Goal: Task Accomplishment & Management: Complete application form

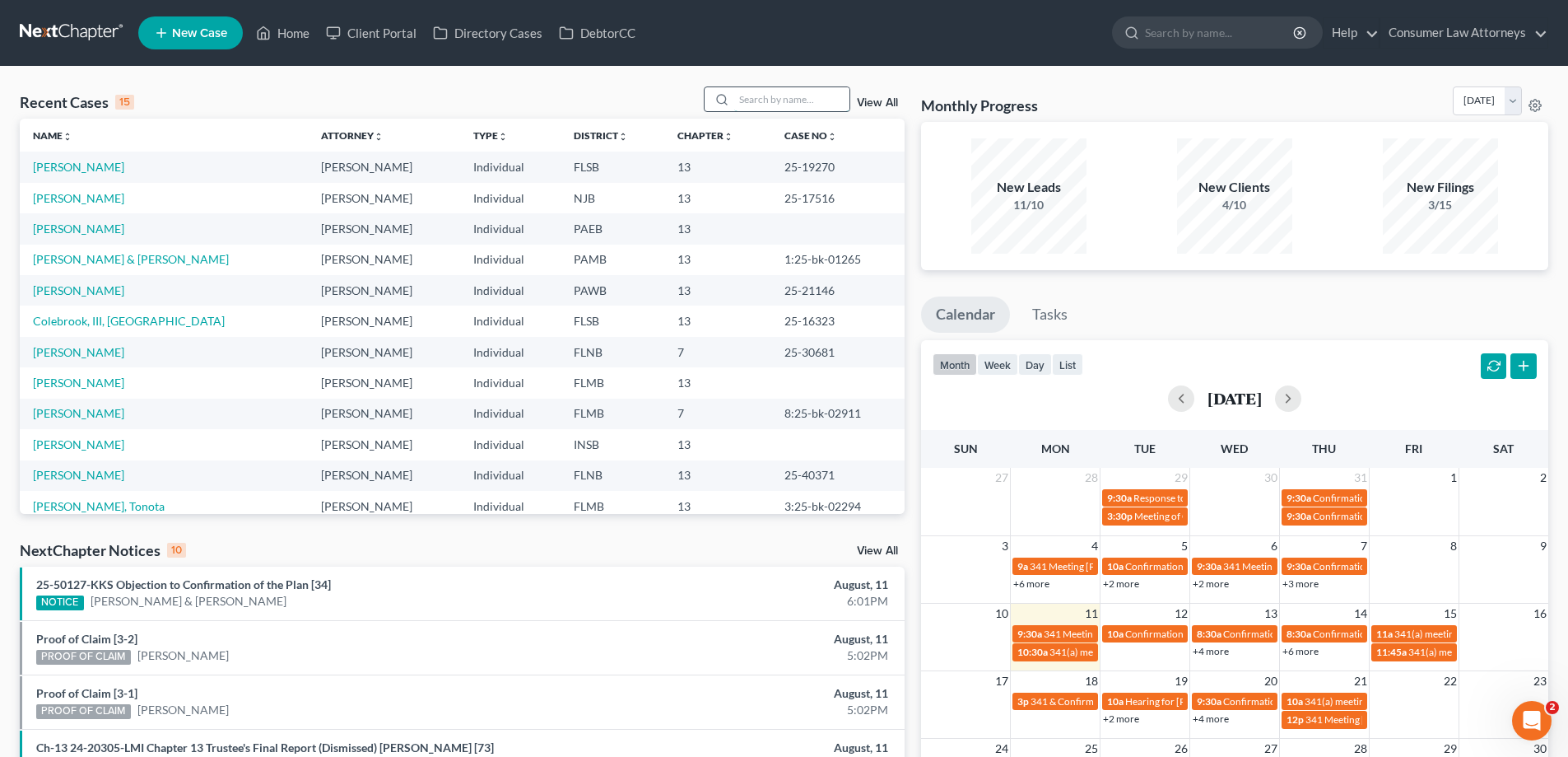
click at [787, 105] on input "search" at bounding box center [791, 99] width 115 height 24
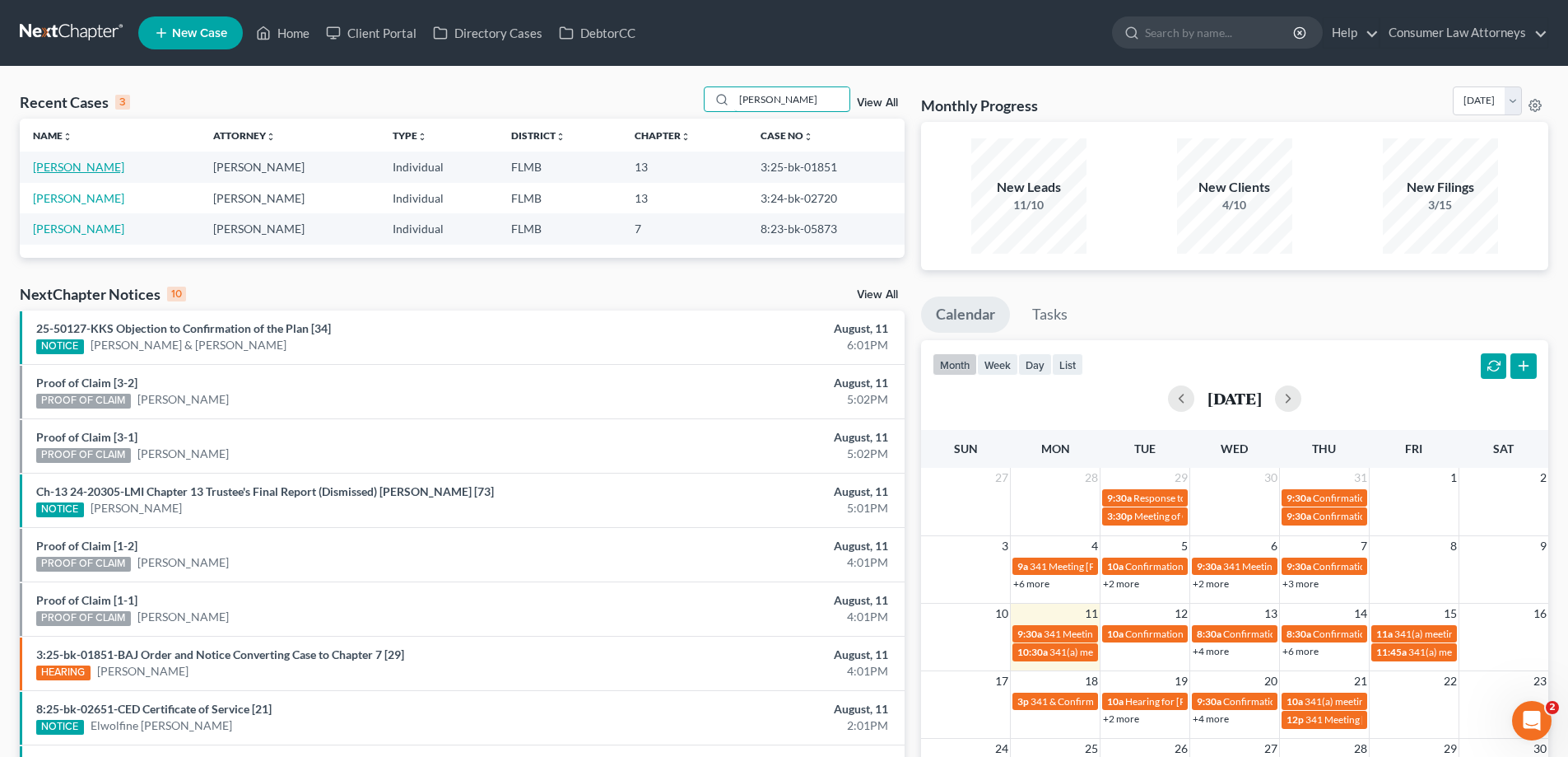
type input "[PERSON_NAME]"
click at [106, 169] on link "[PERSON_NAME]" at bounding box center [79, 167] width 92 height 14
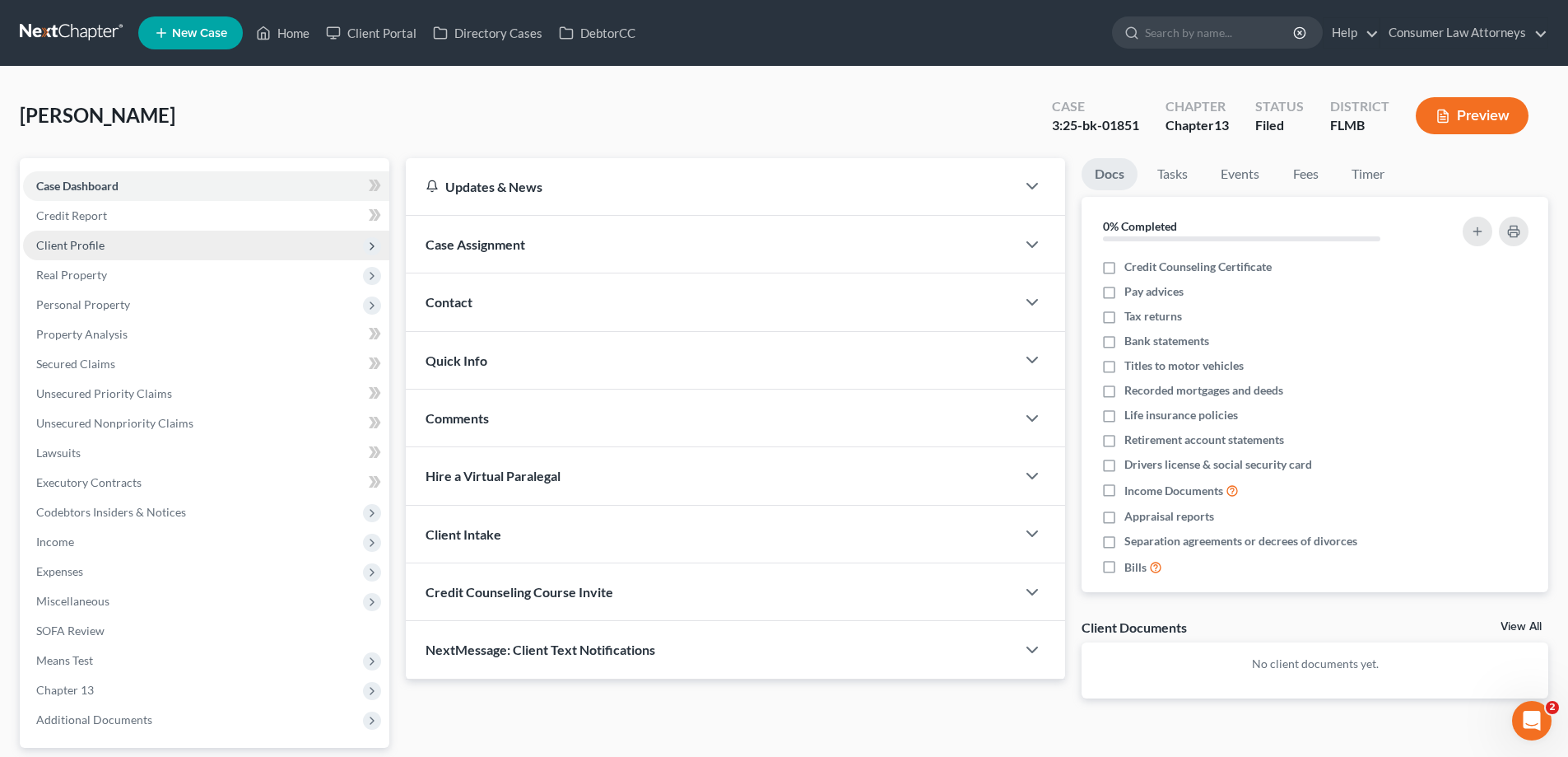
click at [68, 245] on span "Client Profile" at bounding box center [70, 245] width 68 height 14
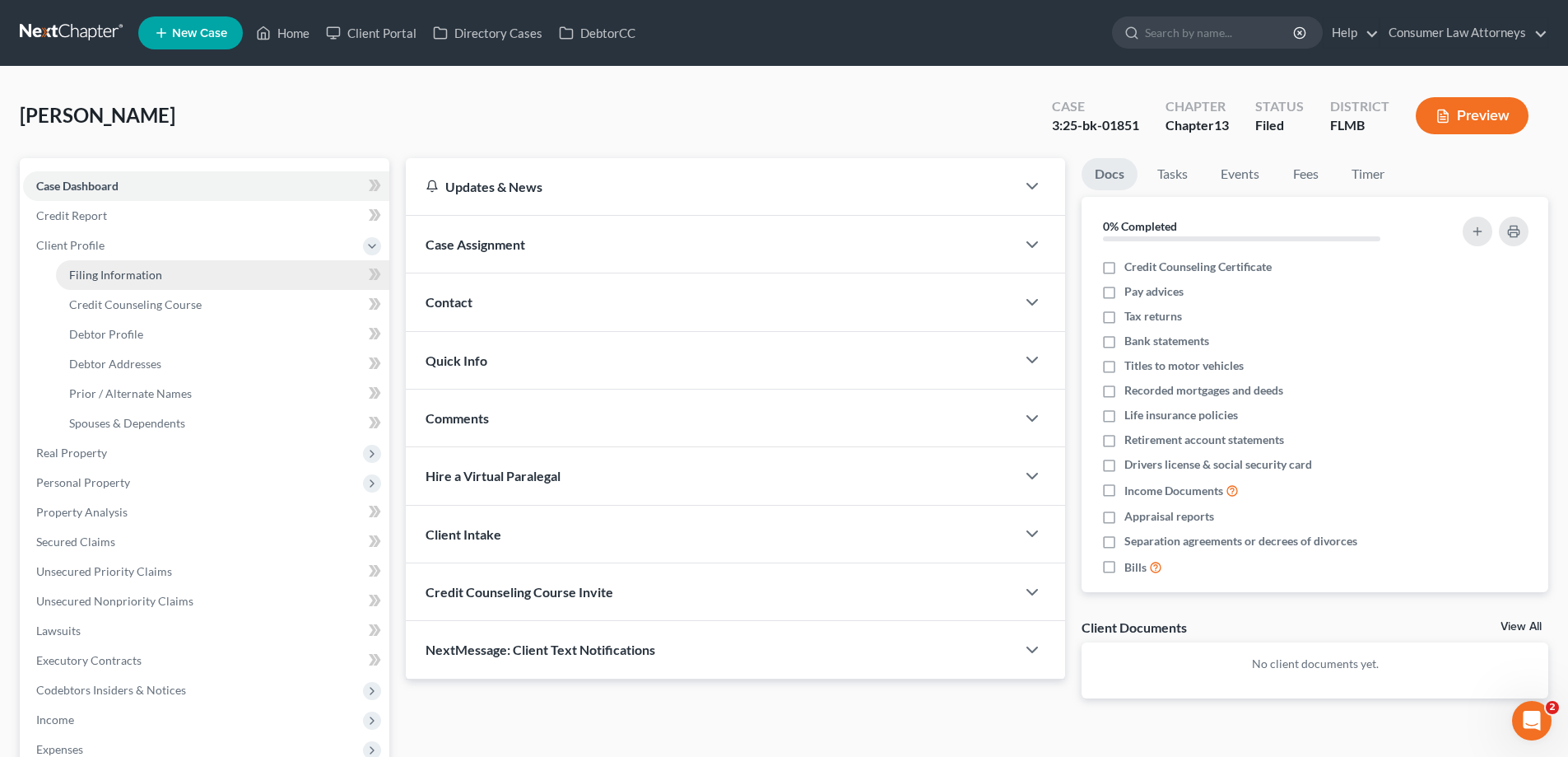
click at [97, 278] on span "Filing Information" at bounding box center [115, 275] width 93 height 14
select select "1"
select select "0"
select select "3"
select select "0"
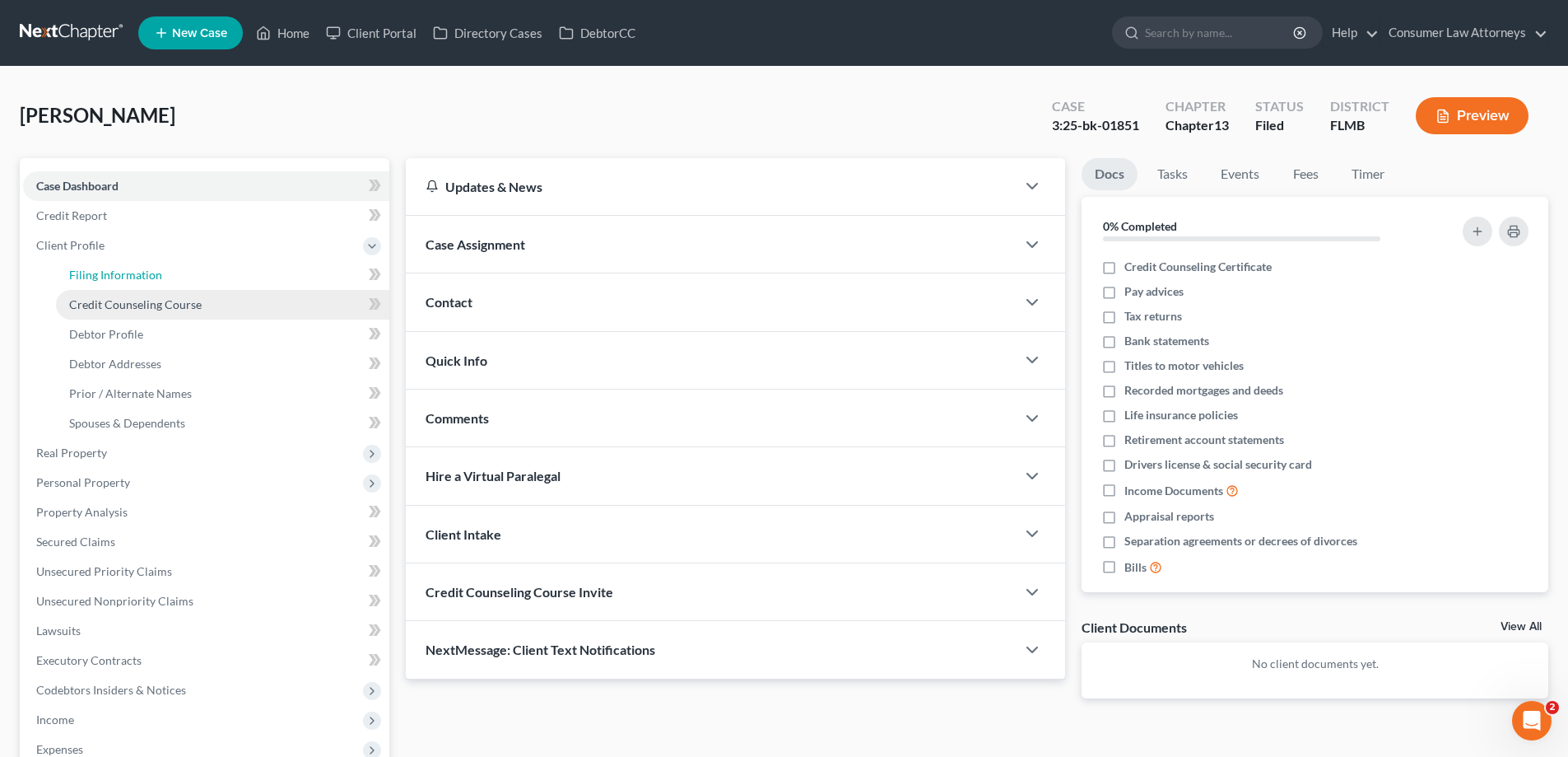
select select "9"
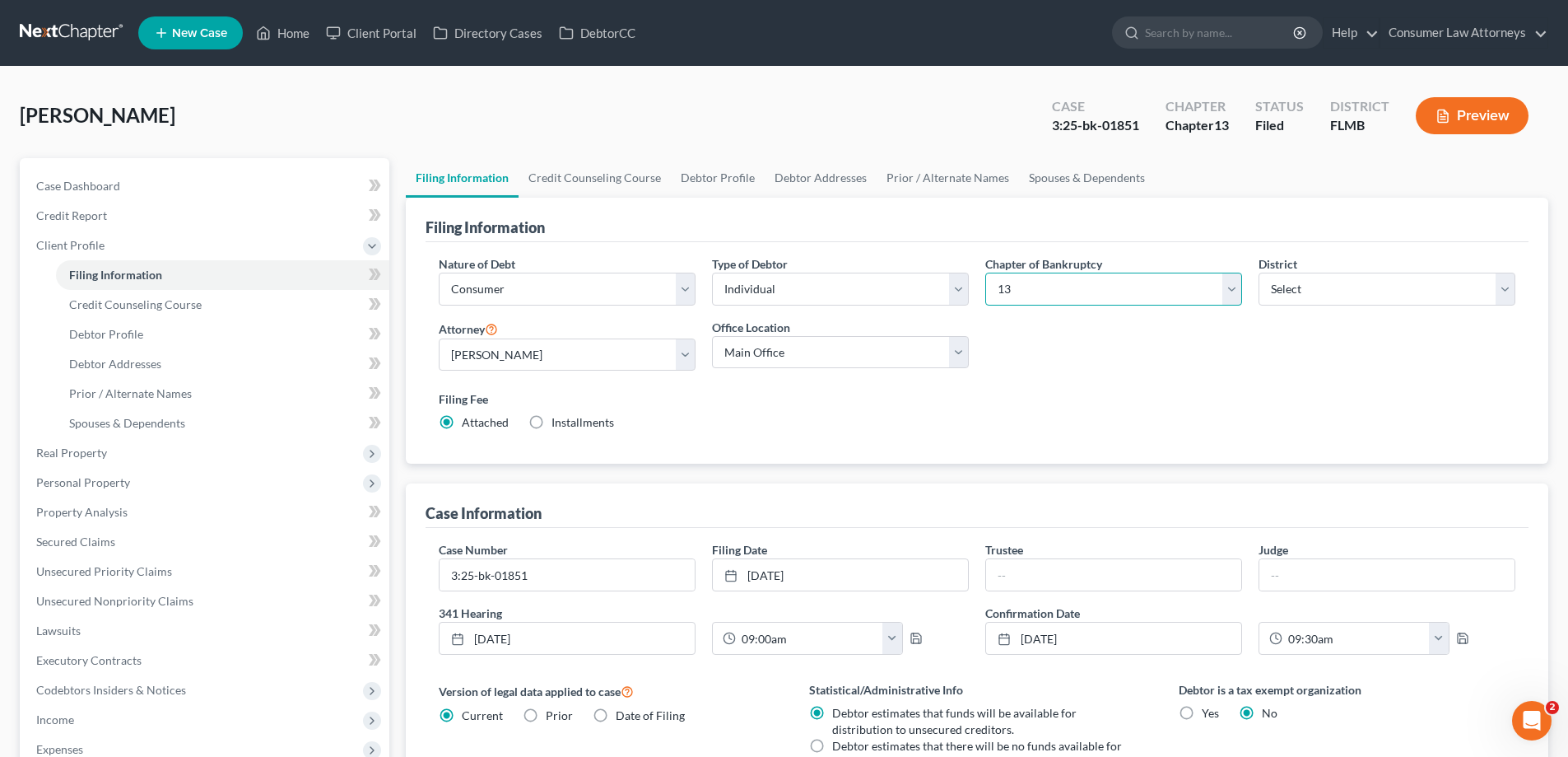
drag, startPoint x: 1159, startPoint y: 293, endPoint x: 1155, endPoint y: 285, distance: 8.9
click at [1159, 293] on select "Select 7 11 12 13" at bounding box center [1113, 289] width 257 height 33
select select "0"
click at [985, 273] on select "Select 7 11 12 13" at bounding box center [1113, 289] width 257 height 33
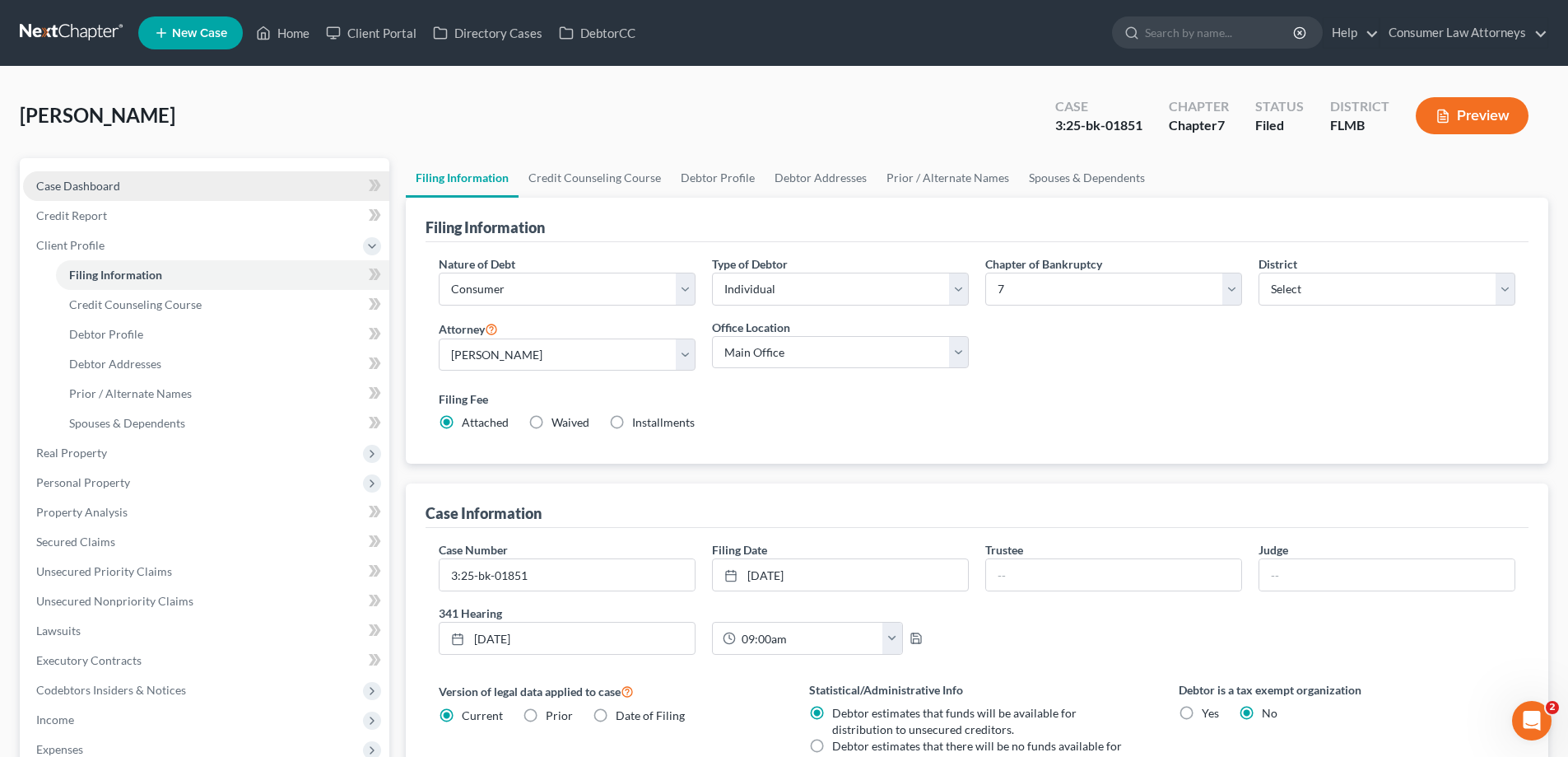
click at [92, 184] on span "Case Dashboard" at bounding box center [78, 186] width 84 height 14
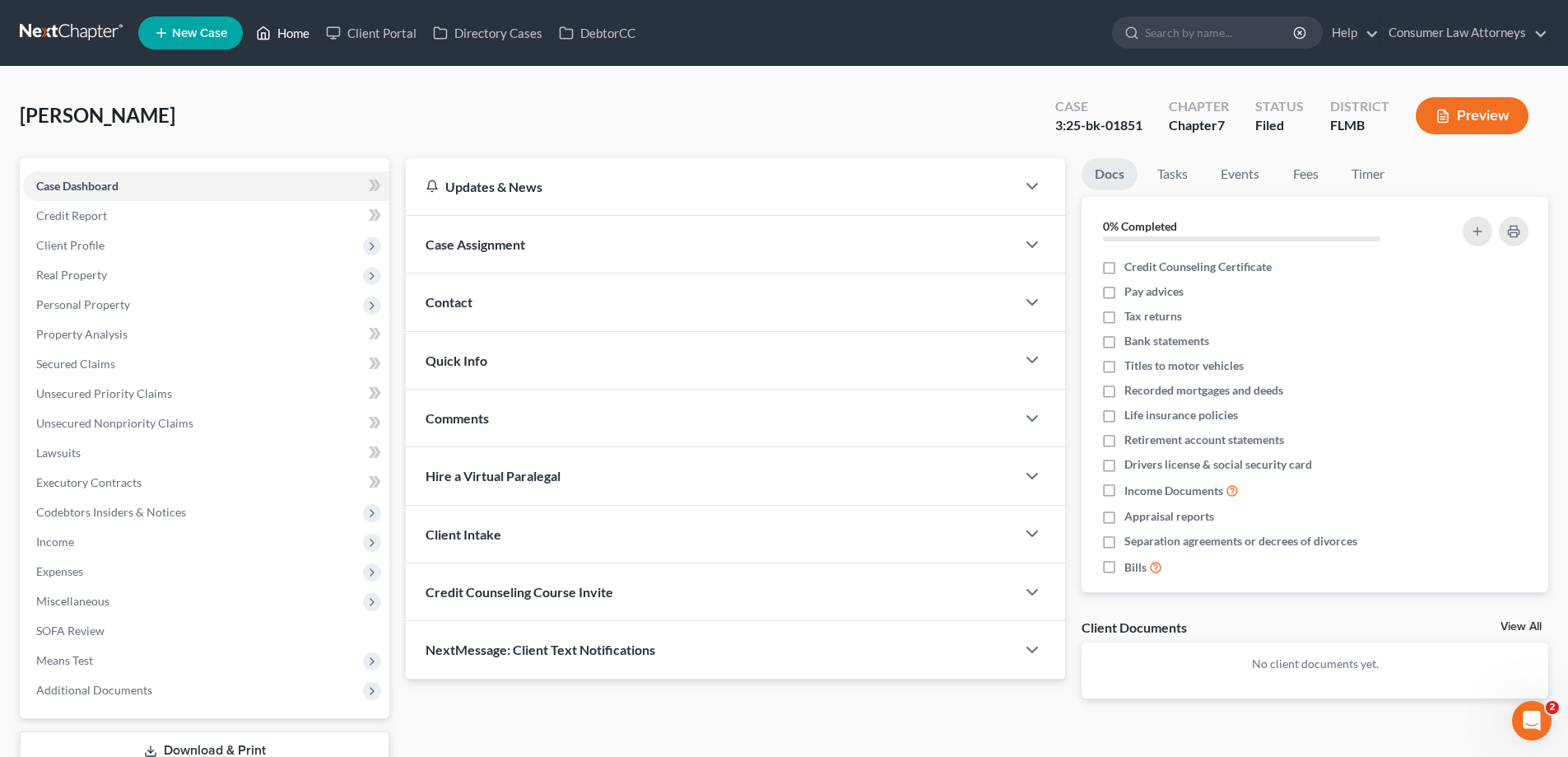
click at [273, 39] on link "Home" at bounding box center [282, 33] width 70 height 30
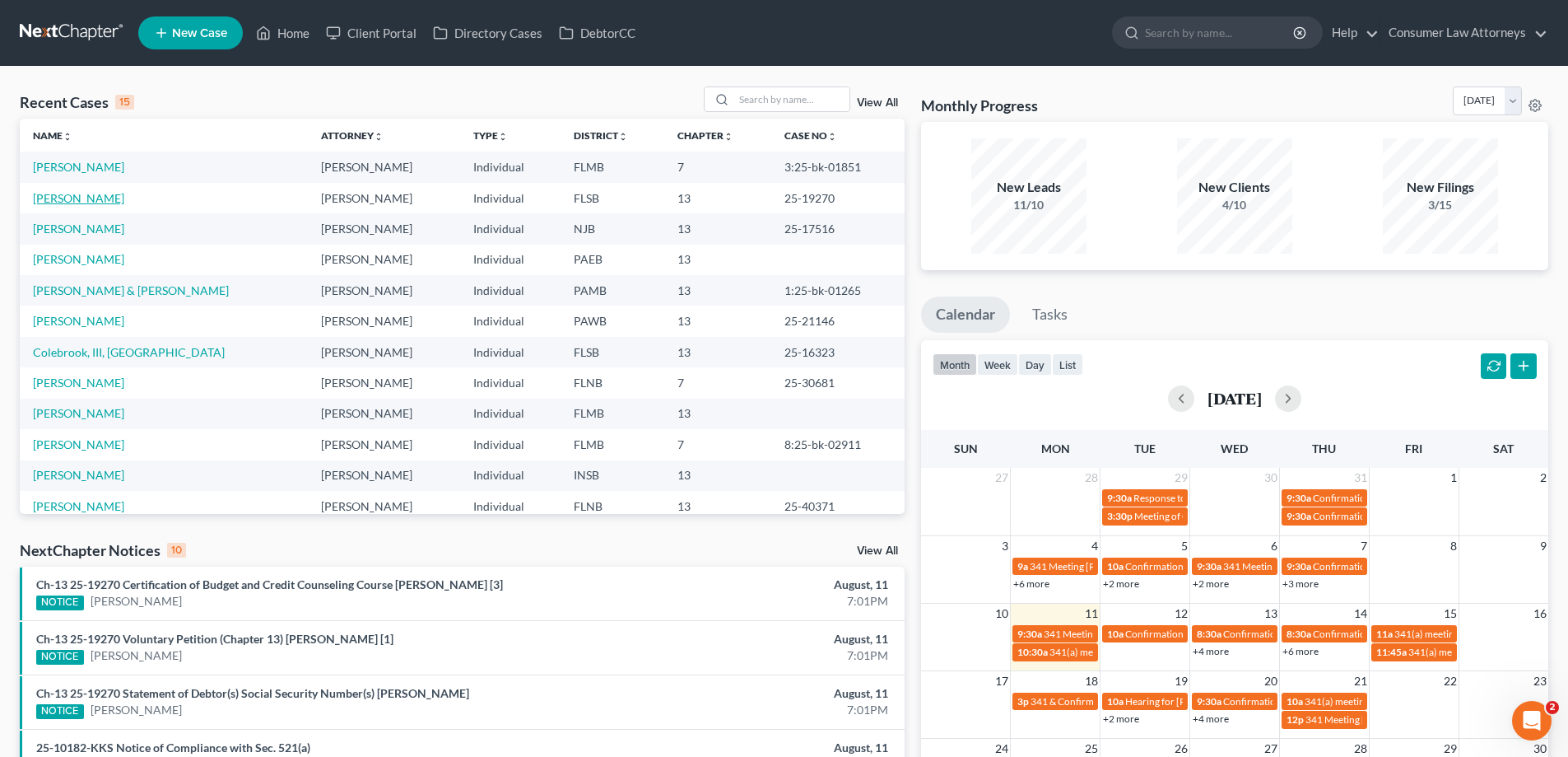
click at [94, 205] on link "[PERSON_NAME]" at bounding box center [79, 198] width 92 height 14
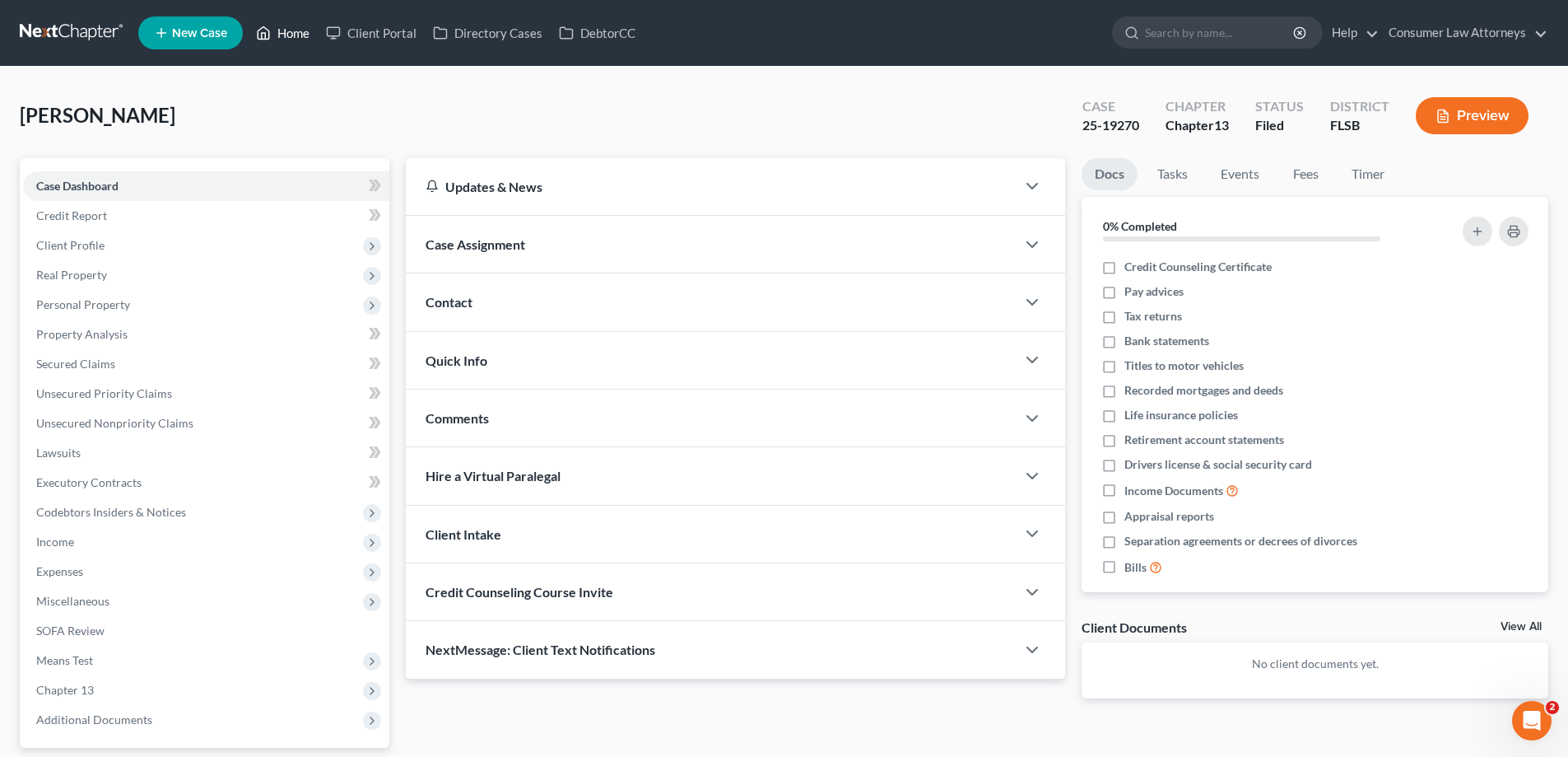
click at [273, 35] on link "Home" at bounding box center [282, 33] width 70 height 30
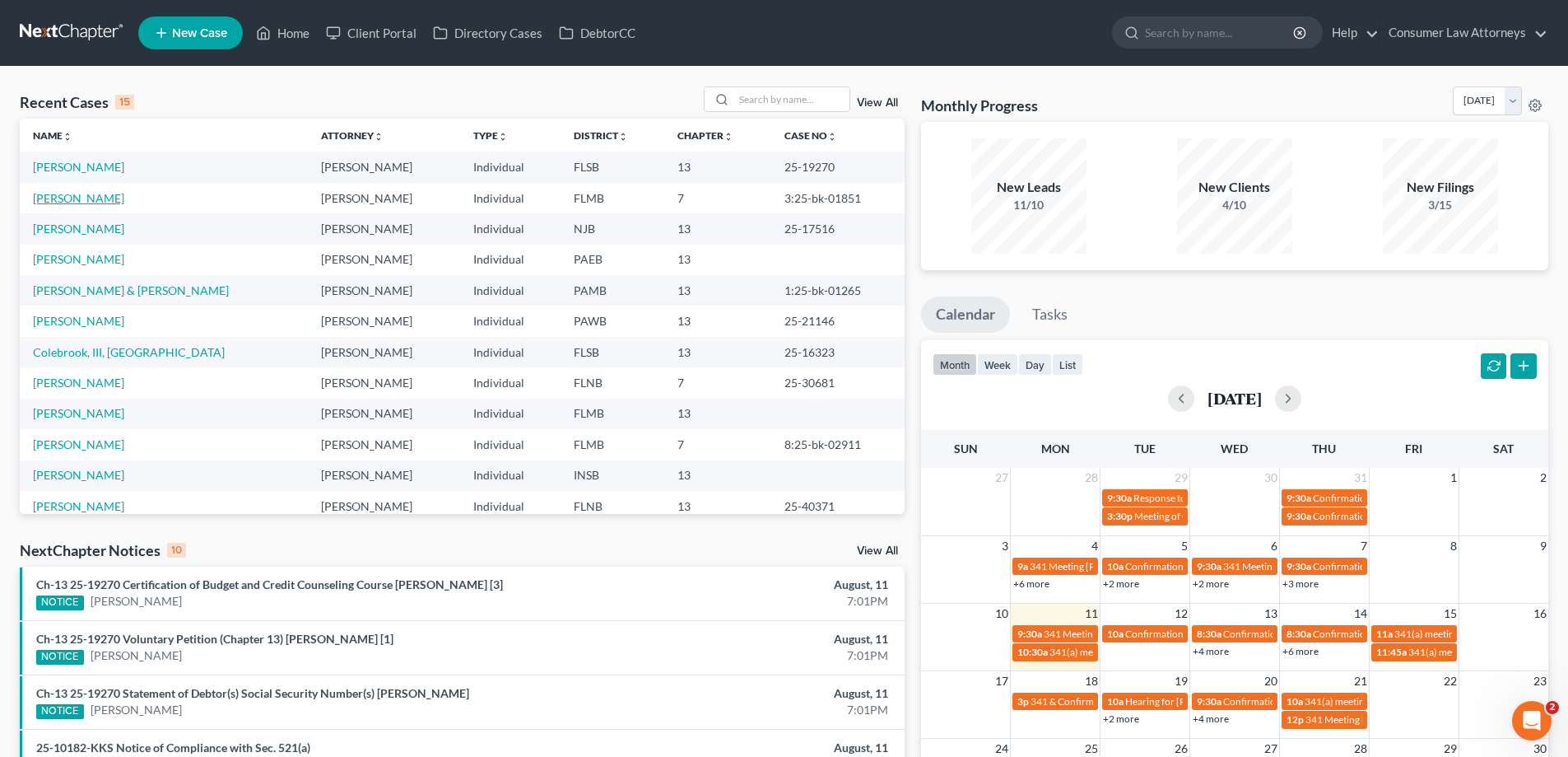
click at [83, 196] on link "[PERSON_NAME]" at bounding box center [79, 198] width 92 height 14
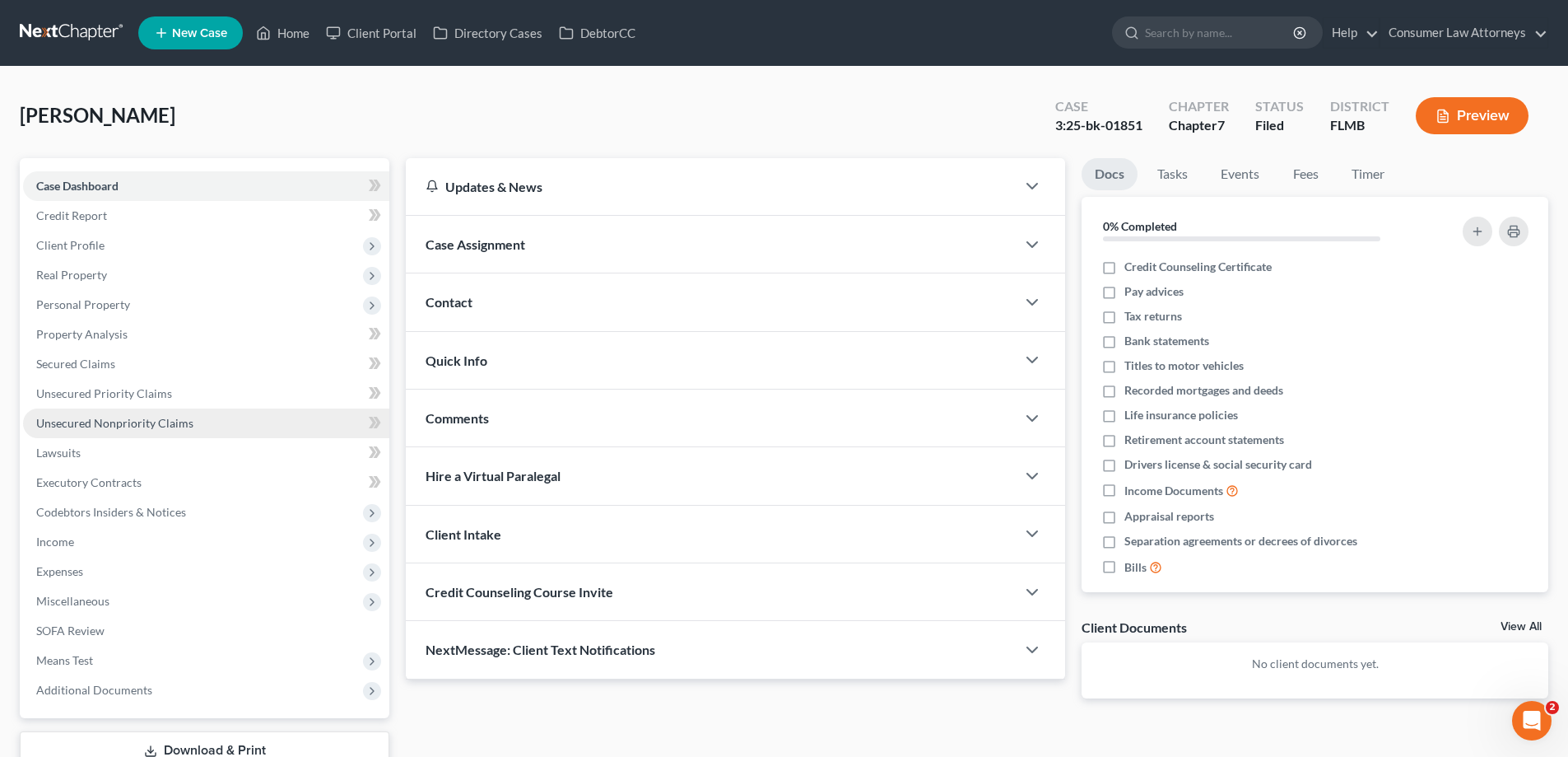
scroll to position [119, 0]
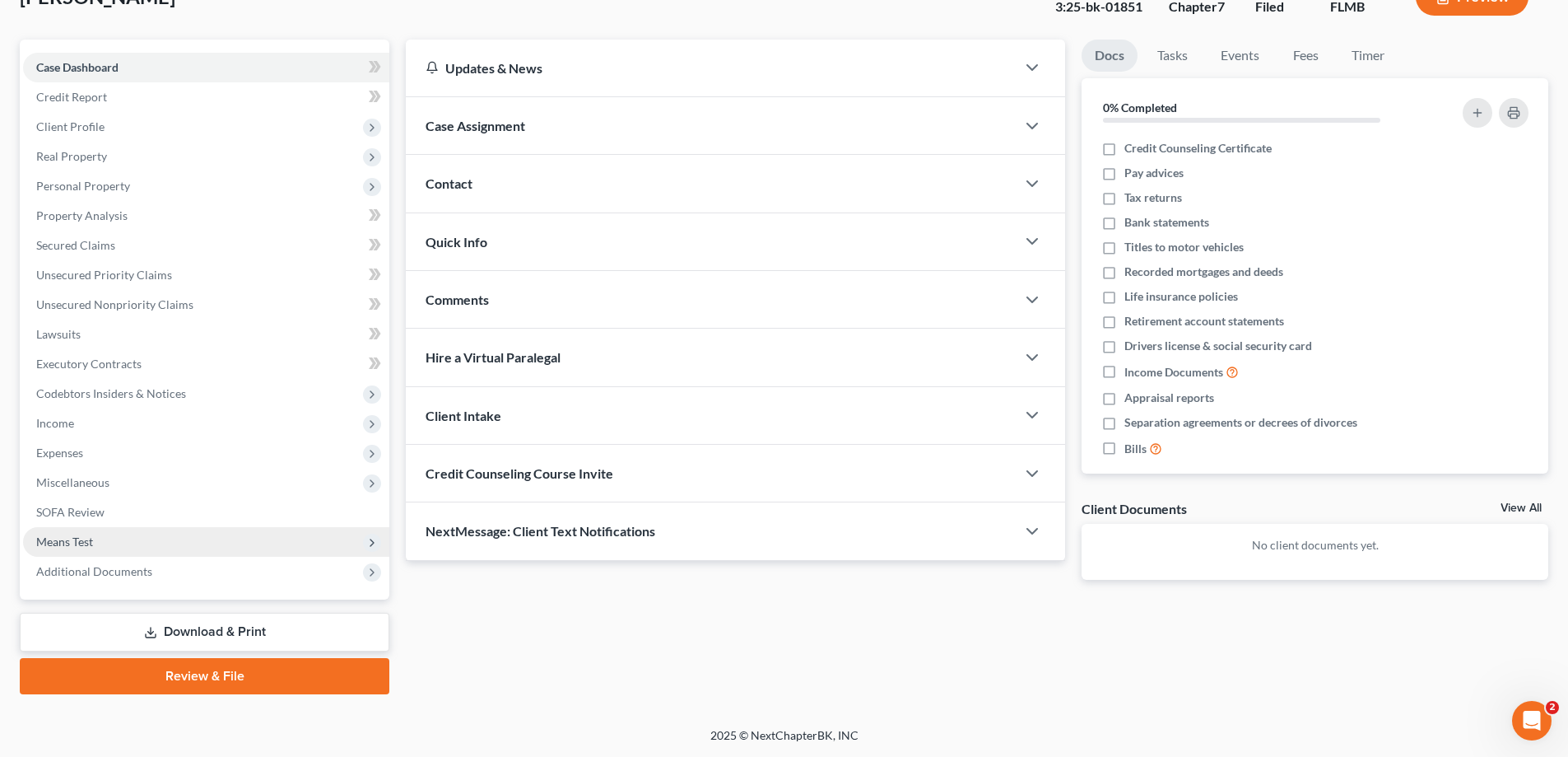
click at [82, 543] on span "Means Test" at bounding box center [64, 541] width 57 height 14
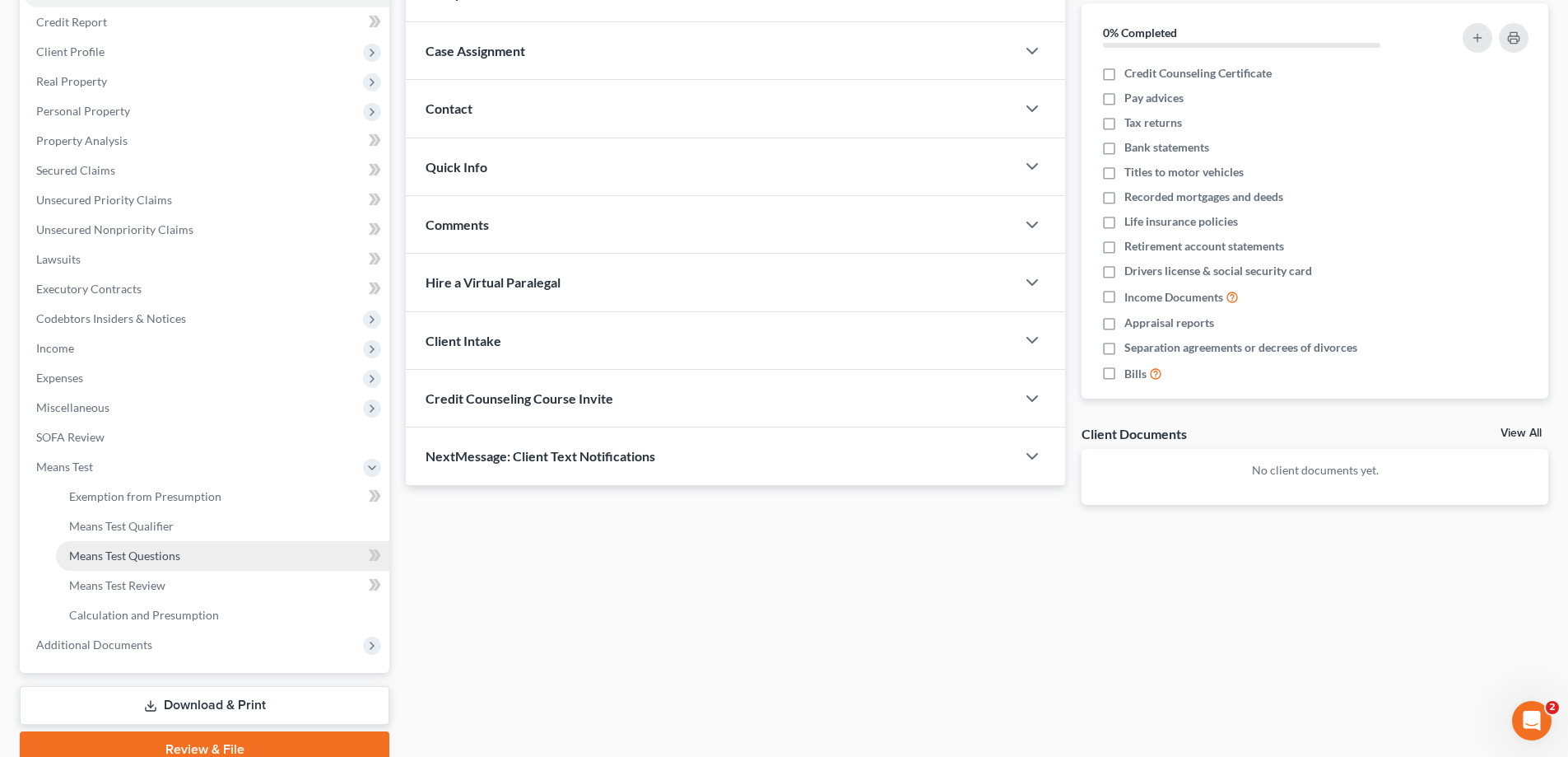
scroll to position [267, 0]
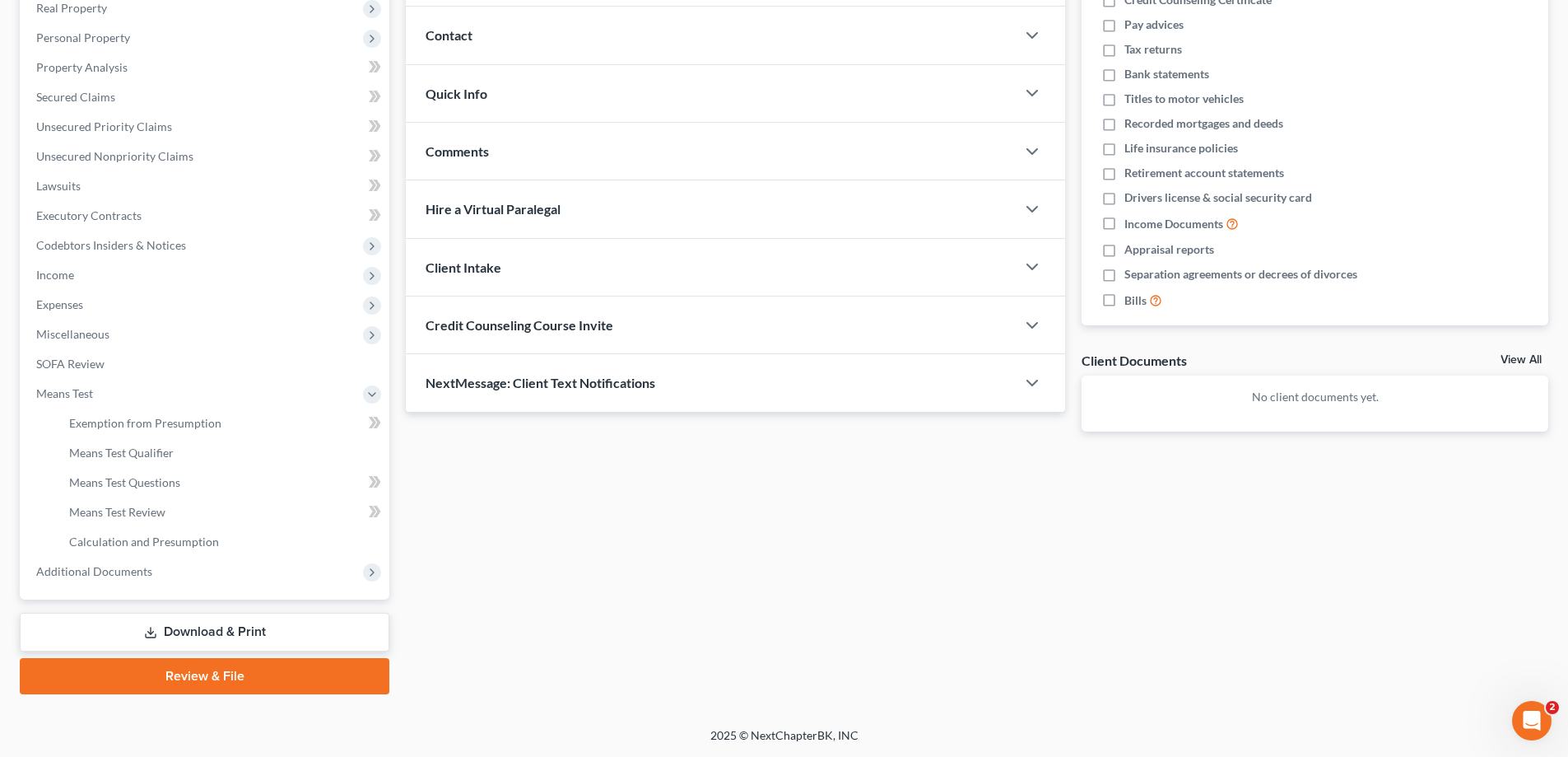
click at [212, 625] on link "Download & Print" at bounding box center [205, 632] width 369 height 39
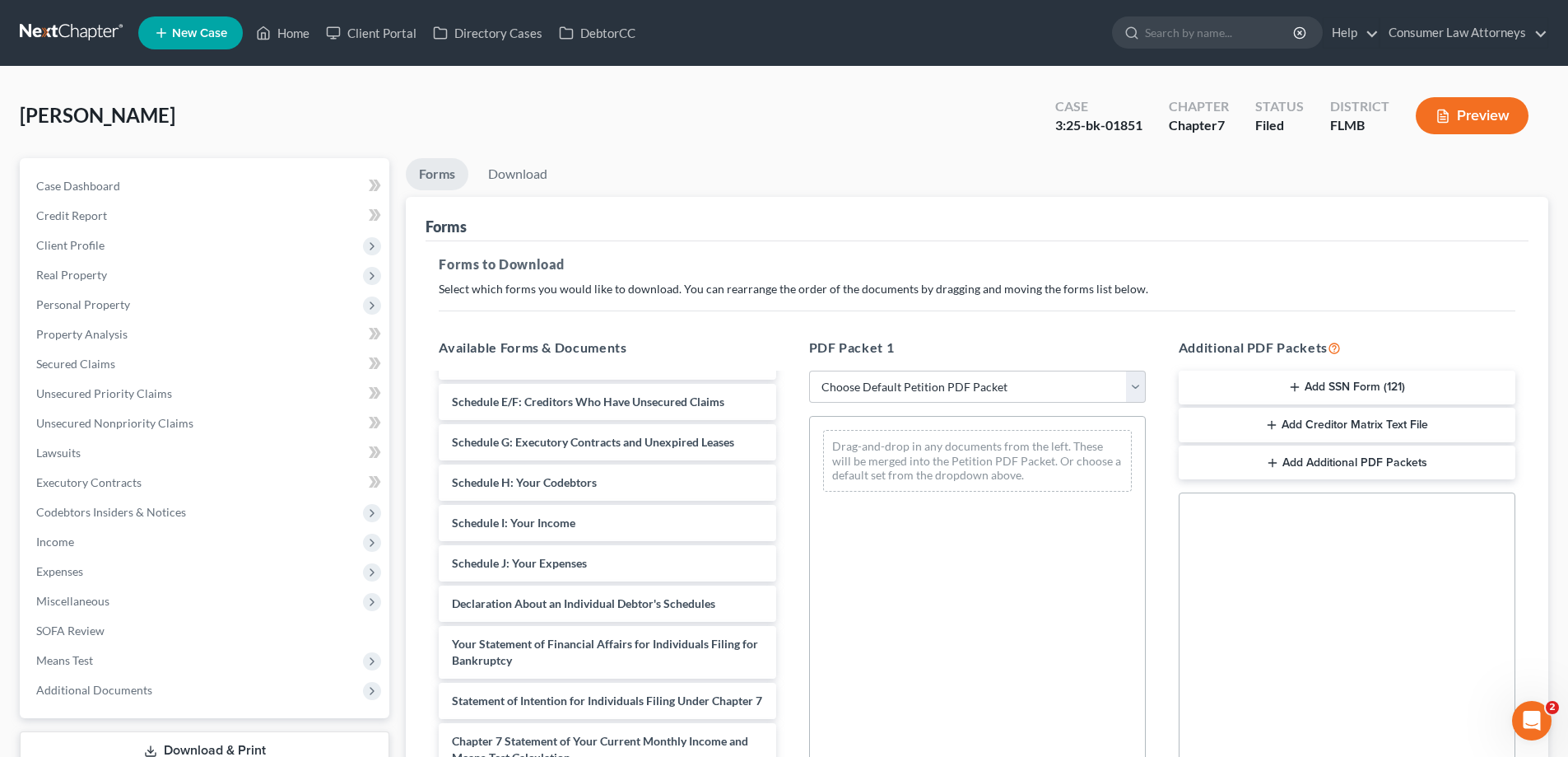
scroll to position [247, 0]
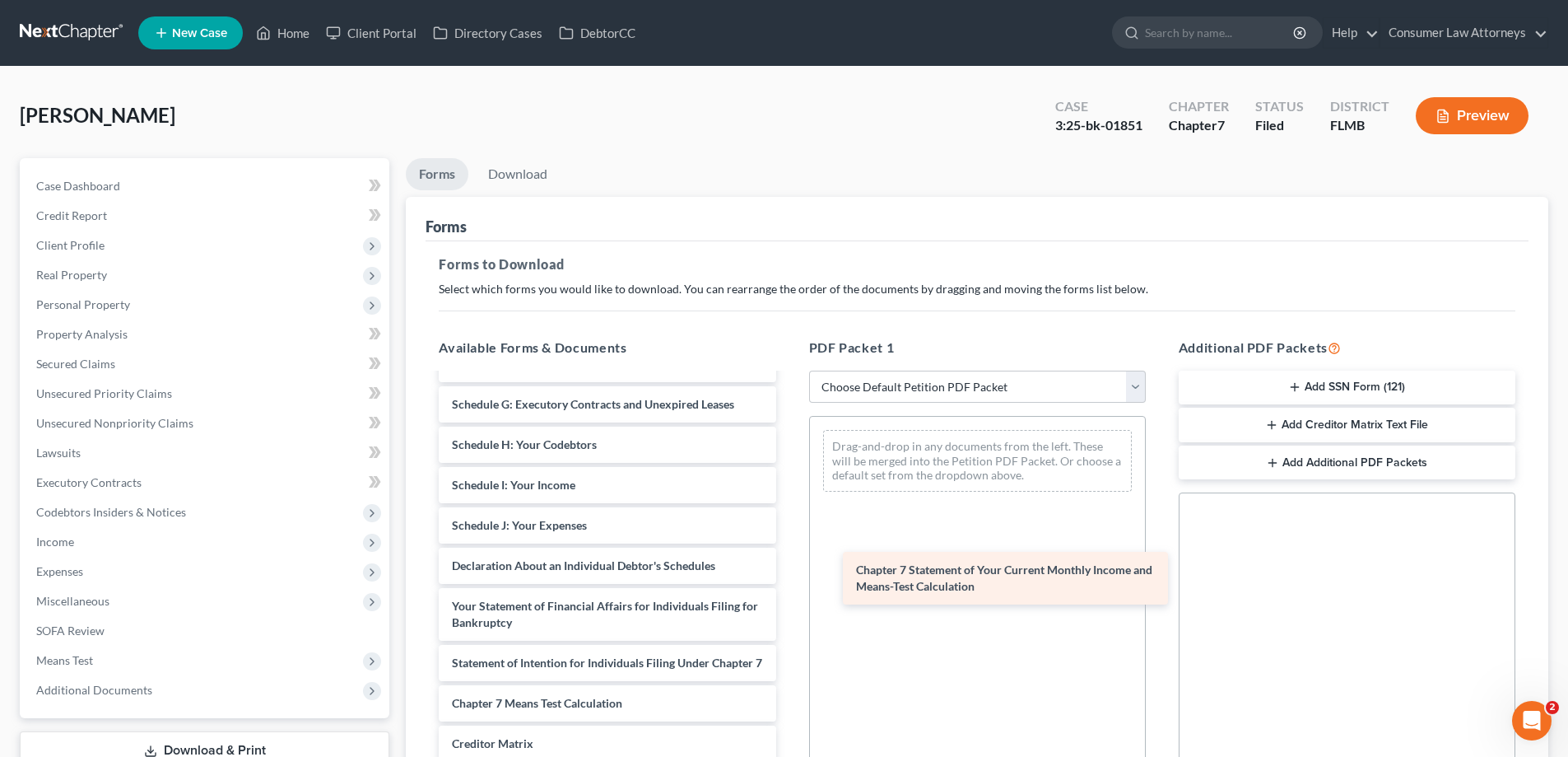
drag, startPoint x: 517, startPoint y: 726, endPoint x: 914, endPoint y: 573, distance: 425.5
click at [788, 573] on div "Chapter 7 Statement of Your Current Monthly Income and Means-Test Calculation V…" at bounding box center [607, 513] width 363 height 772
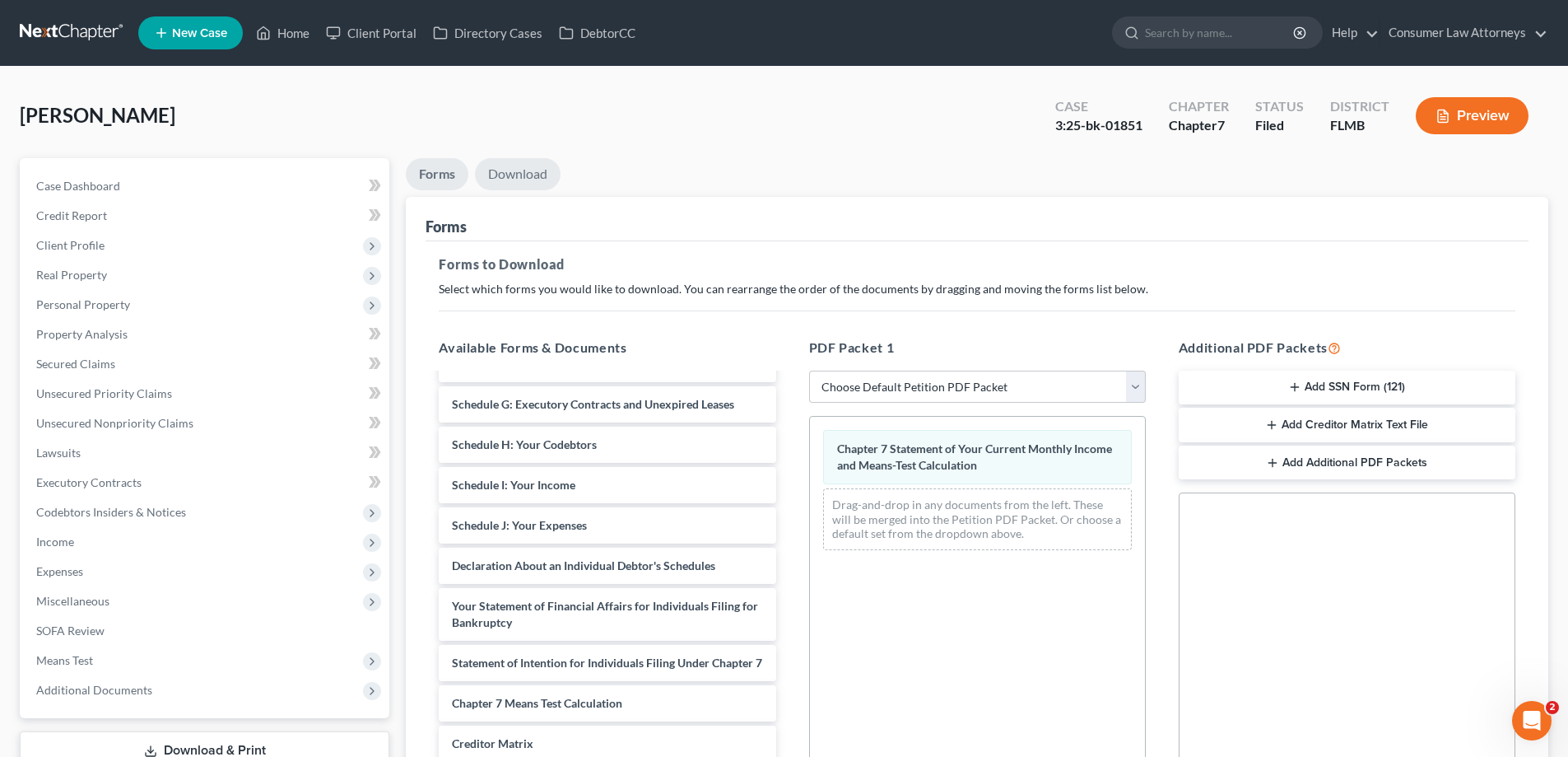
drag, startPoint x: 525, startPoint y: 167, endPoint x: 891, endPoint y: 454, distance: 465.1
click at [525, 167] on link "Download" at bounding box center [518, 174] width 86 height 32
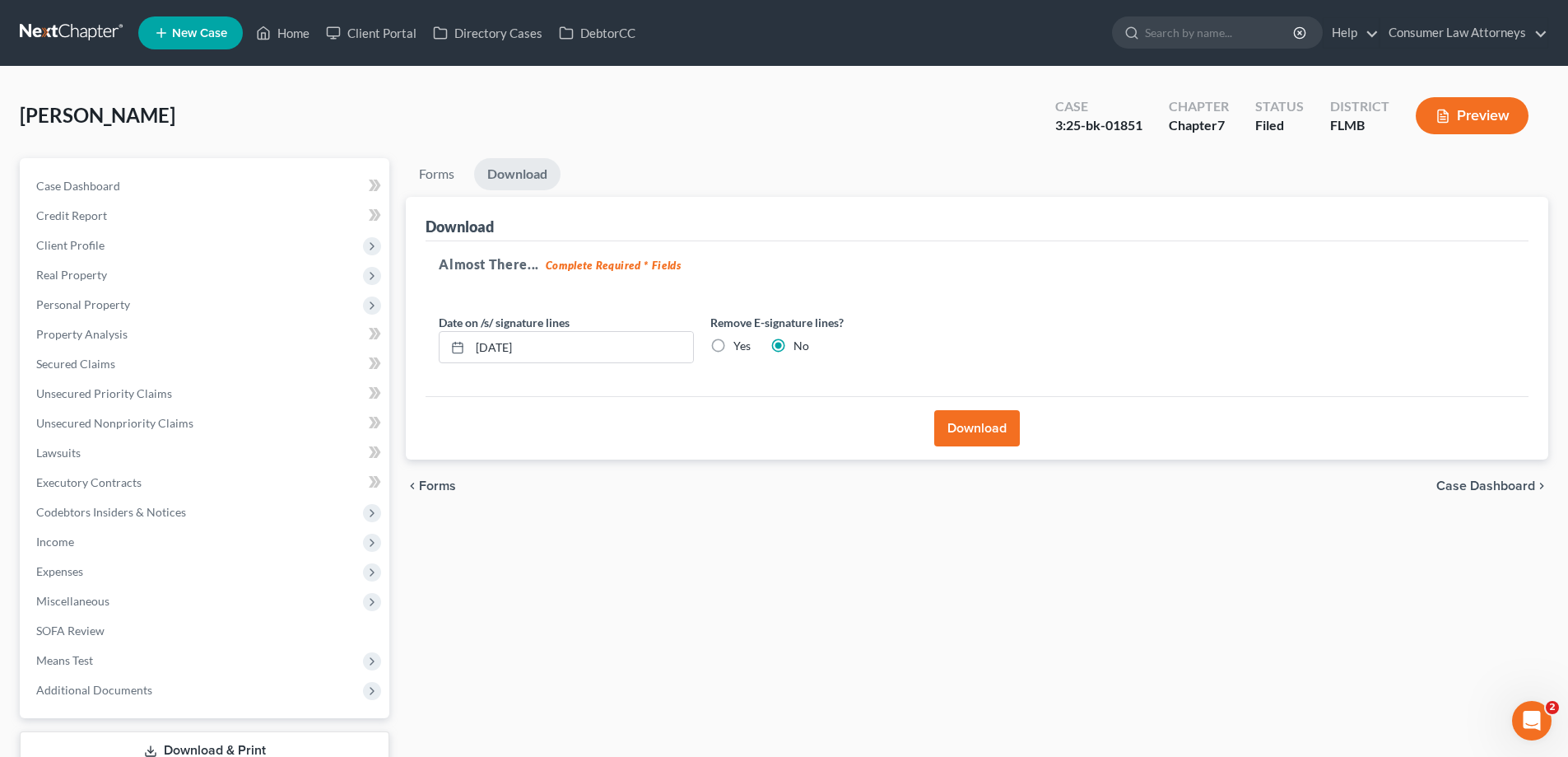
click at [987, 415] on button "Download" at bounding box center [977, 428] width 86 height 36
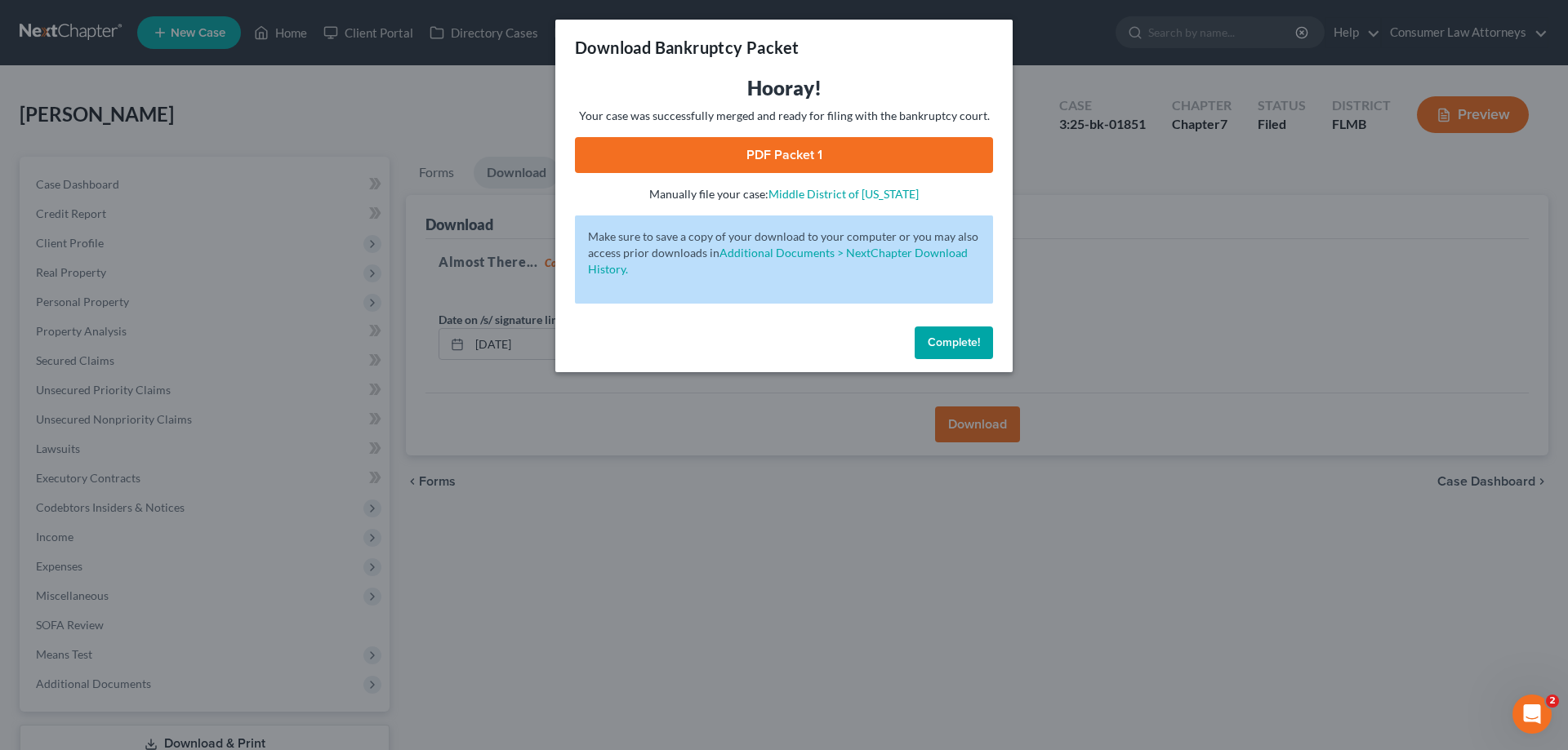
click at [772, 159] on link "PDF Packet 1" at bounding box center [784, 155] width 418 height 36
click at [960, 343] on span "Complete!" at bounding box center [953, 342] width 52 height 14
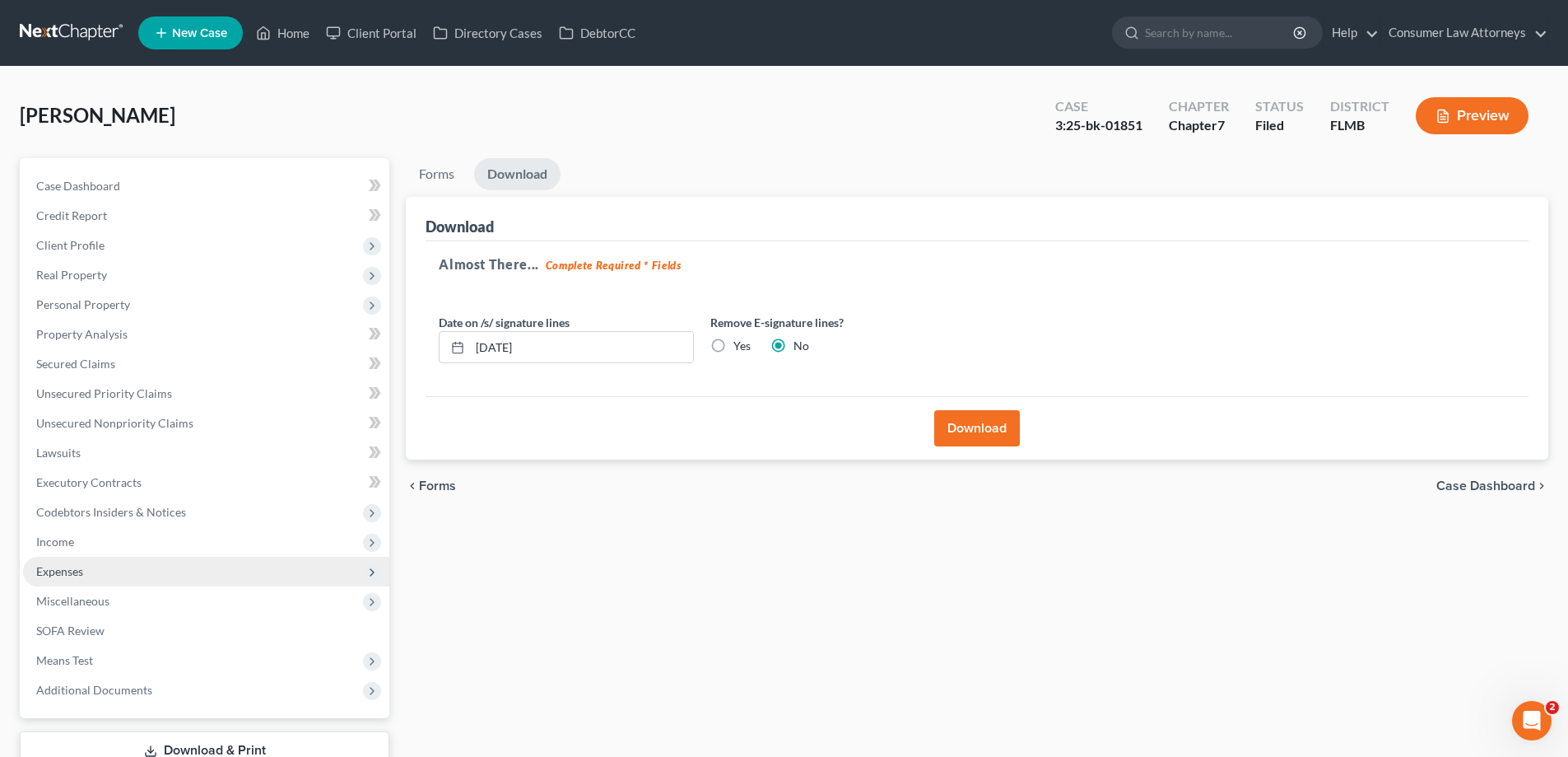
click at [57, 573] on span "Expenses" at bounding box center [59, 571] width 47 height 14
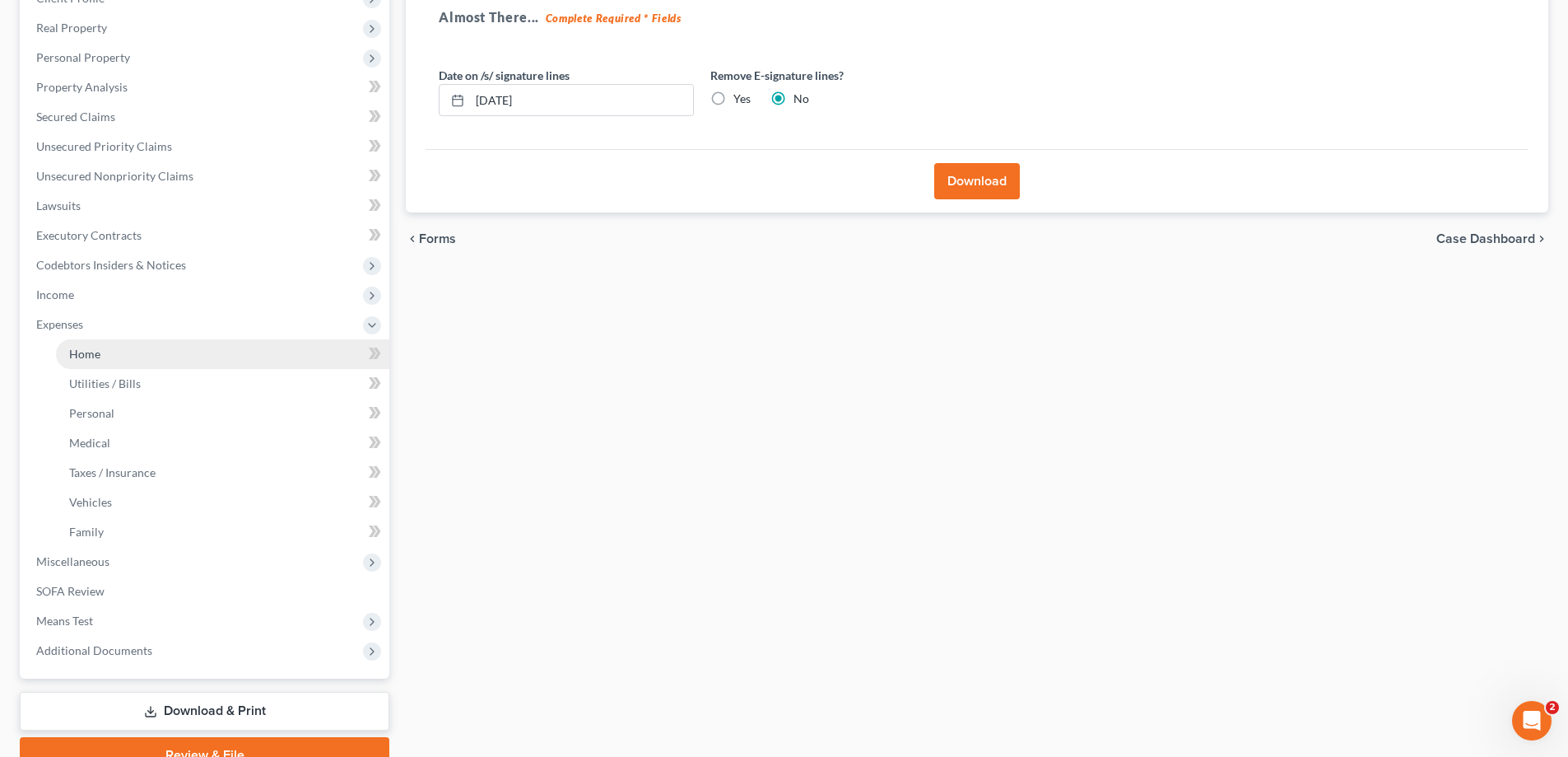
click at [77, 358] on span "Home" at bounding box center [84, 354] width 31 height 14
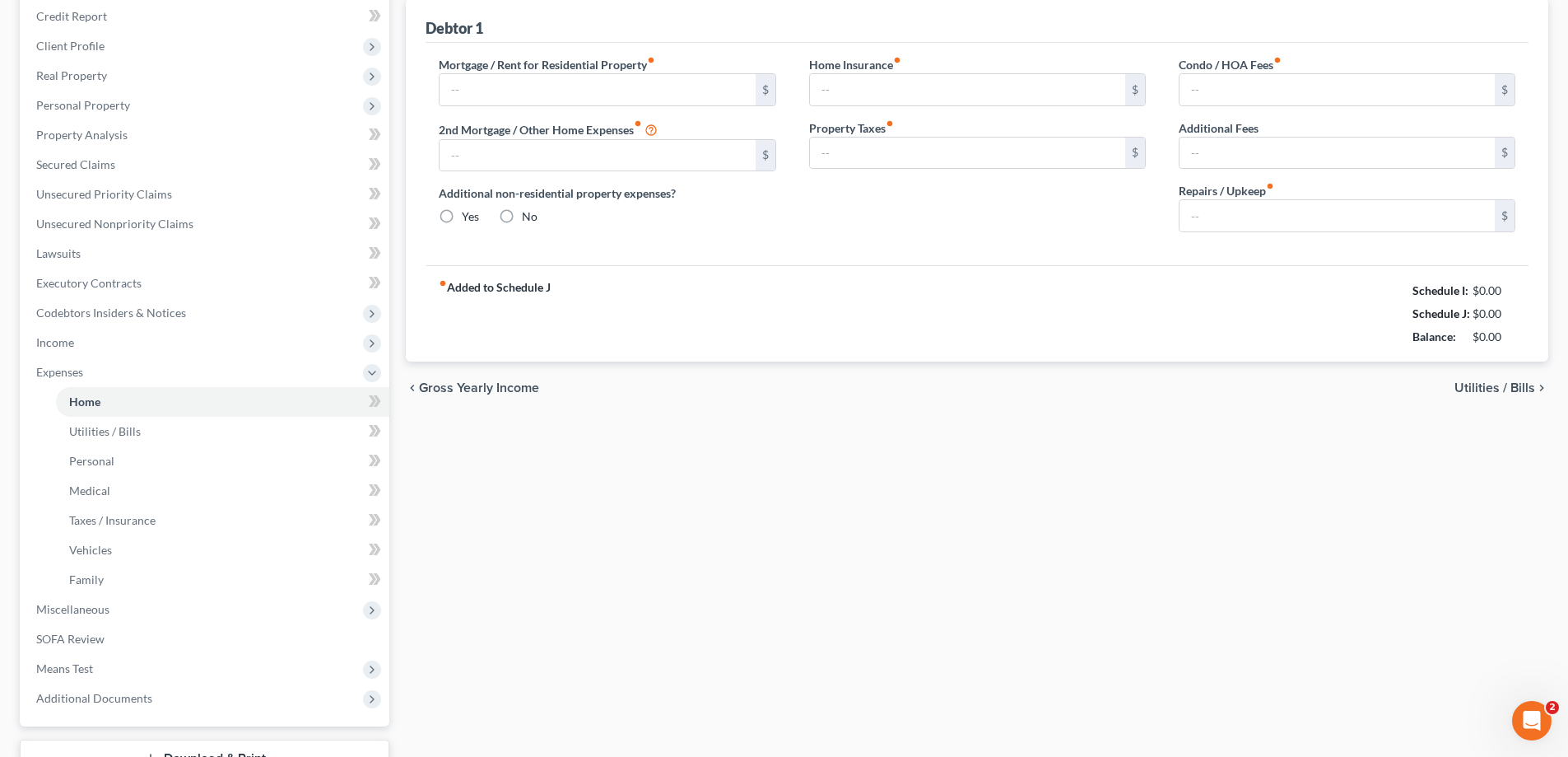
type input "2,132.64"
type input "0.00"
radio input "true"
type input "0.00"
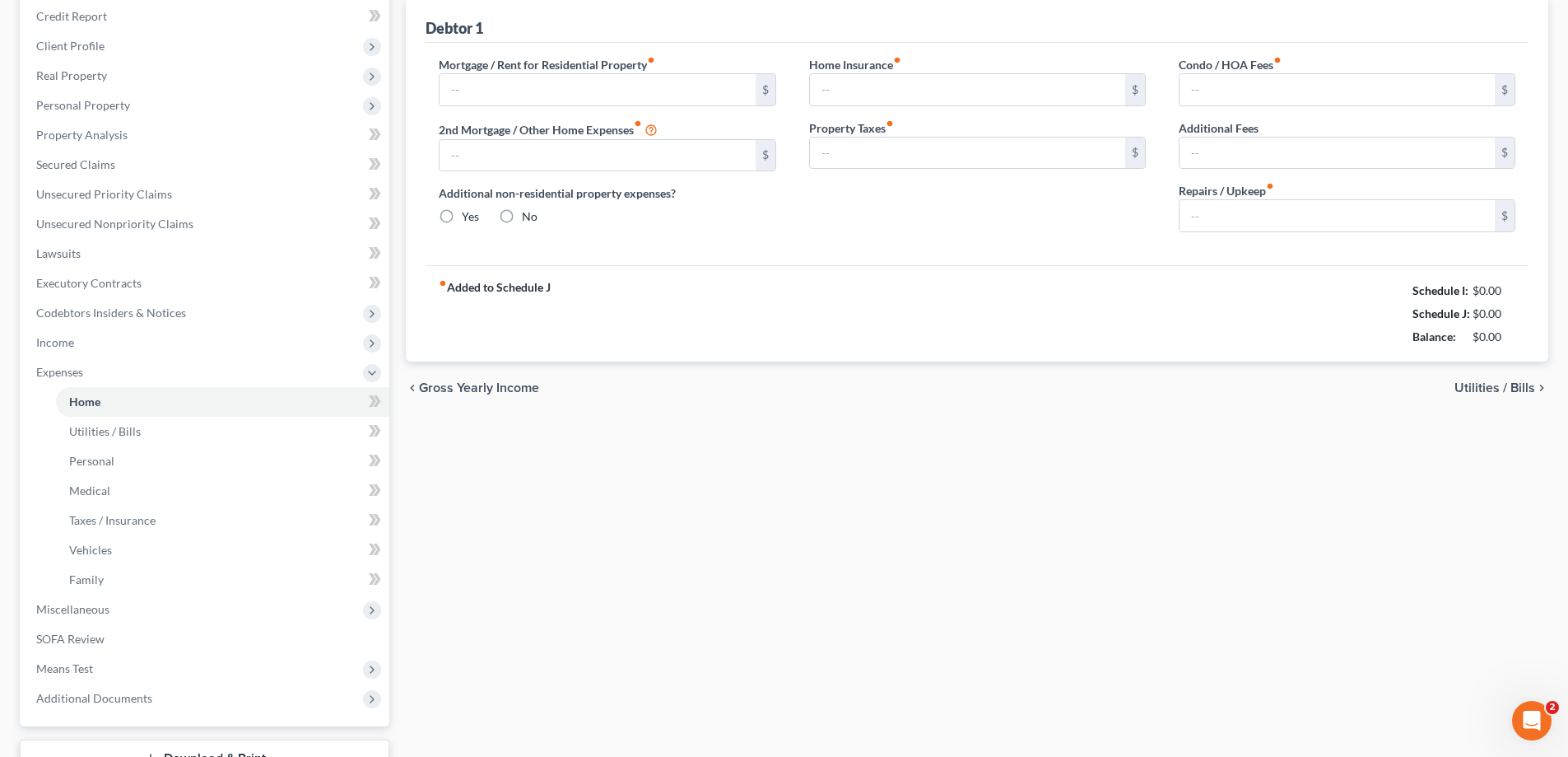
type input "15.00"
type input "0.00"
type input "100.00"
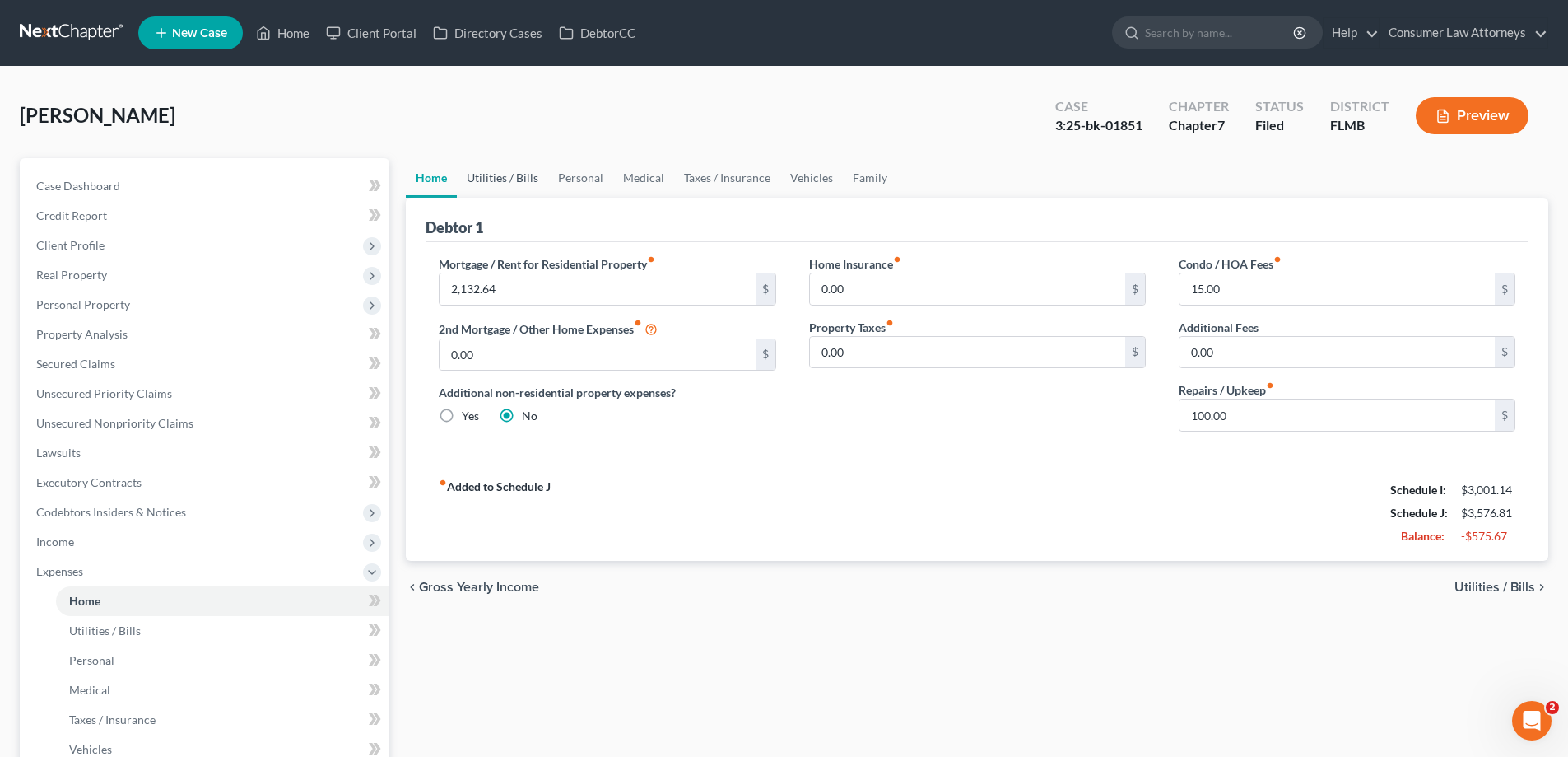
click at [516, 184] on link "Utilities / Bills" at bounding box center [503, 178] width 92 height 40
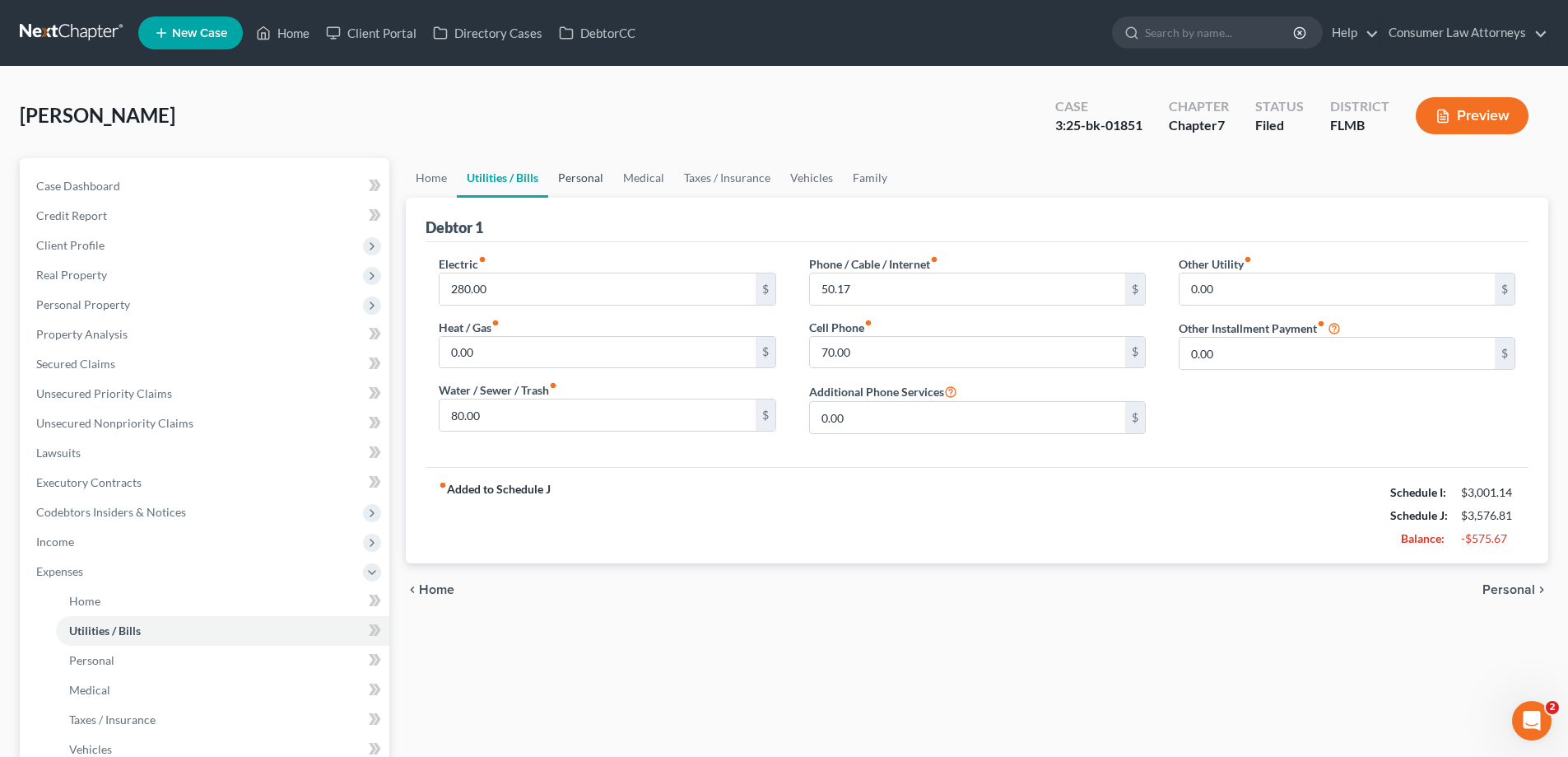
click at [581, 183] on link "Personal" at bounding box center [580, 178] width 65 height 40
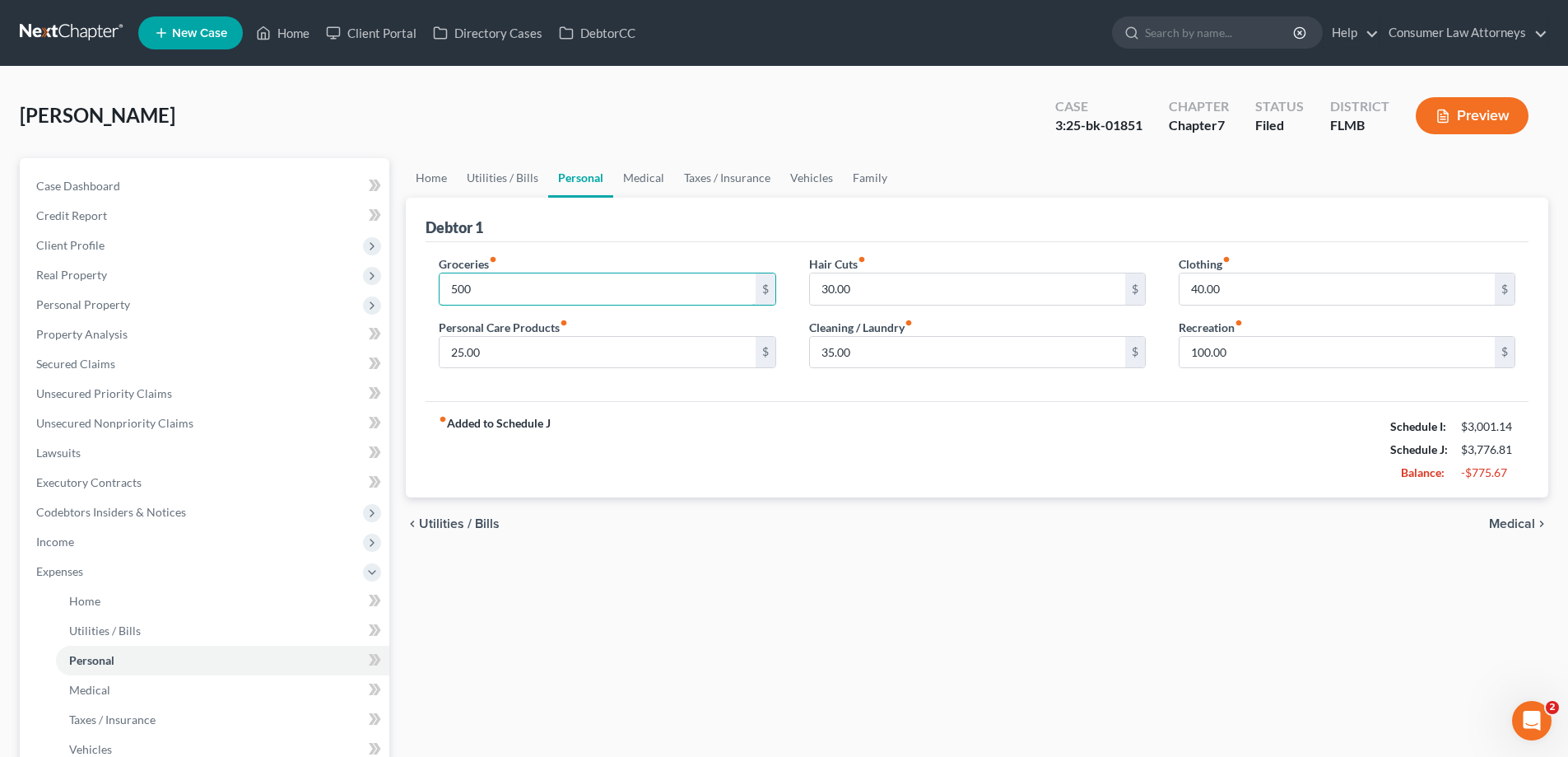
type input "500"
click at [1078, 409] on div "fiber_manual_record Added to Schedule J Schedule I: $3,001.14 Schedule J: $3,77…" at bounding box center [976, 449] width 1103 height 97
click at [654, 177] on link "Medical" at bounding box center [644, 178] width 61 height 40
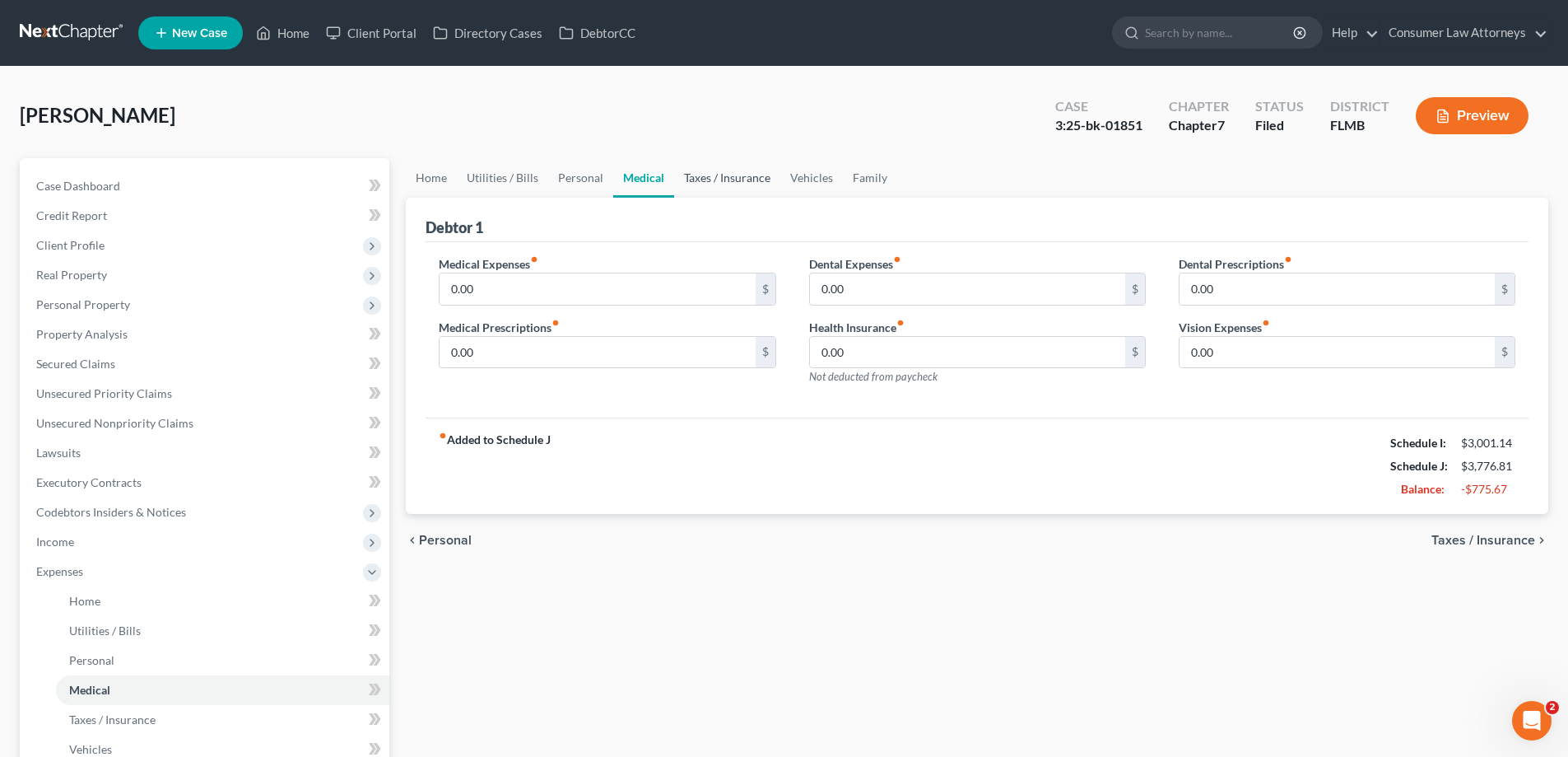
click at [770, 177] on link "Taxes / Insurance" at bounding box center [728, 178] width 106 height 40
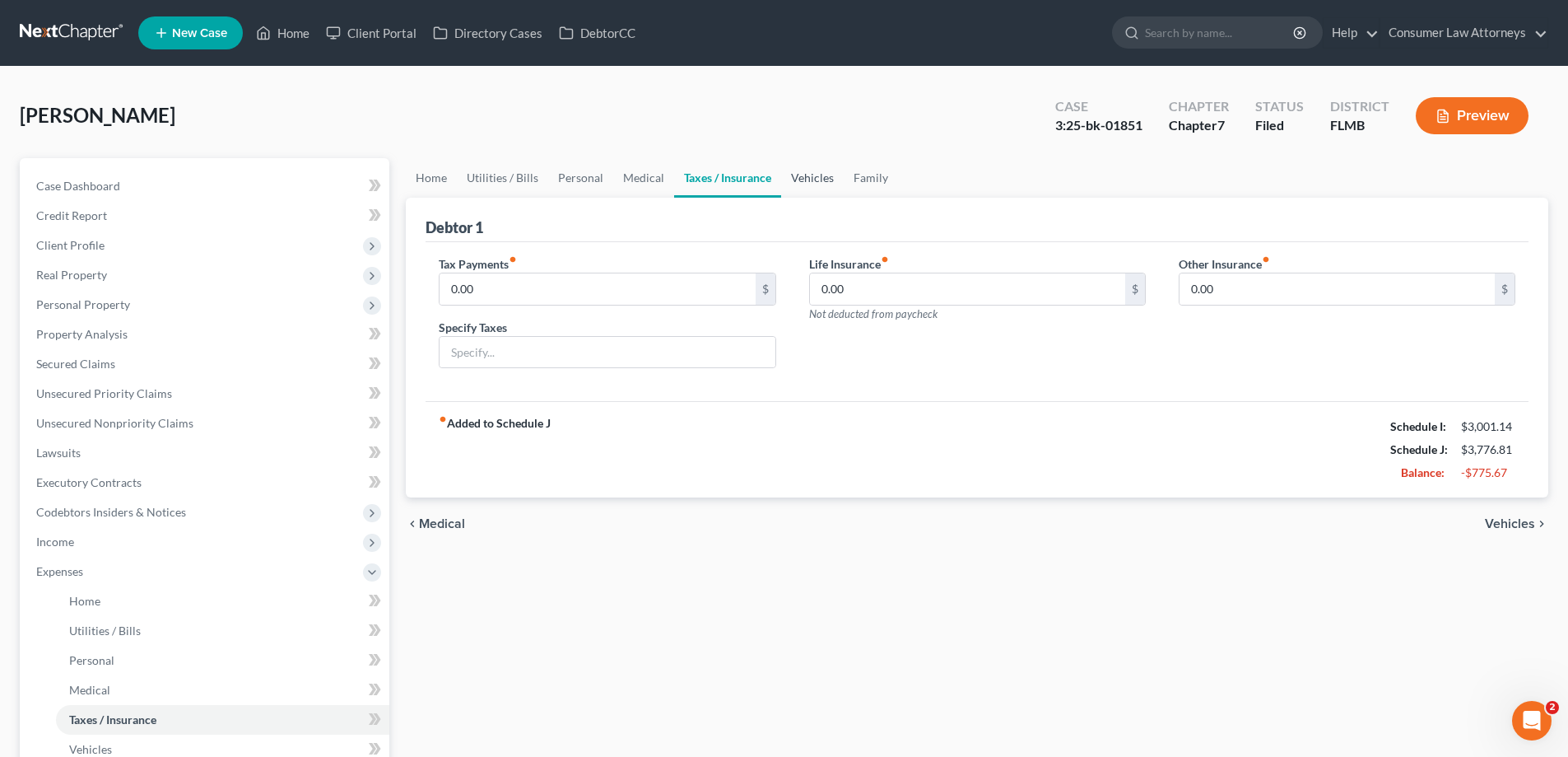
click at [816, 177] on link "Vehicles" at bounding box center [812, 178] width 63 height 40
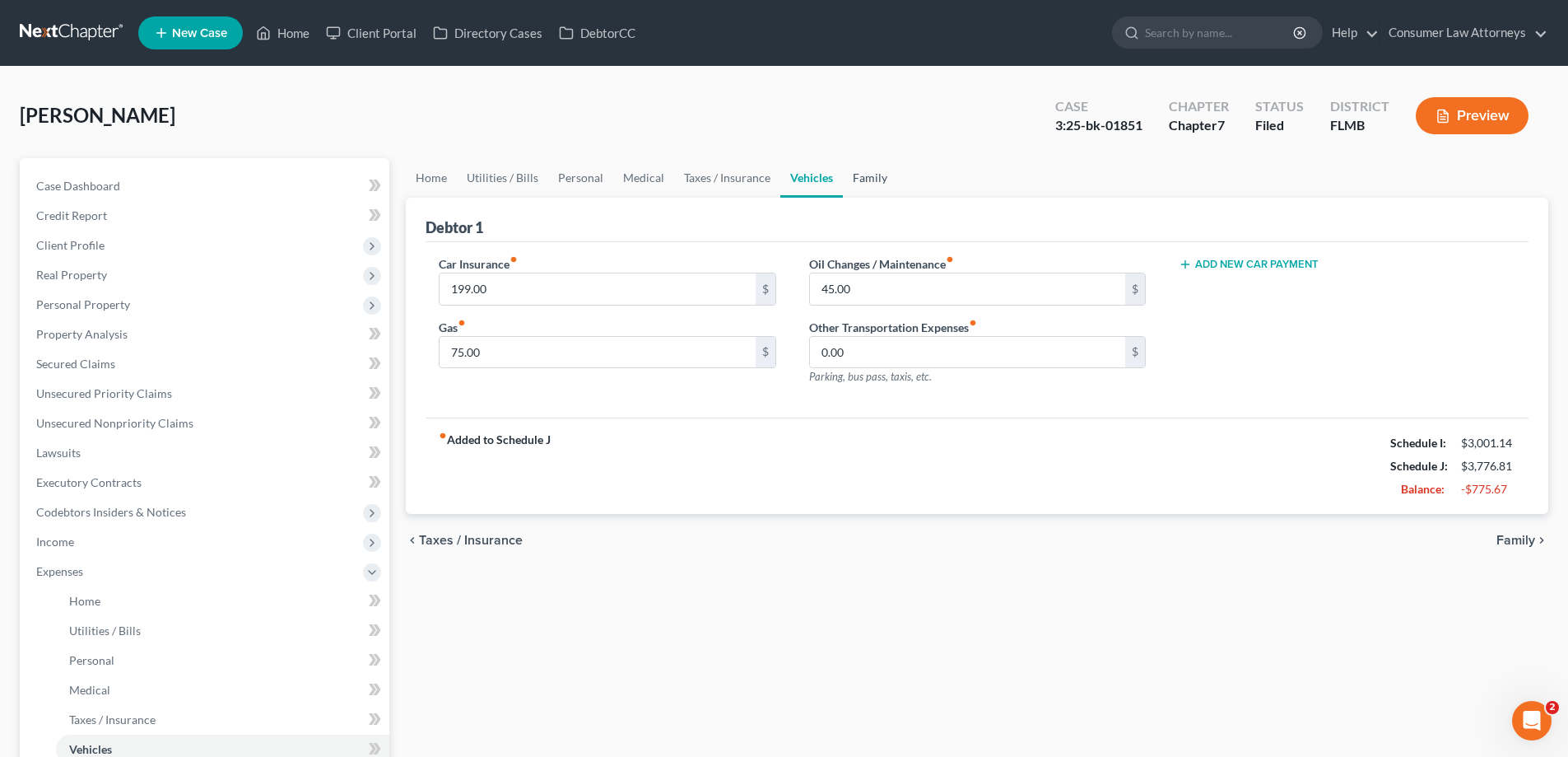
click at [866, 177] on link "Family" at bounding box center [870, 178] width 54 height 40
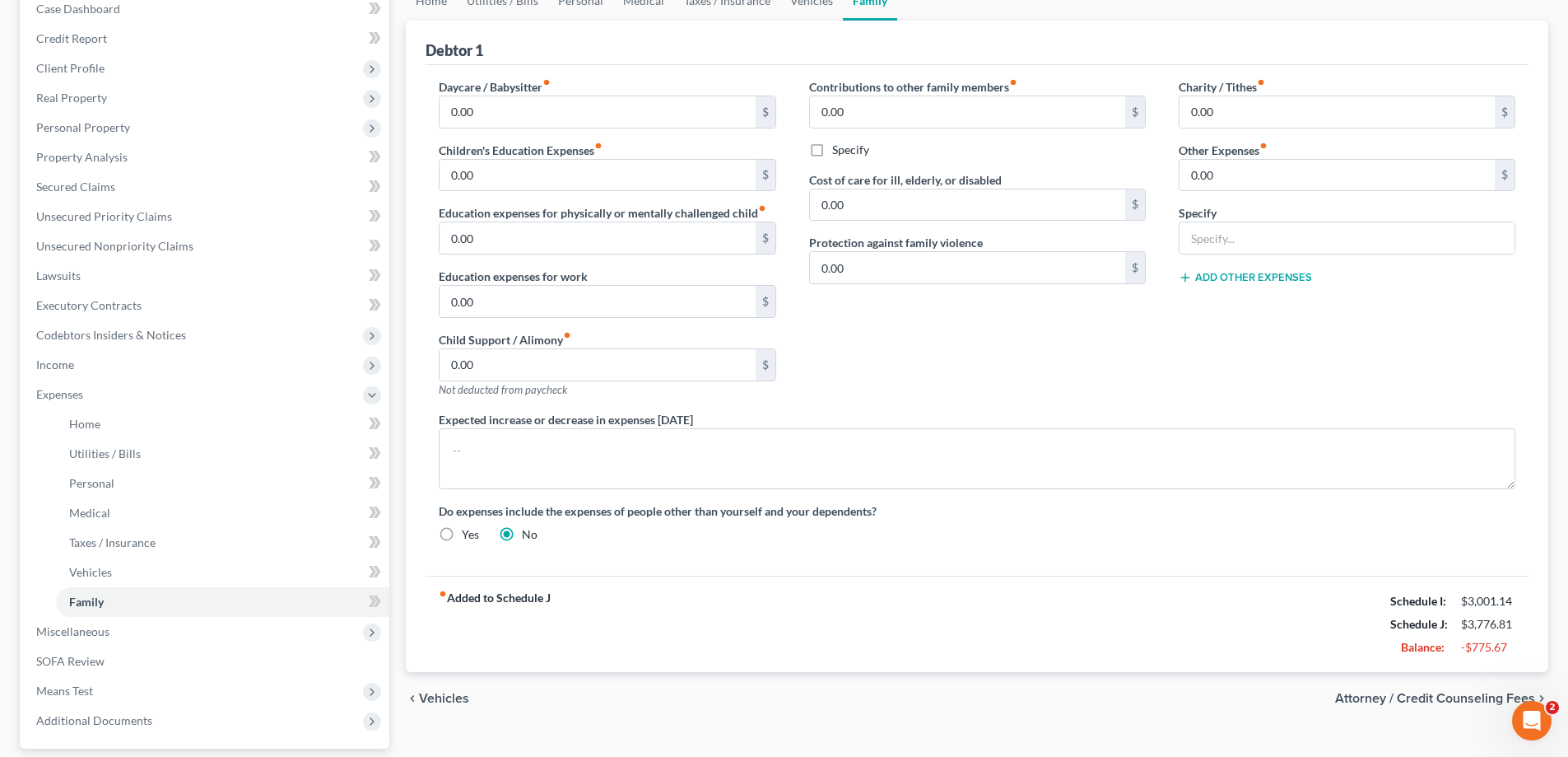
scroll to position [327, 0]
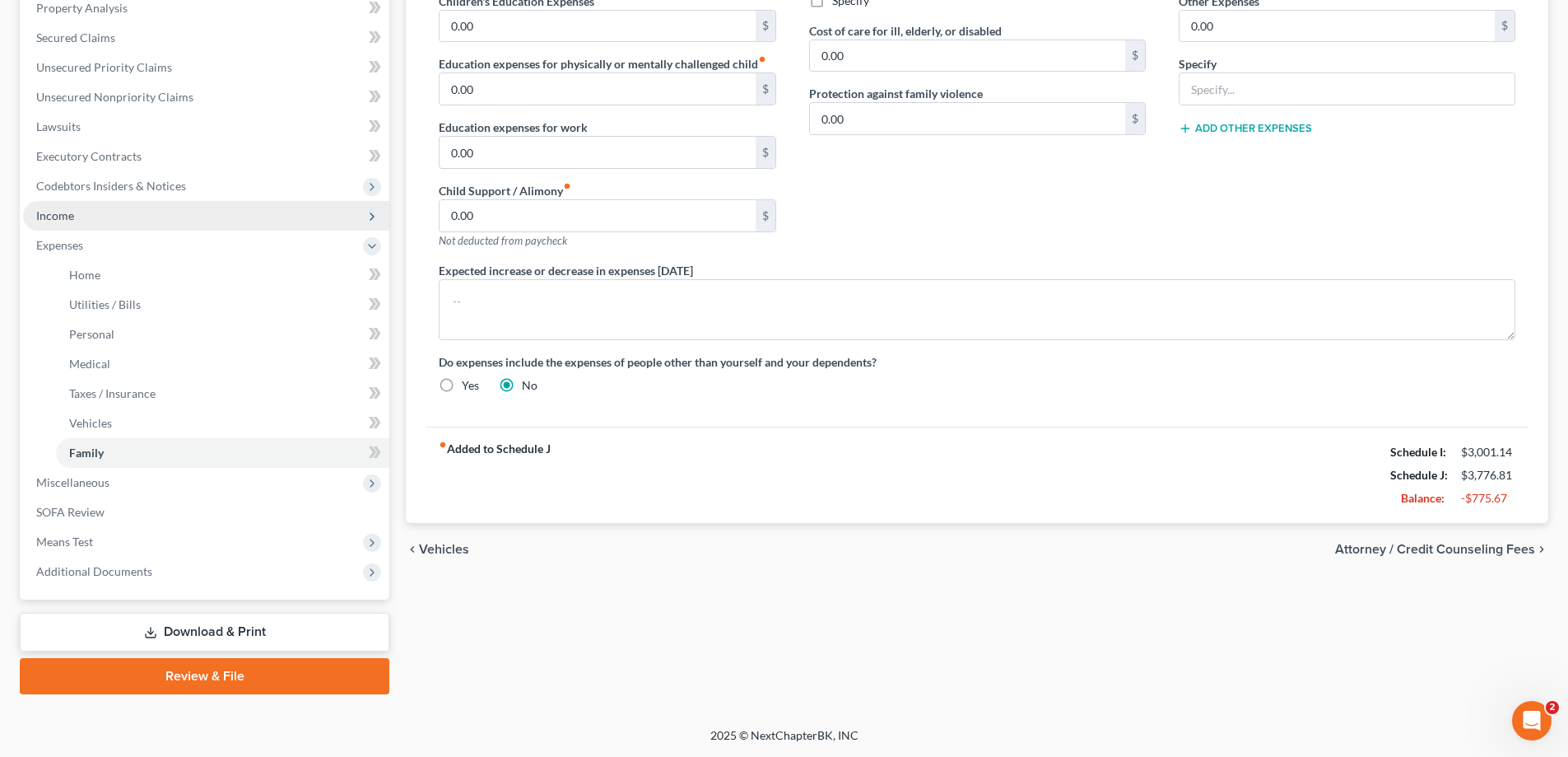
click at [59, 215] on span "Income" at bounding box center [55, 216] width 38 height 14
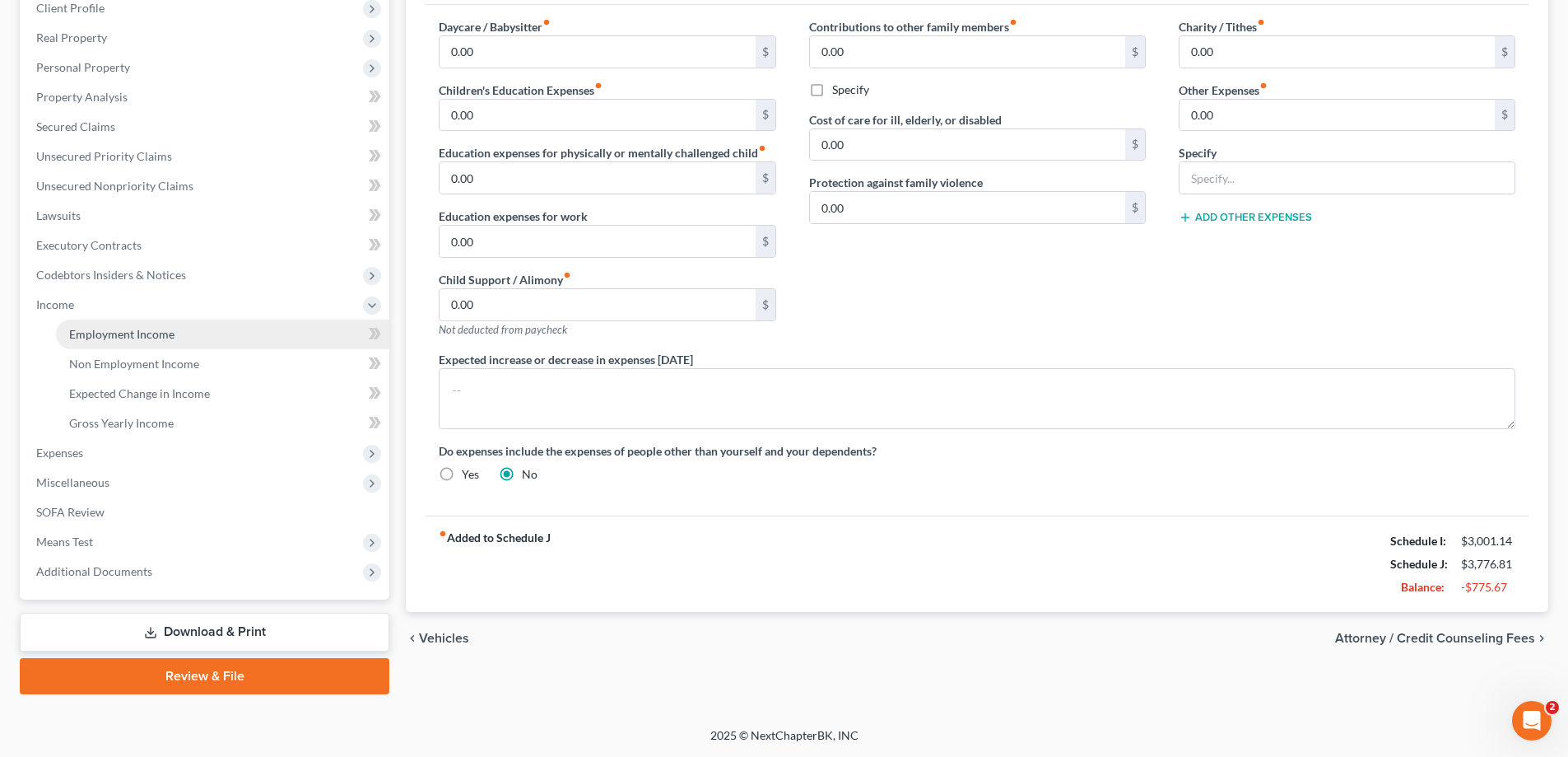
scroll to position [238, 0]
drag, startPoint x: 125, startPoint y: 321, endPoint x: 131, endPoint y: 341, distance: 20.9
click at [125, 323] on link "Employment Income" at bounding box center [223, 335] width 333 height 30
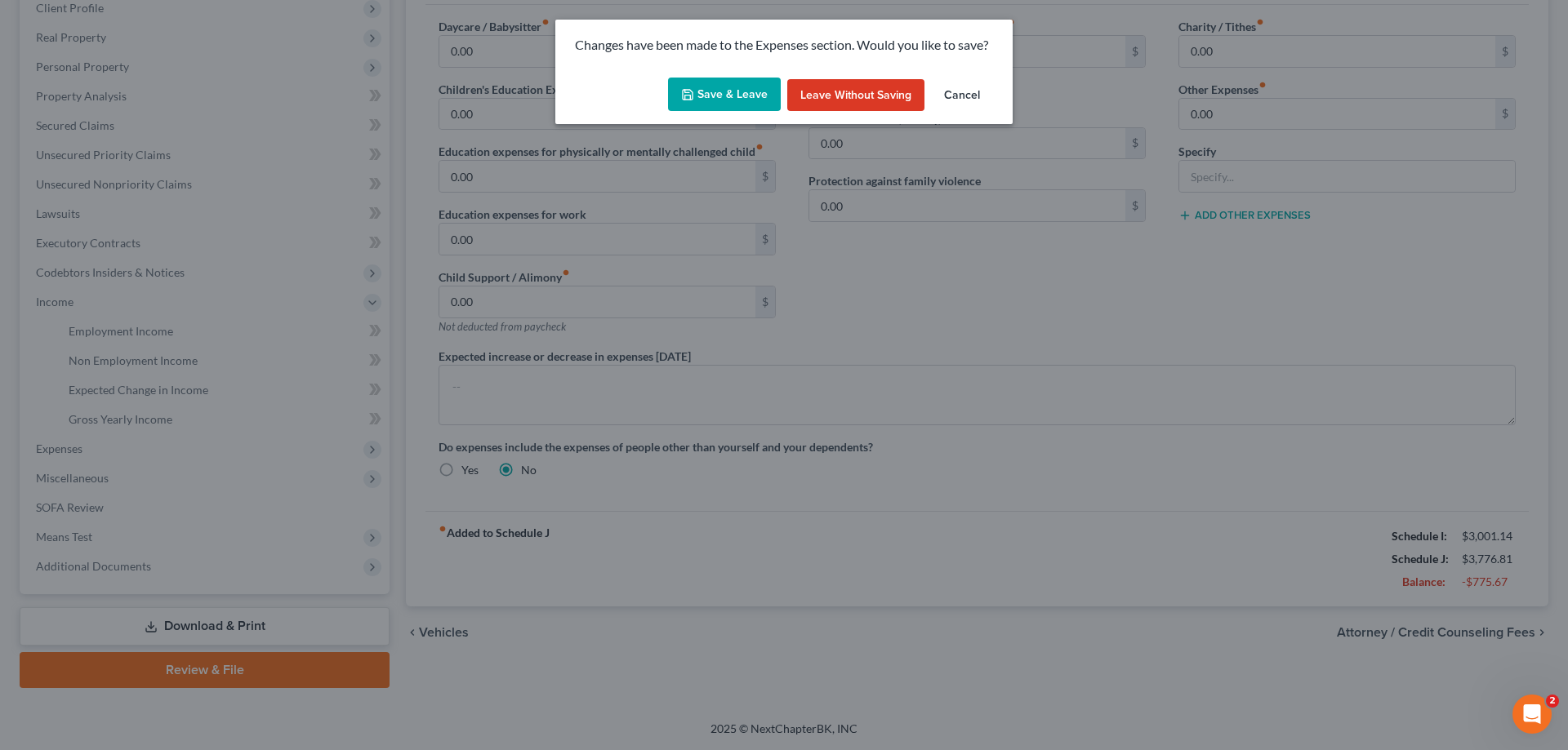
click at [733, 107] on button "Save & Leave" at bounding box center [725, 94] width 113 height 35
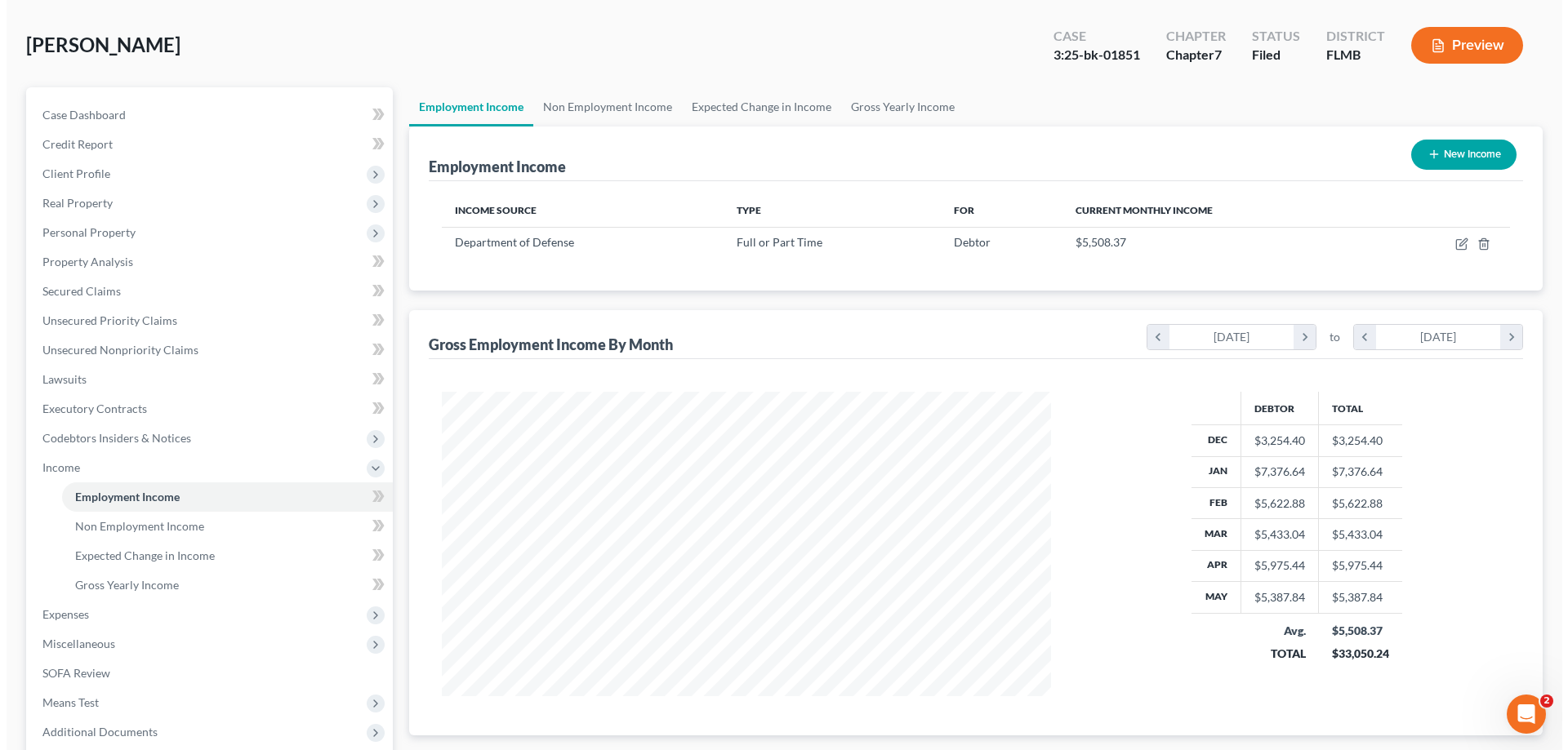
scroll to position [163, 0]
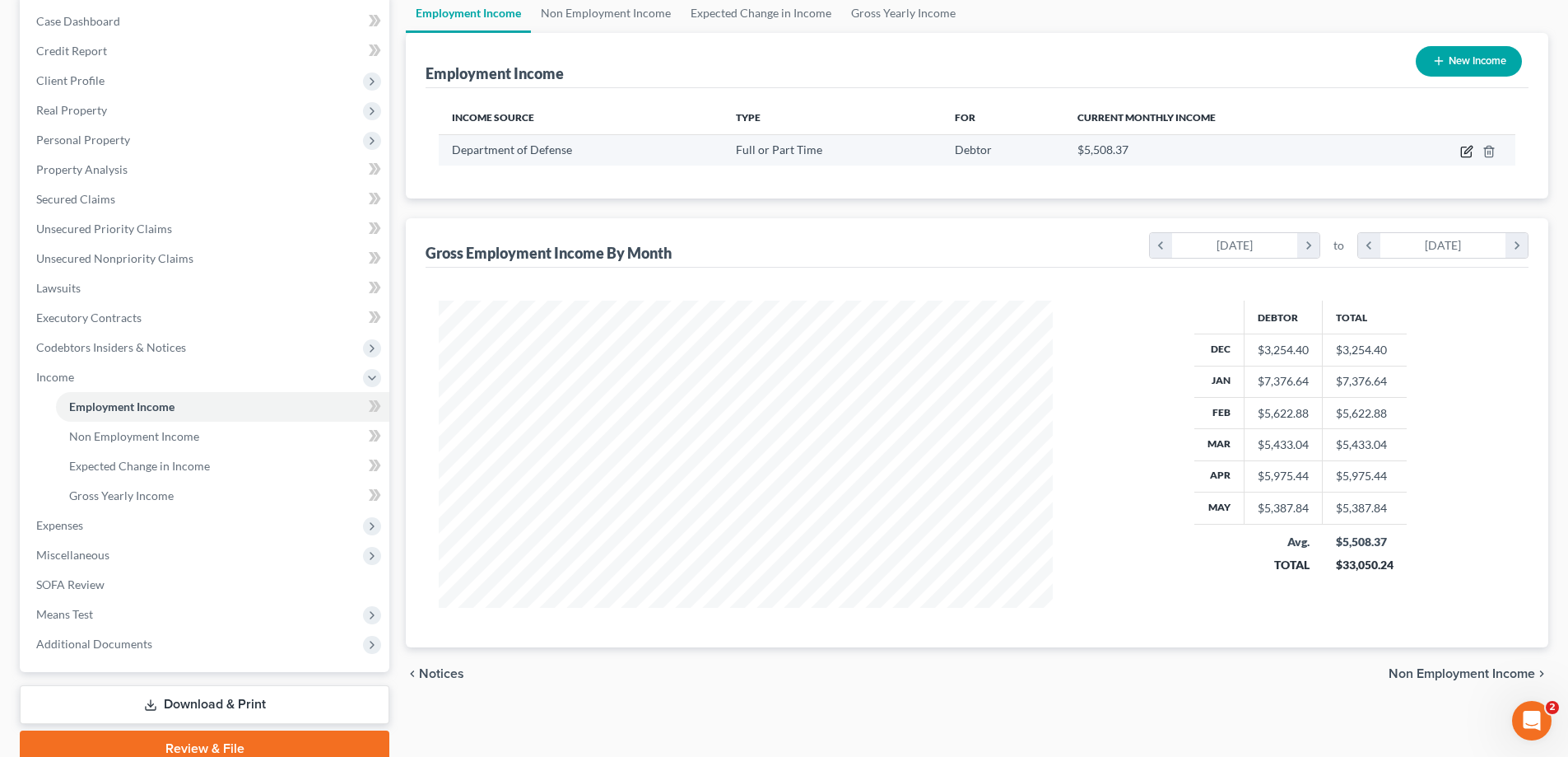
click at [1466, 153] on icon "button" at bounding box center [1466, 151] width 13 height 13
select select "0"
select select "8"
select select "2"
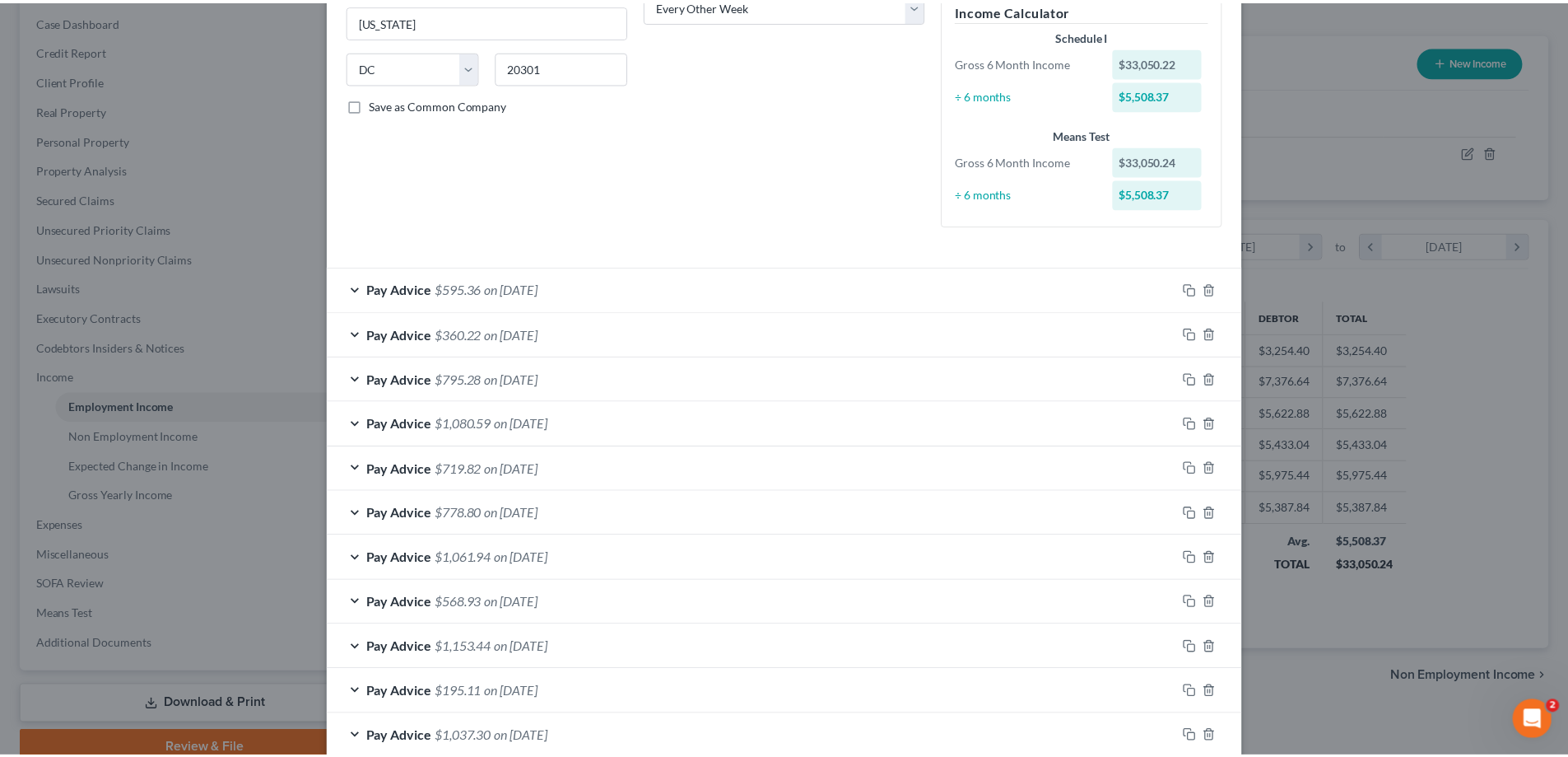
scroll to position [562, 0]
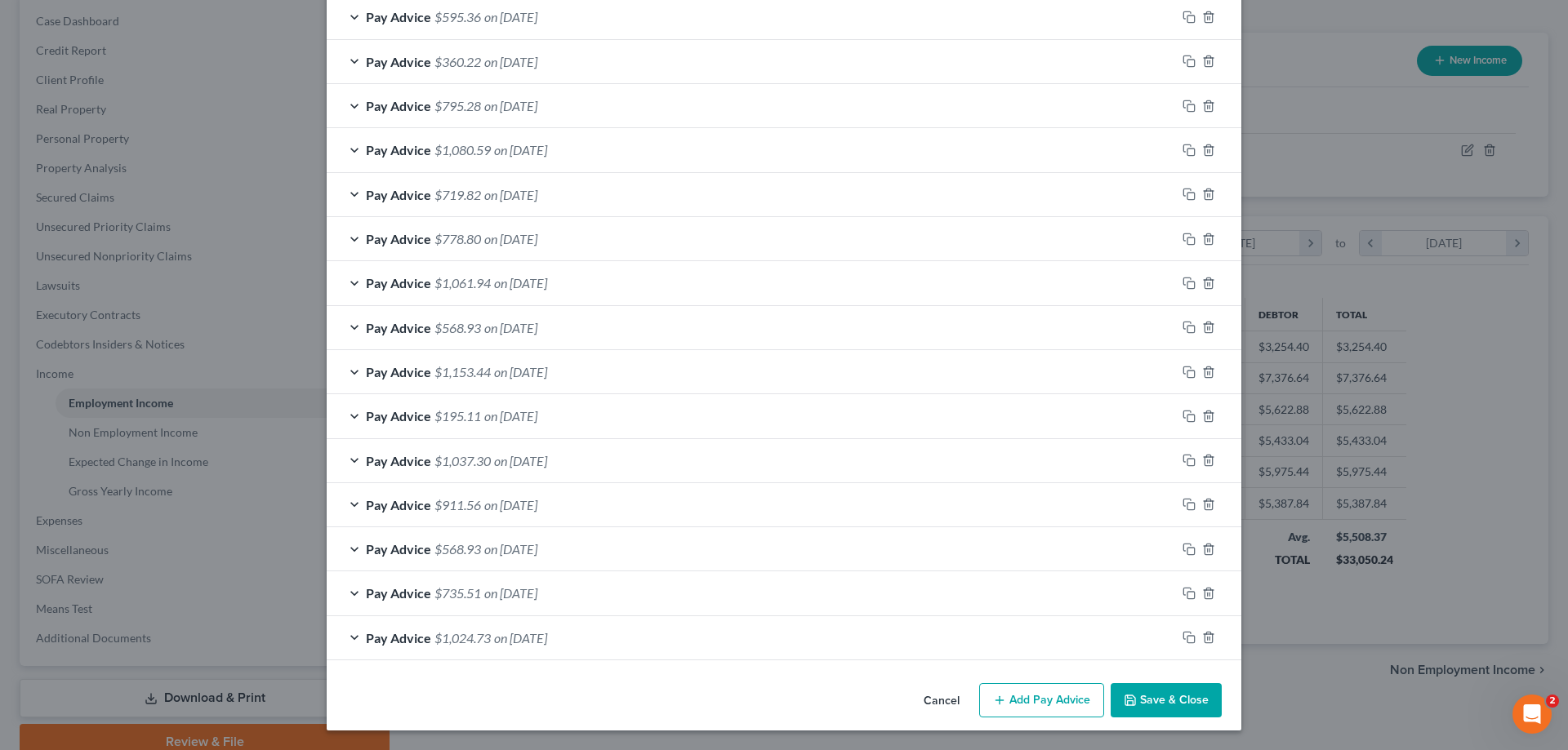
click at [1169, 706] on button "Save & Close" at bounding box center [1166, 700] width 111 height 35
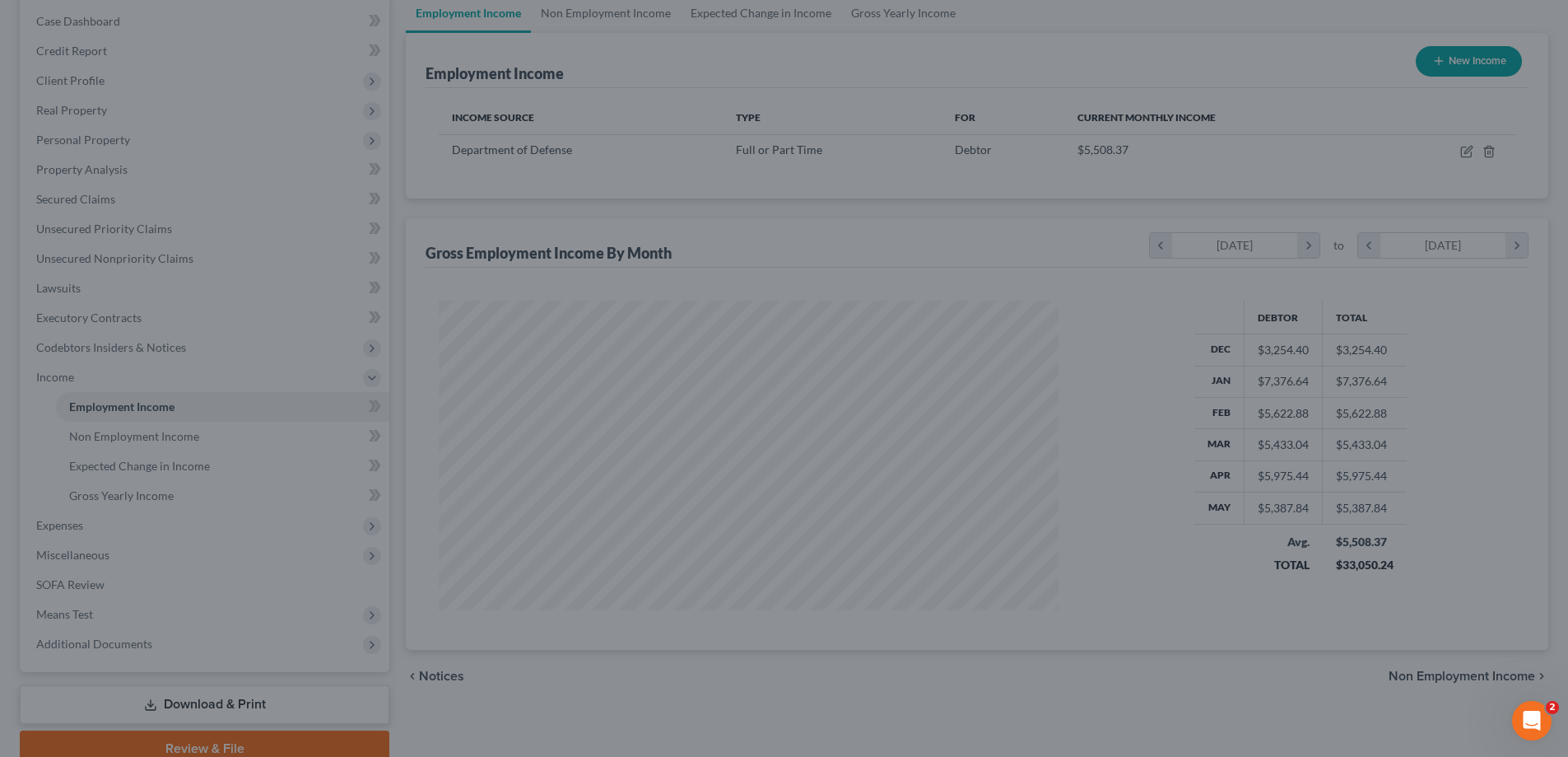
scroll to position [823533, 822706]
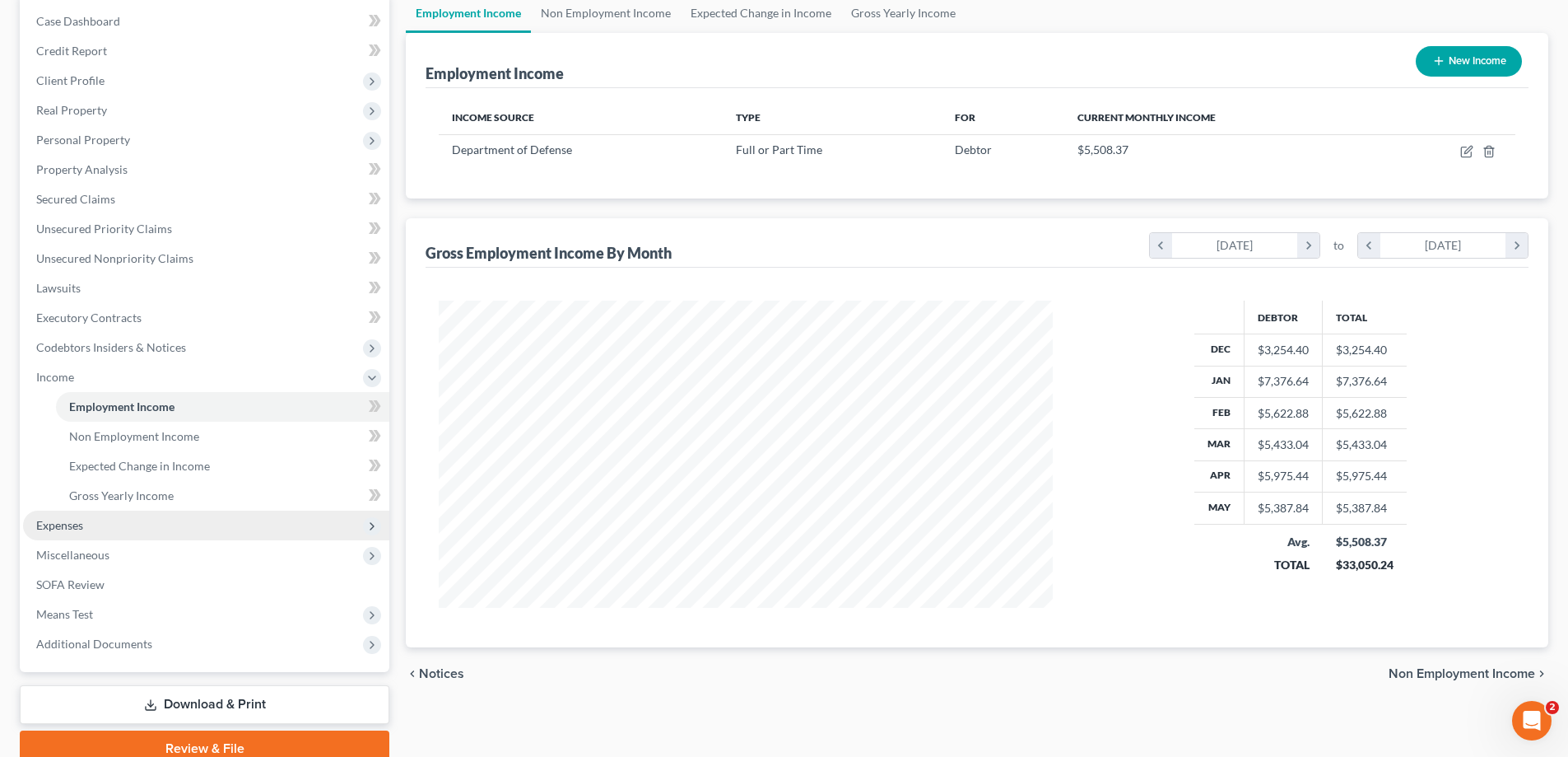
click at [49, 531] on span "Expenses" at bounding box center [59, 525] width 47 height 14
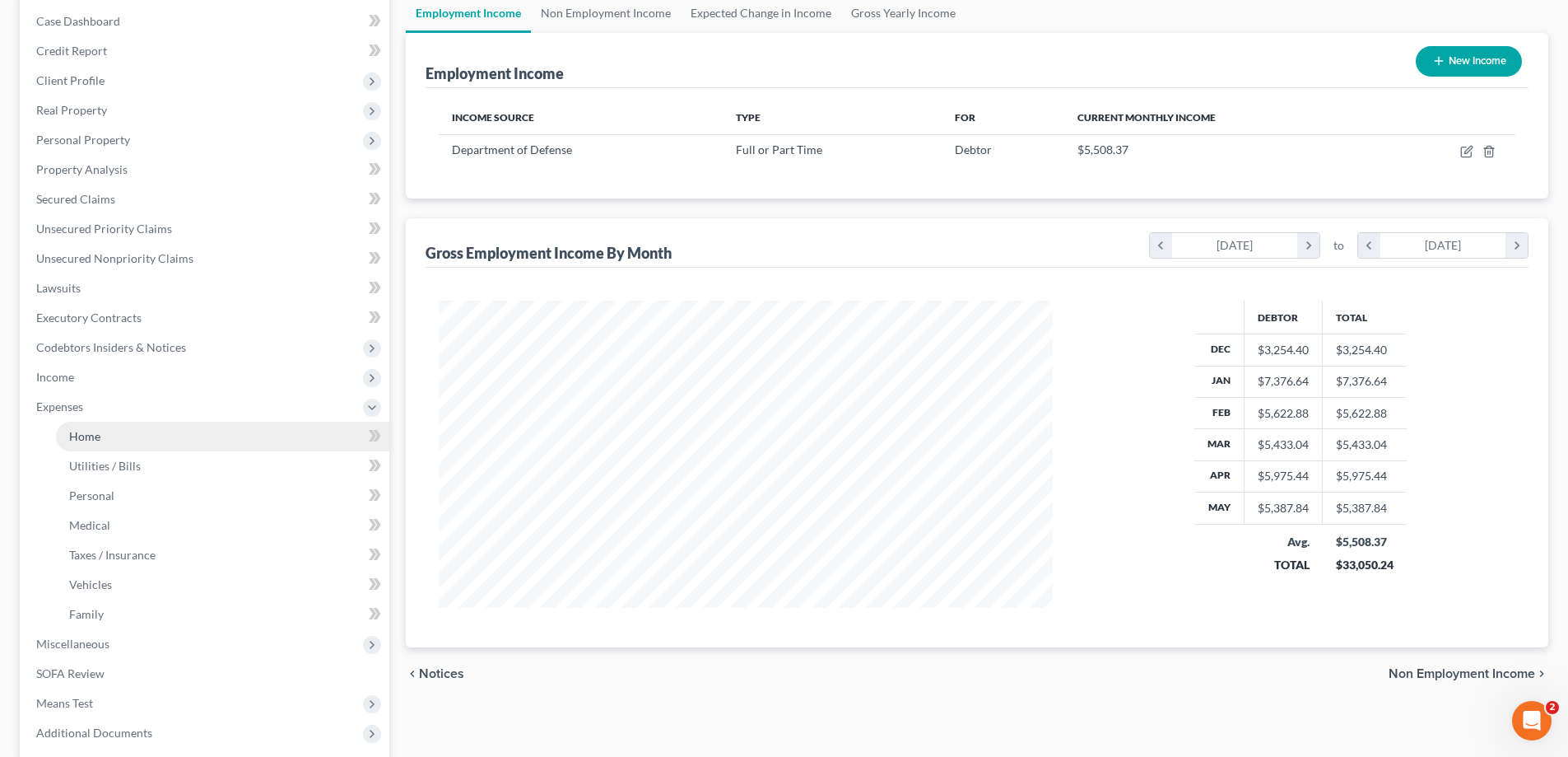
click at [73, 427] on link "Home" at bounding box center [223, 436] width 333 height 30
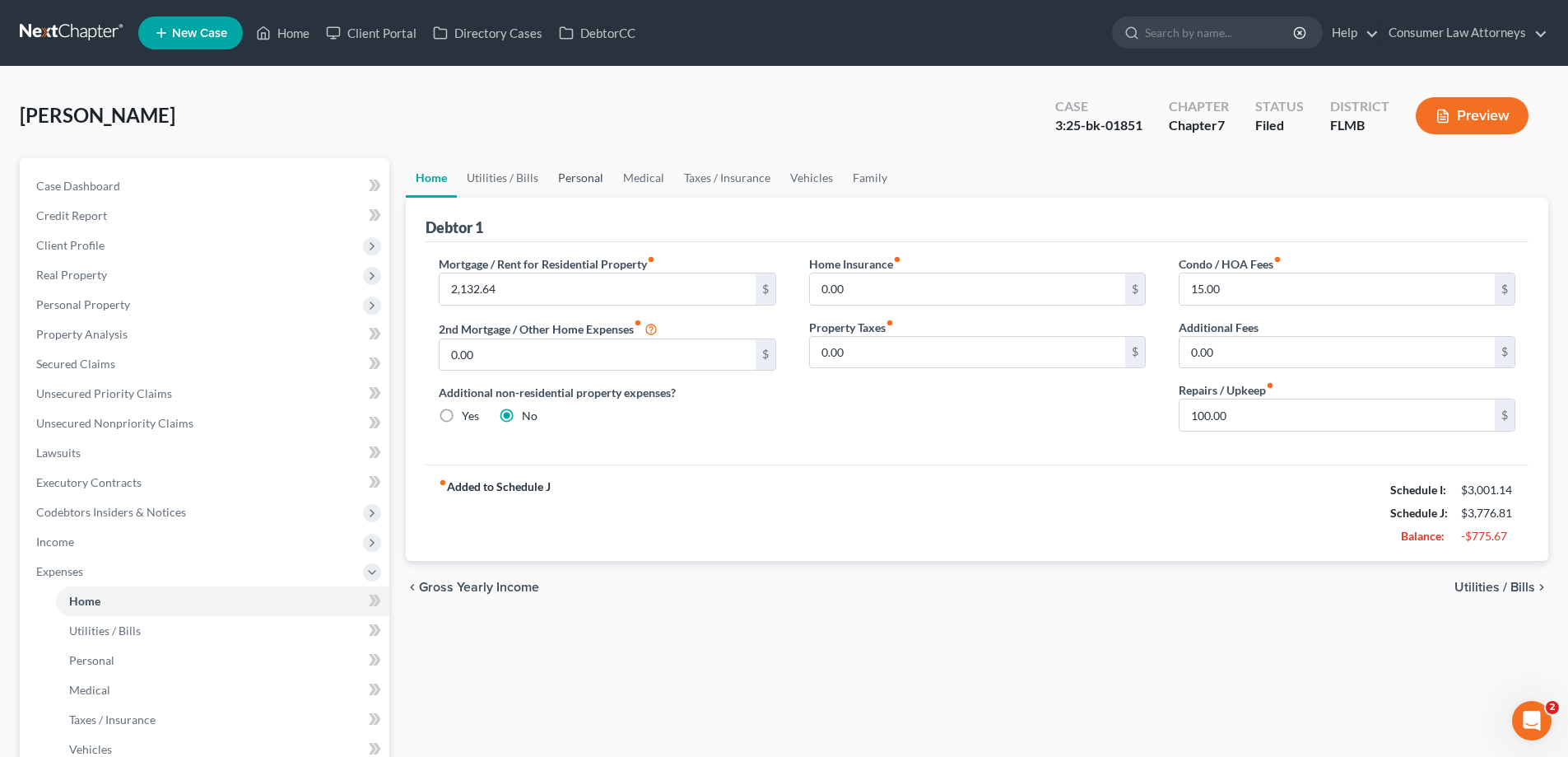
click at [594, 180] on link "Personal" at bounding box center [580, 178] width 65 height 40
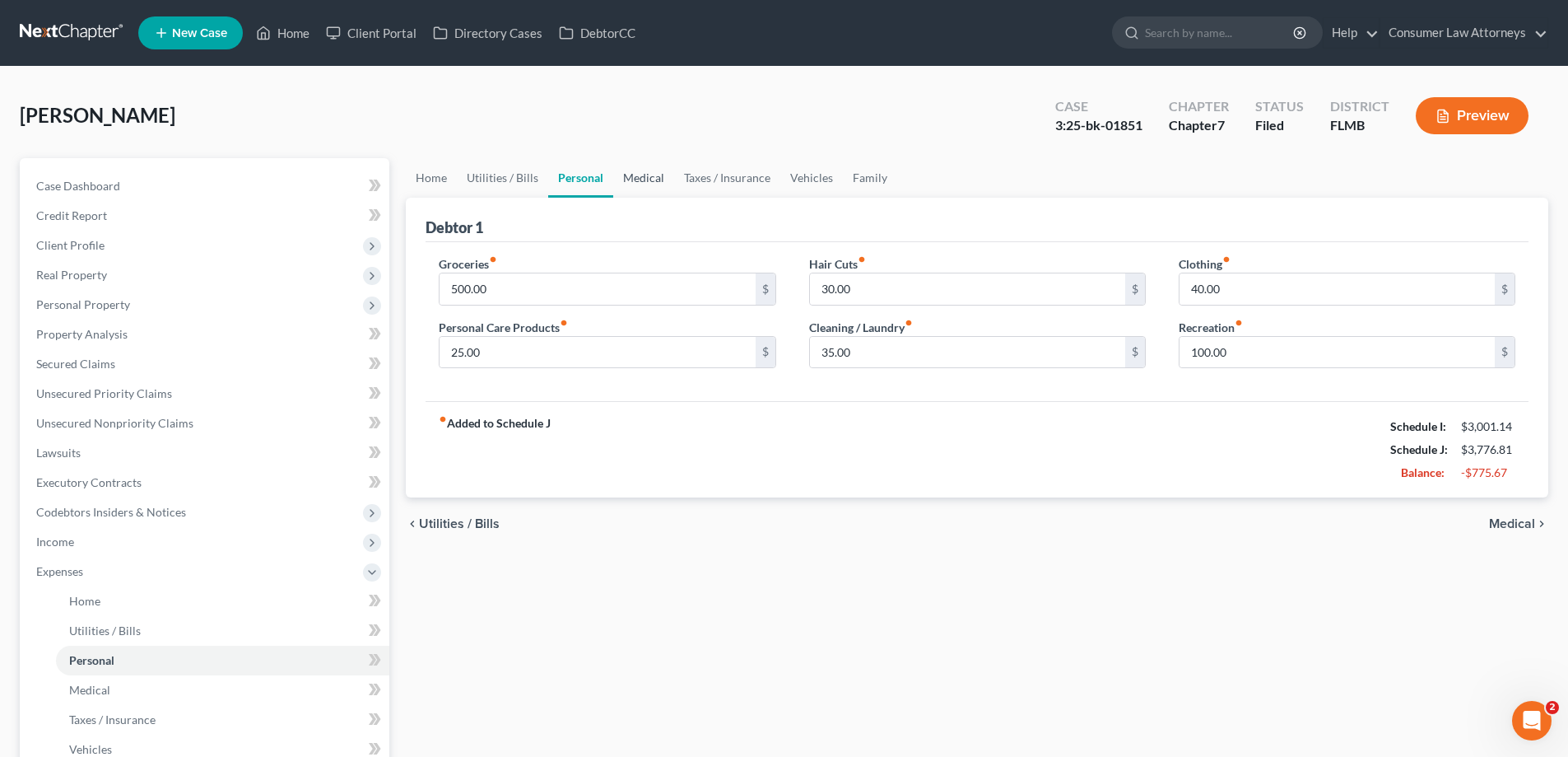
click at [646, 177] on link "Medical" at bounding box center [644, 178] width 61 height 40
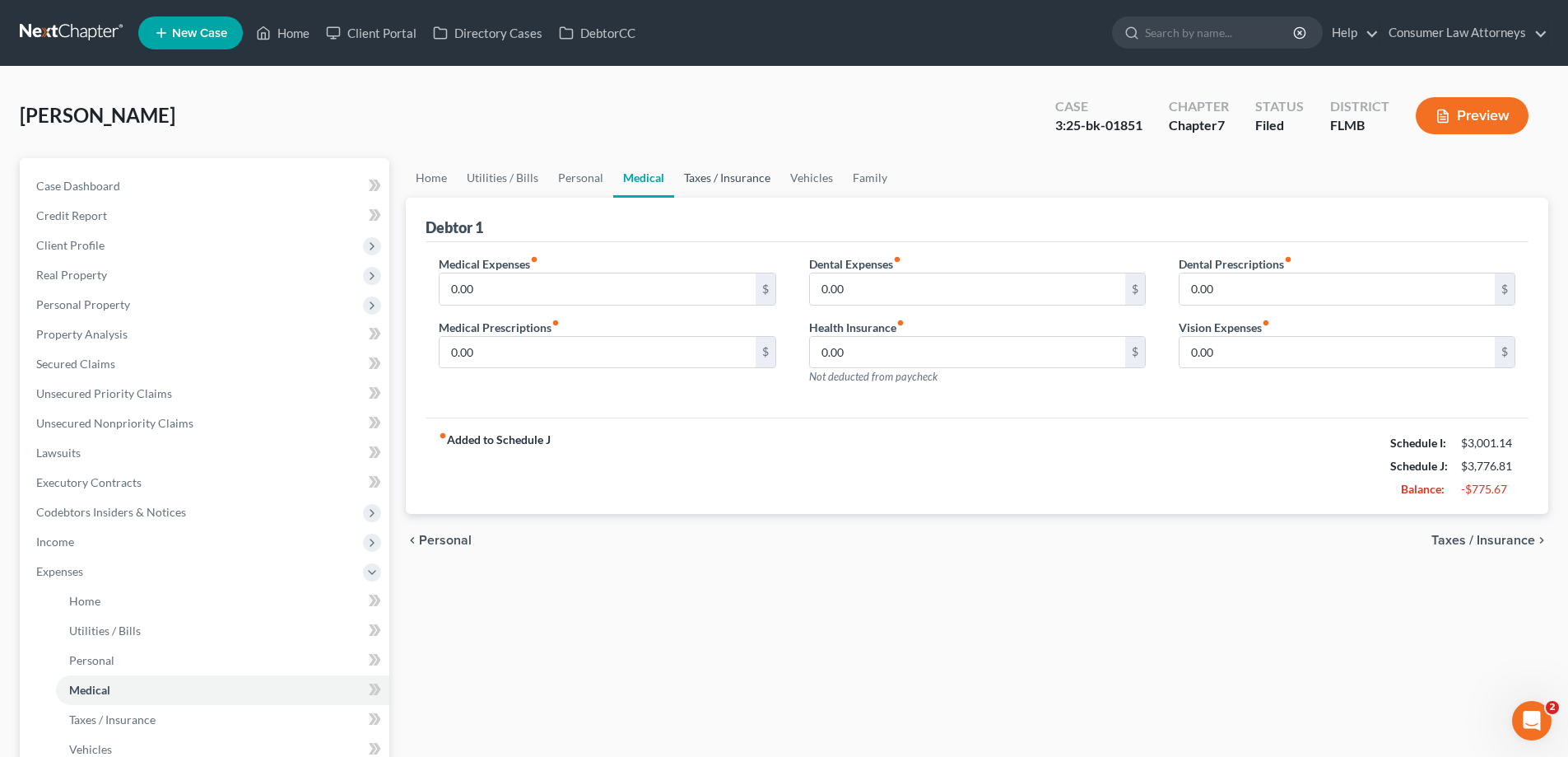
click at [728, 181] on link "Taxes / Insurance" at bounding box center [728, 178] width 106 height 40
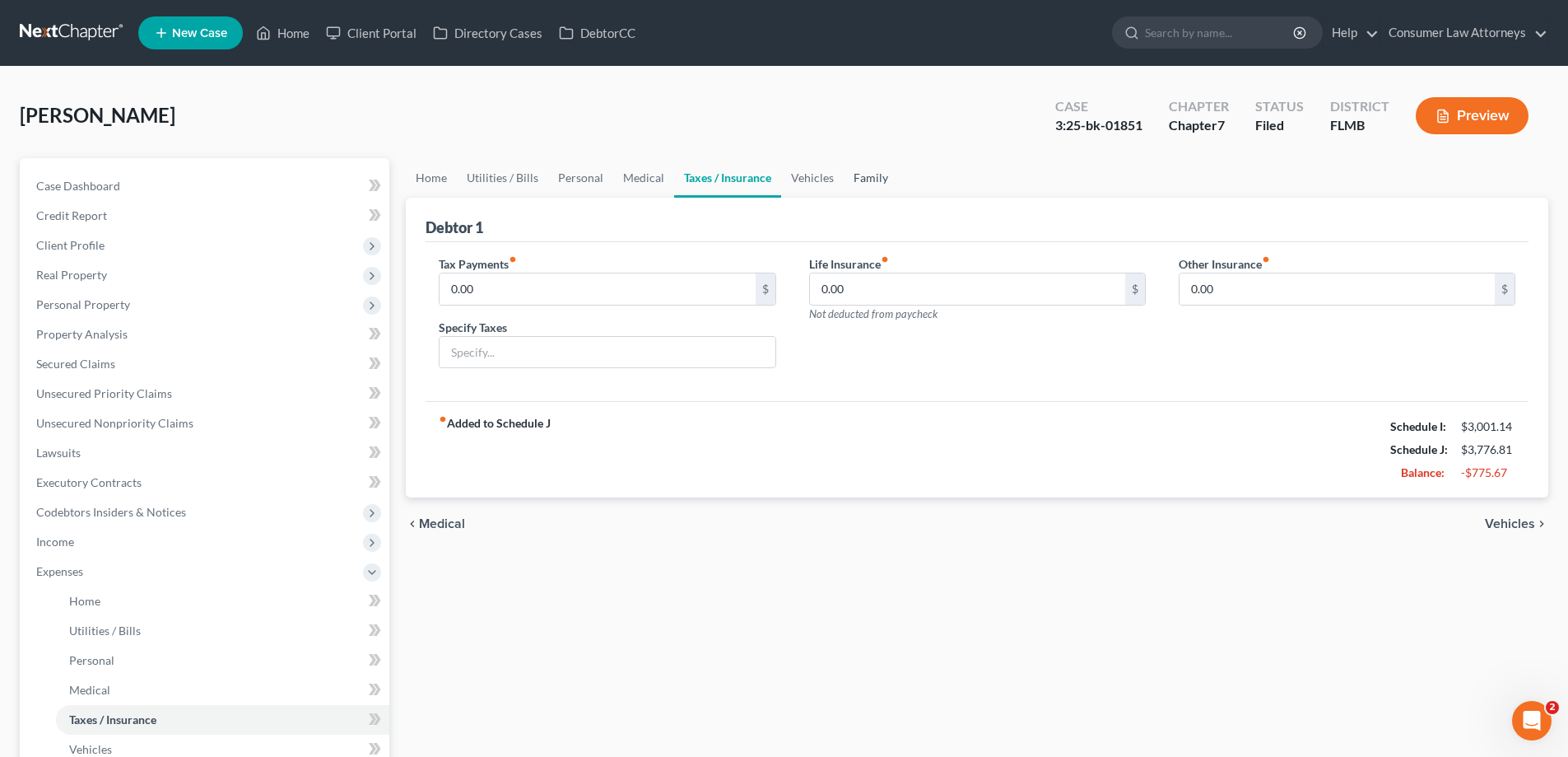
click at [863, 181] on link "Family" at bounding box center [871, 178] width 54 height 40
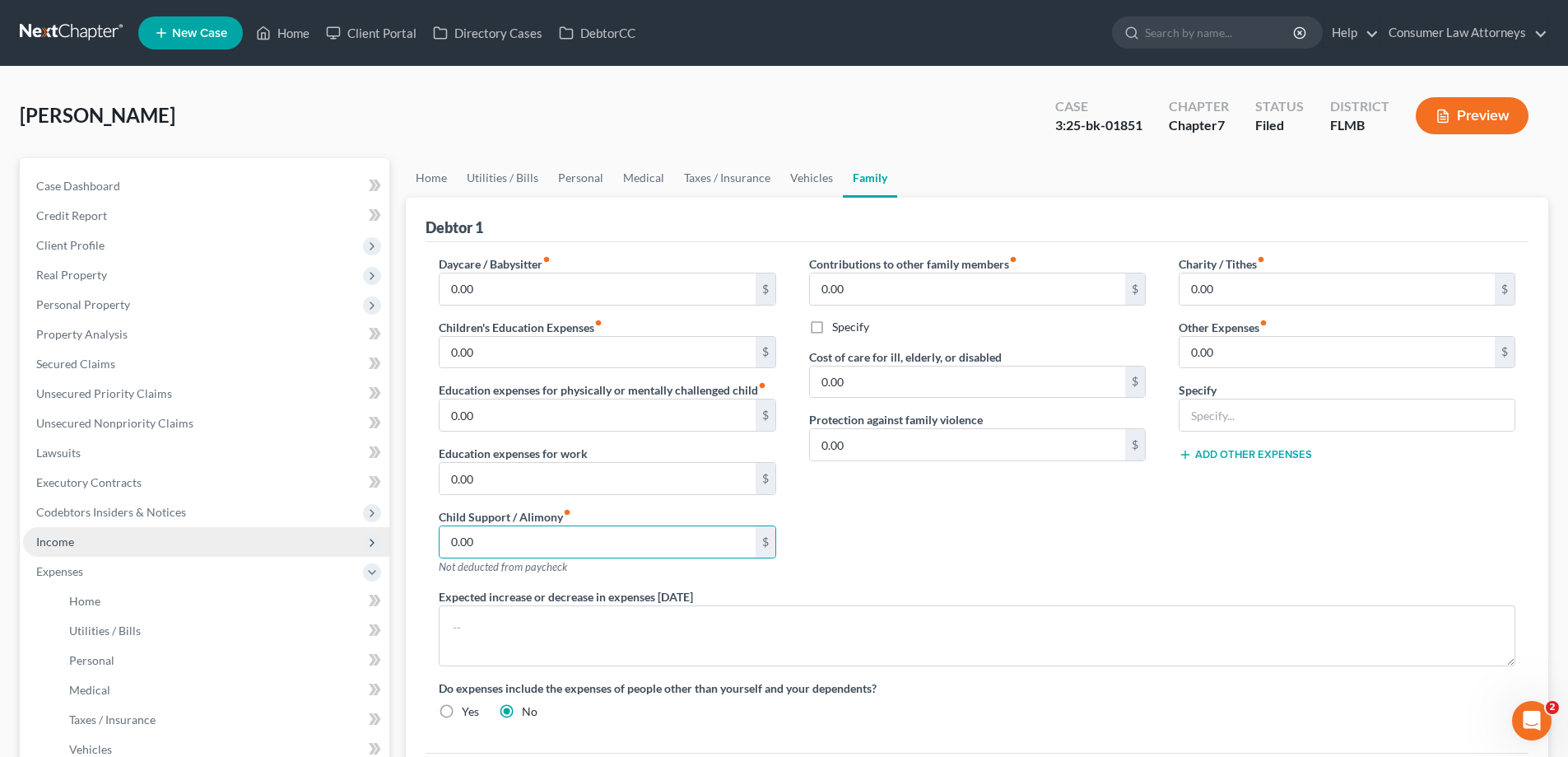
click at [59, 542] on span "Income" at bounding box center [55, 541] width 38 height 14
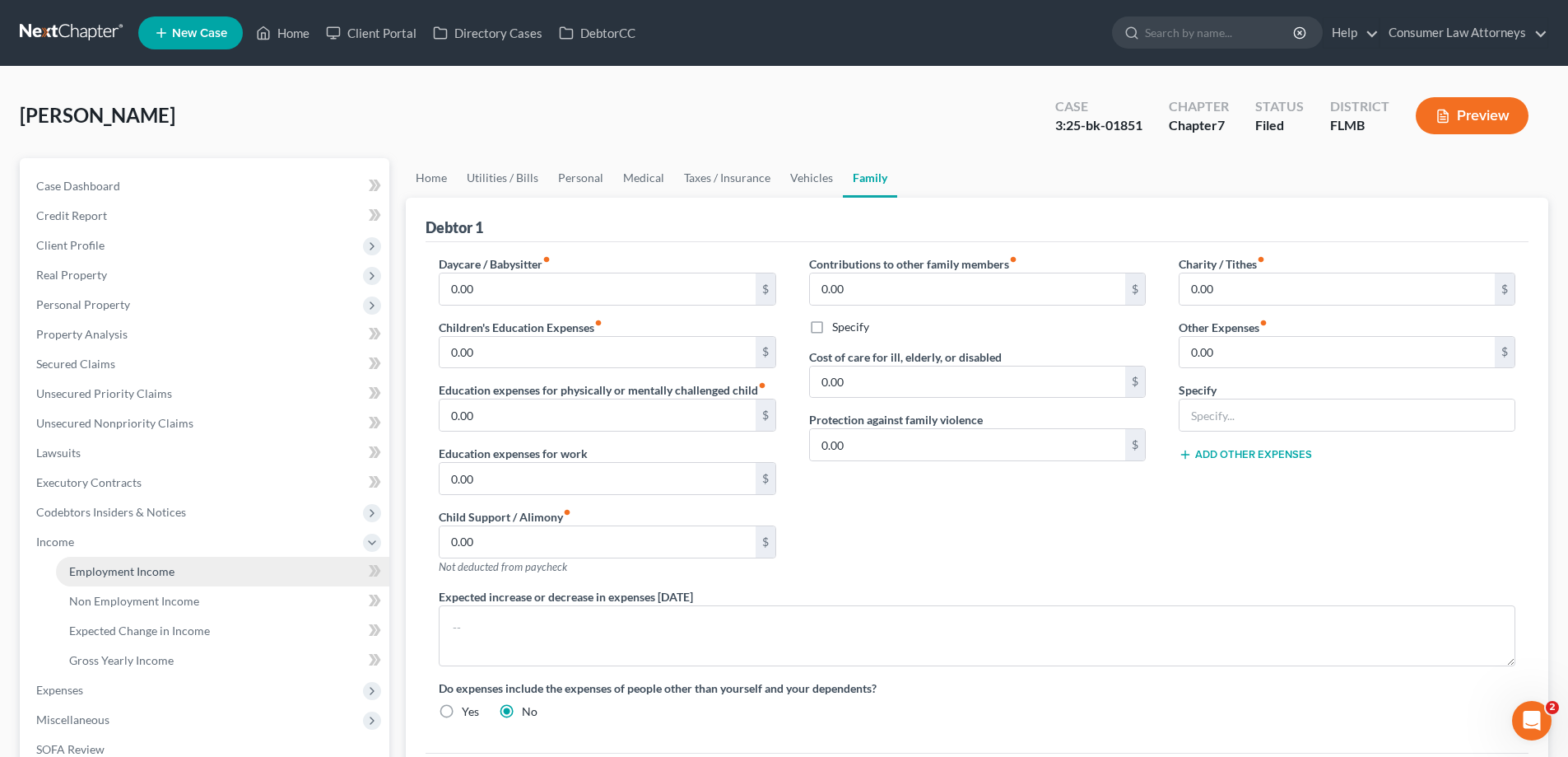
click at [116, 574] on span "Employment Income" at bounding box center [122, 571] width 106 height 14
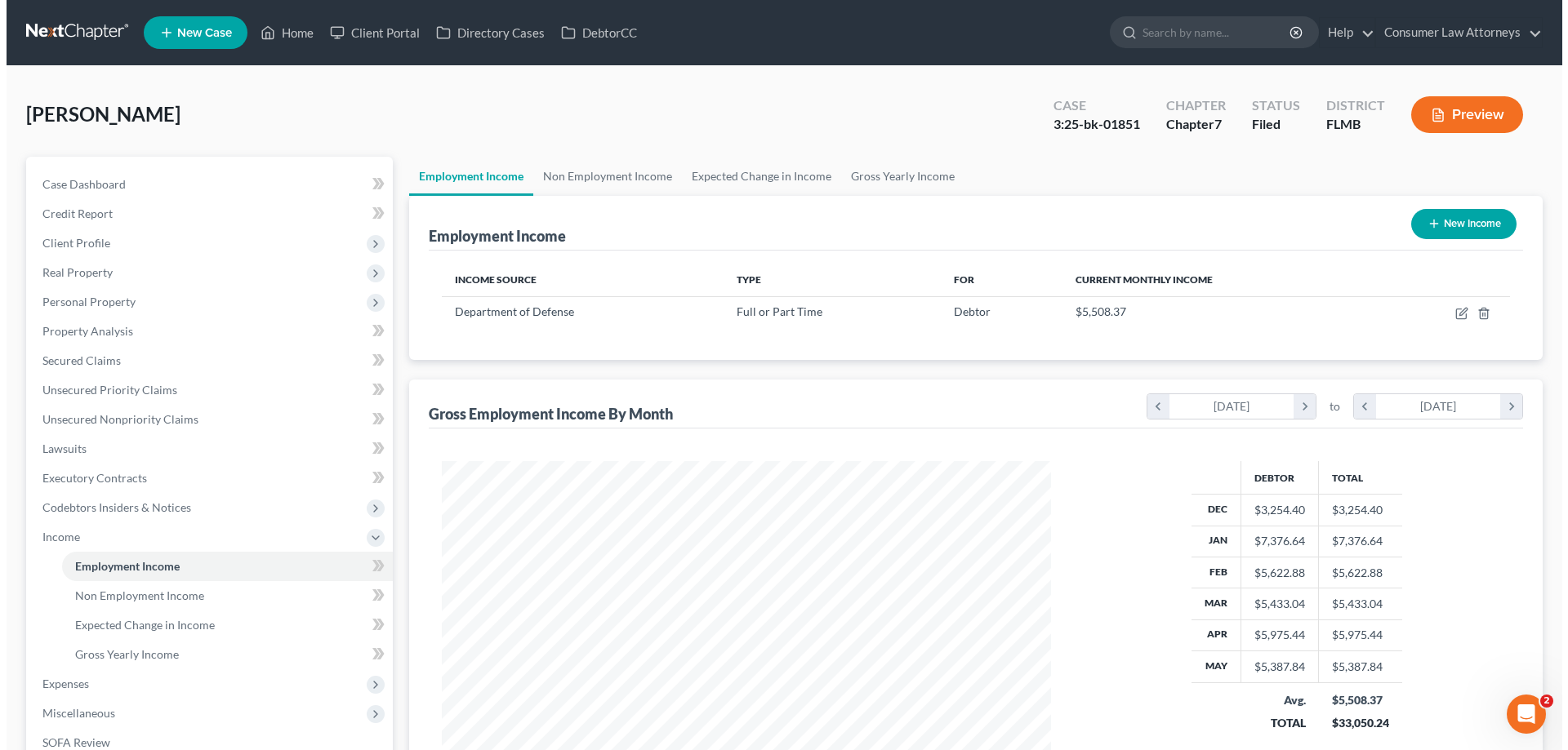
scroll to position [305, 641]
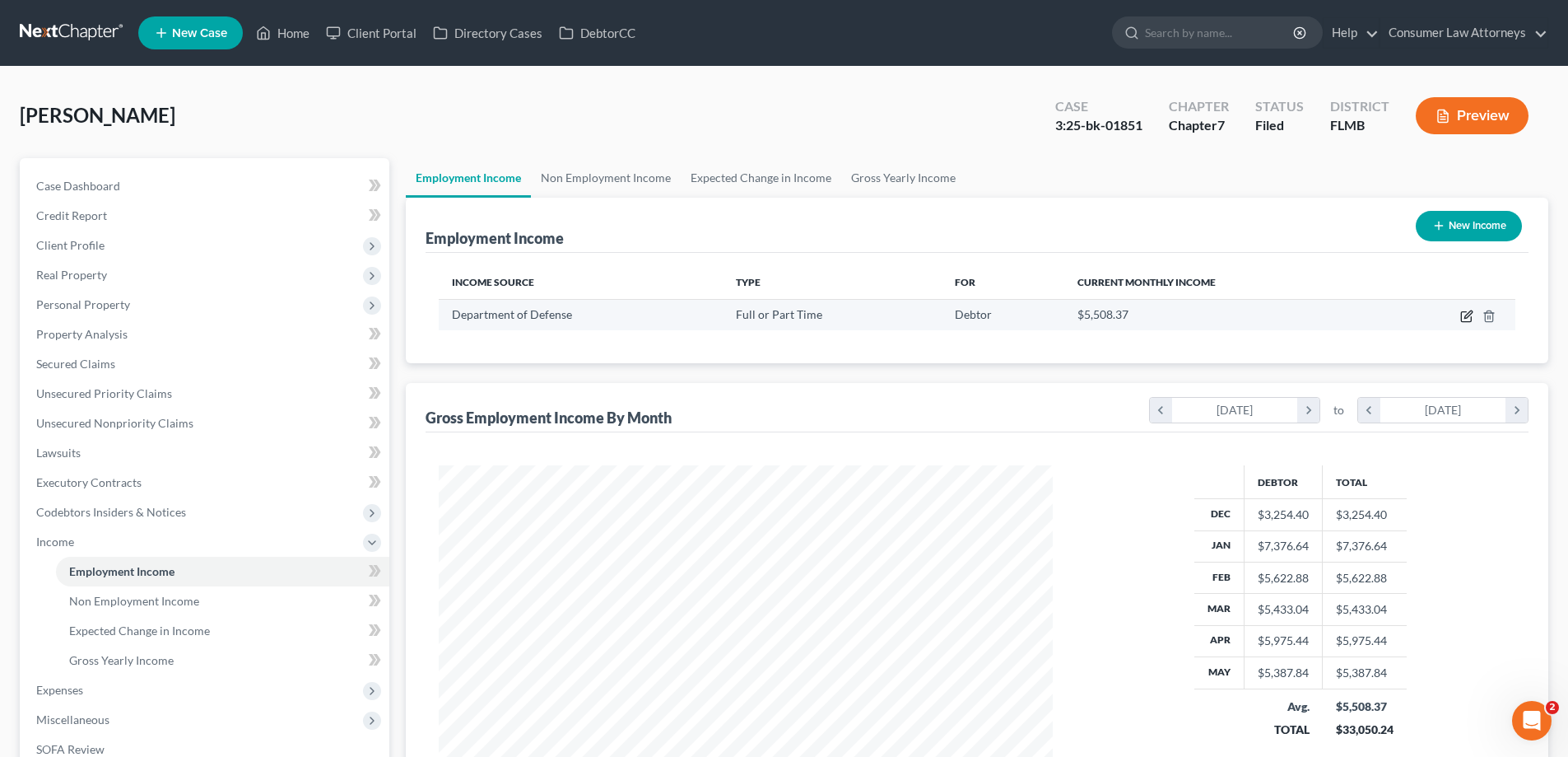
click at [1469, 310] on icon "button" at bounding box center [1466, 316] width 13 height 13
select select "0"
select select "8"
select select "2"
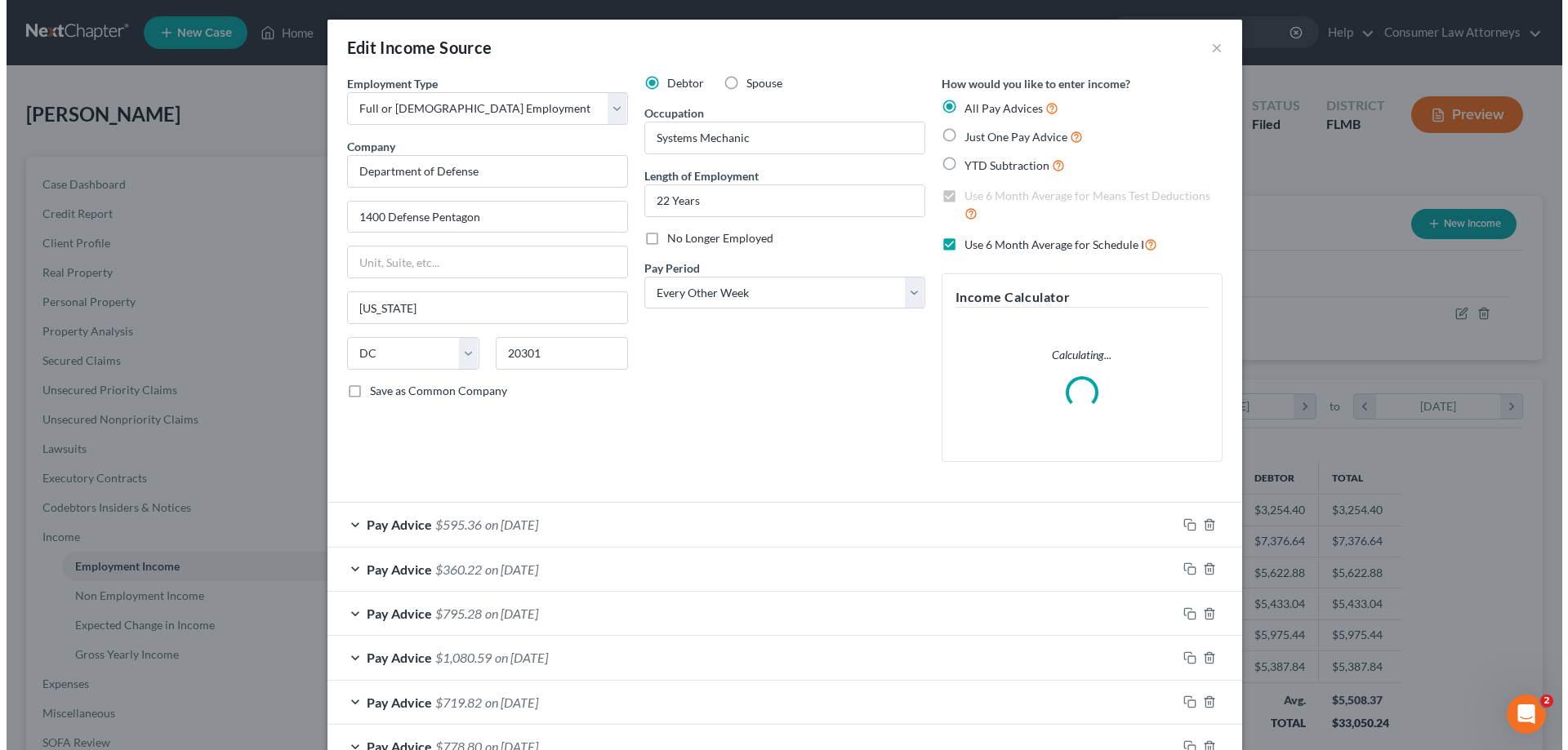
scroll to position [307, 647]
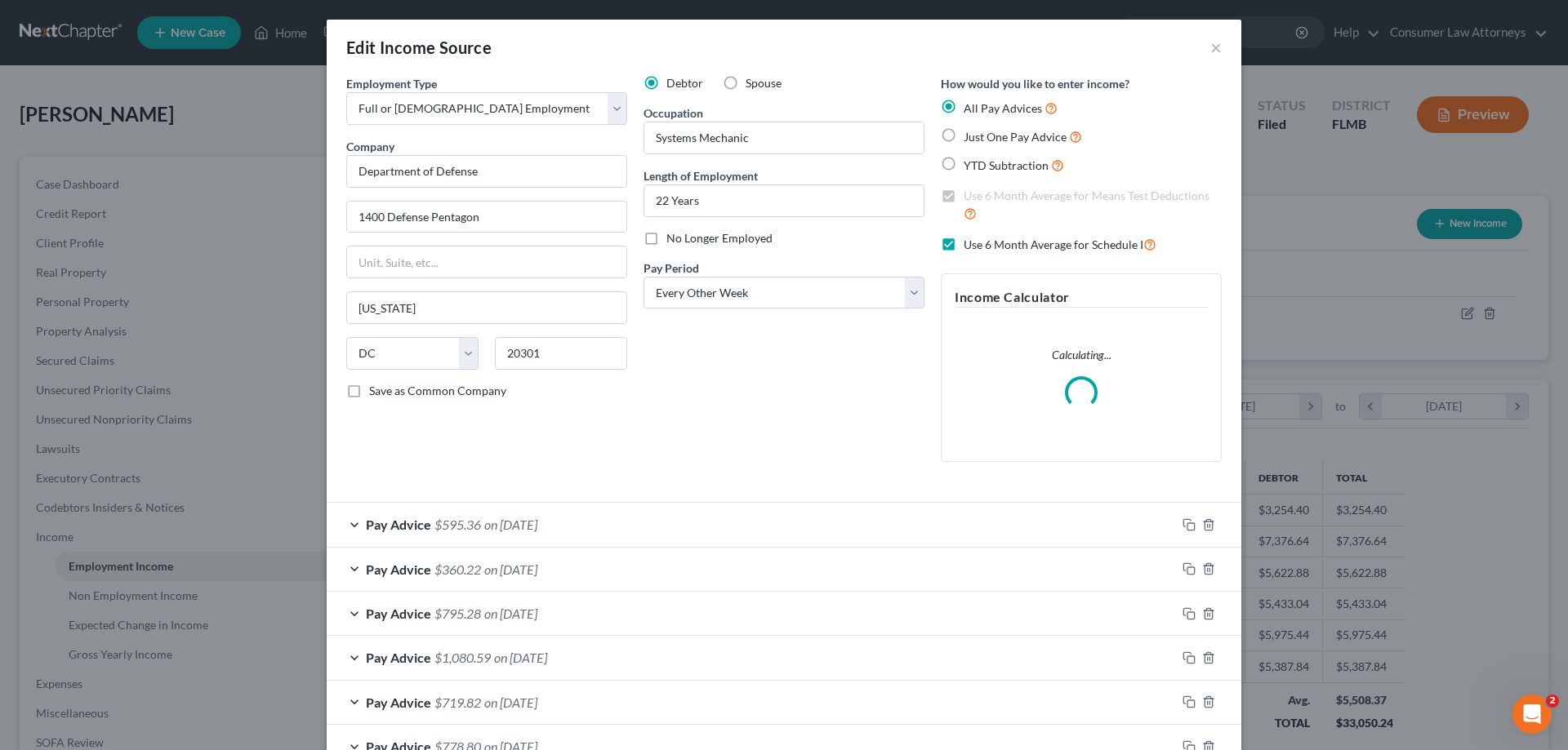
click at [660, 529] on div "Pay Advice $595.36 on [DATE]" at bounding box center [751, 524] width 849 height 44
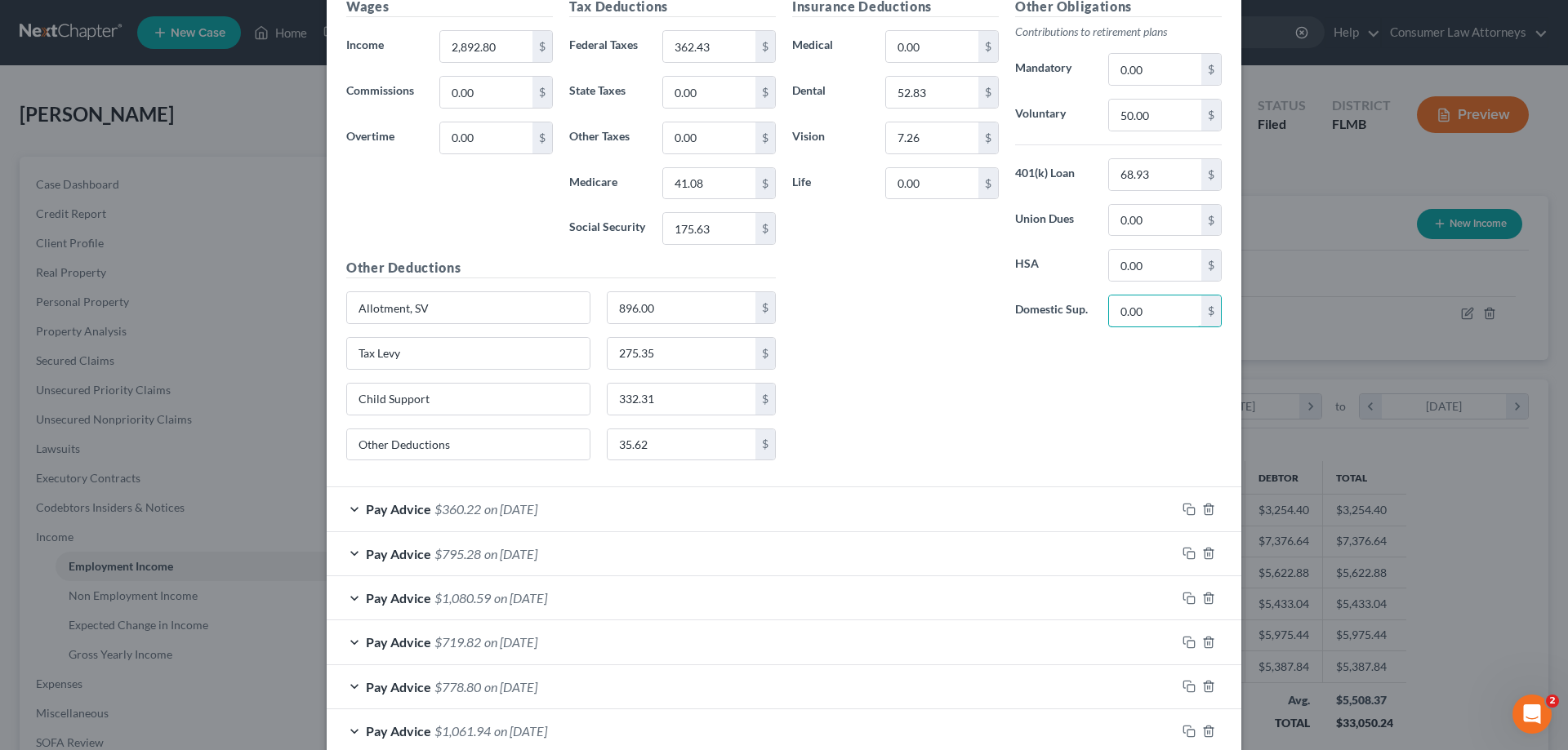
scroll to position [653, 0]
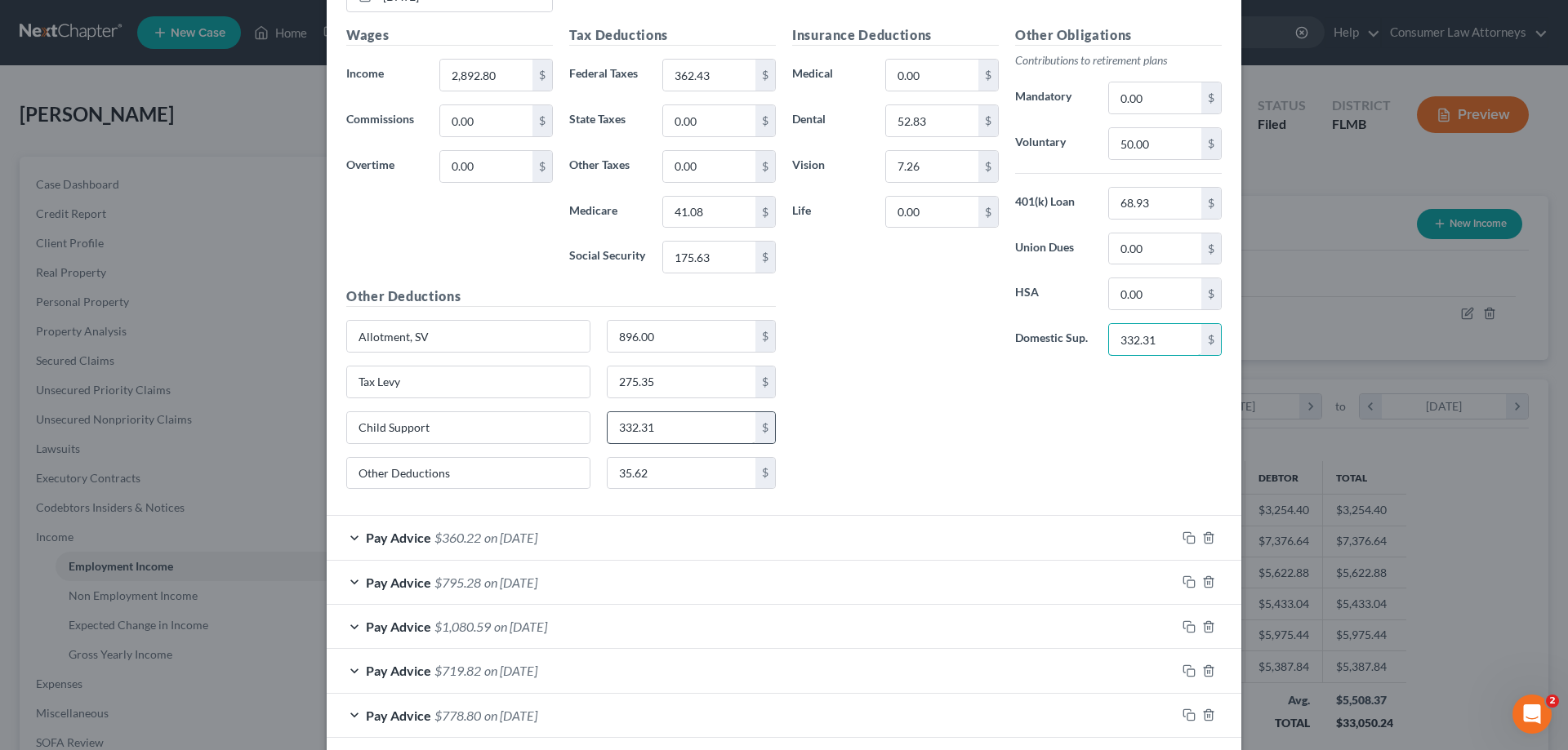
type input "332.31"
drag, startPoint x: 460, startPoint y: 433, endPoint x: 925, endPoint y: 418, distance: 465.2
click at [347, 438] on input "Child Support" at bounding box center [468, 427] width 243 height 31
click at [928, 413] on div "Insurance Deductions Medical 0.00 $ Dental 52.83 $ Vision 7.26 $ Life 0.00 $ Ot…" at bounding box center [1007, 264] width 445 height 477
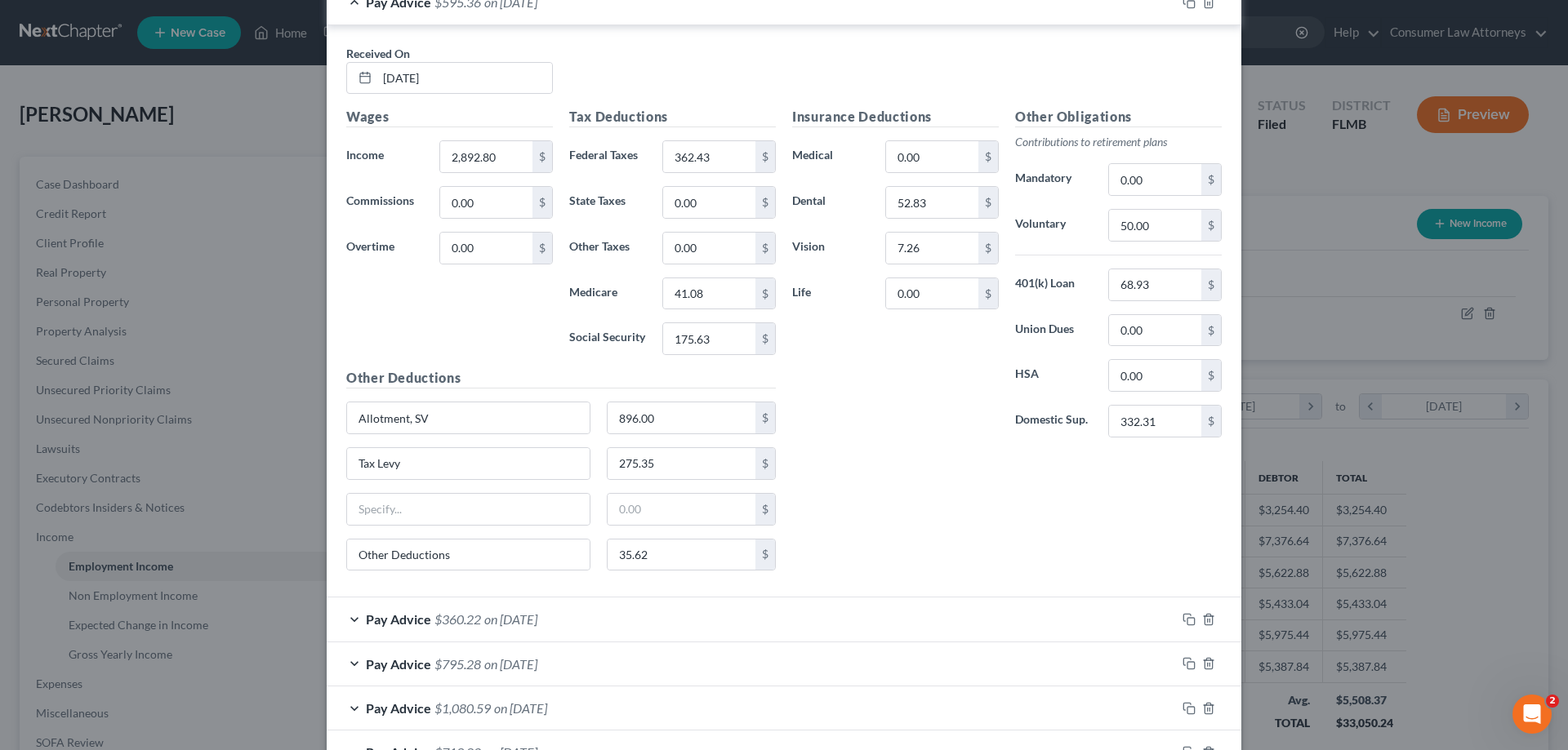
scroll to position [490, 0]
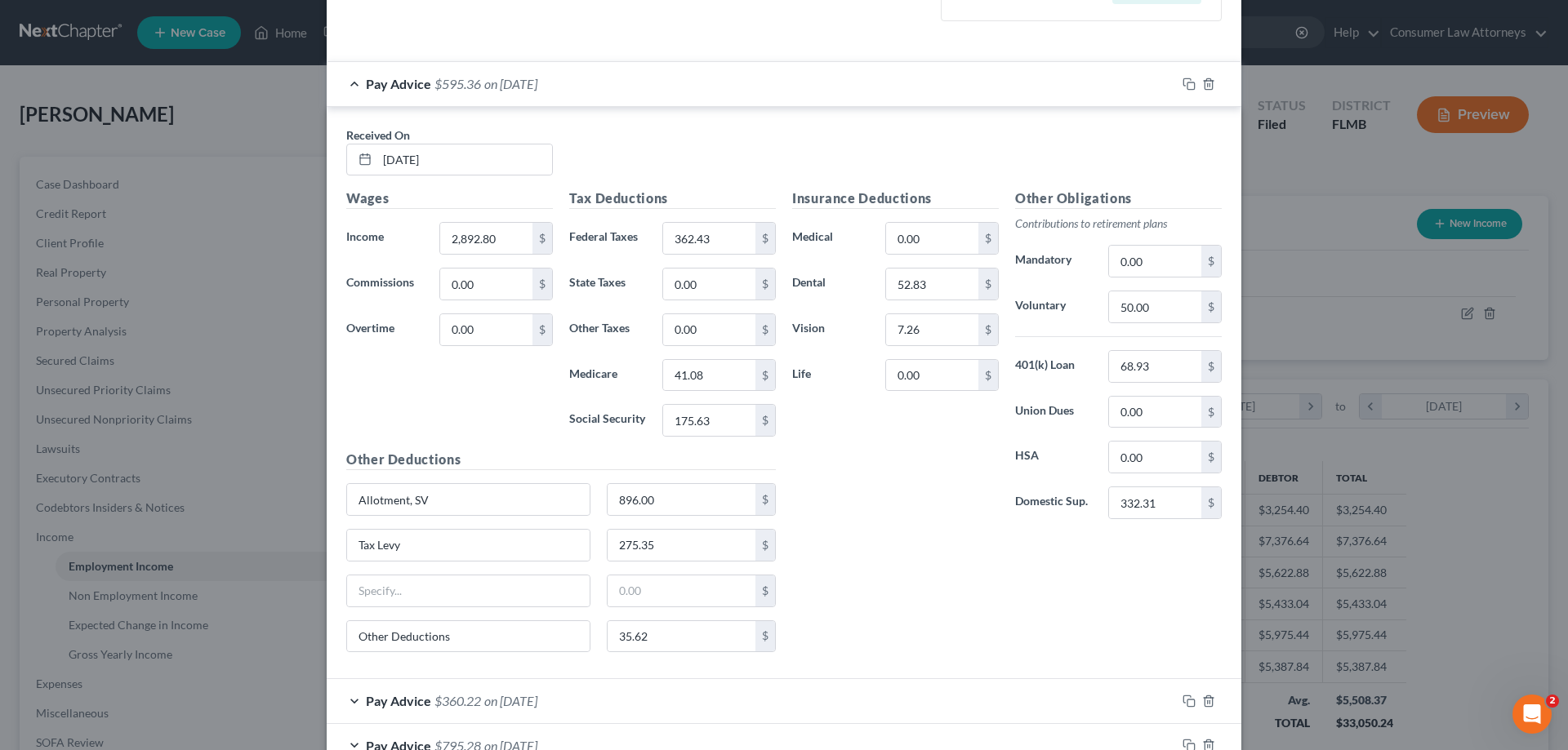
click at [1095, 70] on div "Pay Advice $595.36 on [DATE]" at bounding box center [751, 84] width 849 height 44
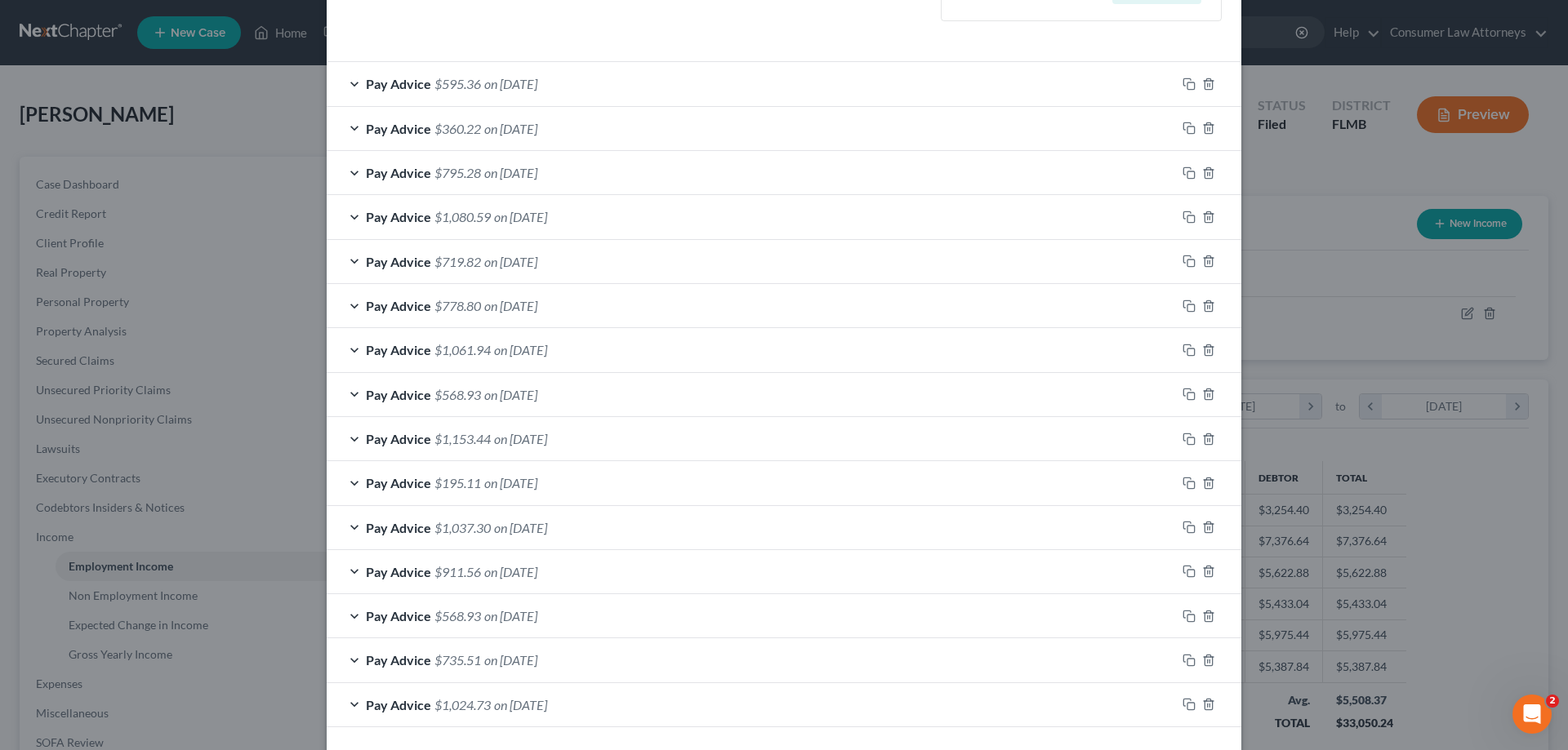
click at [615, 74] on div "Pay Advice $595.36 on [DATE]" at bounding box center [751, 84] width 849 height 44
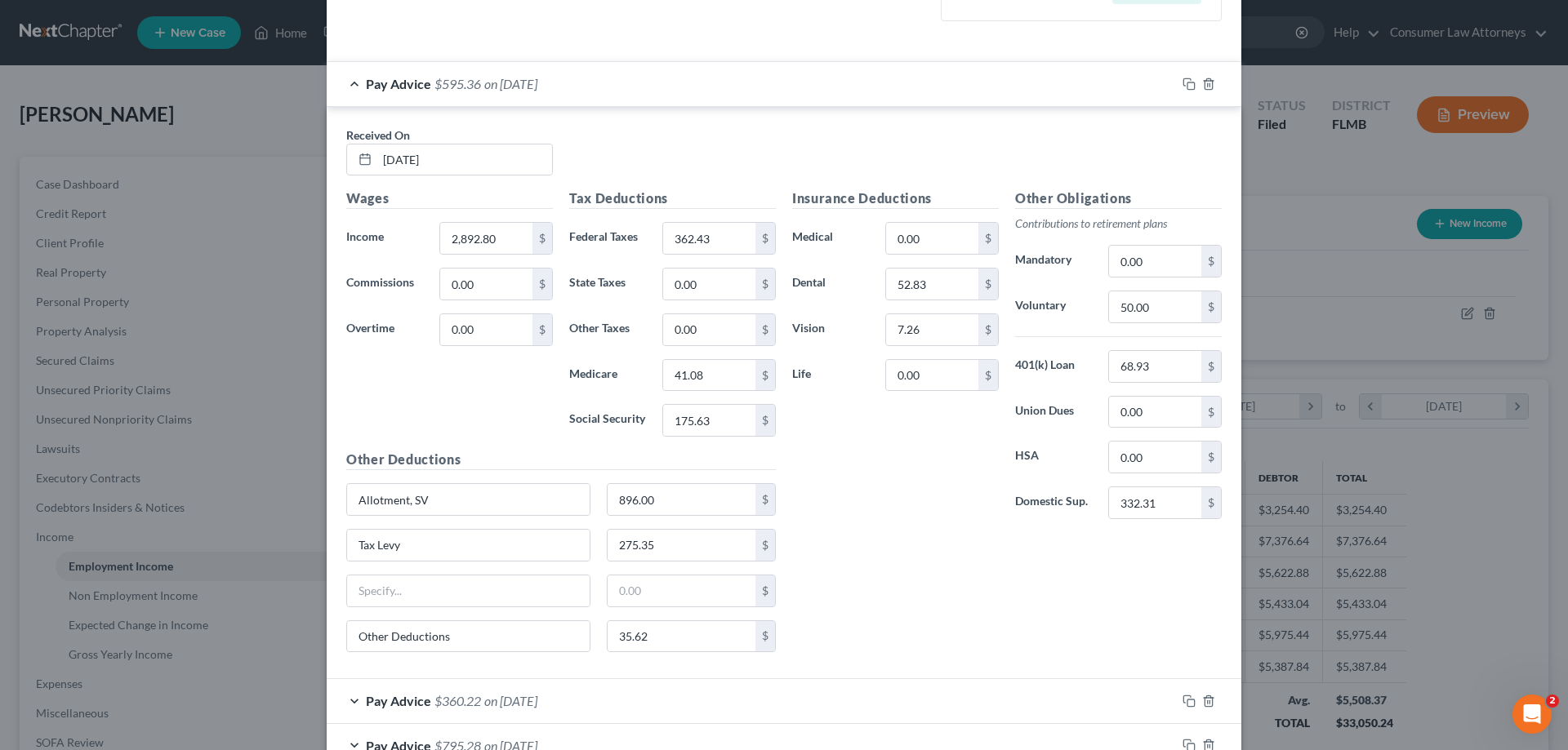
click at [615, 74] on div "Pay Advice $595.36 on [DATE]" at bounding box center [751, 84] width 849 height 44
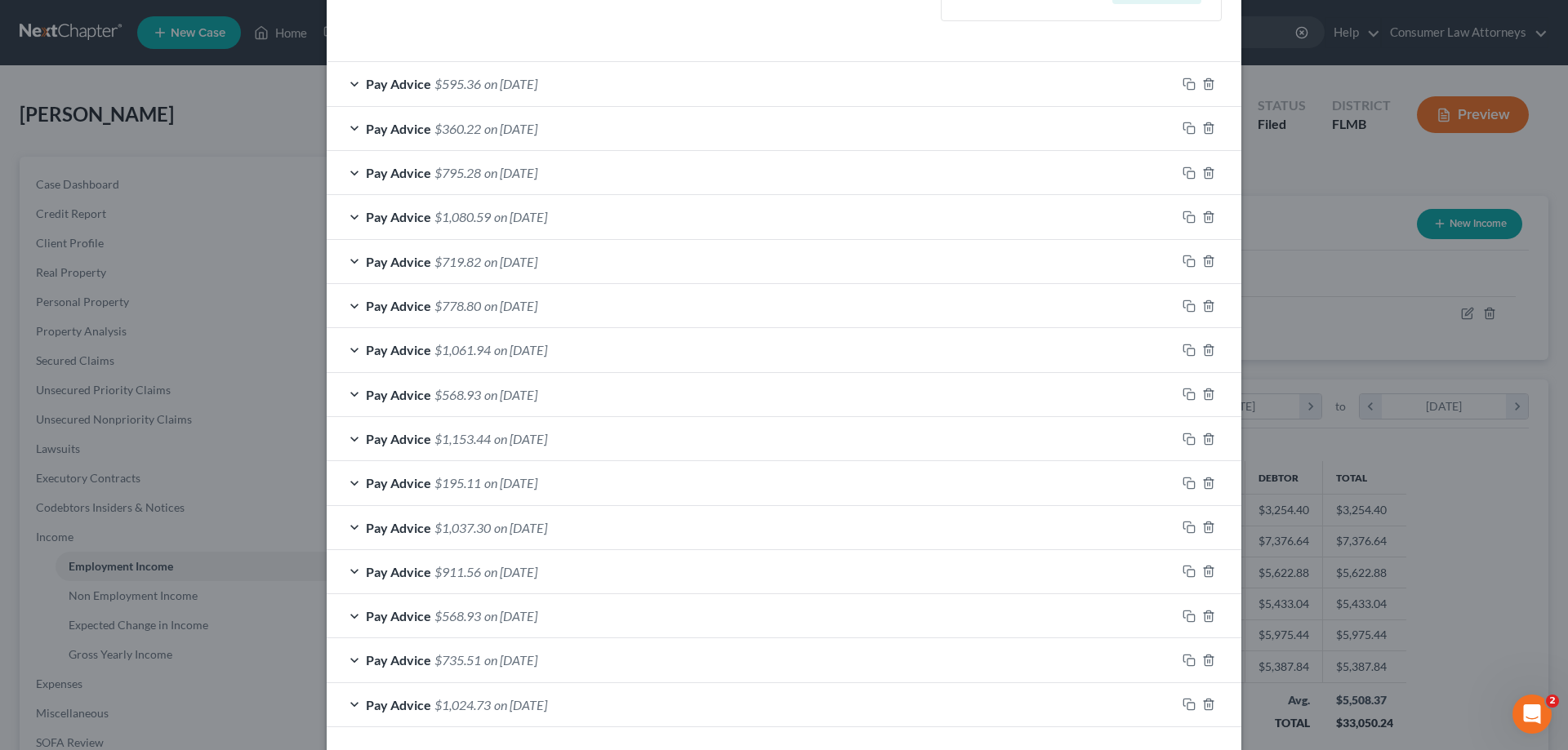
click at [568, 137] on div "Pay Advice $360.22 on [DATE]" at bounding box center [751, 129] width 849 height 44
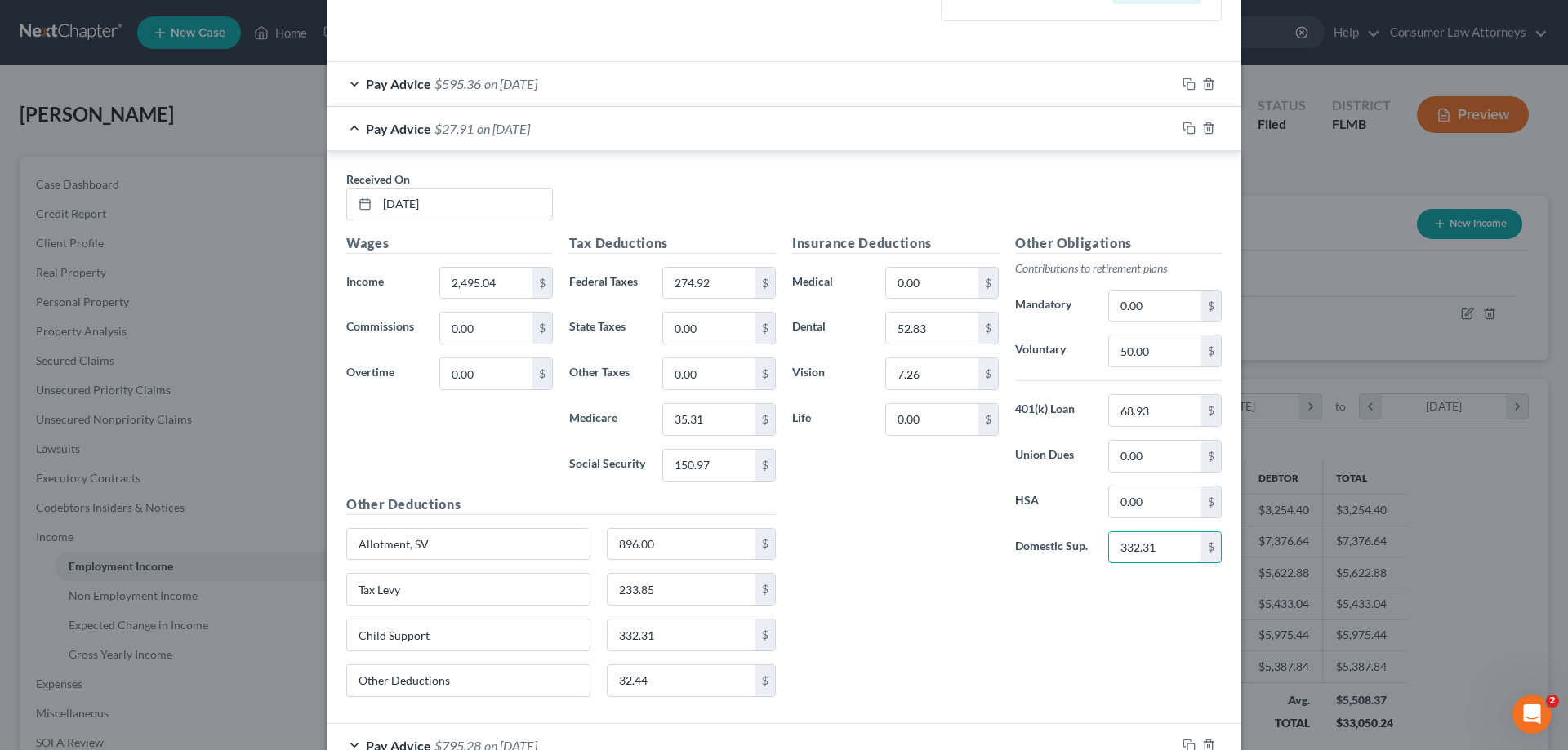
scroll to position [571, 0]
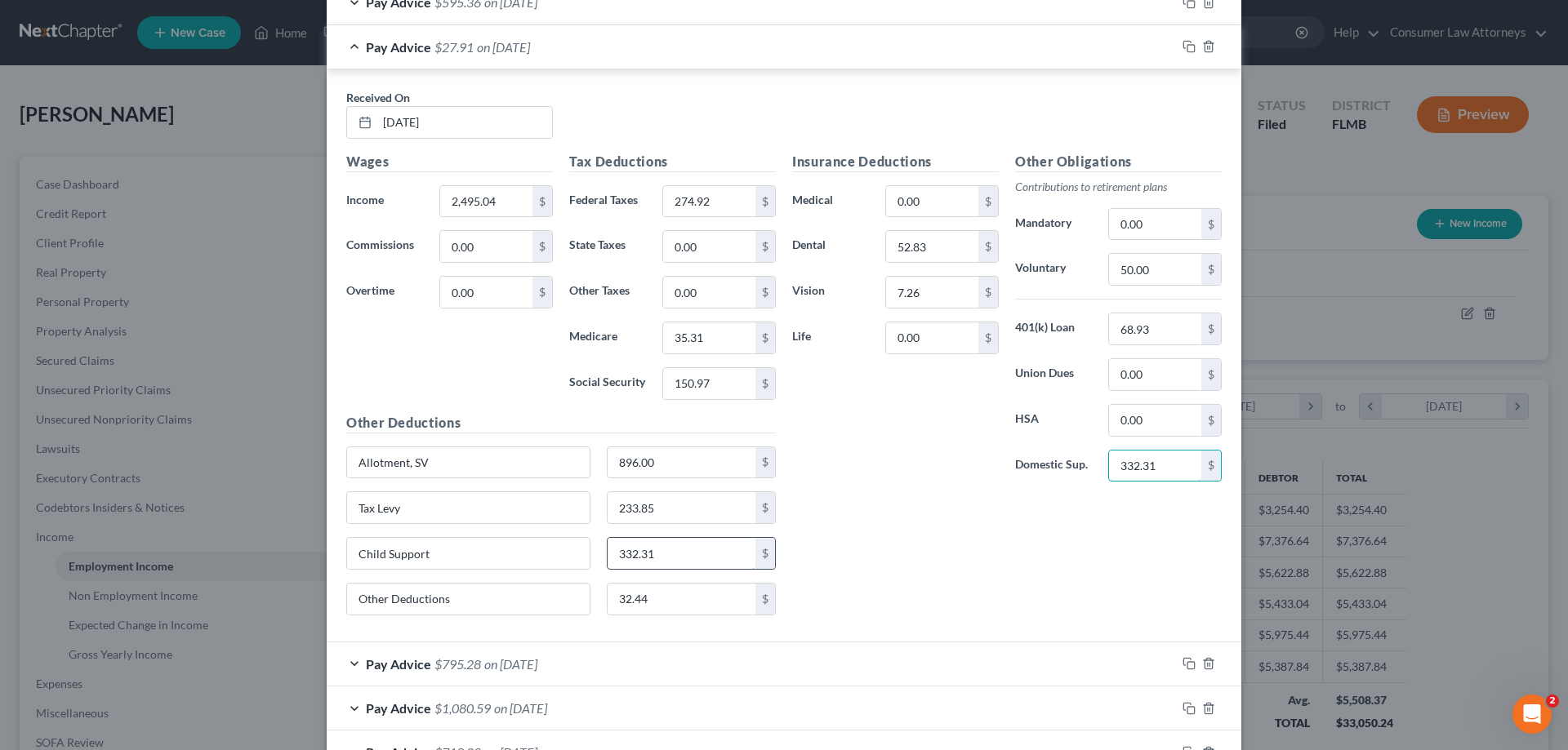
type input "332.31"
drag, startPoint x: 354, startPoint y: 568, endPoint x: 664, endPoint y: 611, distance: 313.0
click at [327, 572] on div "Received On * [DATE] Wages Income * 2,495.04 $ Commissions 0.00 $ Overtime 0.00…" at bounding box center [784, 355] width 915 height 573
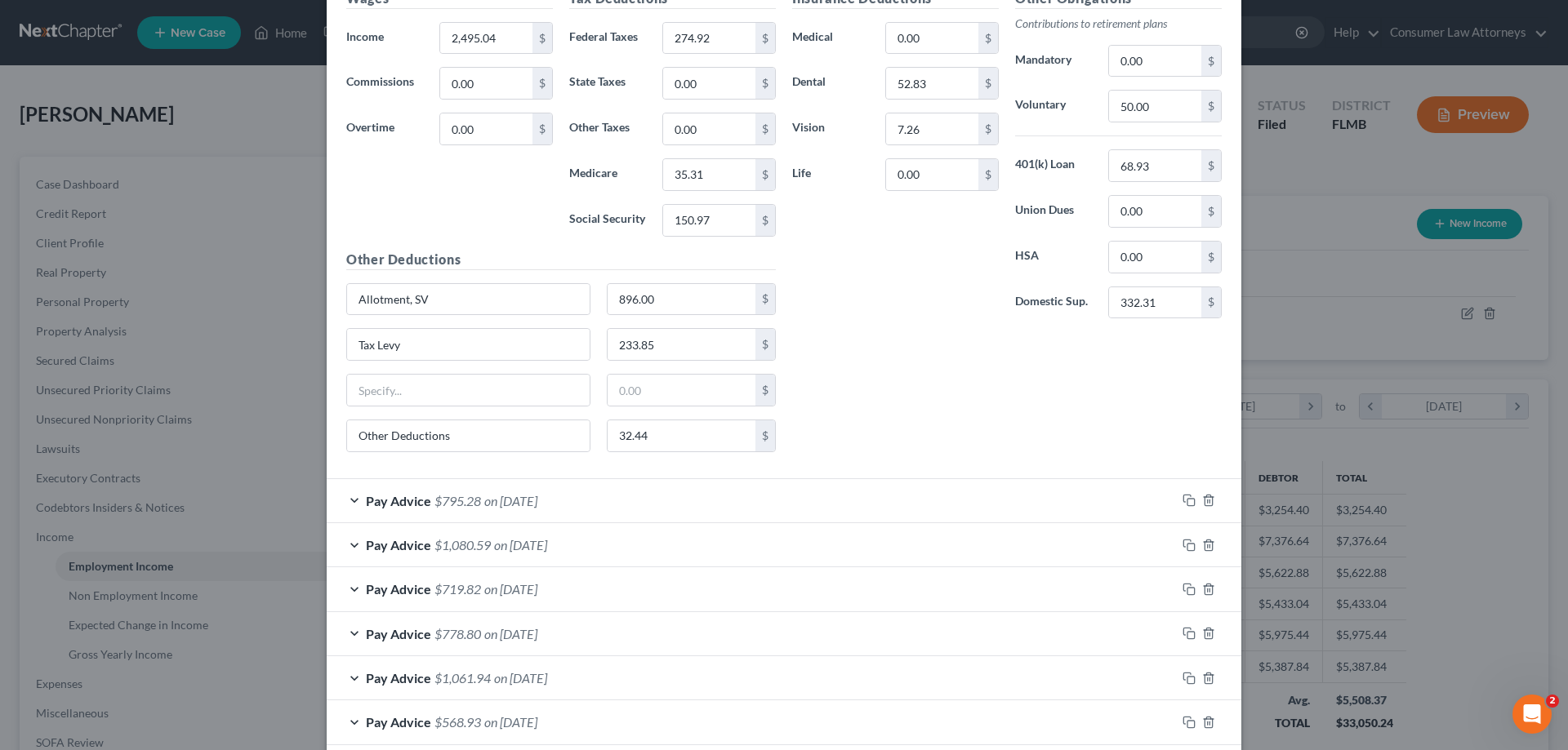
click at [813, 501] on div "Pay Advice $795.28 on [DATE]" at bounding box center [751, 501] width 849 height 44
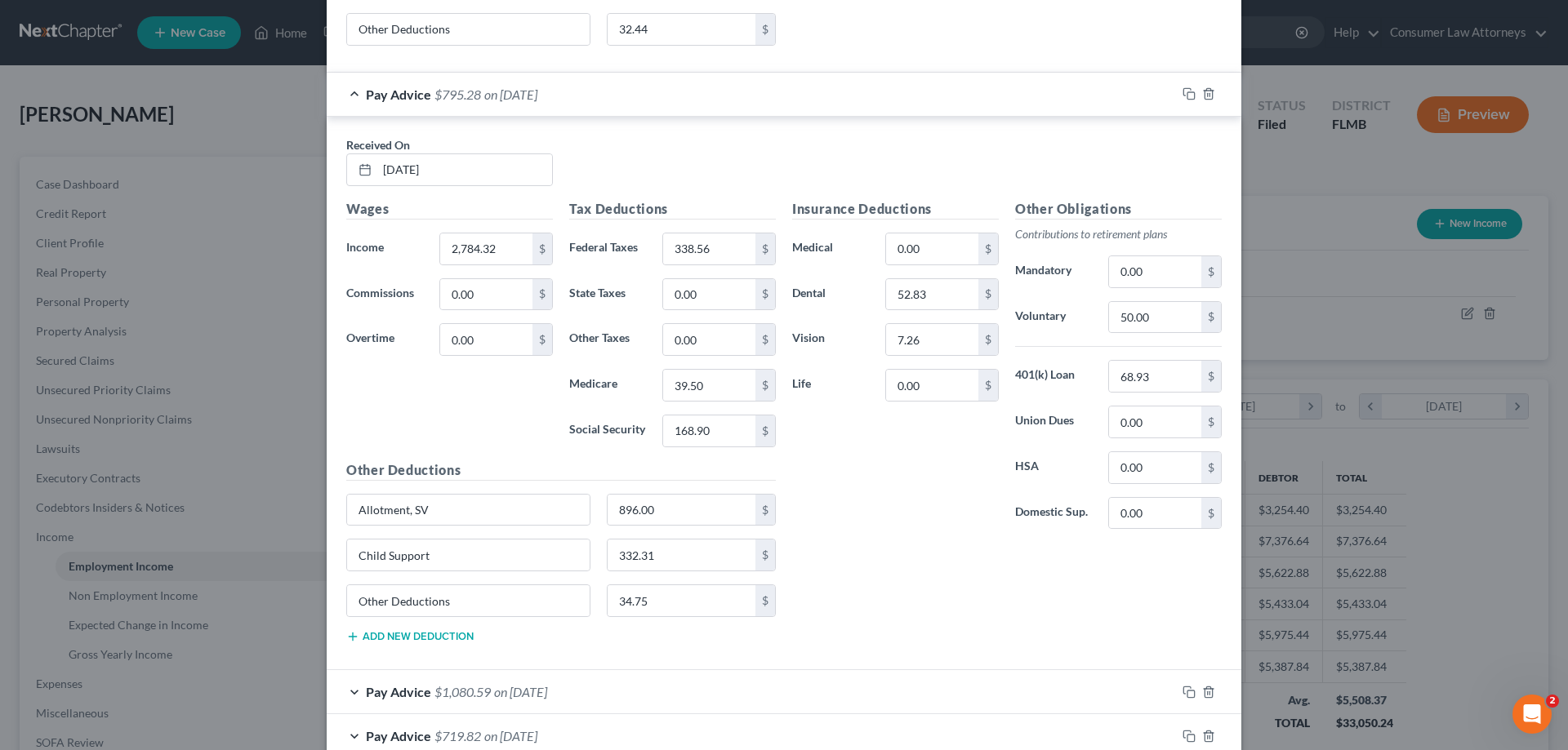
scroll to position [1143, 0]
click at [496, 554] on input "Child Support332.31" at bounding box center [468, 553] width 243 height 31
drag, startPoint x: 466, startPoint y: 554, endPoint x: 424, endPoint y: 554, distance: 42.0
click at [424, 554] on input "Child Support332.31" at bounding box center [468, 553] width 243 height 31
type input "Child Support"
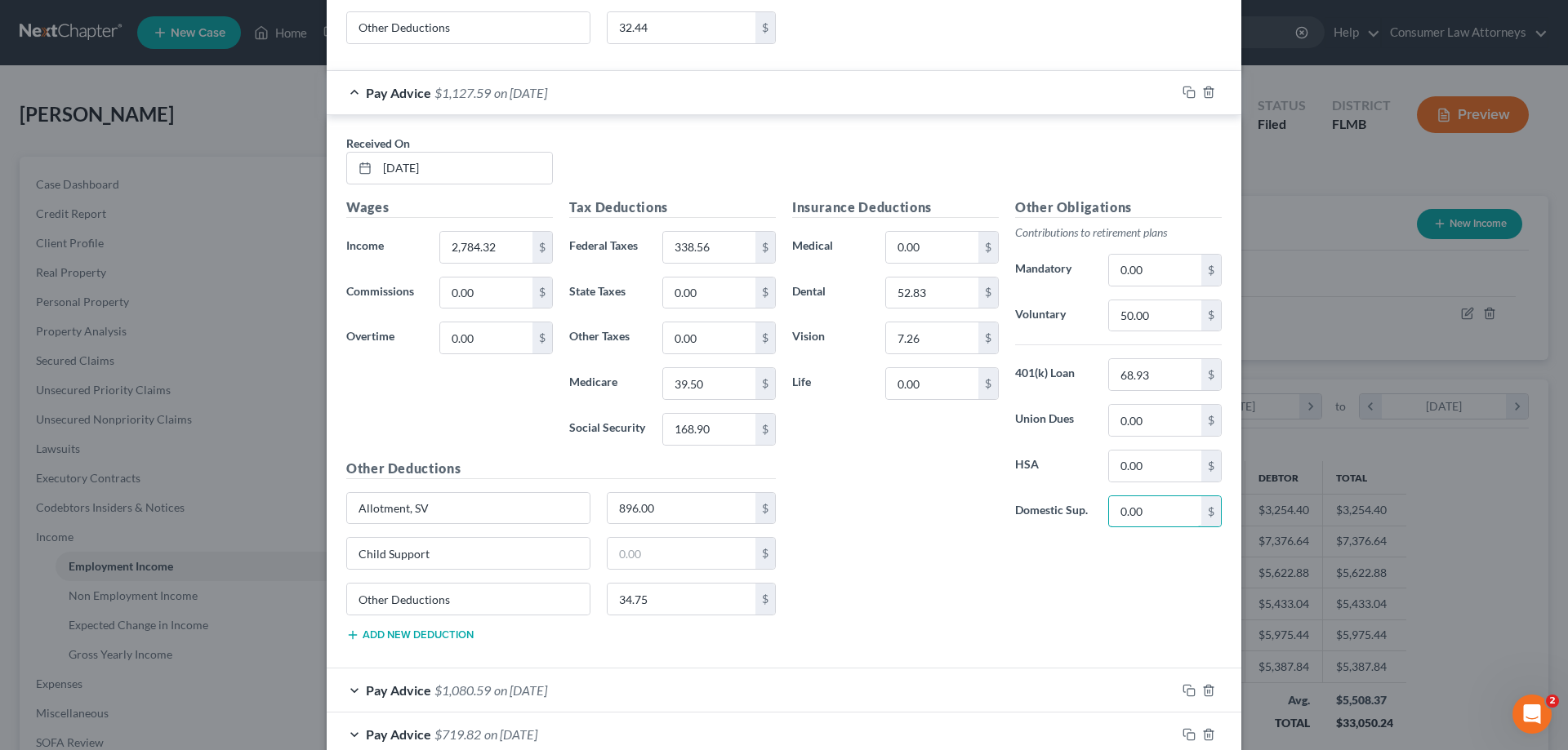
paste input "332.31"
type input "332.31"
drag, startPoint x: 416, startPoint y: 564, endPoint x: 400, endPoint y: 567, distance: 16.3
click at [400, 567] on input "Child Support" at bounding box center [468, 553] width 243 height 31
type input "C"
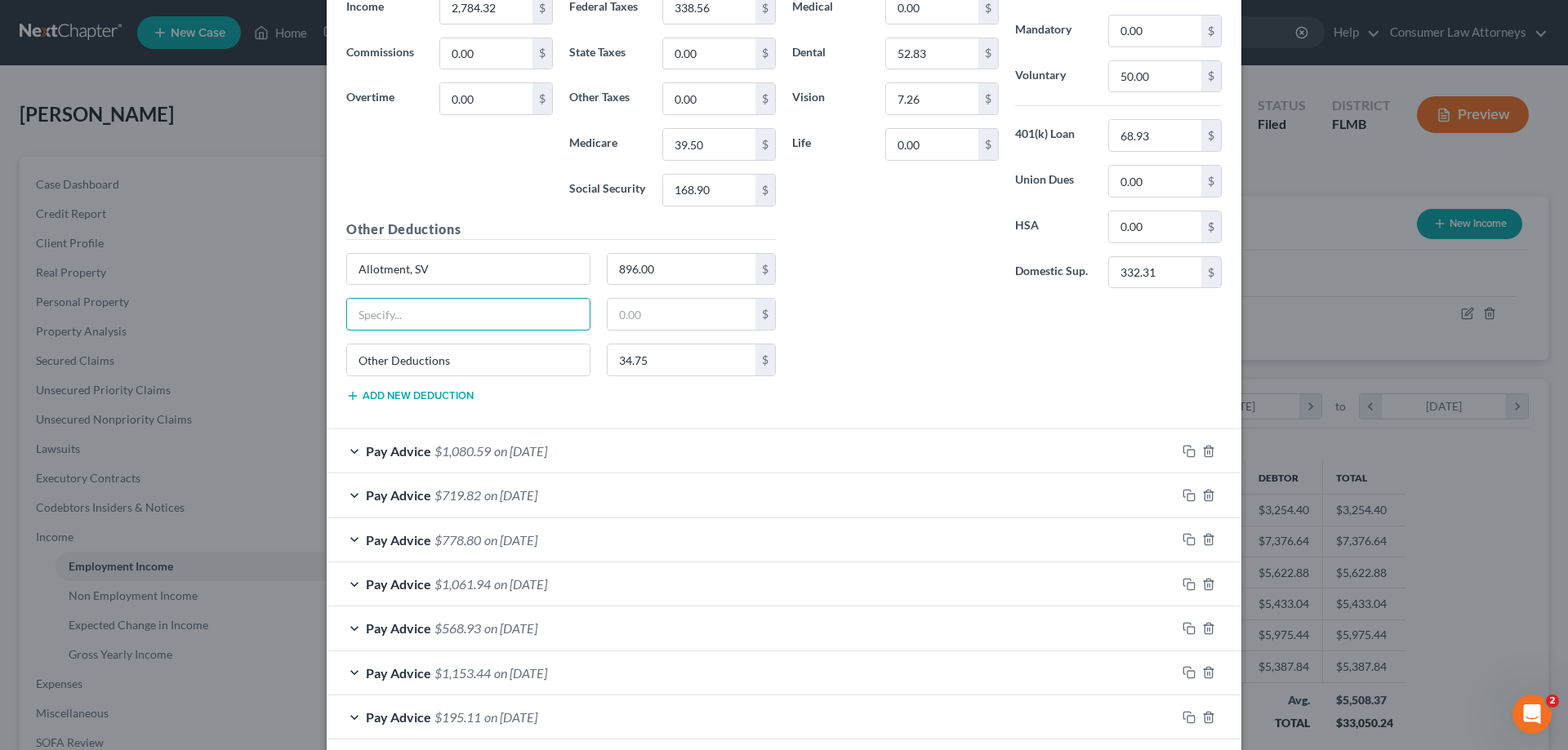
scroll to position [1387, 0]
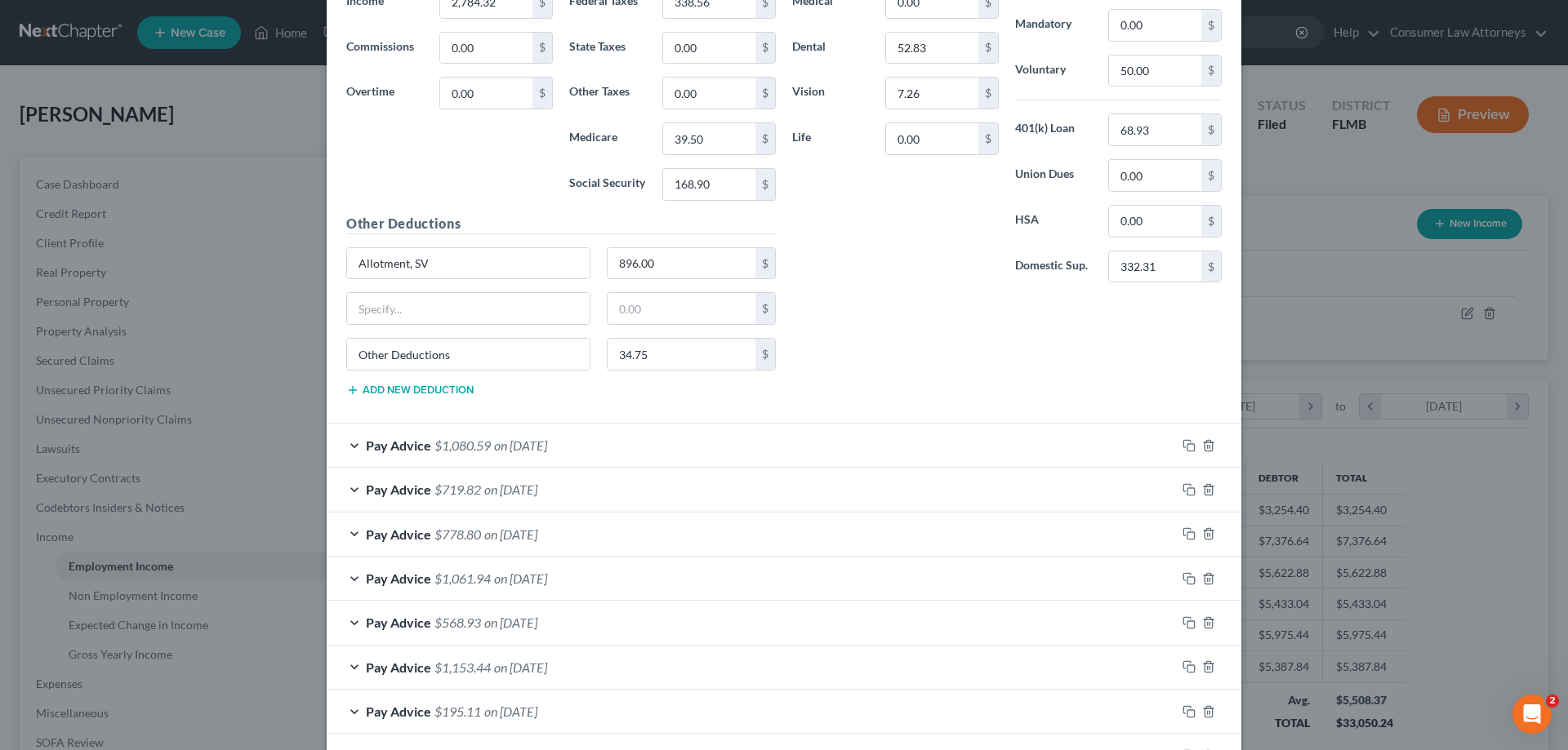
click at [750, 450] on div "Pay Advice $1,080.59 on [DATE]" at bounding box center [751, 445] width 849 height 44
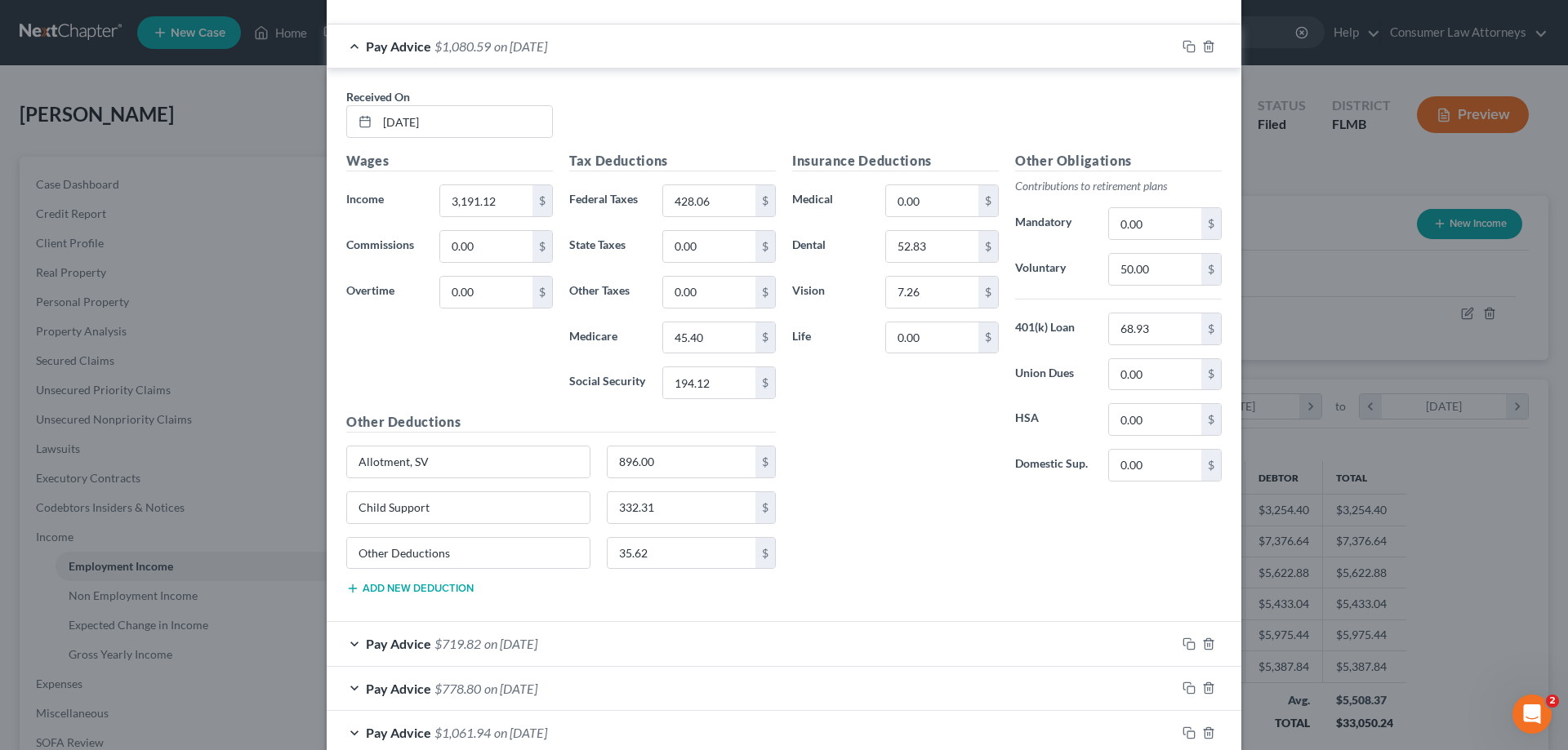
scroll to position [1796, 0]
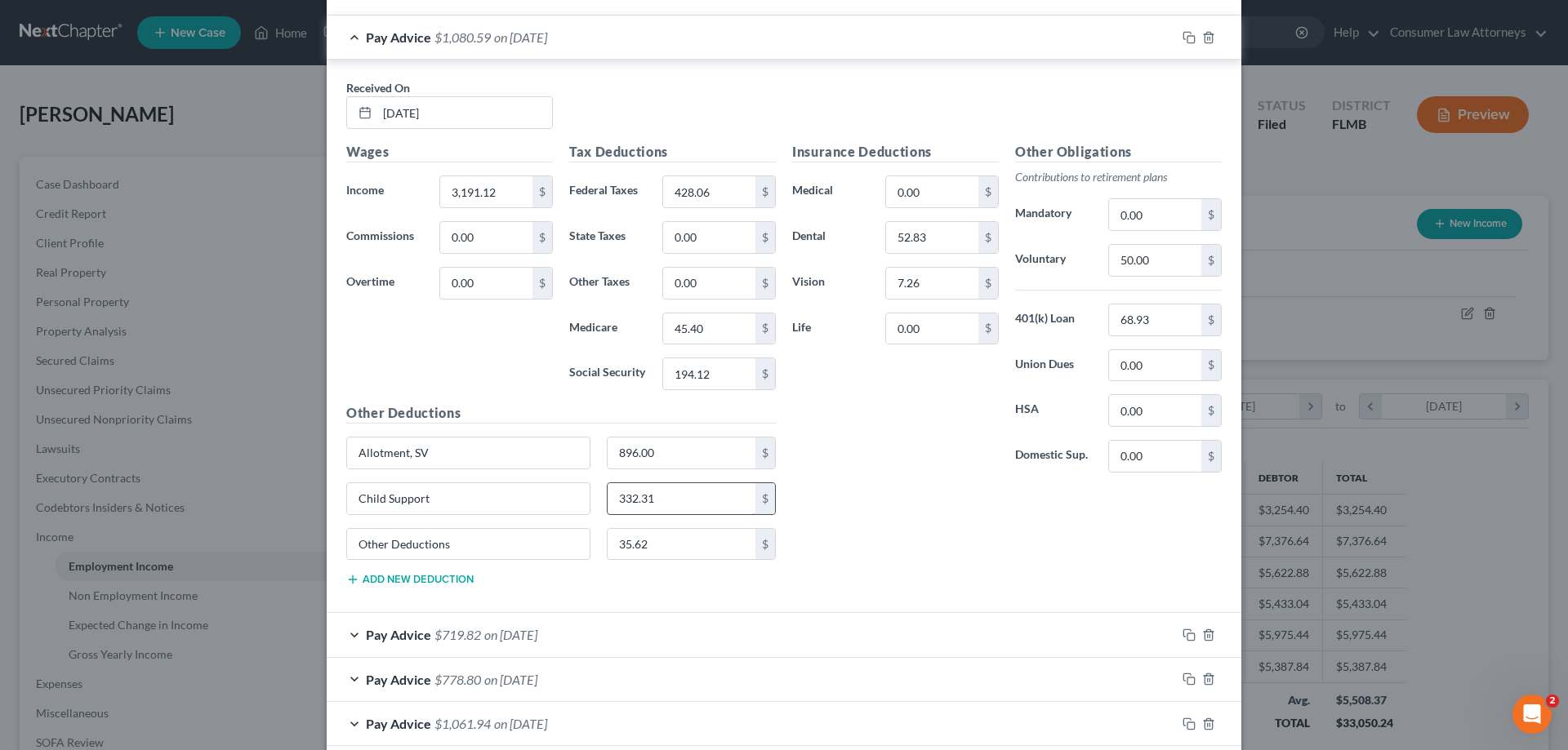
drag, startPoint x: 670, startPoint y: 482, endPoint x: 658, endPoint y: 510, distance: 30.5
click at [665, 481] on div "Other Deductions Allotment, SV 896.00 $ Child Support 332.31 $ Other Deductions…" at bounding box center [561, 502] width 445 height 196
type input "Child Support"
drag, startPoint x: 557, startPoint y: 501, endPoint x: 352, endPoint y: 507, distance: 205.1
click at [354, 506] on input "Child Support" at bounding box center [468, 498] width 243 height 31
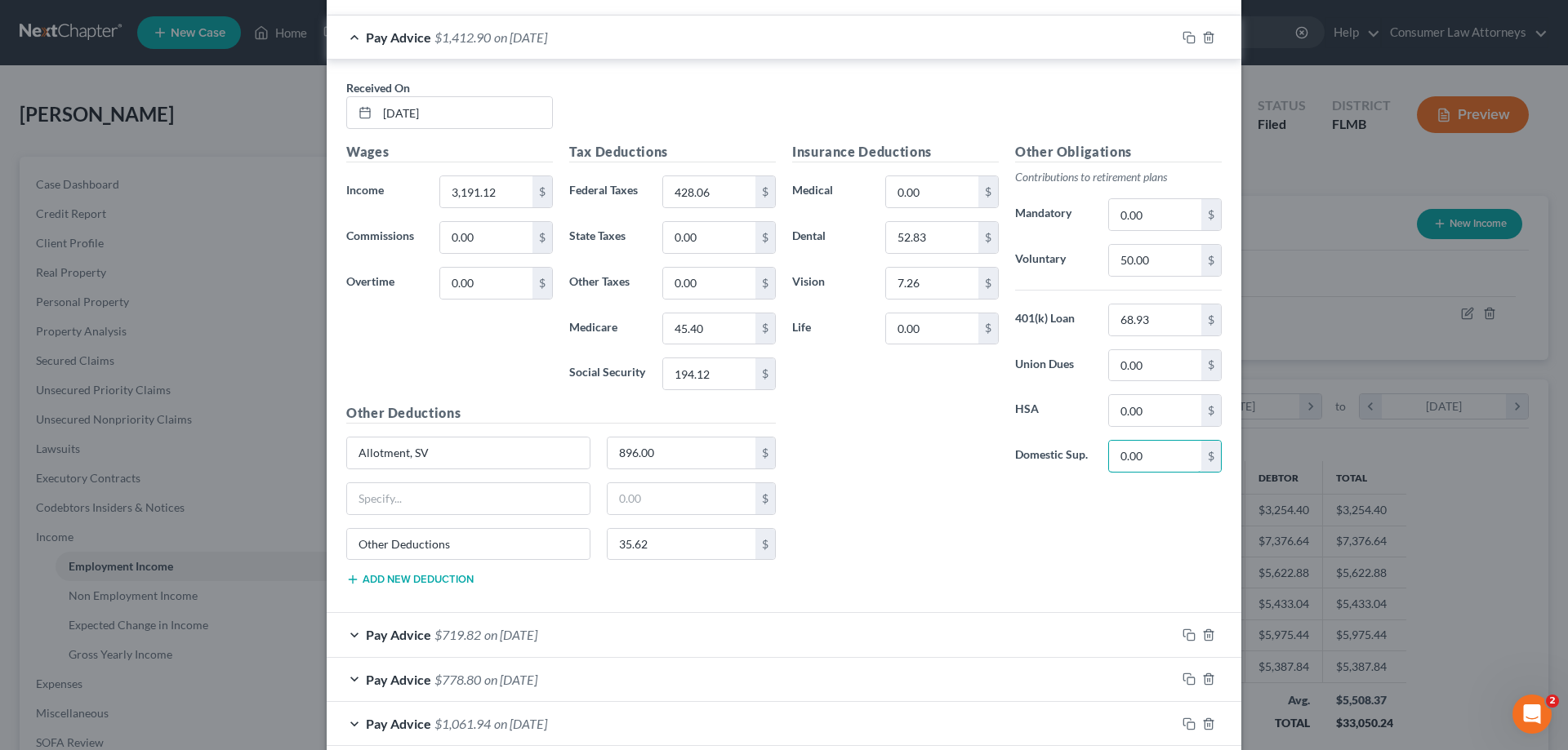
paste input "332.31"
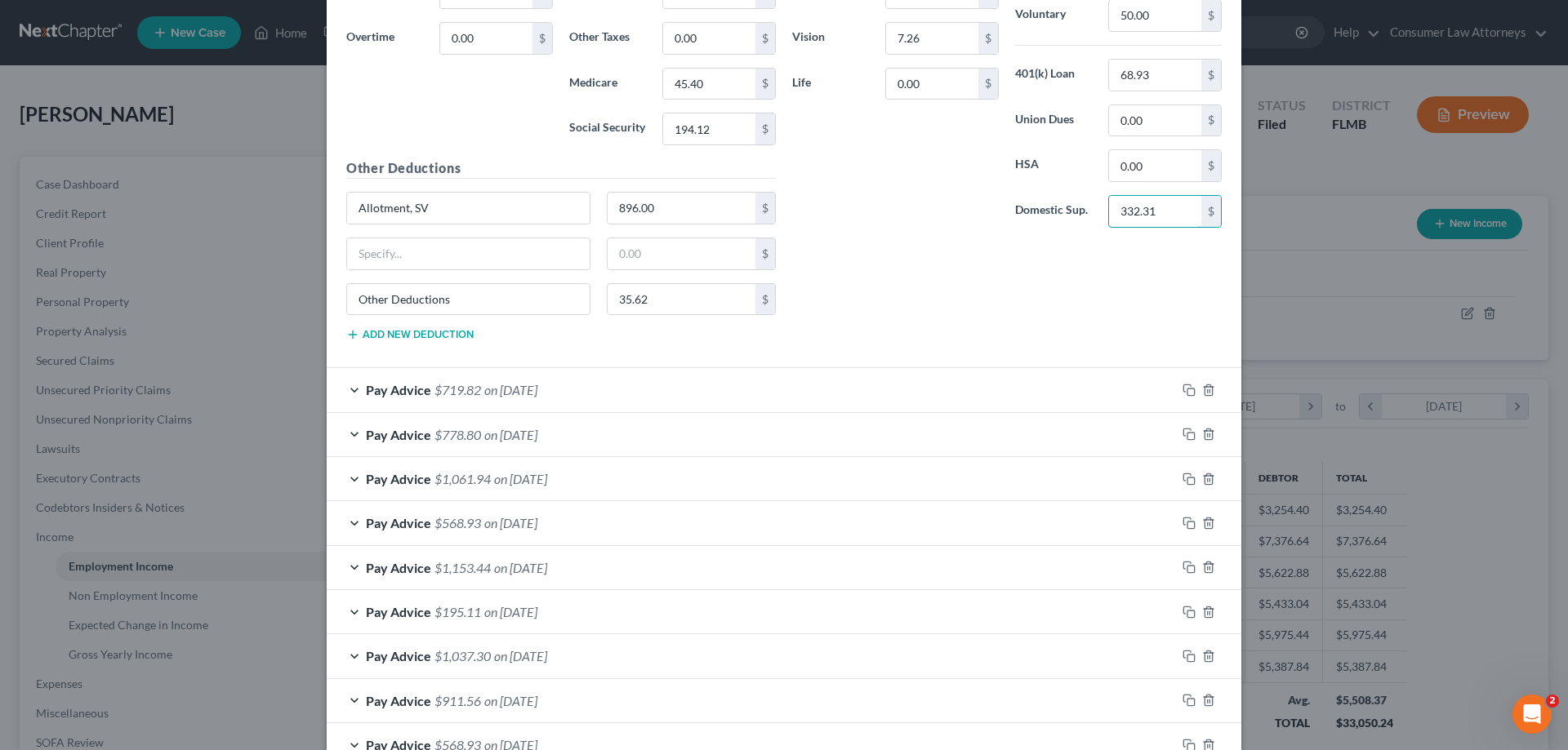
type input "332.31"
click at [977, 377] on div "Pay Advice $719.82 on [DATE]" at bounding box center [751, 390] width 849 height 44
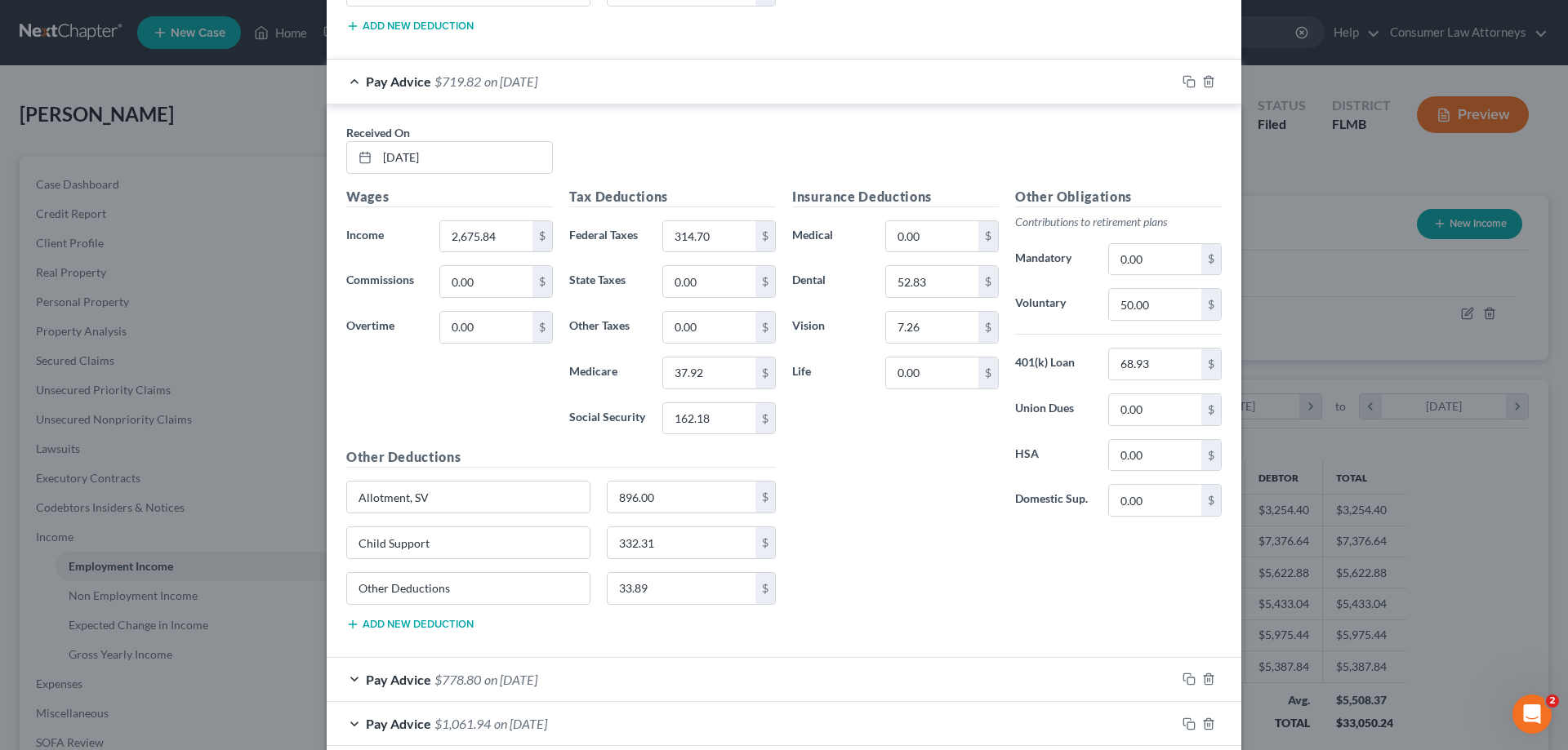
scroll to position [2367, 0]
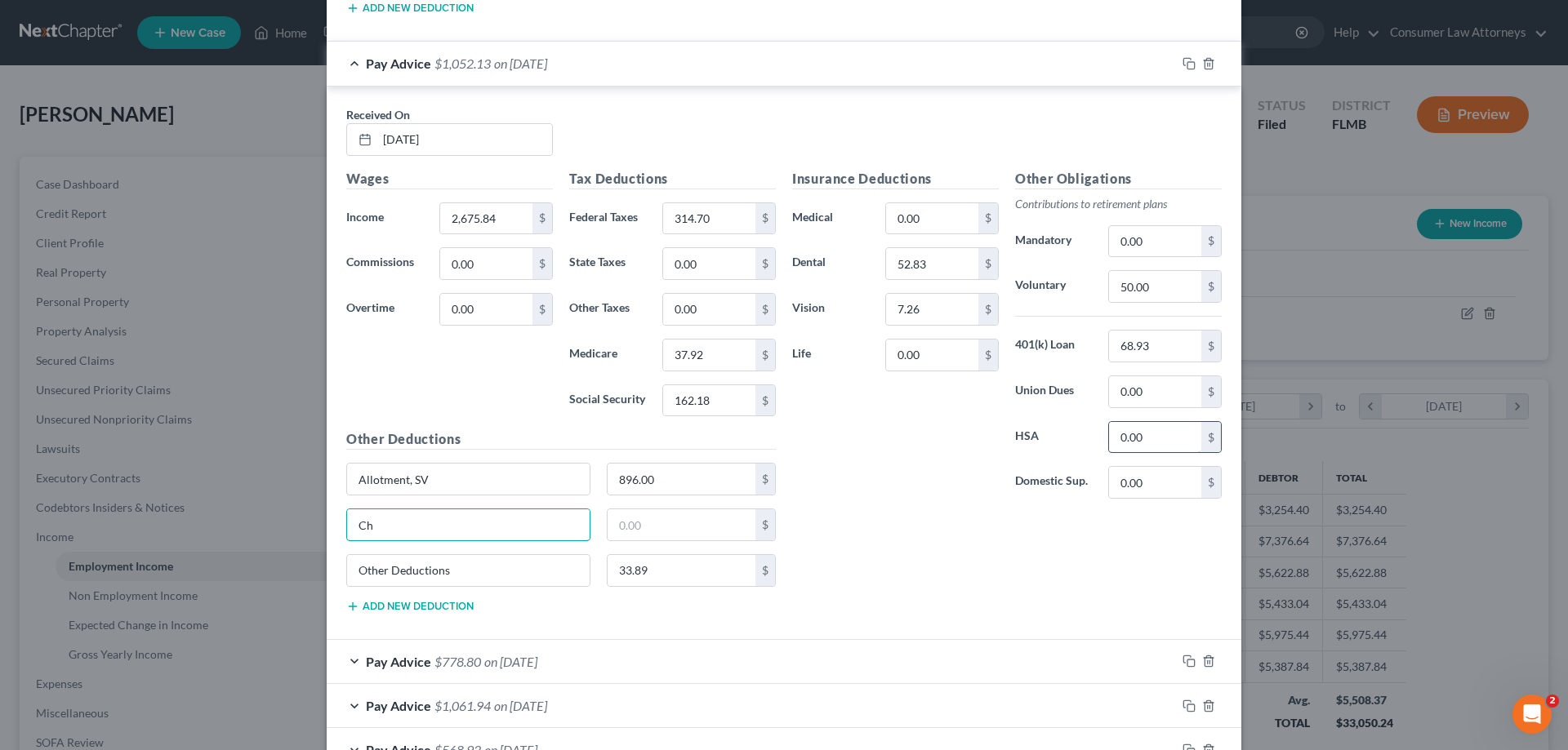
type input "C"
paste input "332.31"
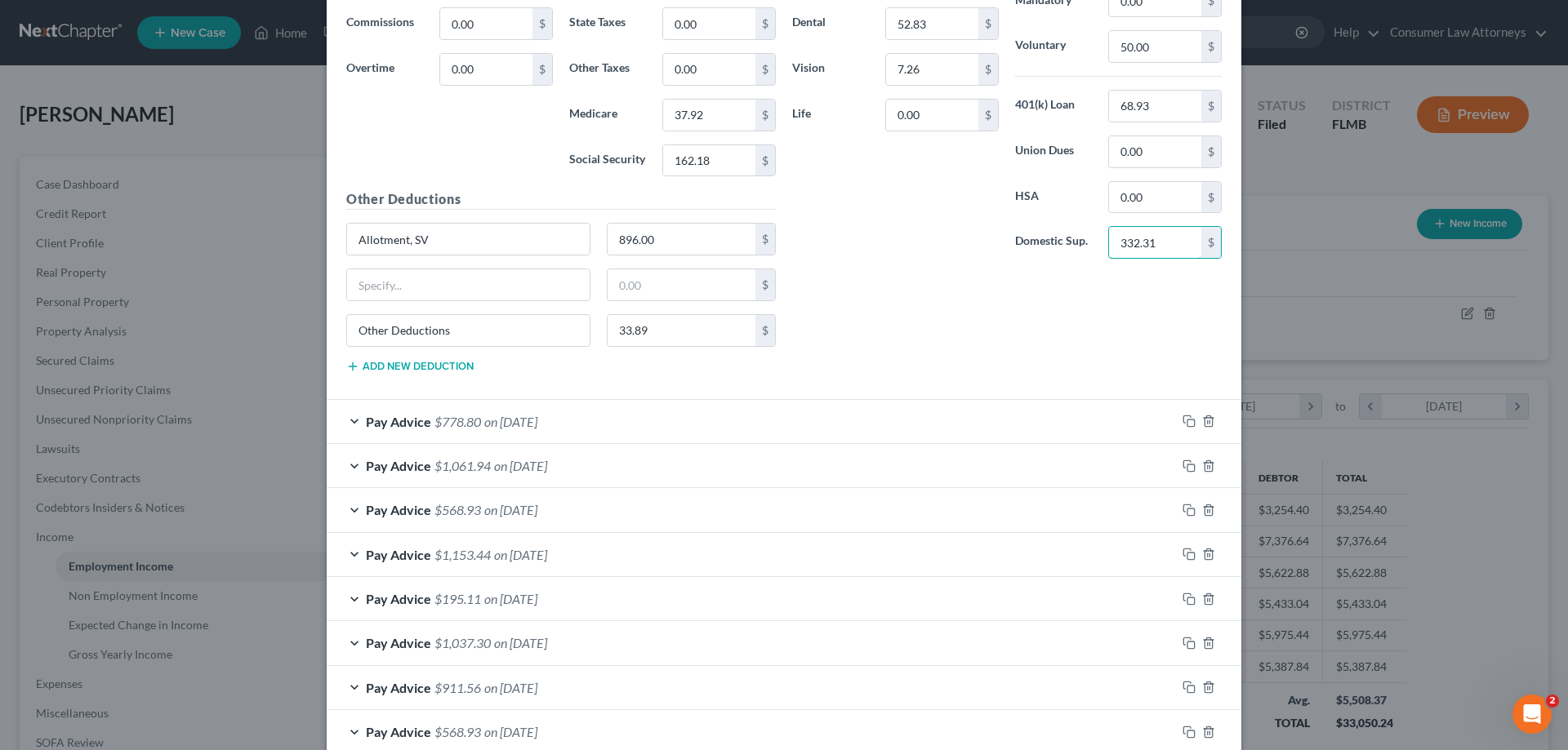
scroll to position [2612, 0]
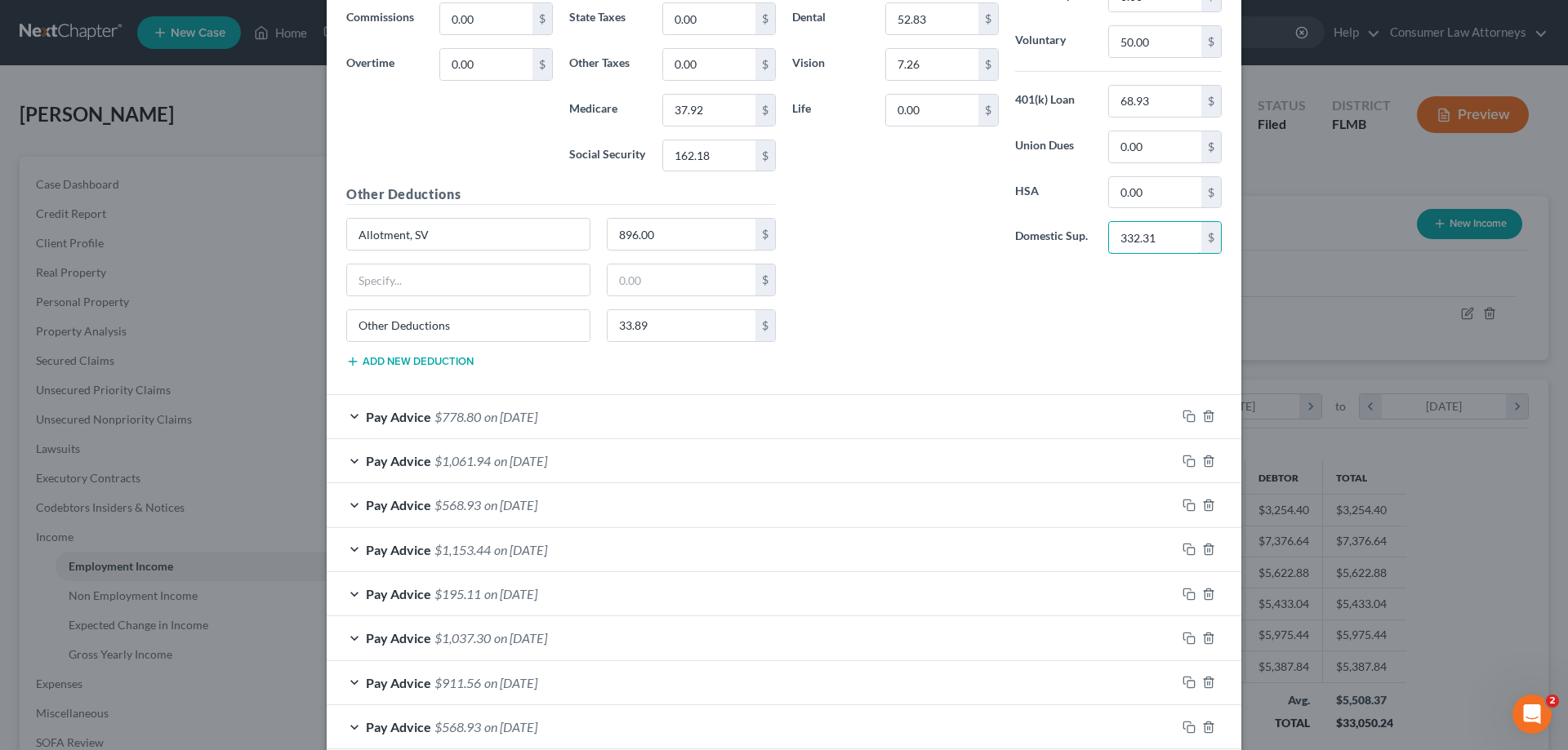
type input "332.31"
click at [1044, 414] on div "Pay Advice $778.80 on [DATE]" at bounding box center [751, 417] width 849 height 44
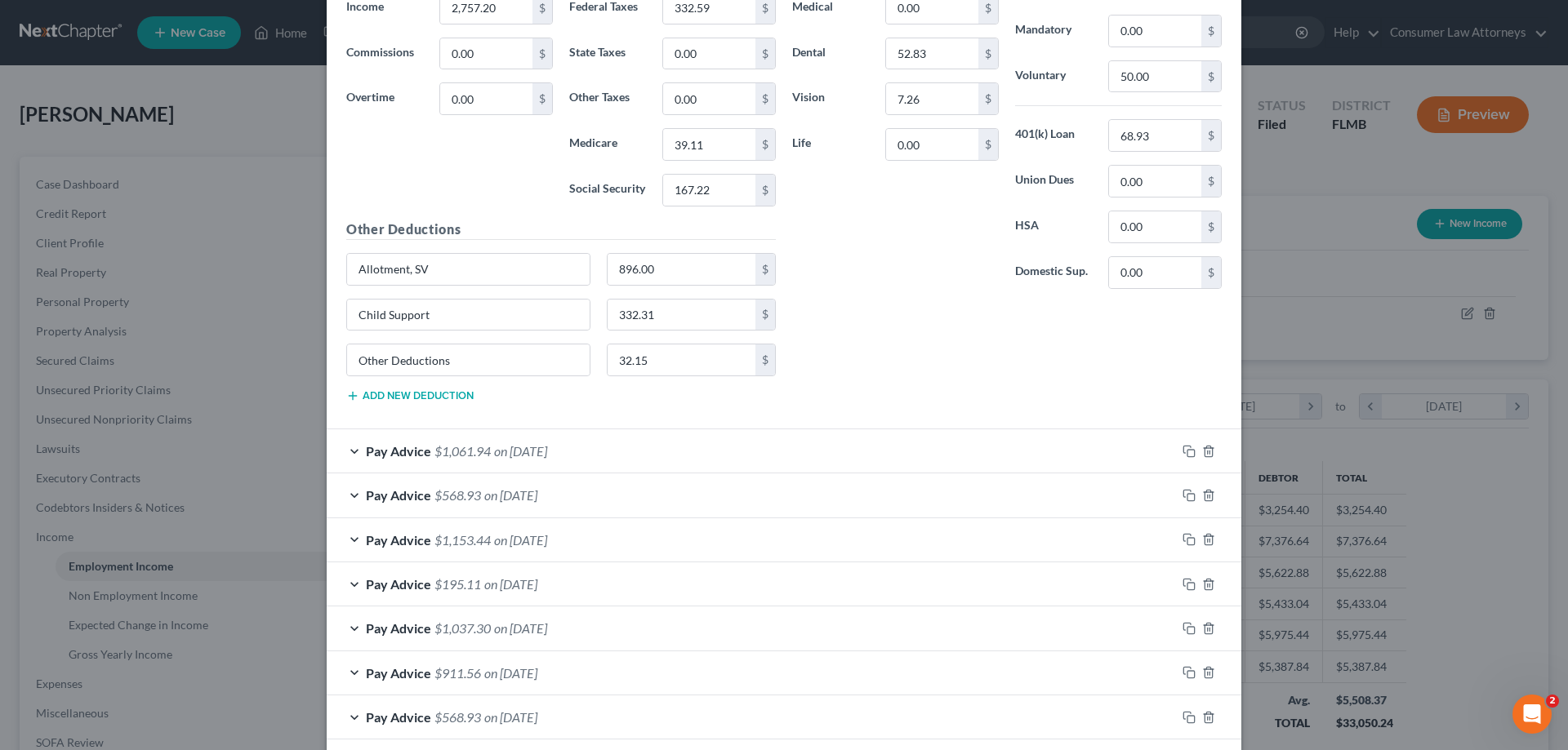
scroll to position [3183, 0]
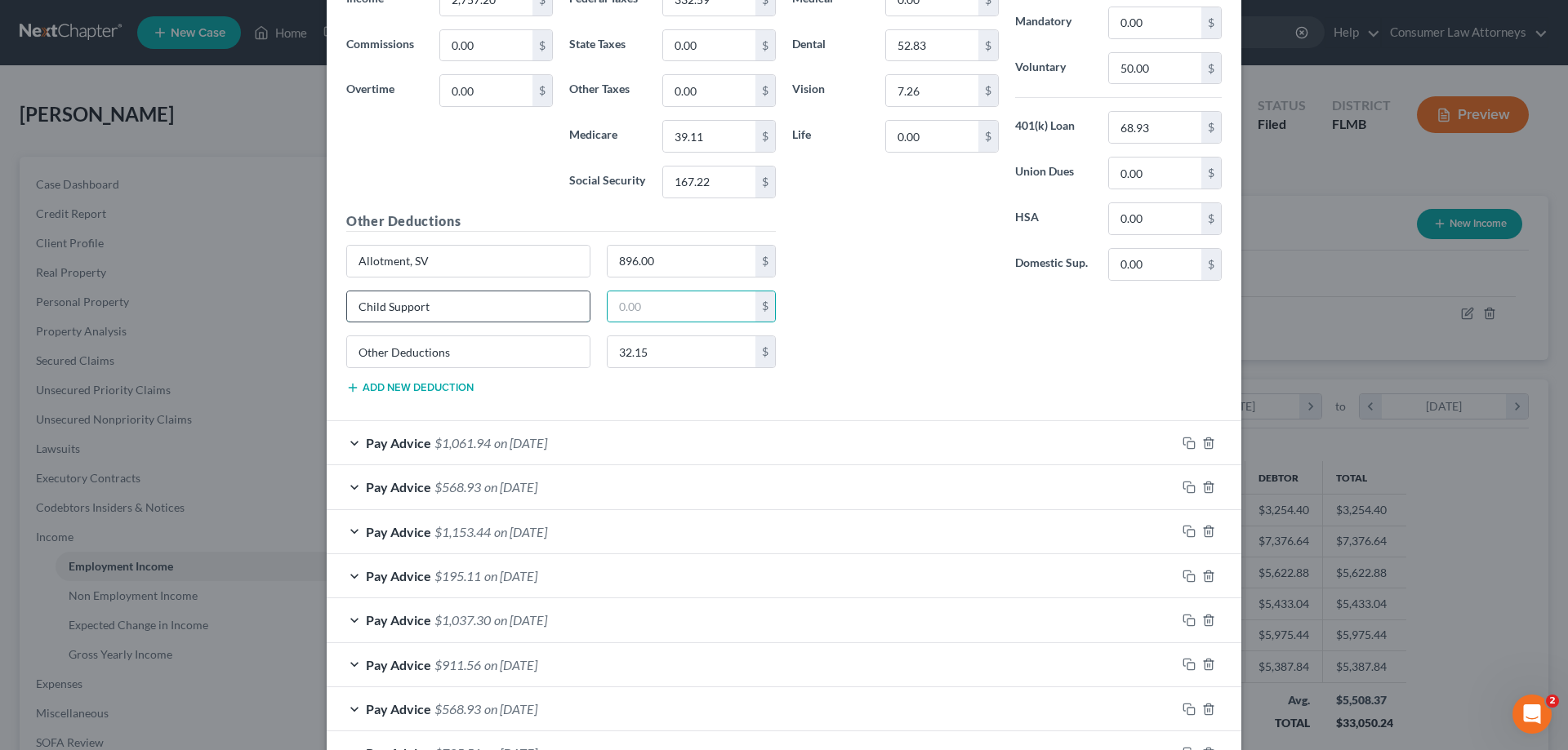
click at [540, 308] on input "Child Support" at bounding box center [468, 306] width 243 height 31
type input "C"
paste input "332.31"
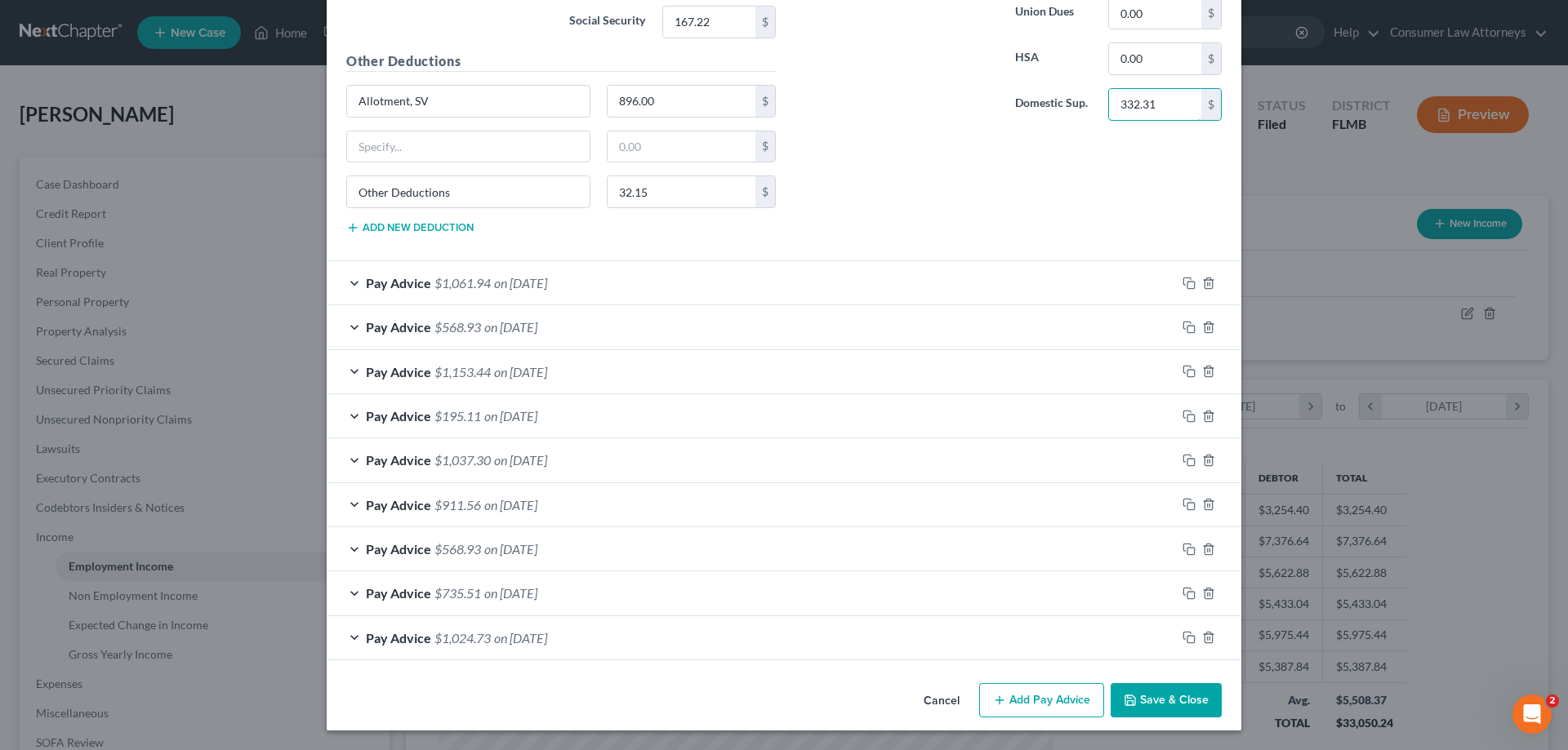
type input "332.31"
click at [978, 273] on div "Pay Advice $1,061.94 on [DATE]" at bounding box center [751, 283] width 849 height 44
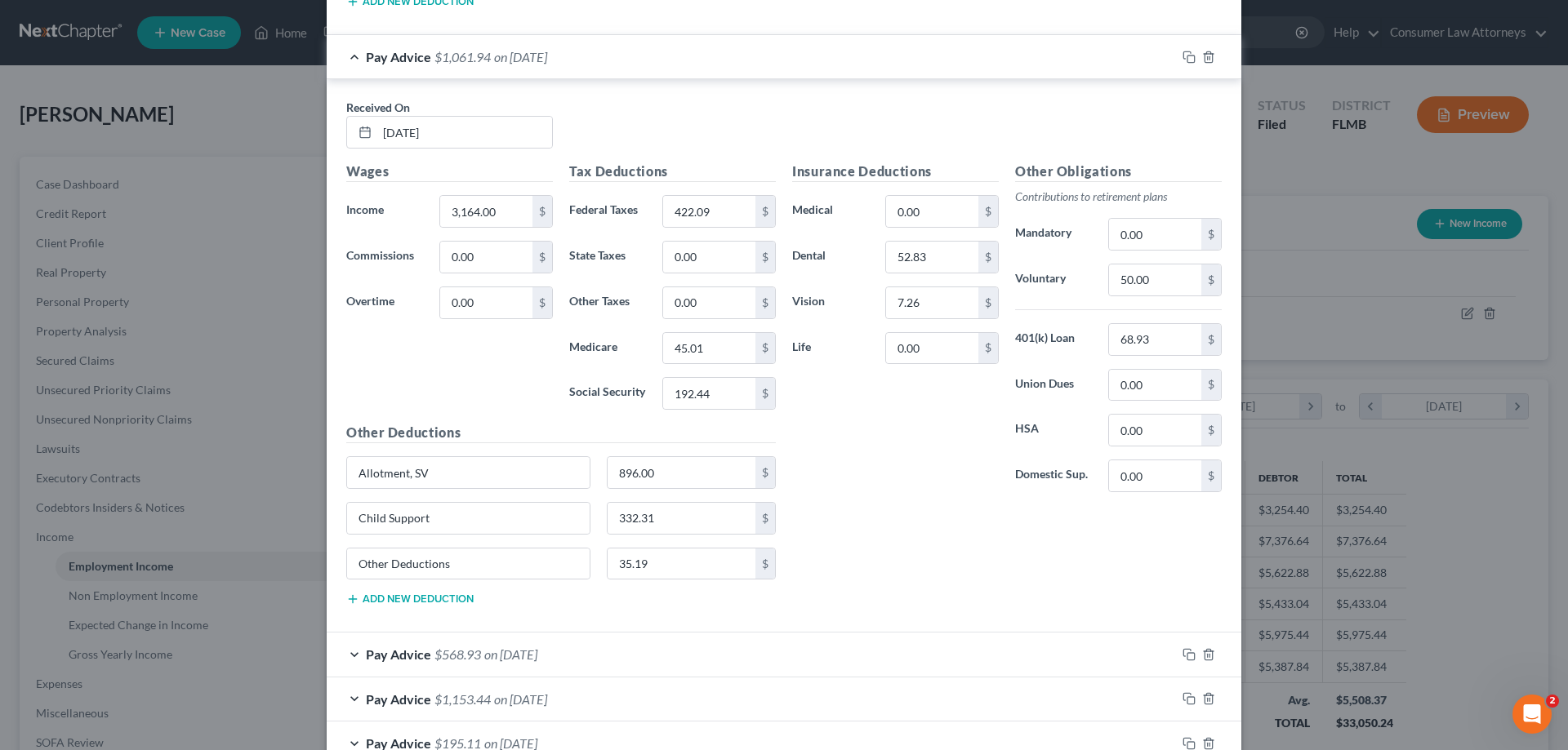
scroll to position [3588, 0]
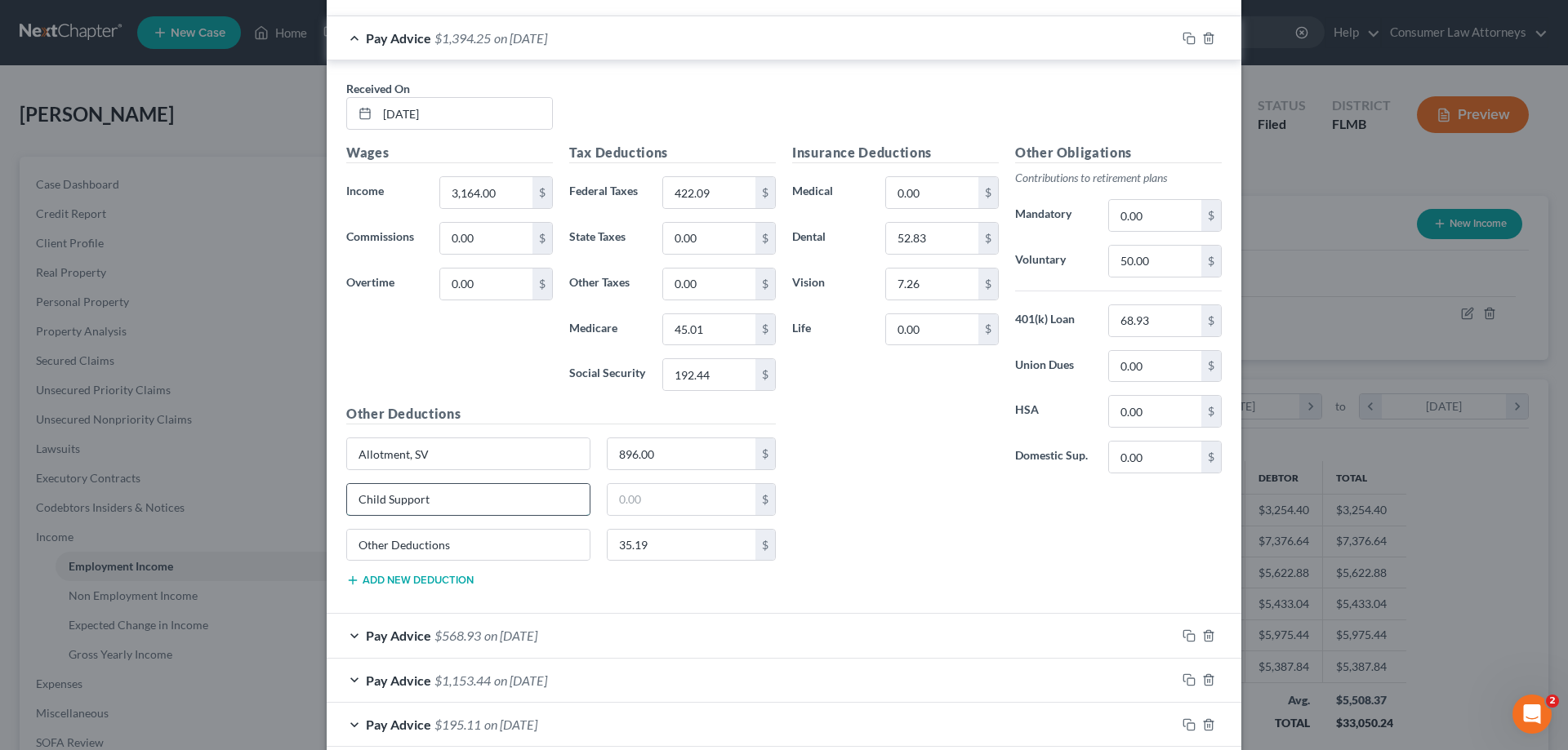
click at [567, 505] on input "Child Support" at bounding box center [468, 499] width 243 height 31
type input "C"
paste input "332.31"
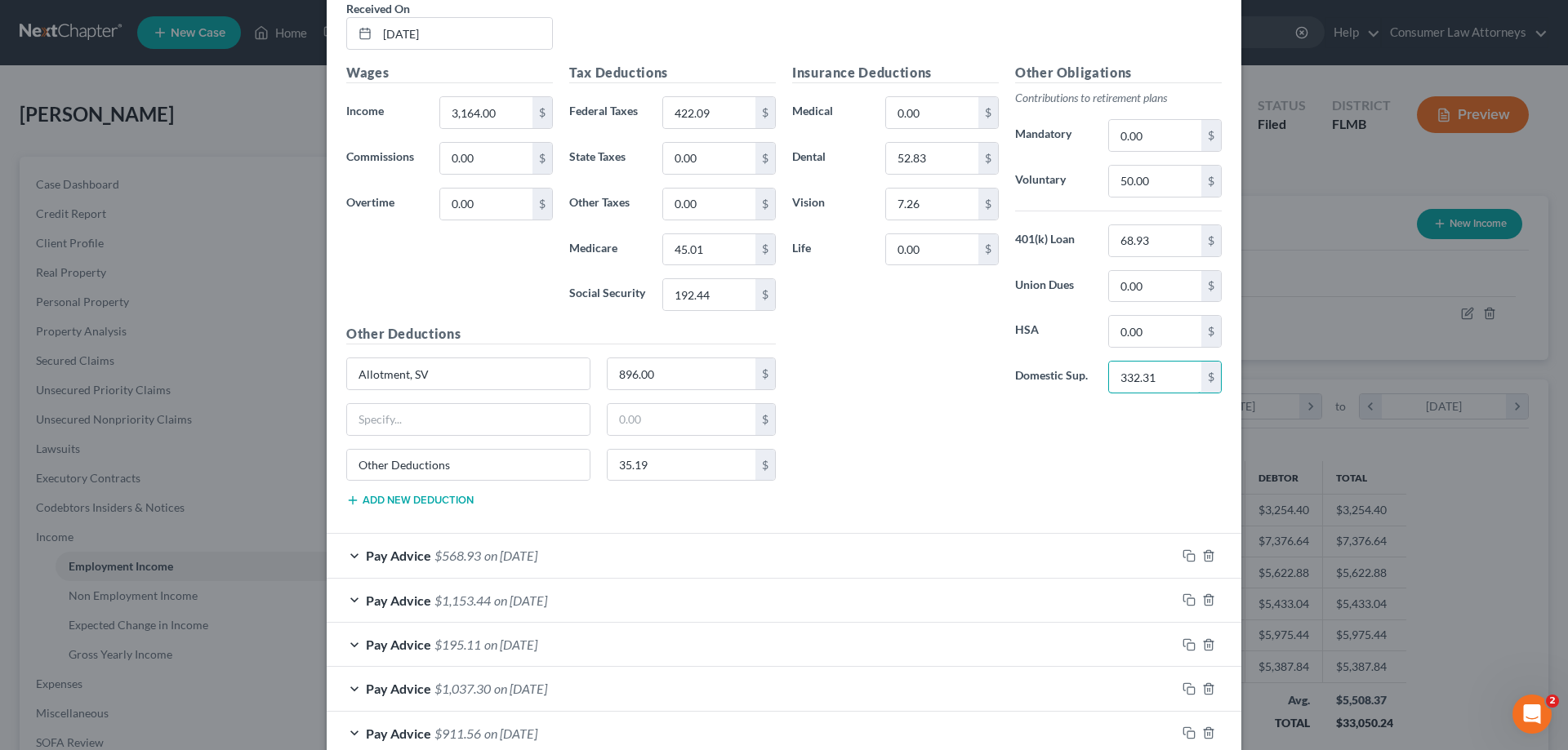
scroll to position [3833, 0]
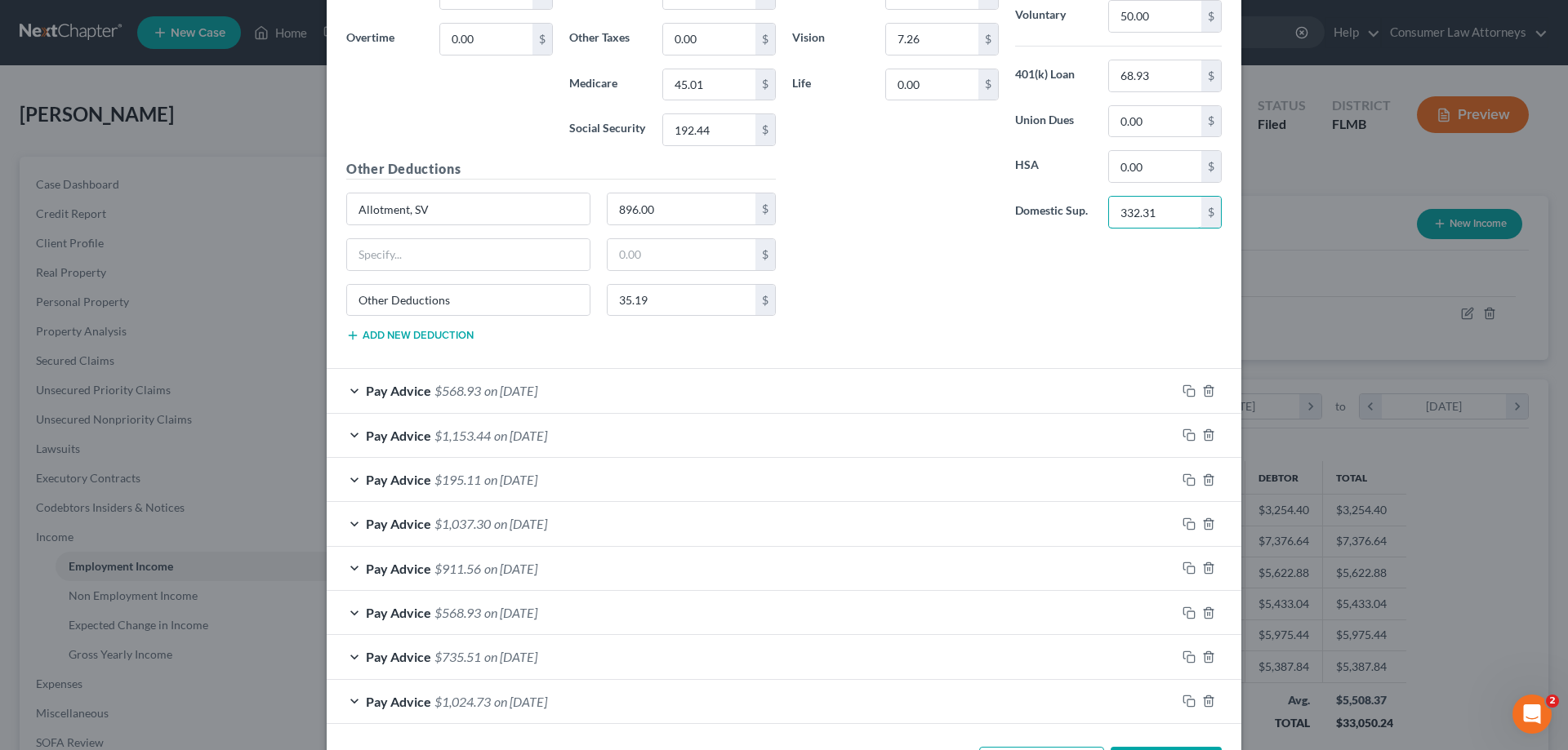
type input "332.31"
click at [1045, 394] on div "Pay Advice $568.93 on [DATE]" at bounding box center [751, 391] width 849 height 44
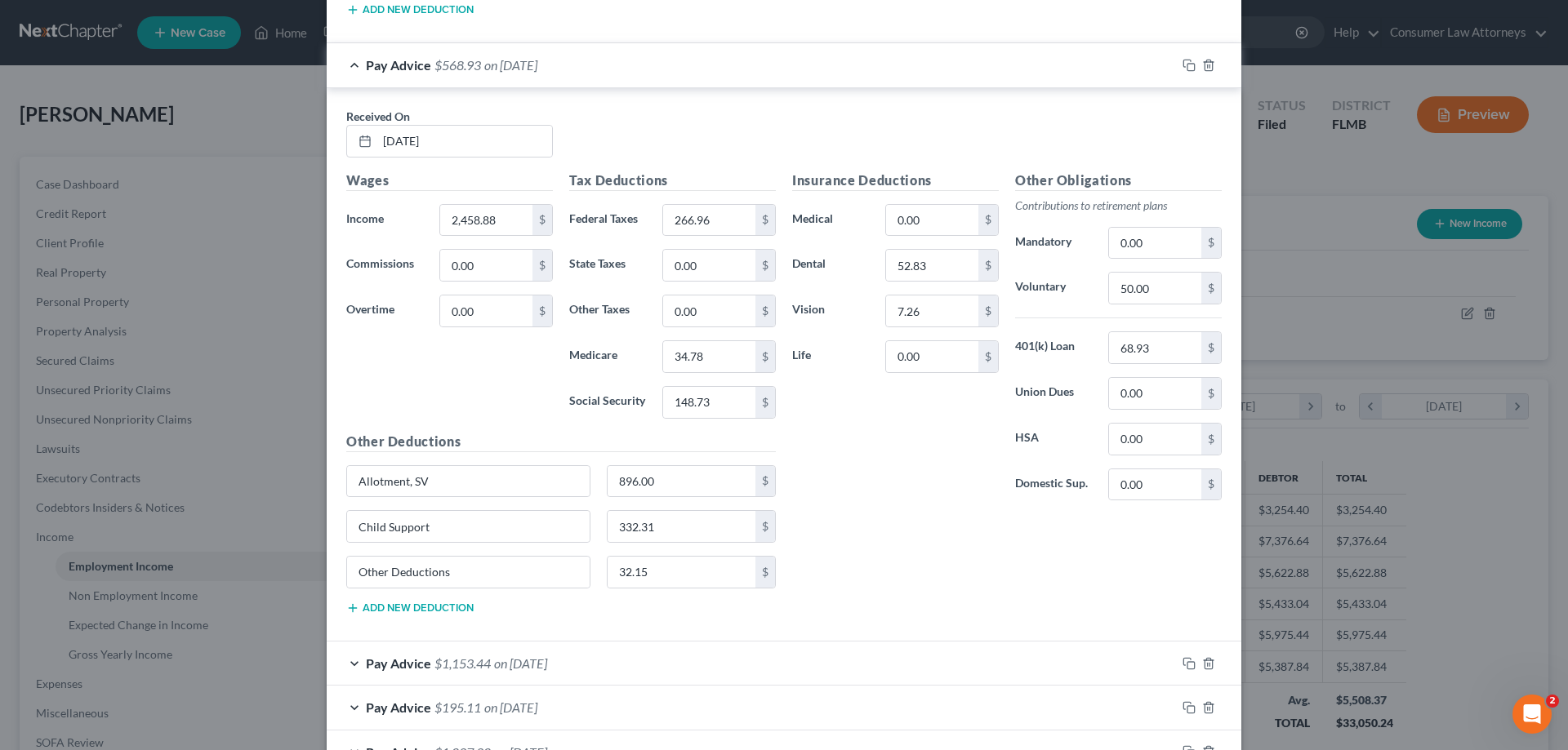
scroll to position [4160, 0]
drag, startPoint x: 493, startPoint y: 519, endPoint x: 760, endPoint y: 544, distance: 268.2
click at [241, 538] on div "Edit Income Source × Employment Type * Select Full or [DEMOGRAPHIC_DATA] Employ…" at bounding box center [784, 375] width 1568 height 750
click at [1177, 442] on input "0.00" at bounding box center [1154, 437] width 92 height 31
drag, startPoint x: 1177, startPoint y: 500, endPoint x: 1085, endPoint y: 503, distance: 92.0
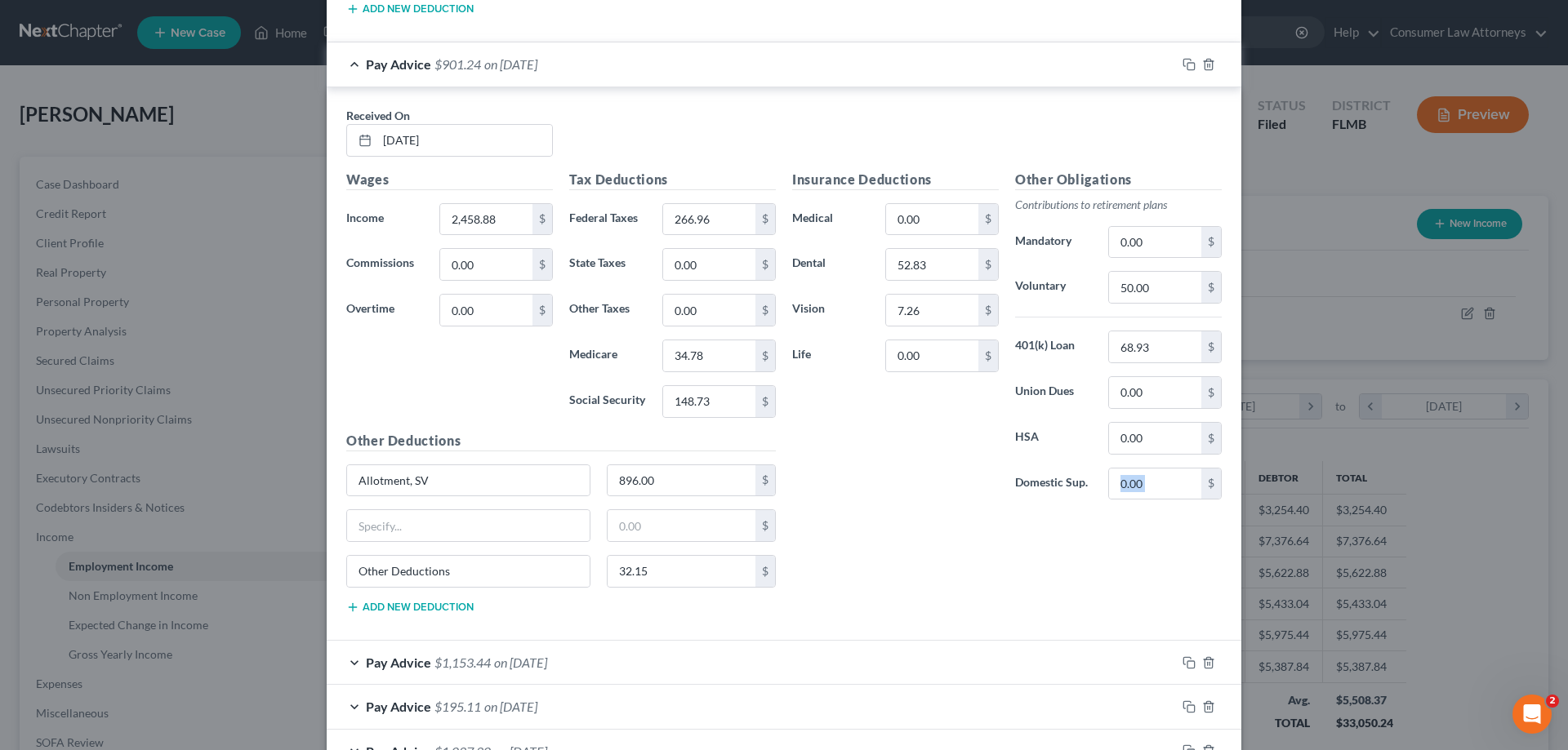
click at [1085, 503] on div "Other Obligations Contributions to retirement plans Mandatory 0.00 $ Voluntary …" at bounding box center [1118, 341] width 223 height 343
click at [1131, 469] on input "0.00" at bounding box center [1154, 484] width 92 height 31
click at [1154, 482] on input "0.00" at bounding box center [1154, 484] width 92 height 31
drag, startPoint x: 1154, startPoint y: 486, endPoint x: 1088, endPoint y: 492, distance: 66.3
click at [1088, 492] on div "Domestic Sup. 0.00 $" at bounding box center [1118, 484] width 223 height 33
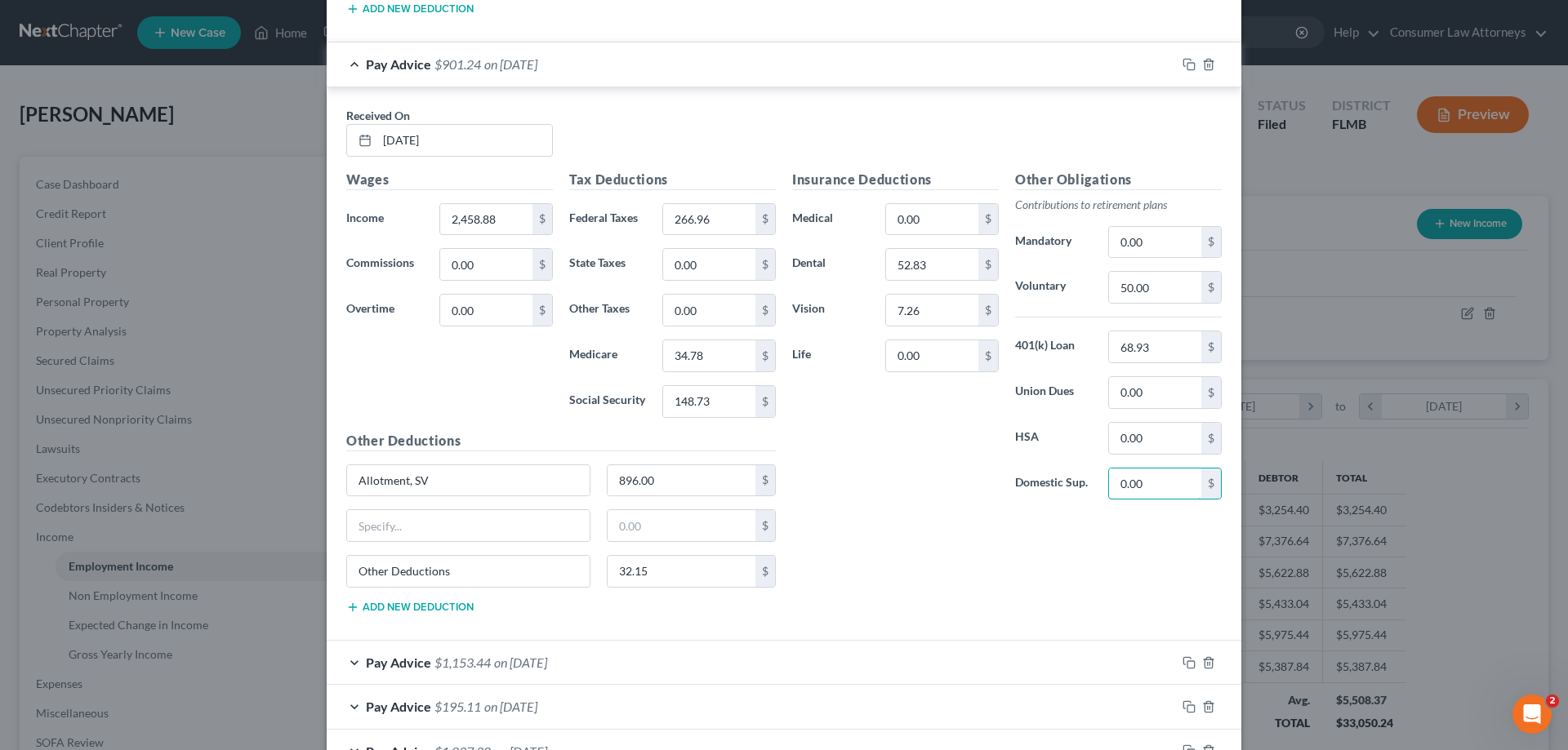
paste input "332.31"
type input "332.31"
click at [877, 461] on div "Insurance Deductions Medical 0.00 $ Dental 52.83 $ Vision 7.26 $ Life 0.00 $" at bounding box center [895, 341] width 223 height 343
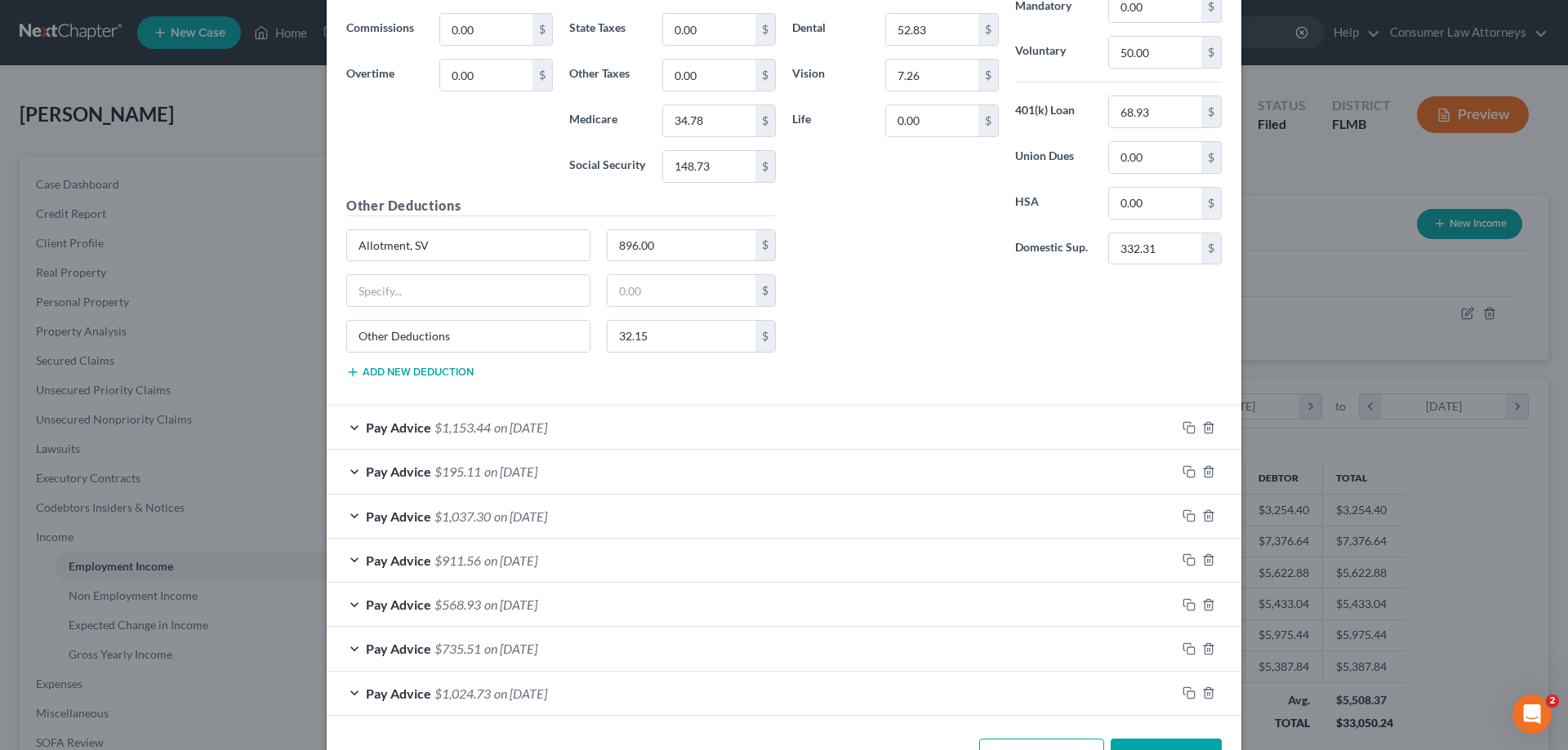
scroll to position [4451, 0]
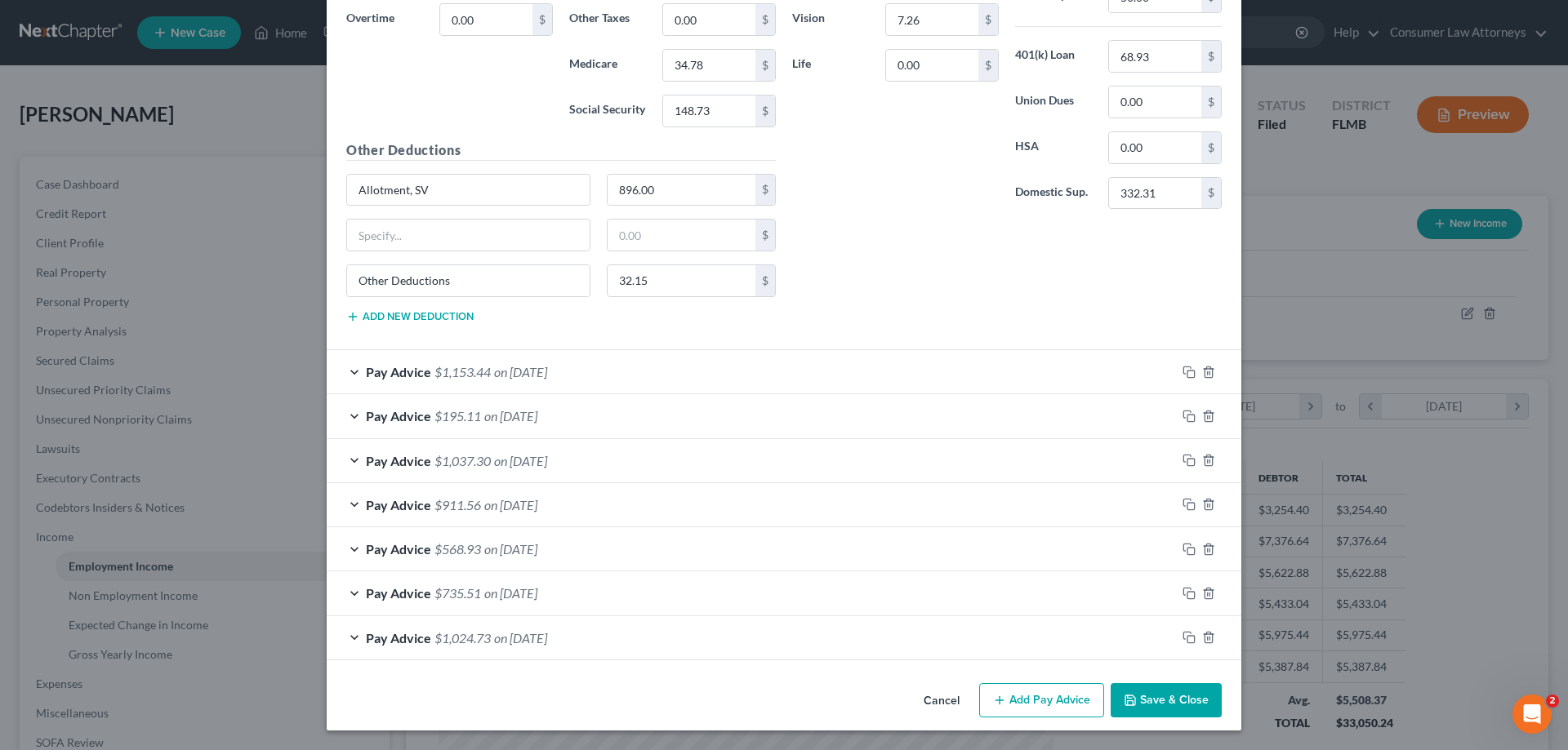
click at [780, 365] on div "Pay Advice $1,153.44 on [DATE]" at bounding box center [751, 372] width 849 height 44
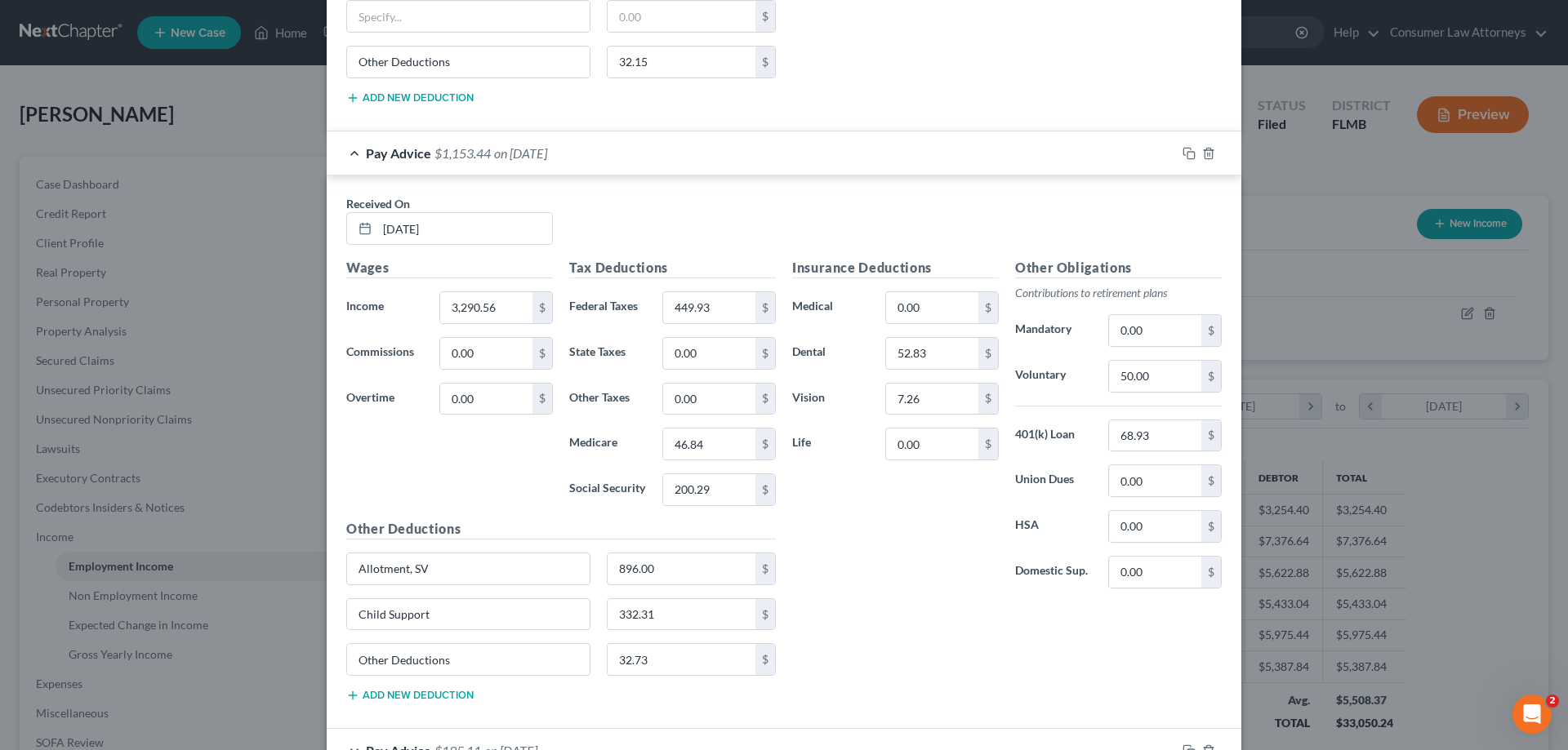
scroll to position [4776, 0]
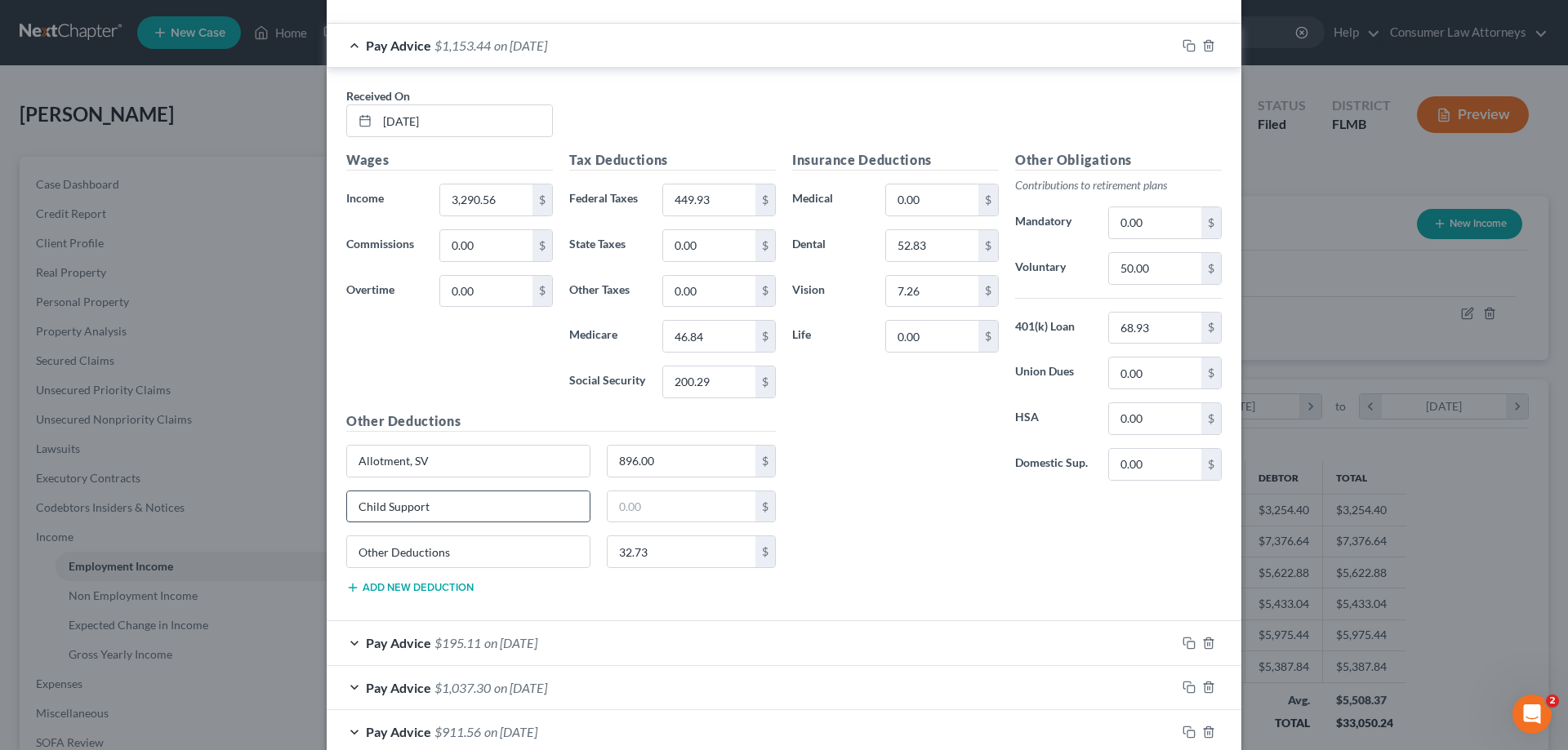
type input "Child Support332.31"
click at [517, 517] on input "Child Support332.31" at bounding box center [468, 507] width 243 height 31
drag, startPoint x: 478, startPoint y: 513, endPoint x: 303, endPoint y: 518, distance: 175.1
click at [303, 517] on div "Edit Income Source × Employment Type * Select Full or [DEMOGRAPHIC_DATA] Employ…" at bounding box center [784, 375] width 1568 height 750
paste input "332.31"
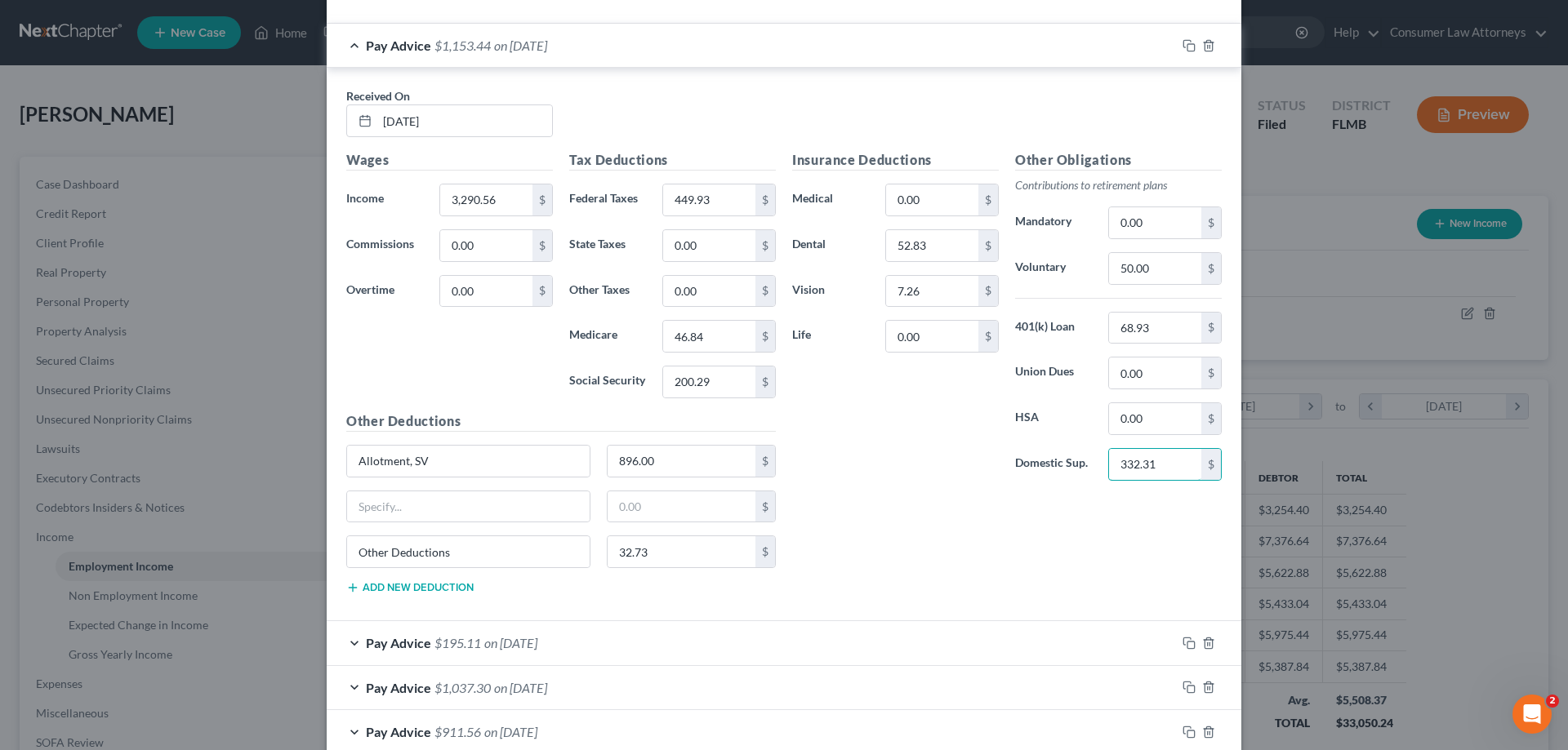
scroll to position [5004, 0]
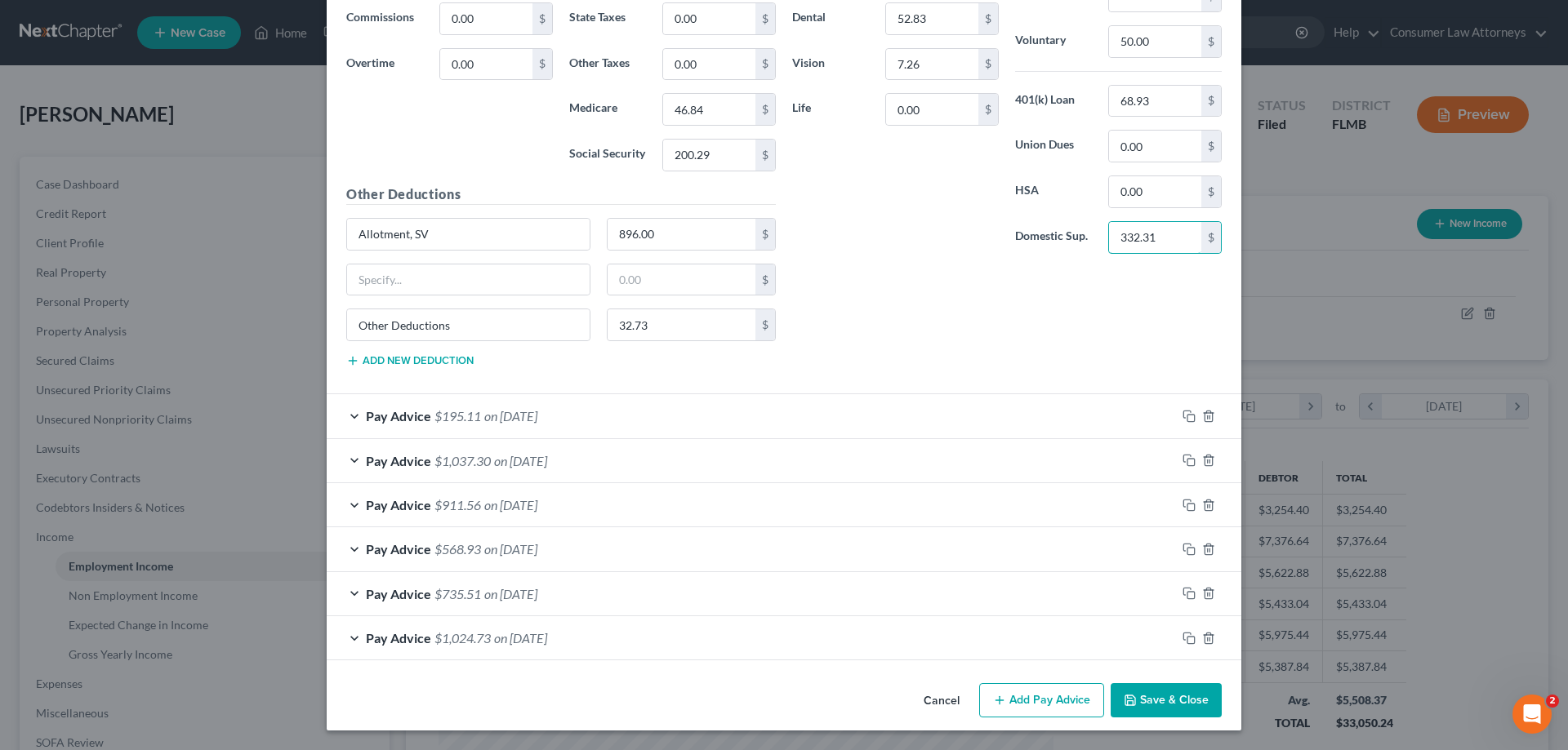
type input "332.31"
click at [1012, 426] on div "Pay Advice $195.11 on [DATE]" at bounding box center [751, 416] width 849 height 44
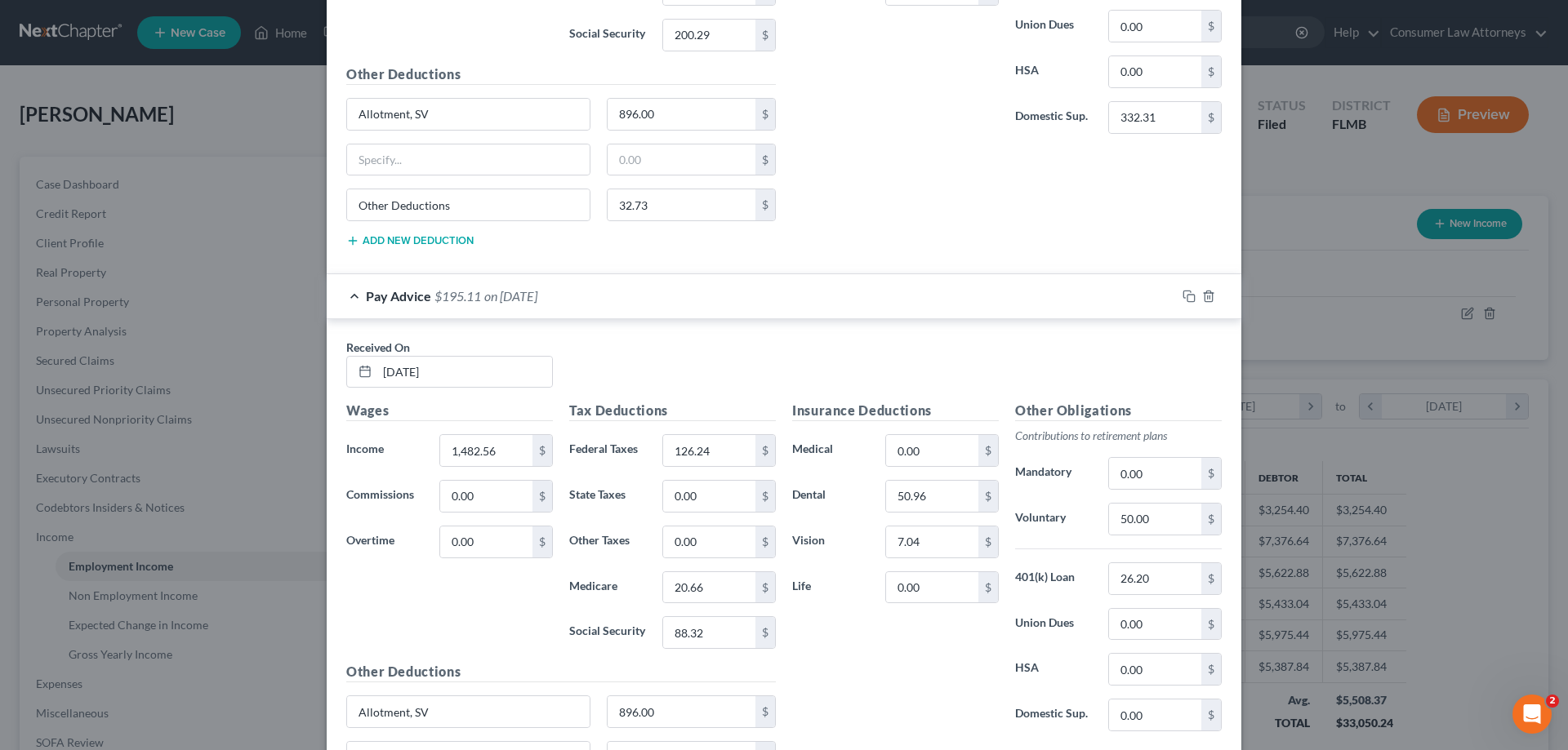
scroll to position [5411, 0]
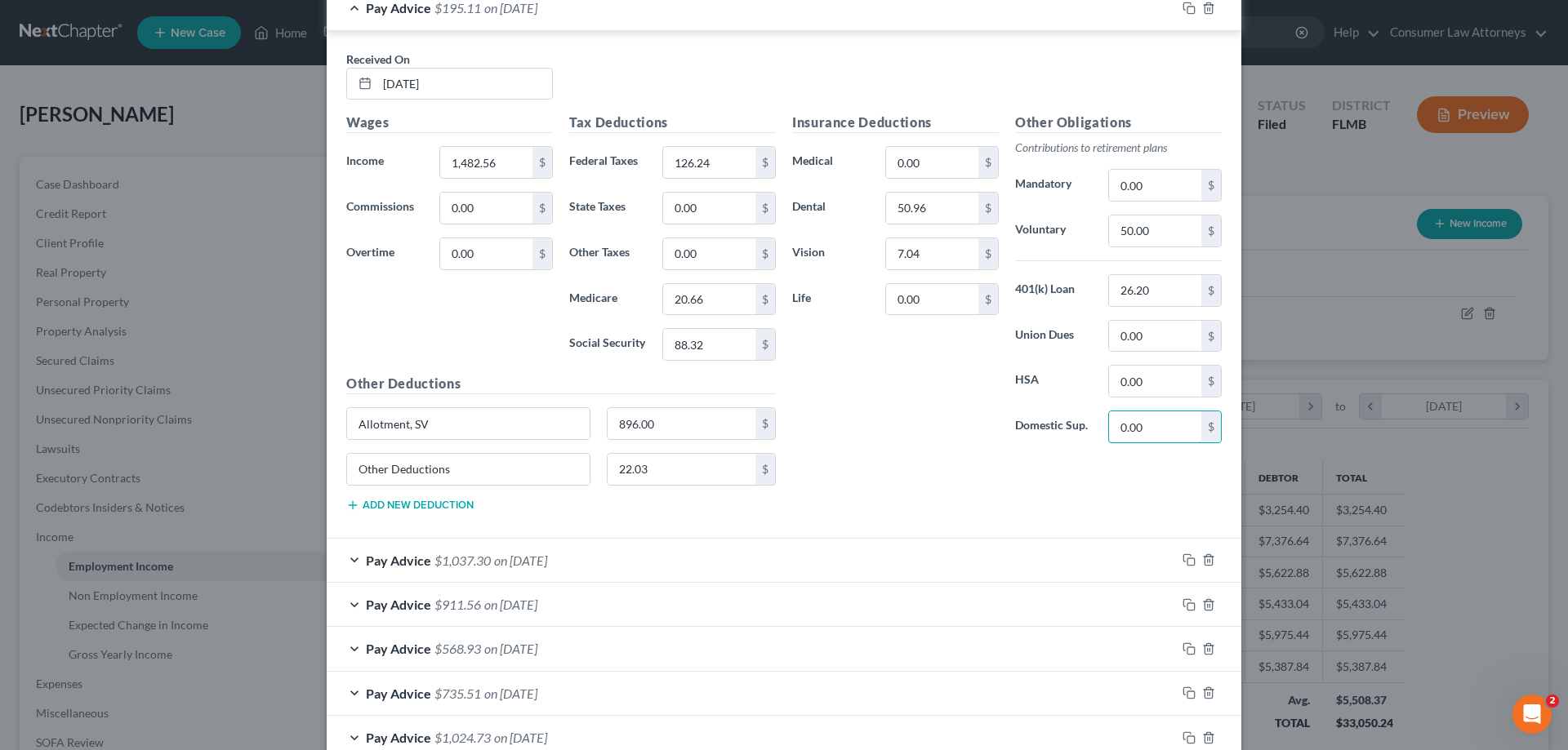
paste input "332.31"
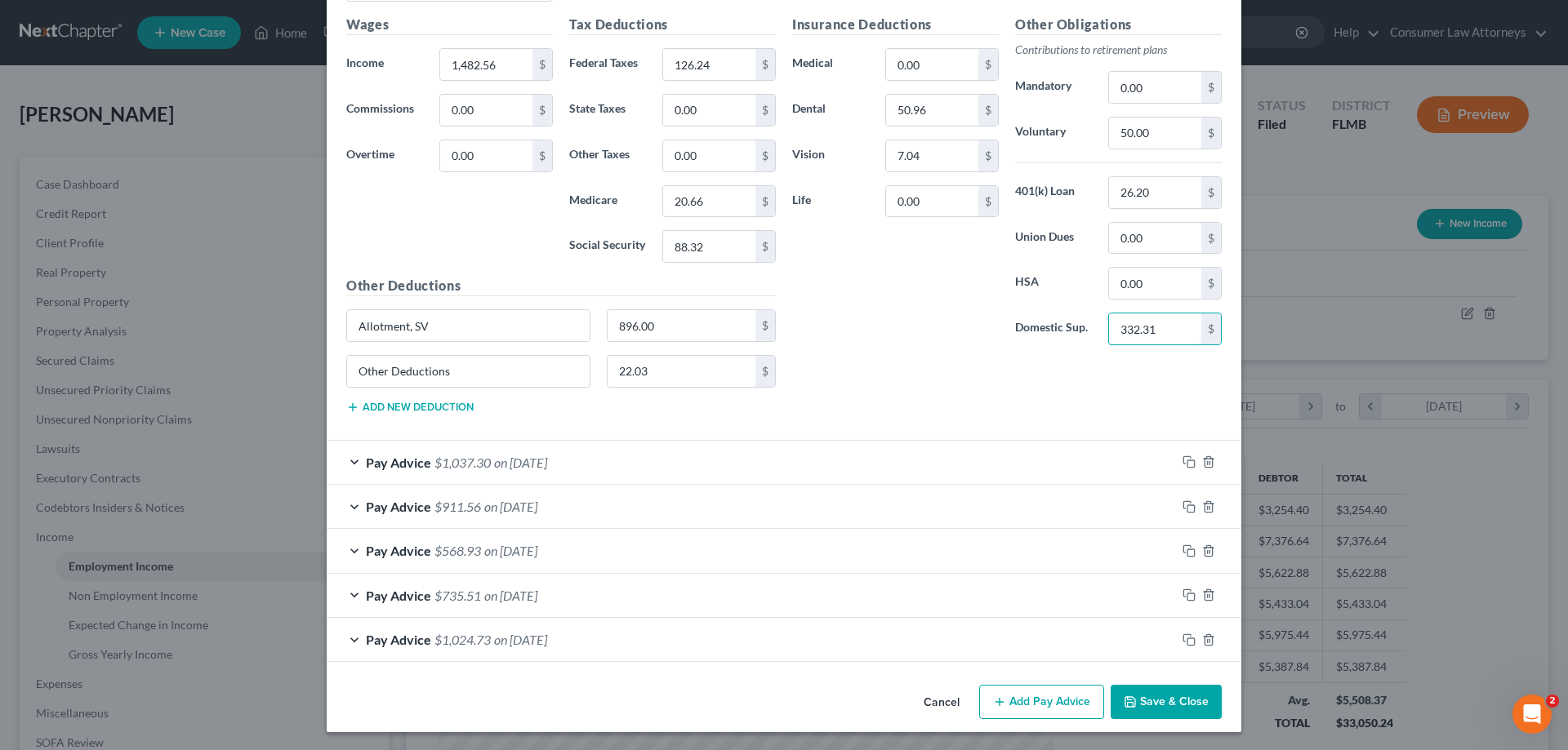
scroll to position [5511, 0]
type input "332.31"
click at [807, 456] on div "Pay Advice $1,037.30 on [DATE]" at bounding box center [751, 461] width 849 height 44
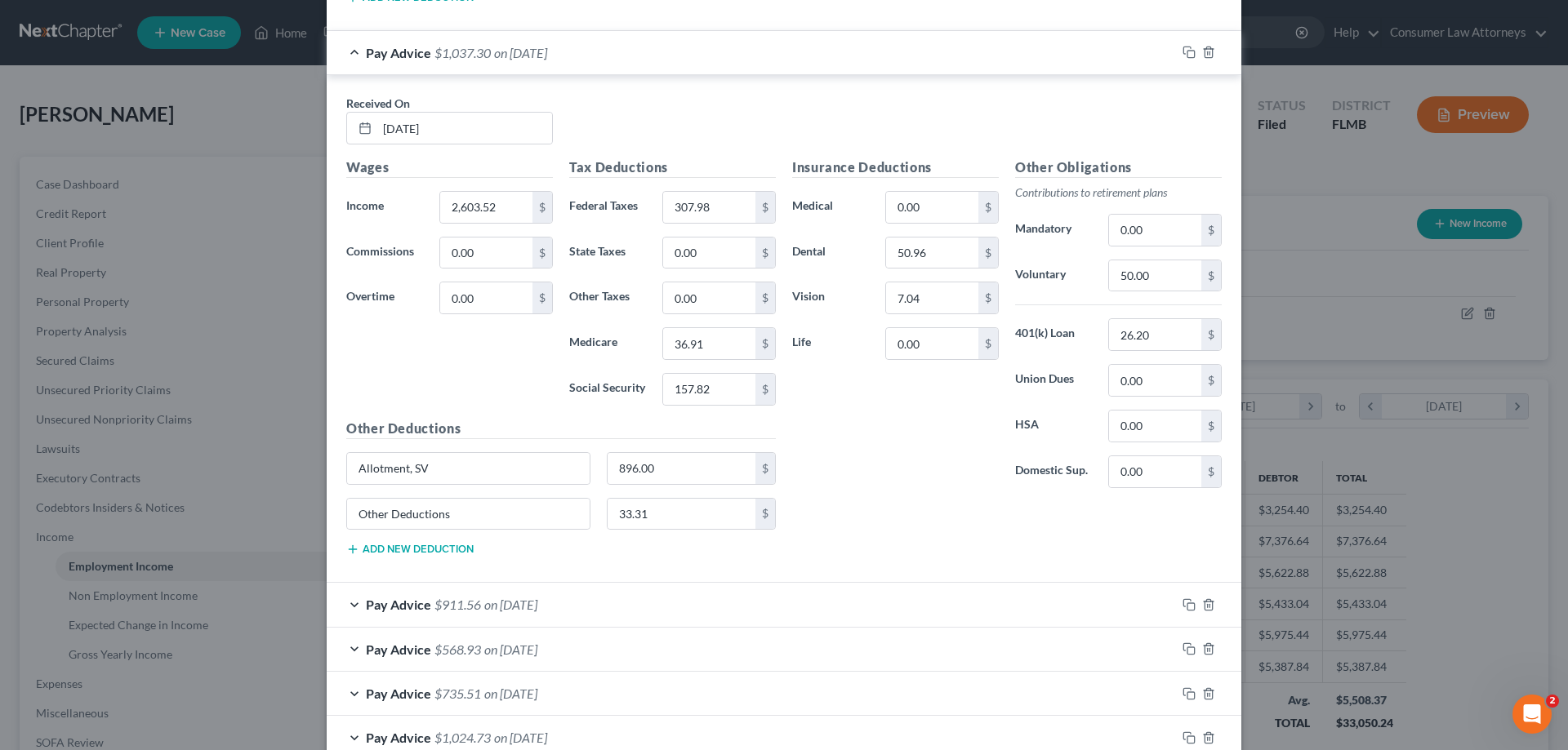
scroll to position [6019, 0]
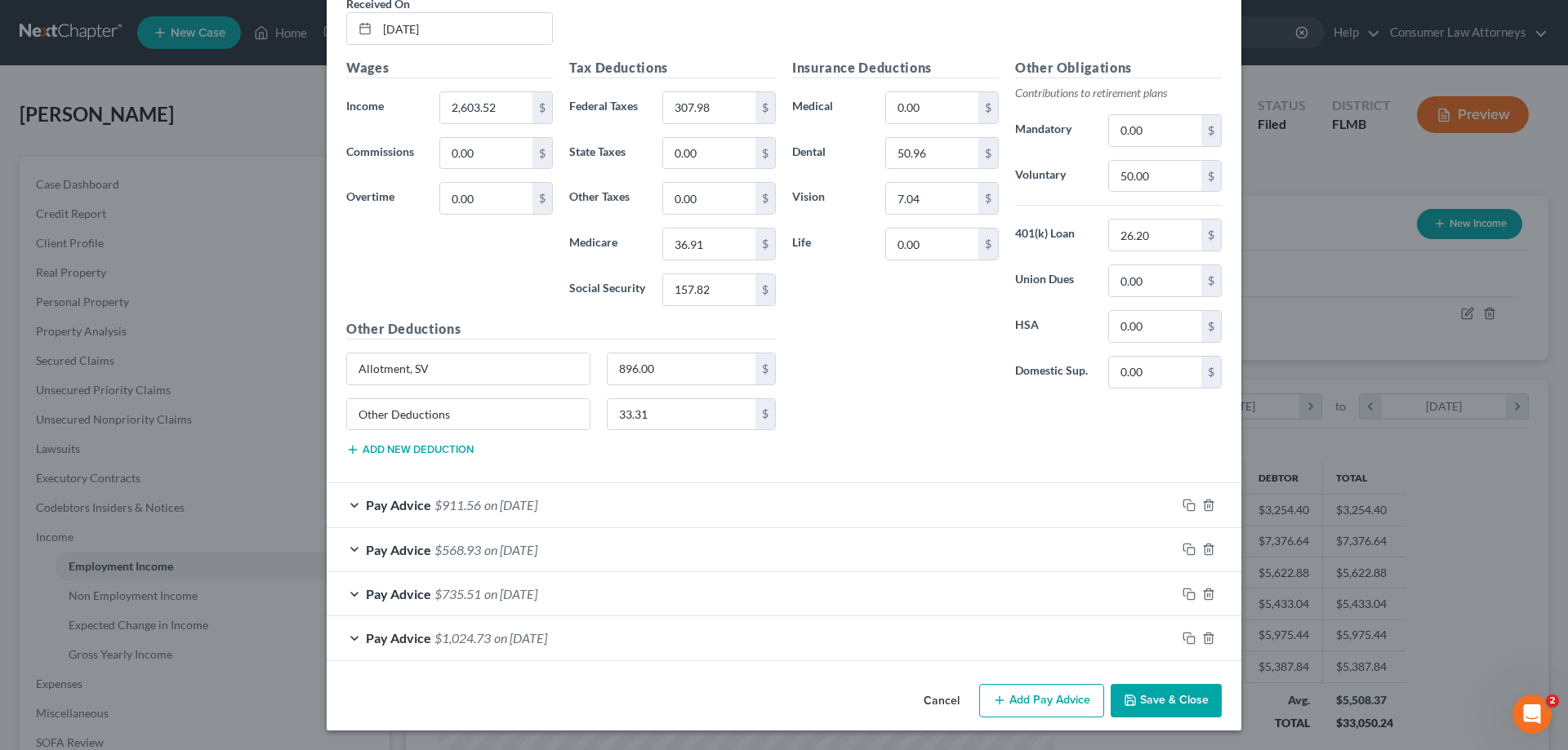
click at [903, 511] on div "Pay Advice $911.56 on [DATE]" at bounding box center [751, 505] width 849 height 44
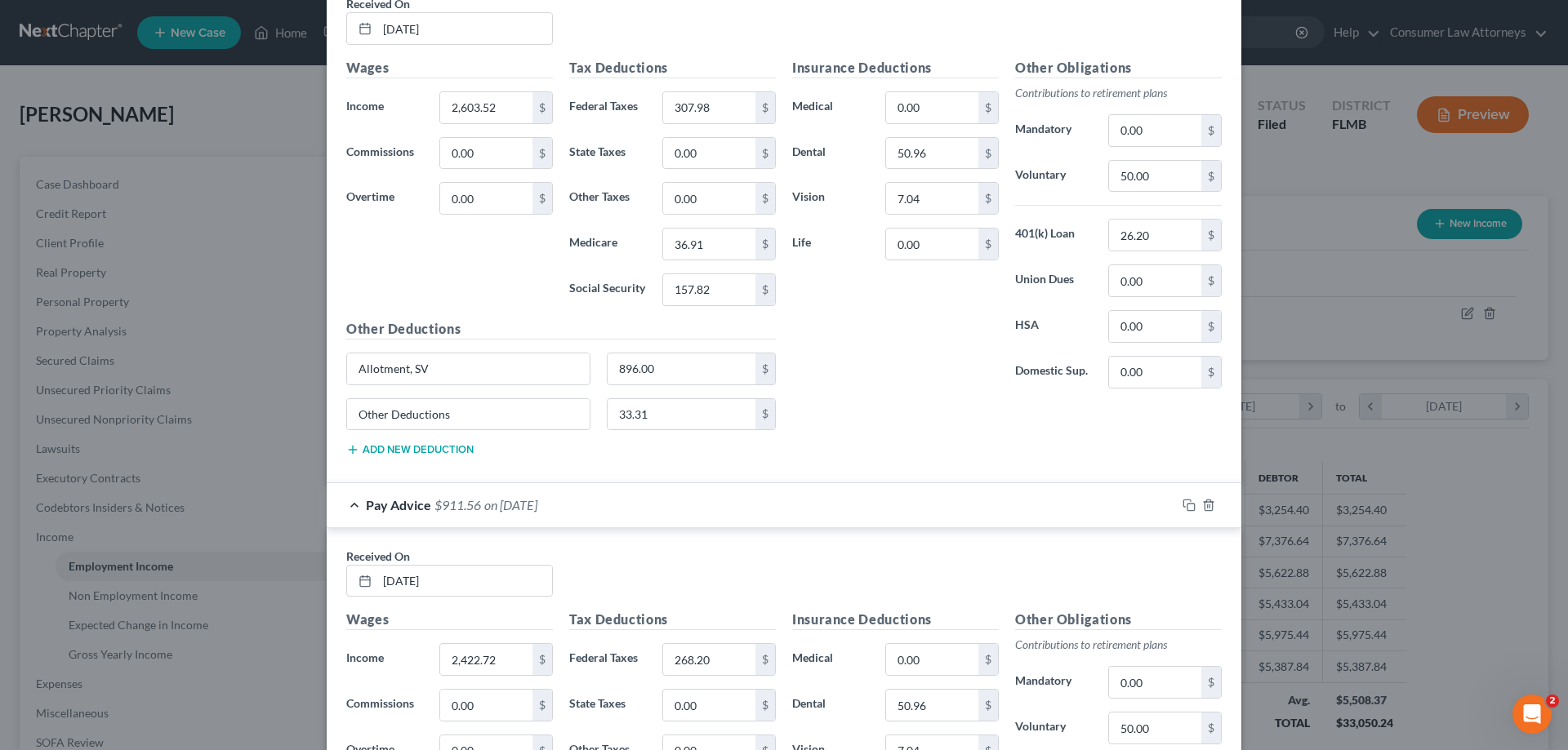
scroll to position [6509, 0]
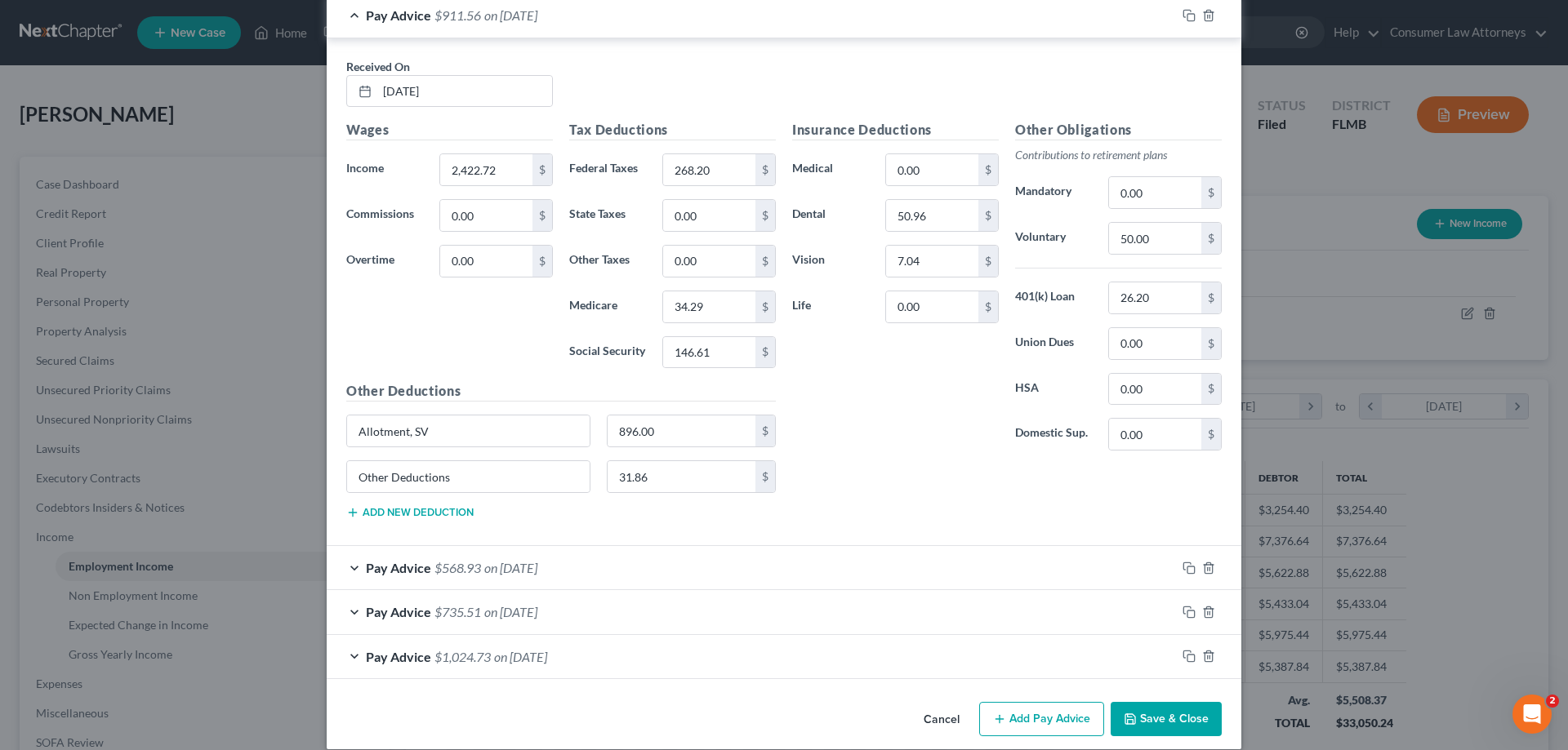
click at [895, 571] on div "Pay Advice $568.93 on [DATE]" at bounding box center [751, 568] width 849 height 44
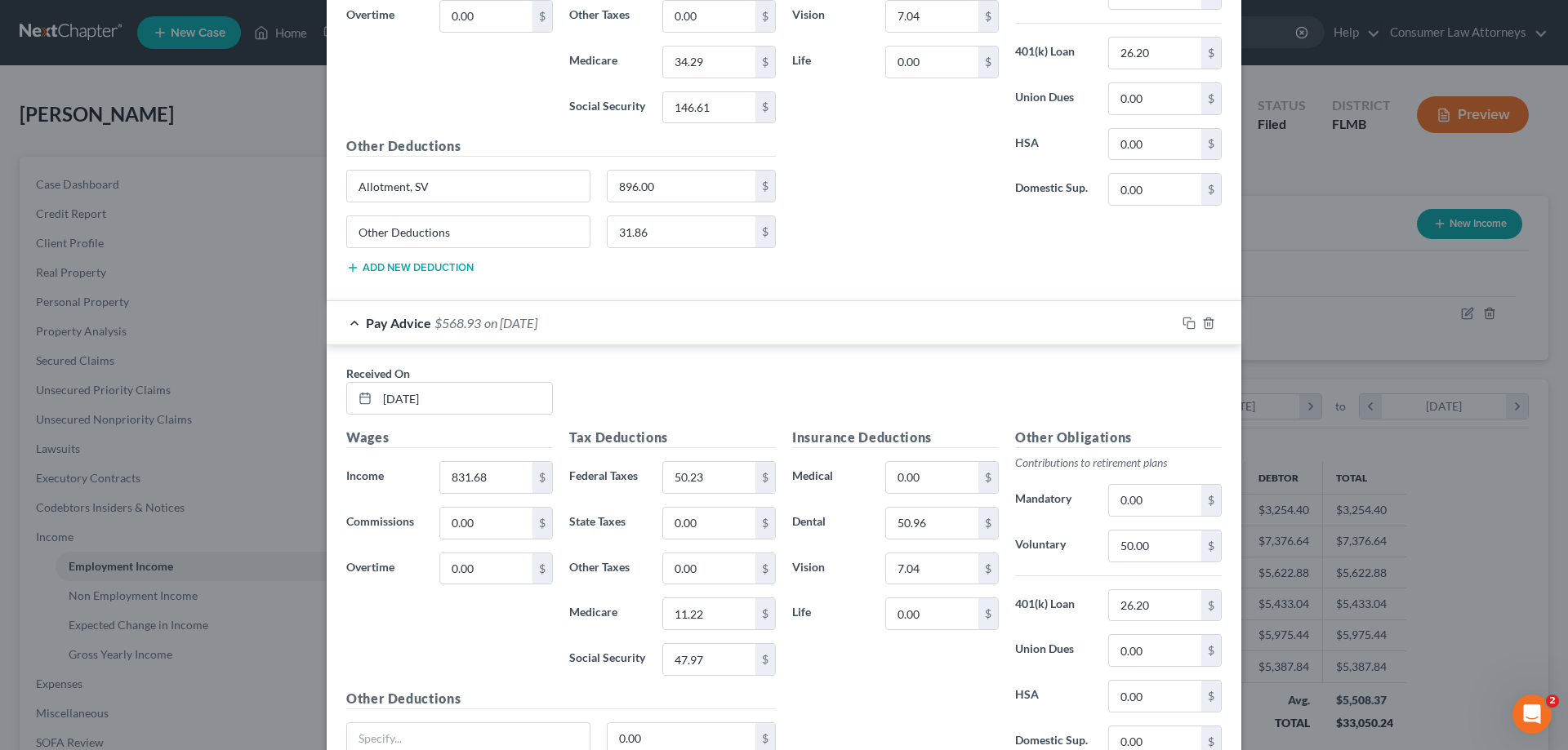
scroll to position [7035, 0]
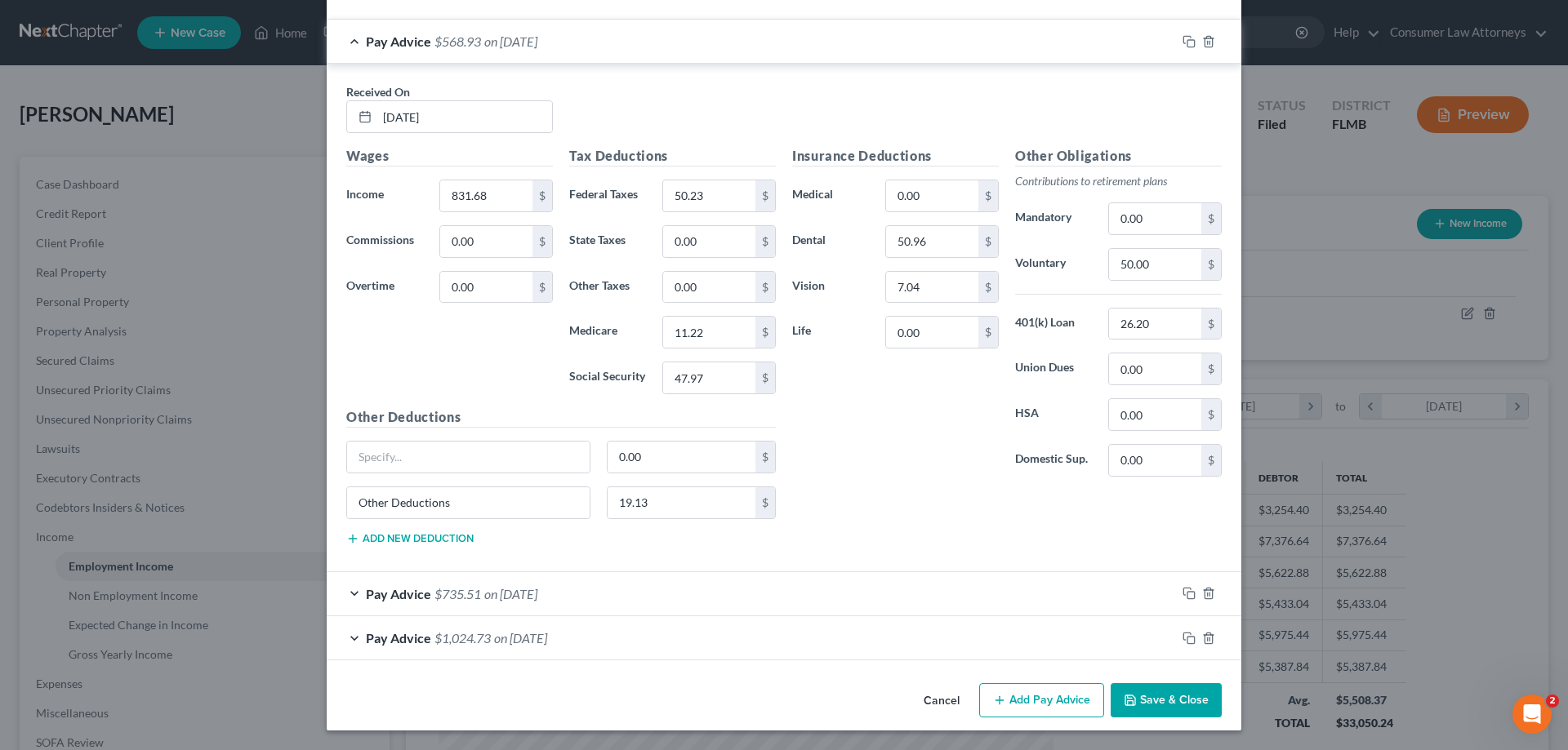
click at [819, 600] on div "Pay Advice $735.51 on [DATE]" at bounding box center [751, 594] width 849 height 44
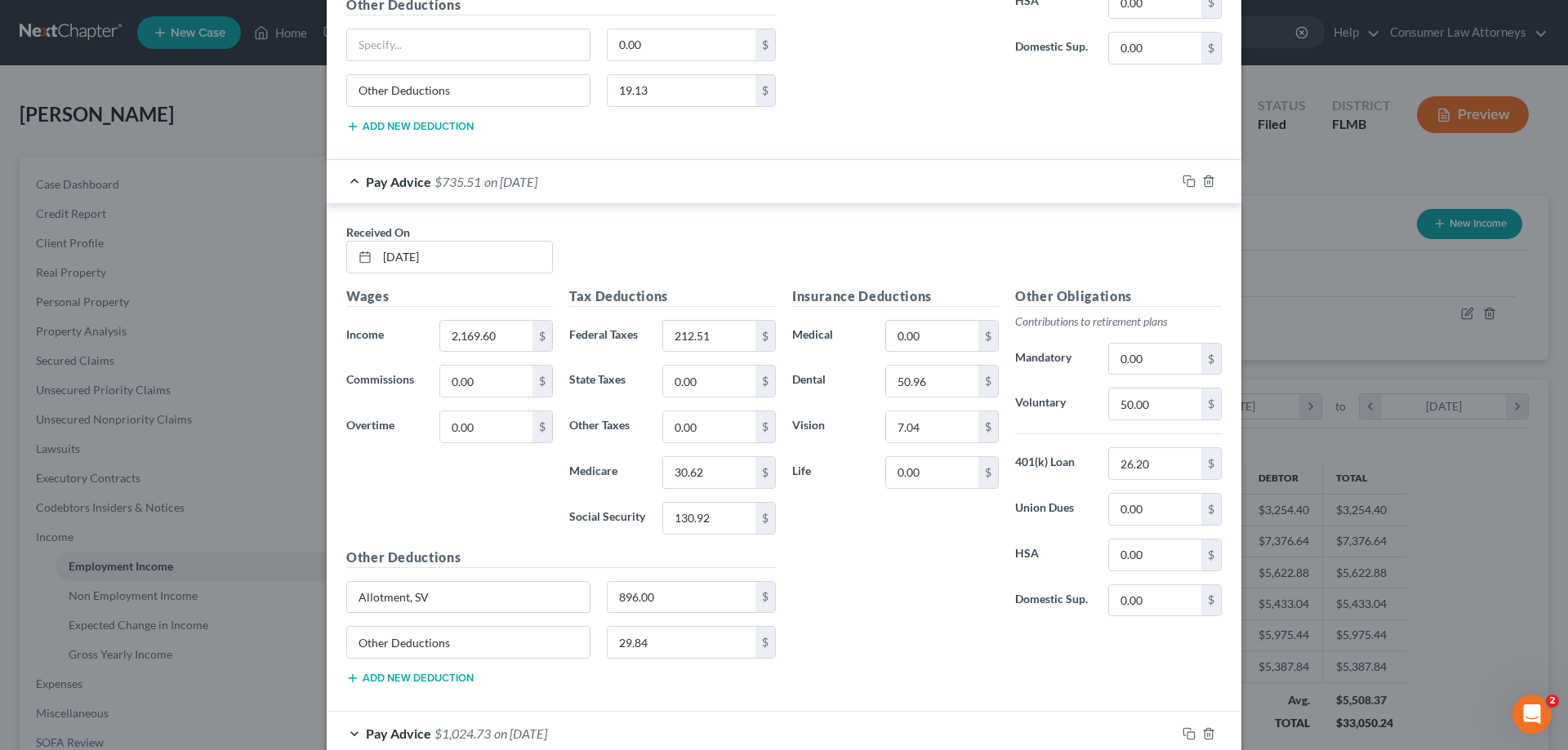
scroll to position [7543, 0]
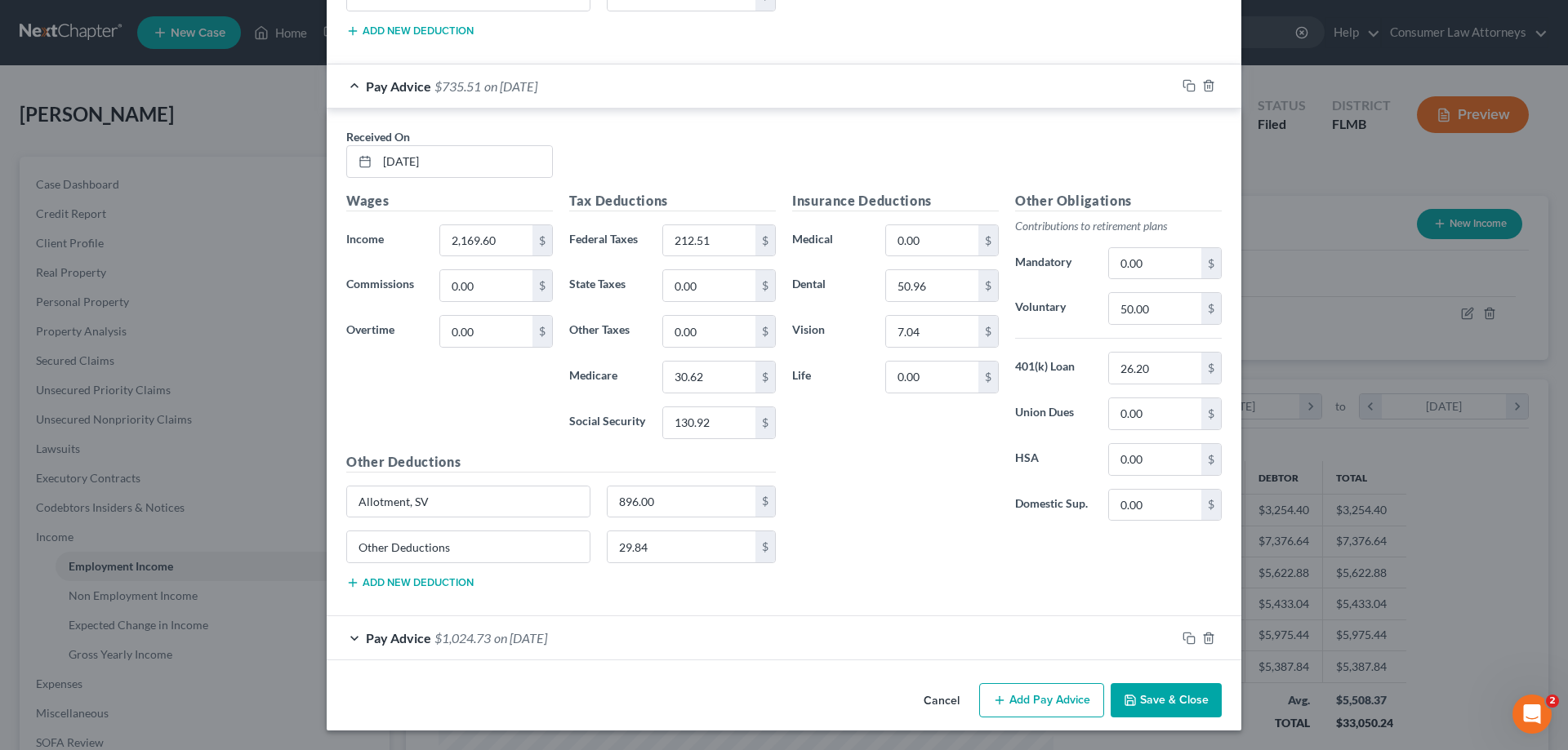
click at [807, 646] on div "Pay Advice $1,024.73 on [DATE]" at bounding box center [751, 638] width 849 height 44
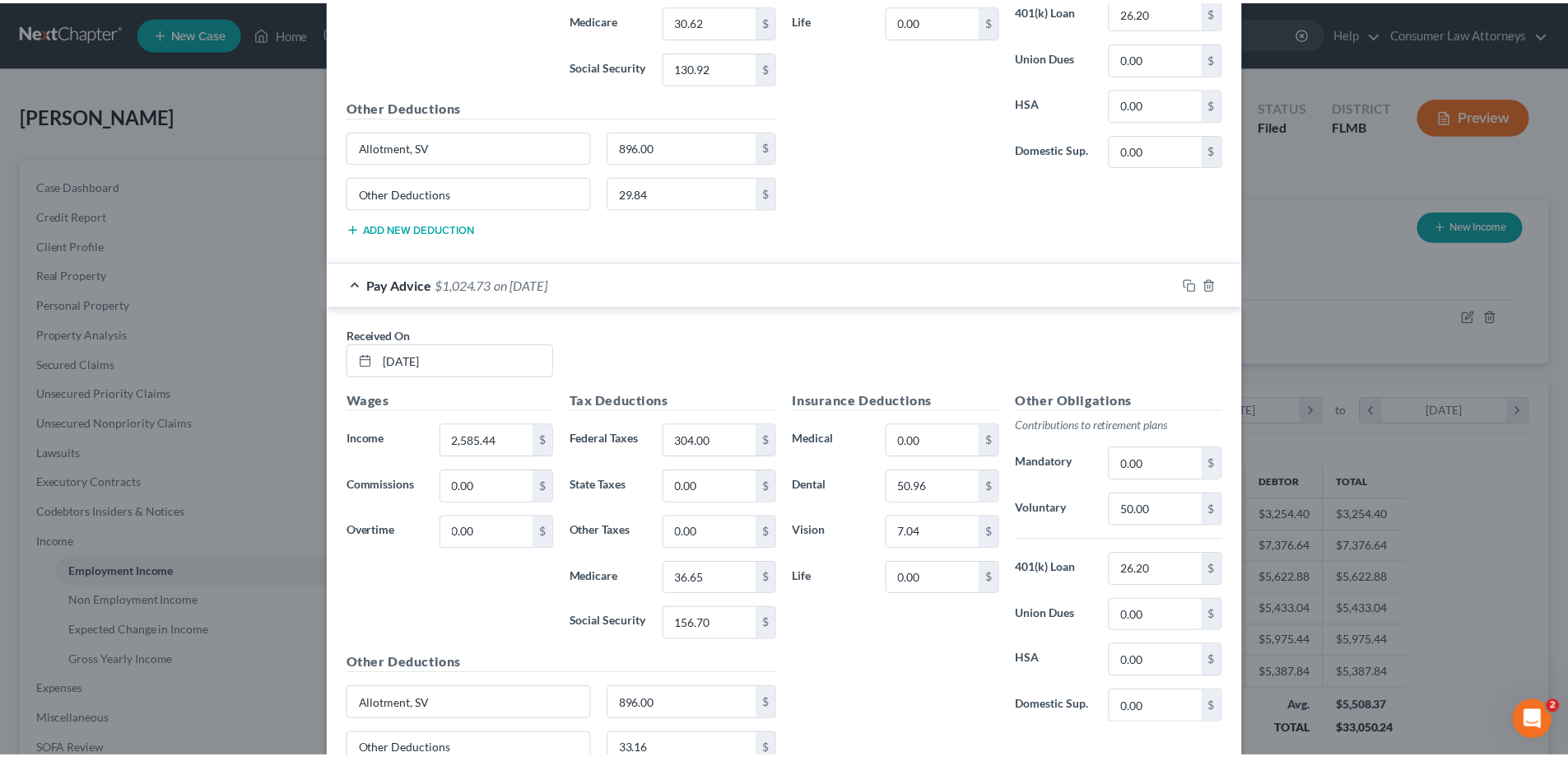
scroll to position [8124, 0]
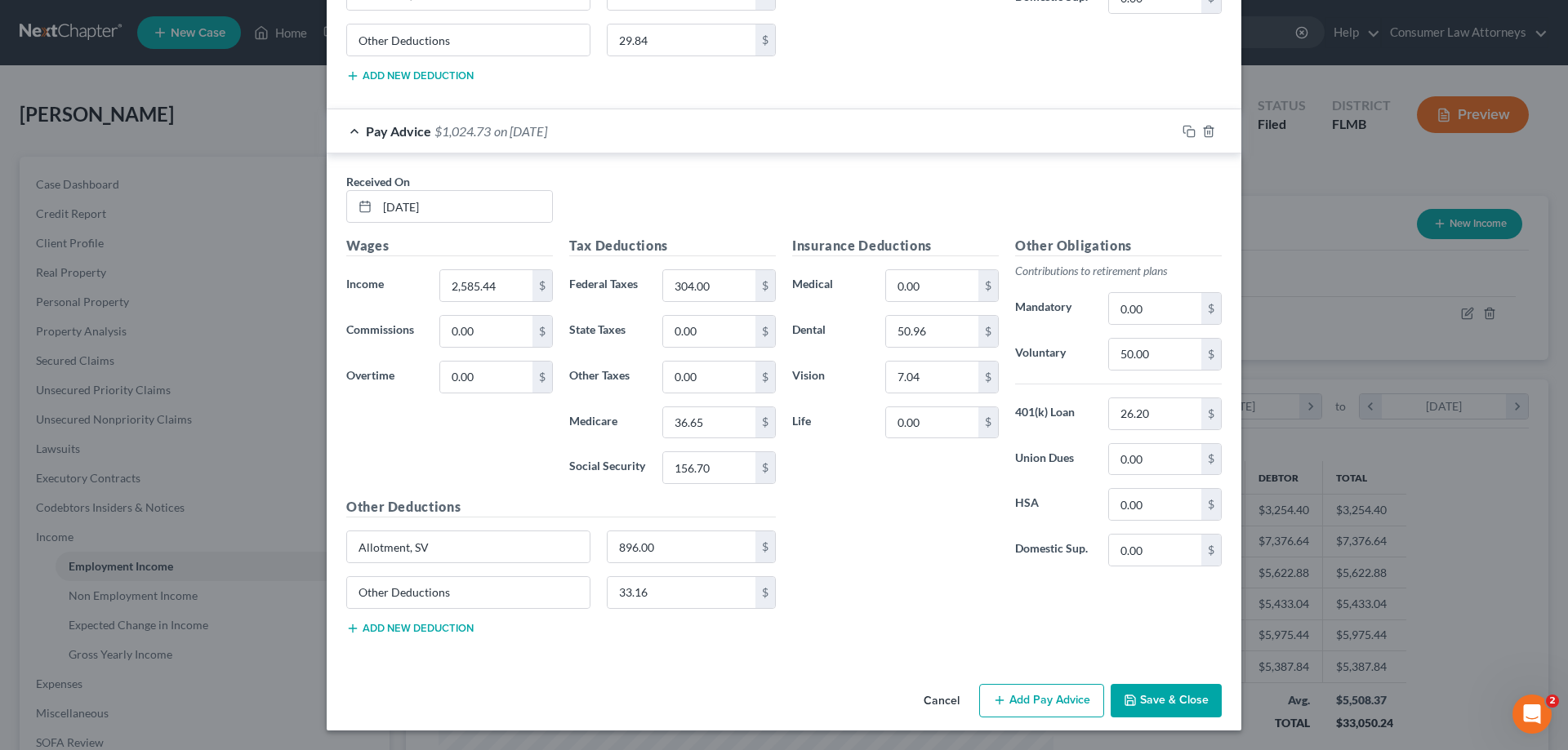
click at [1131, 702] on icon "button" at bounding box center [1129, 700] width 13 height 13
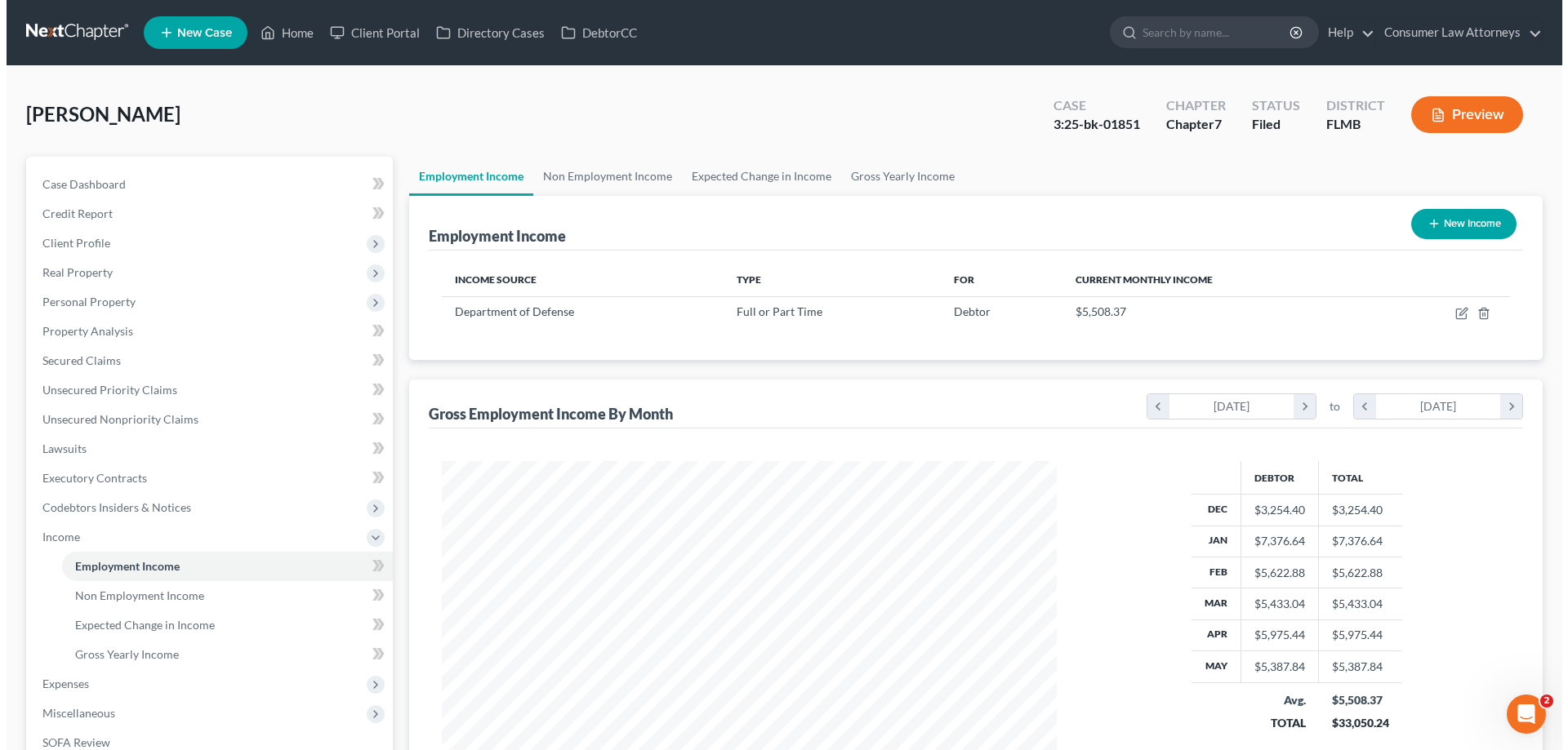
scroll to position [815918, 815954]
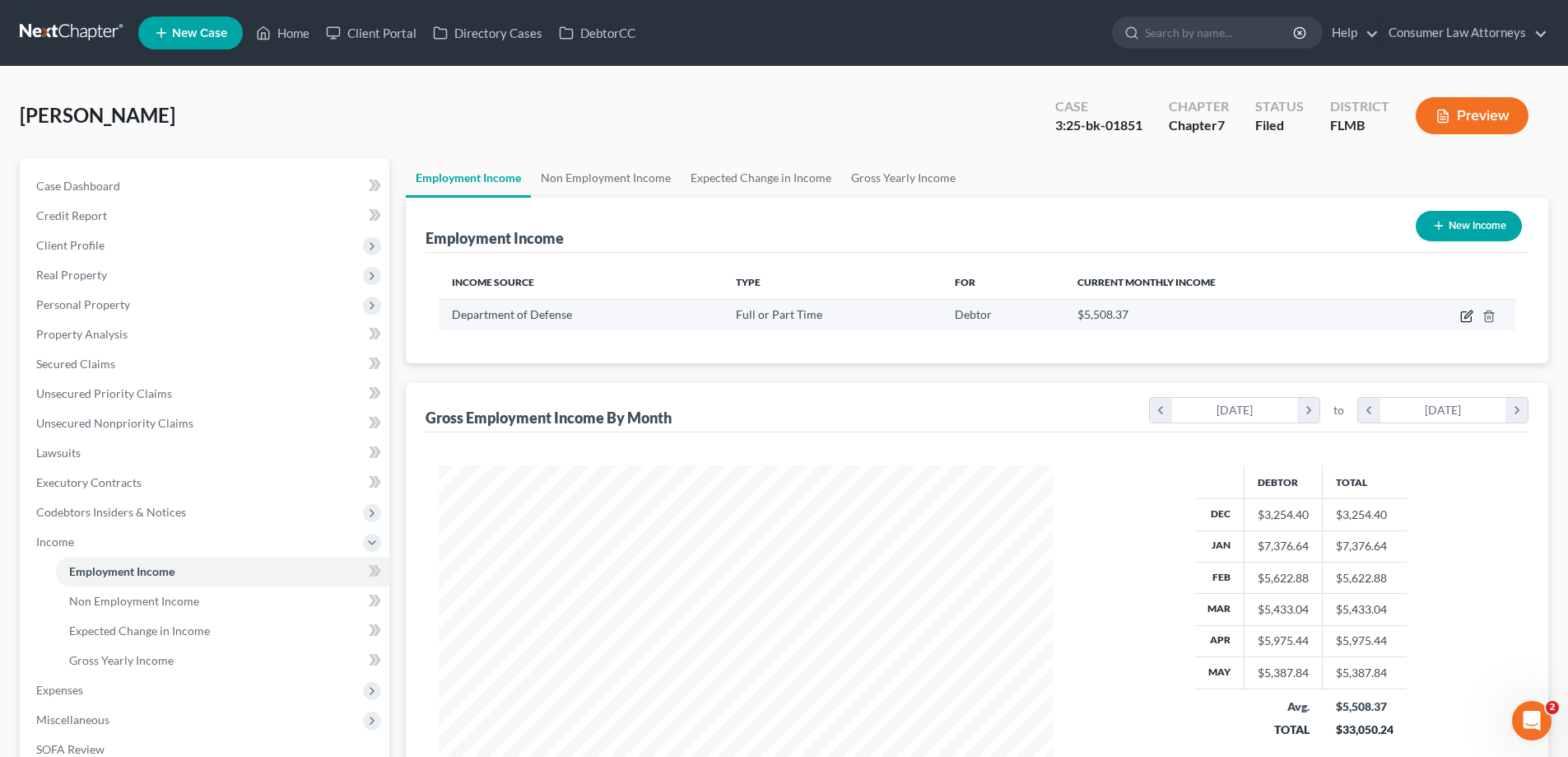
click at [1469, 316] on icon "button" at bounding box center [1466, 316] width 13 height 13
select select "0"
select select "8"
select select "2"
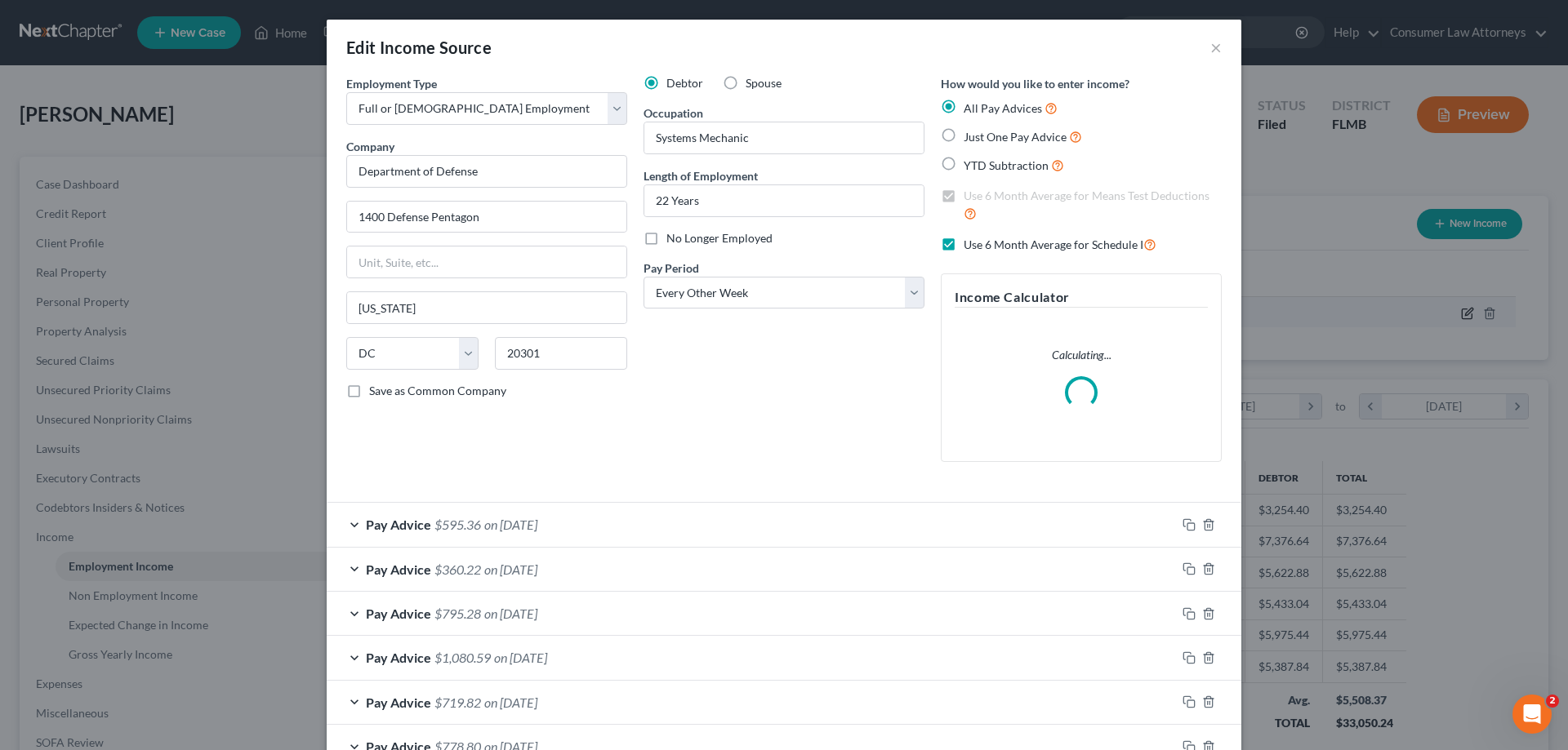
scroll to position [307, 647]
click at [645, 527] on div "Pay Advice $595.36 on [DATE]" at bounding box center [751, 524] width 849 height 44
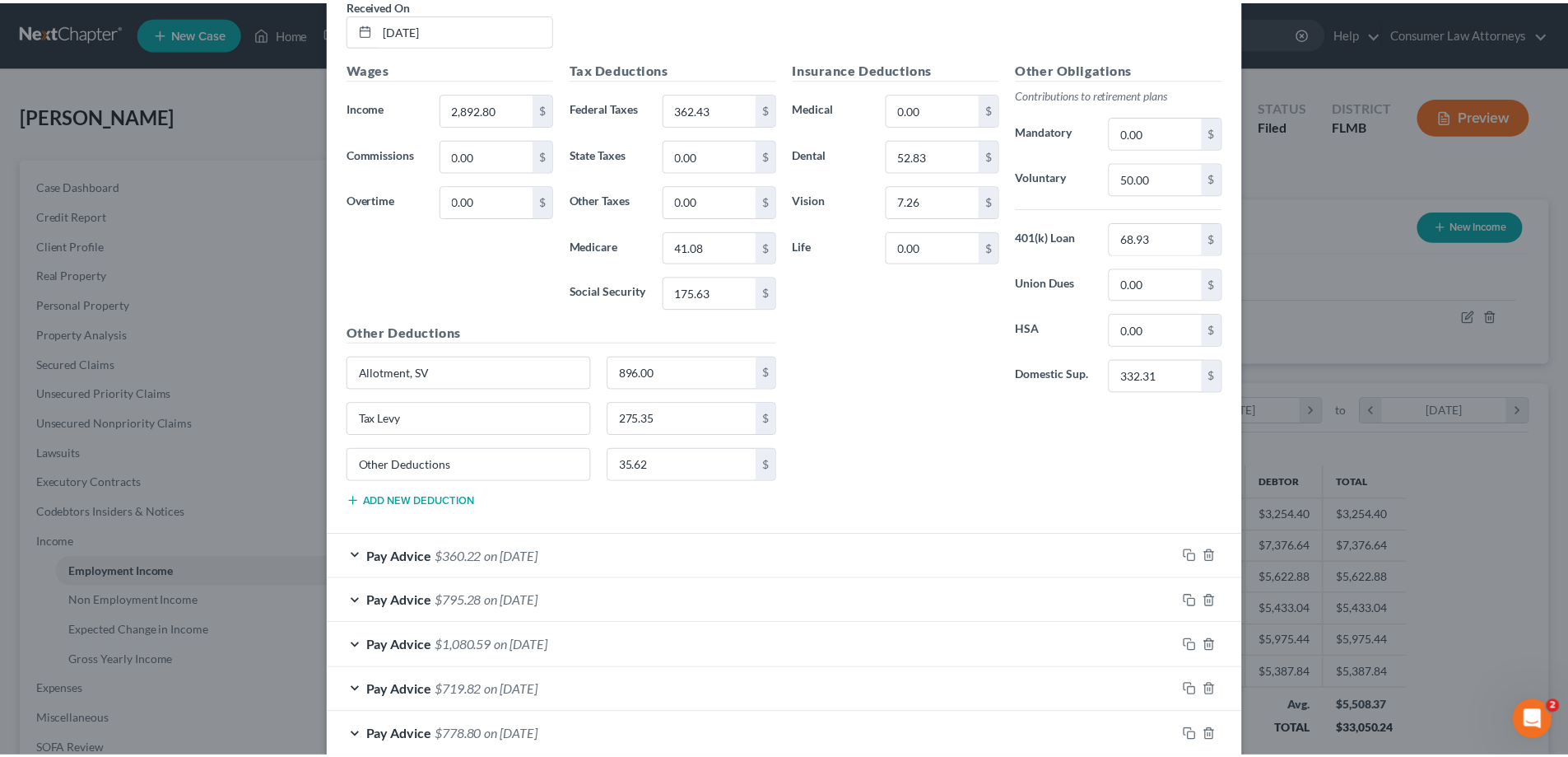
scroll to position [1121, 0]
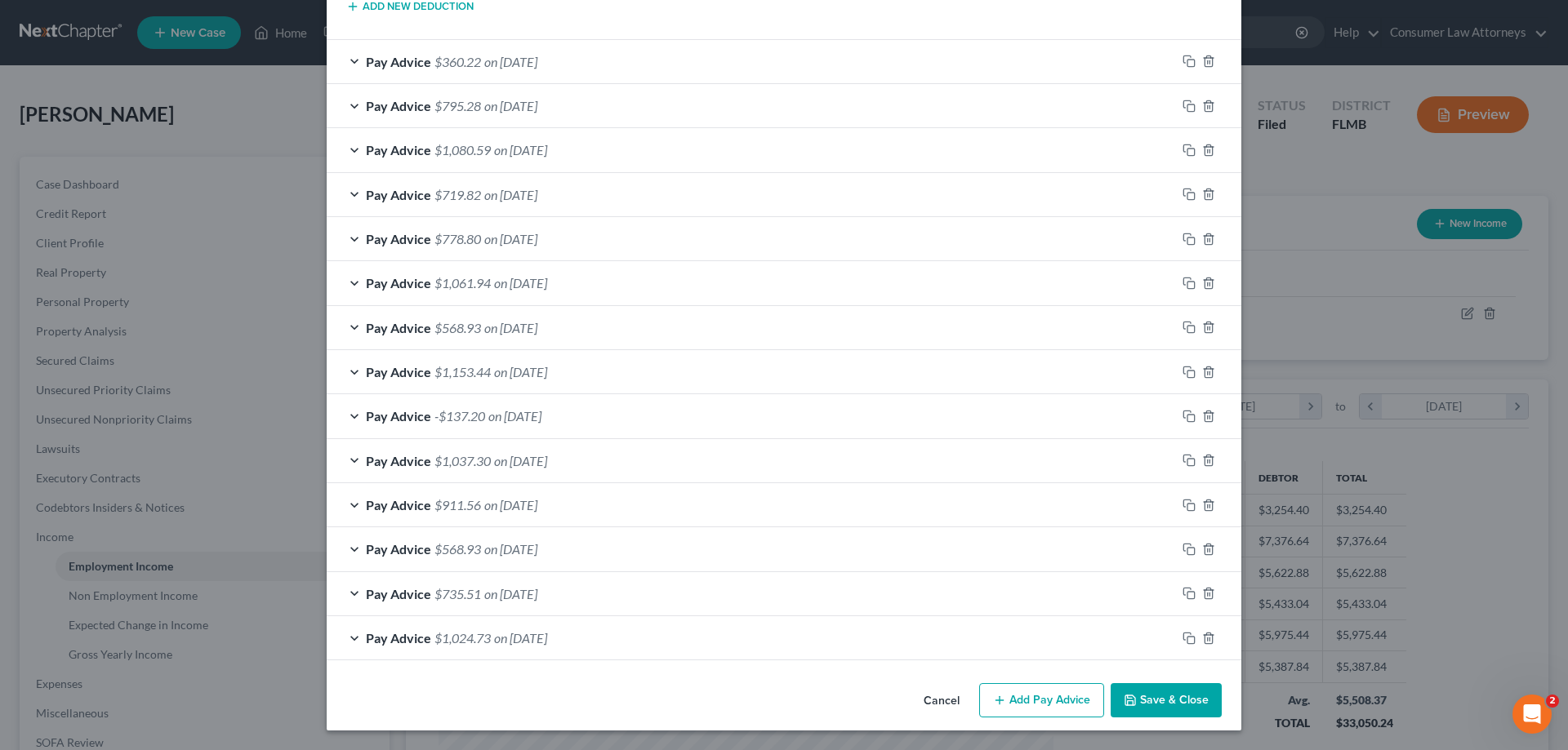
click at [1161, 696] on button "Save & Close" at bounding box center [1166, 700] width 111 height 35
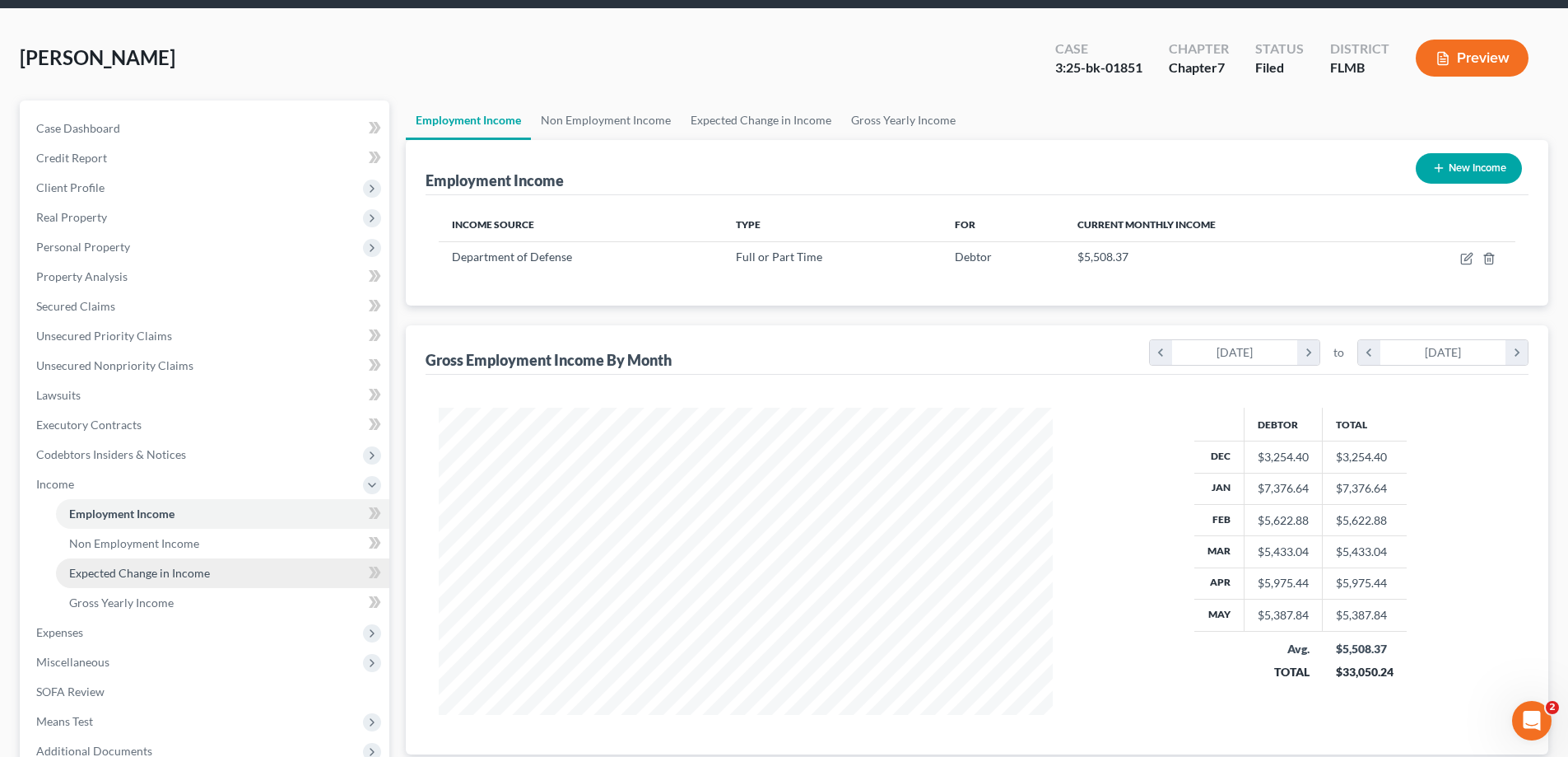
scroll to position [165, 0]
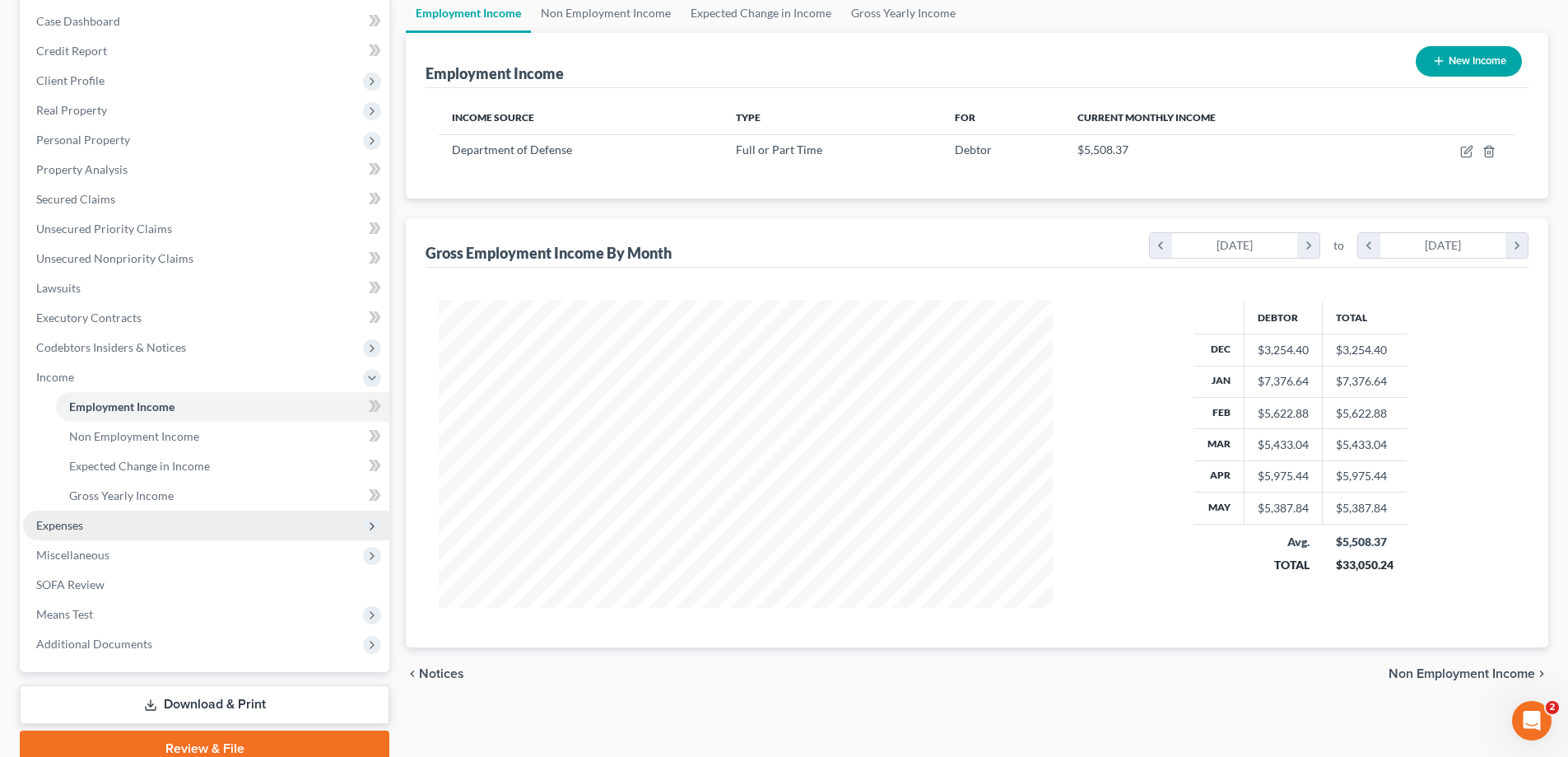
click at [64, 519] on span "Expenses" at bounding box center [59, 525] width 47 height 14
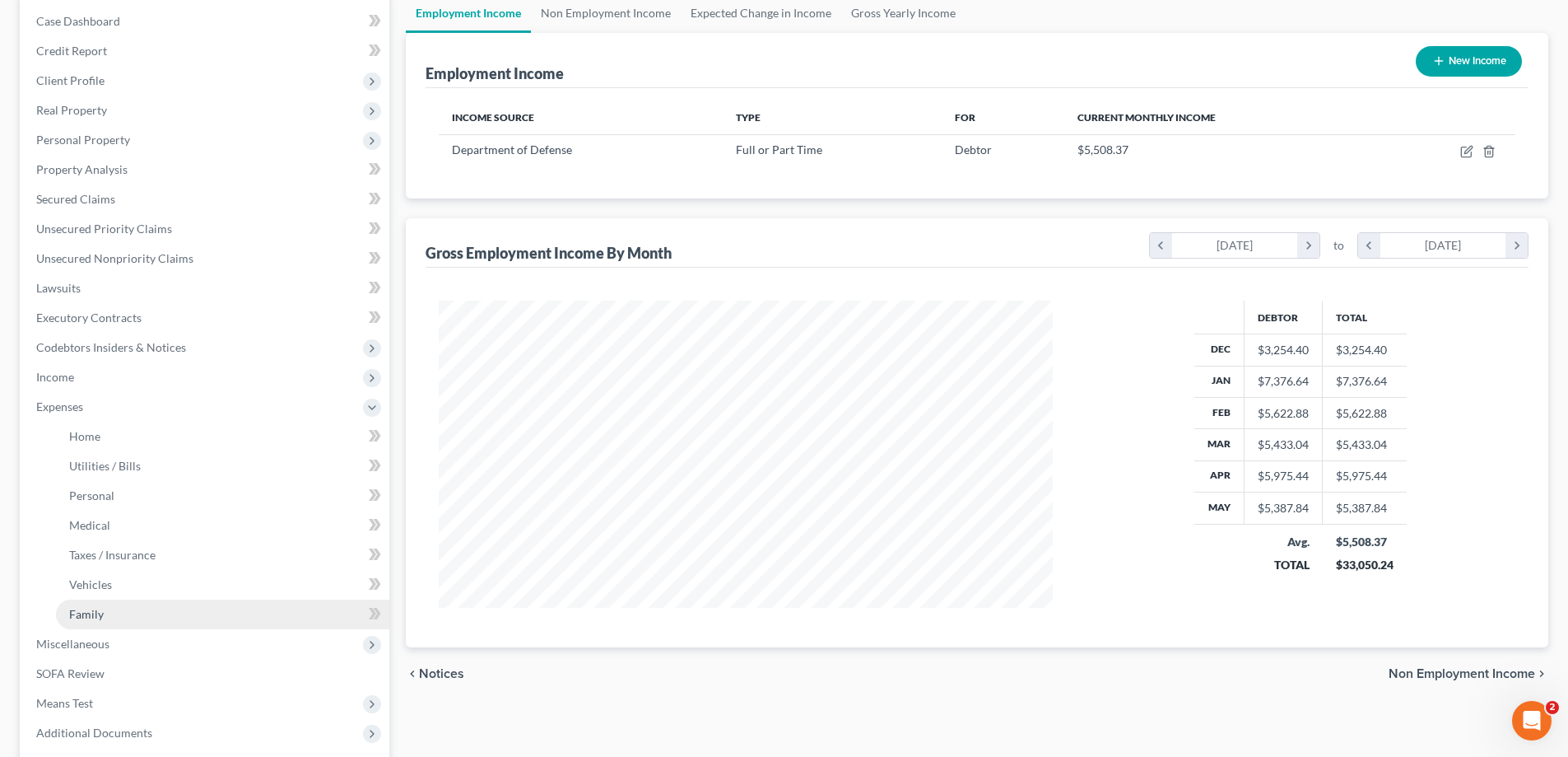
click at [87, 609] on span "Family" at bounding box center [86, 614] width 35 height 14
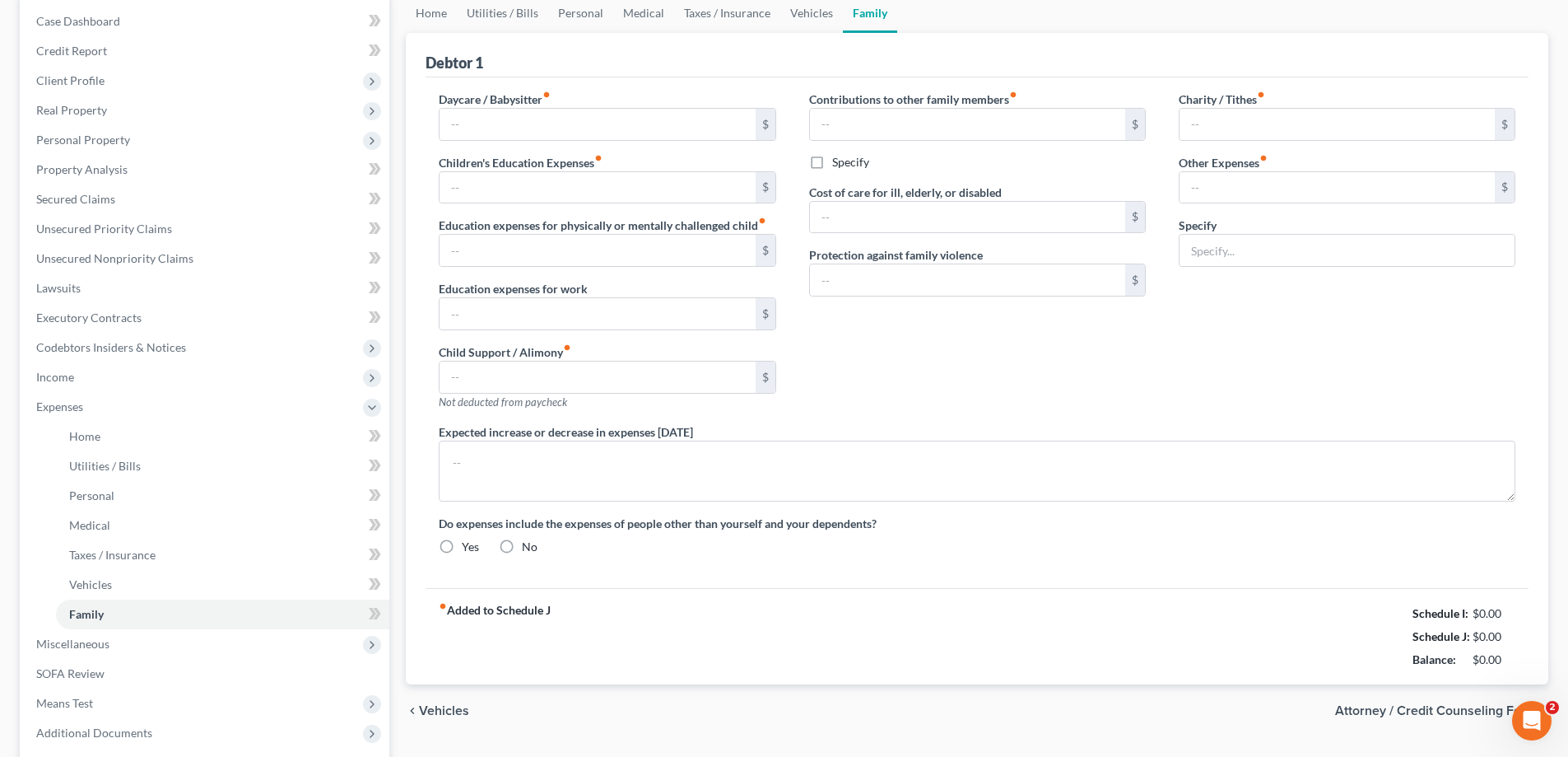
scroll to position [35, 0]
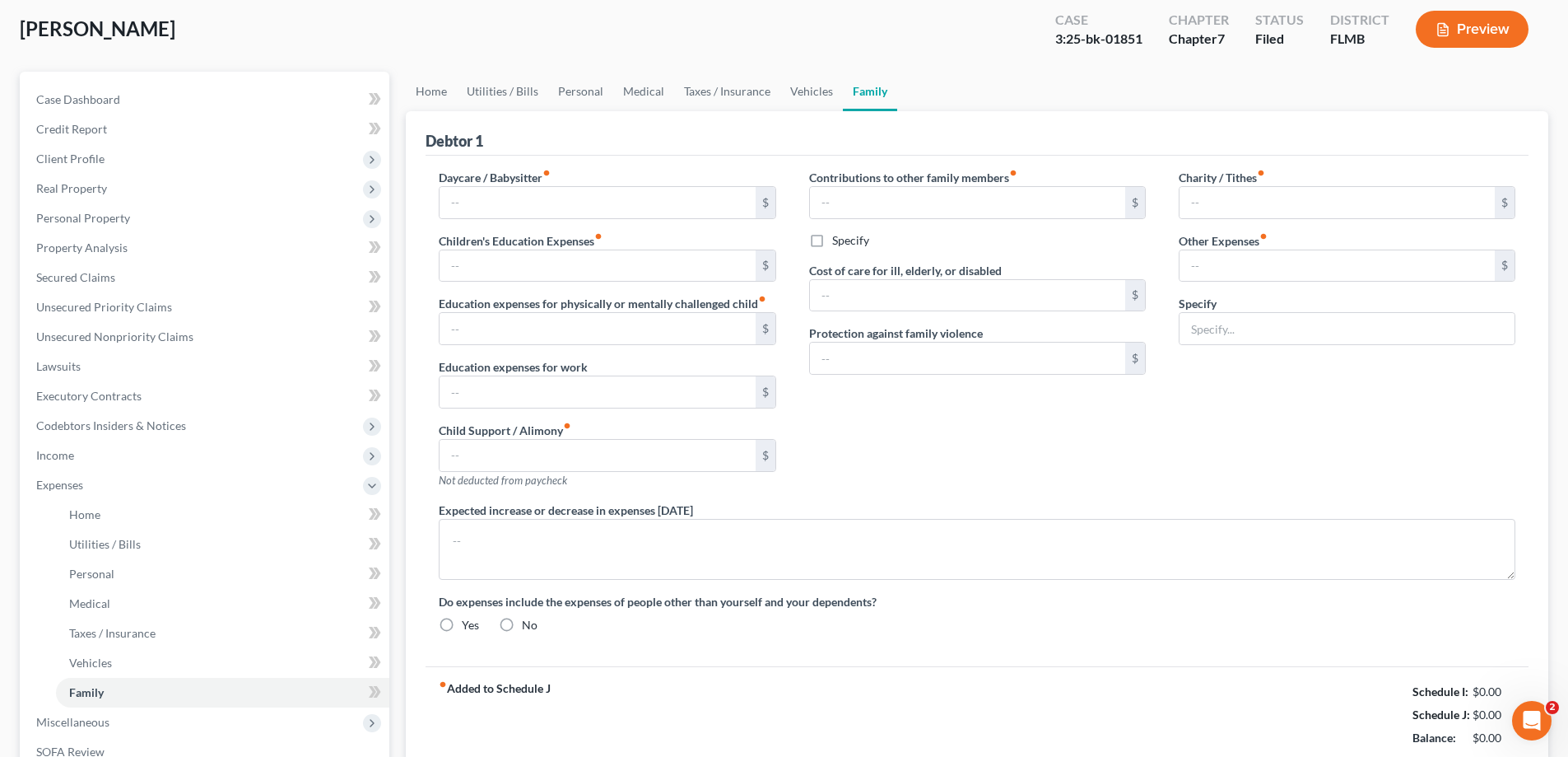
type input "0.00"
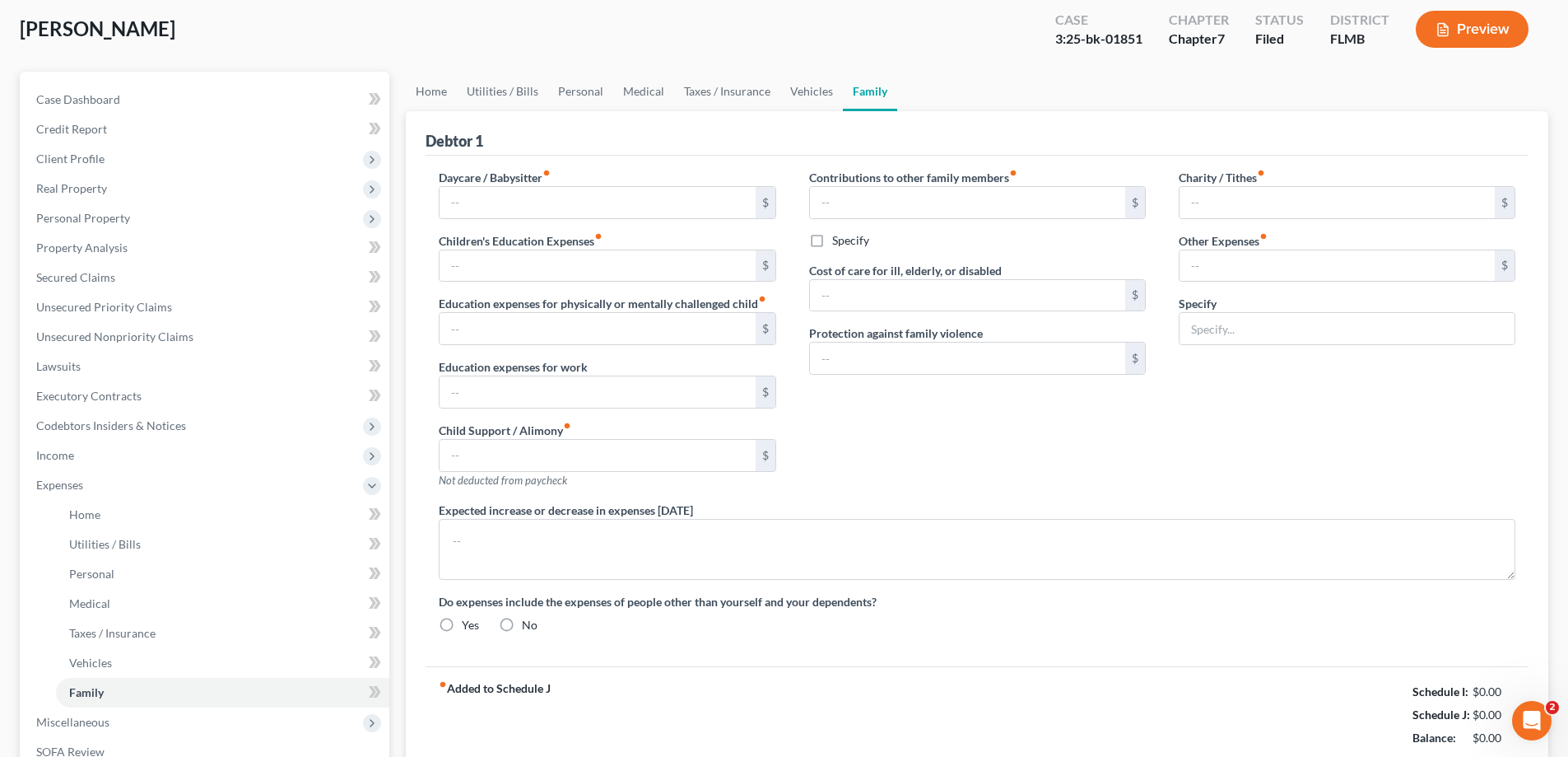
type input "0.00"
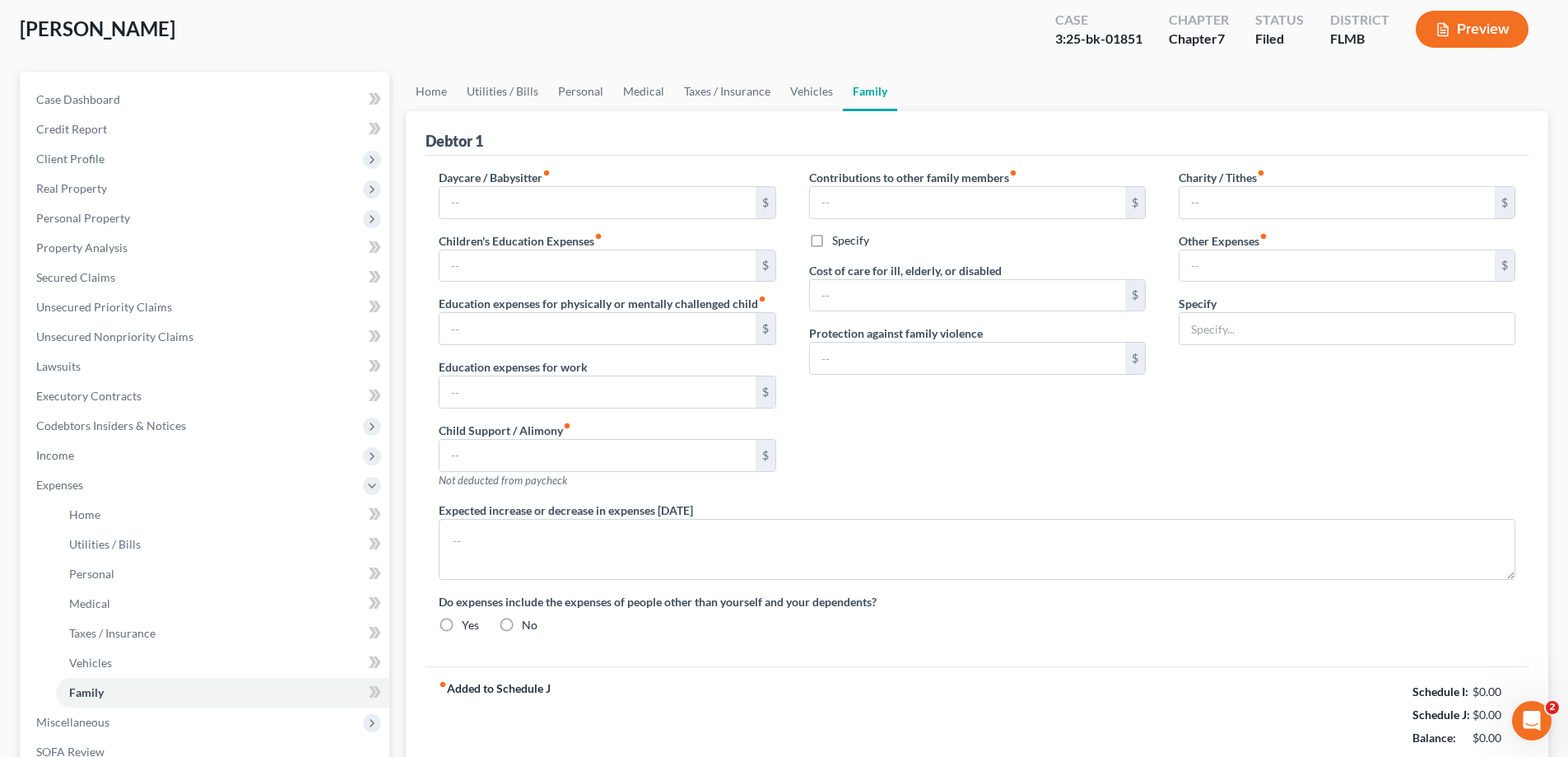
radio input "true"
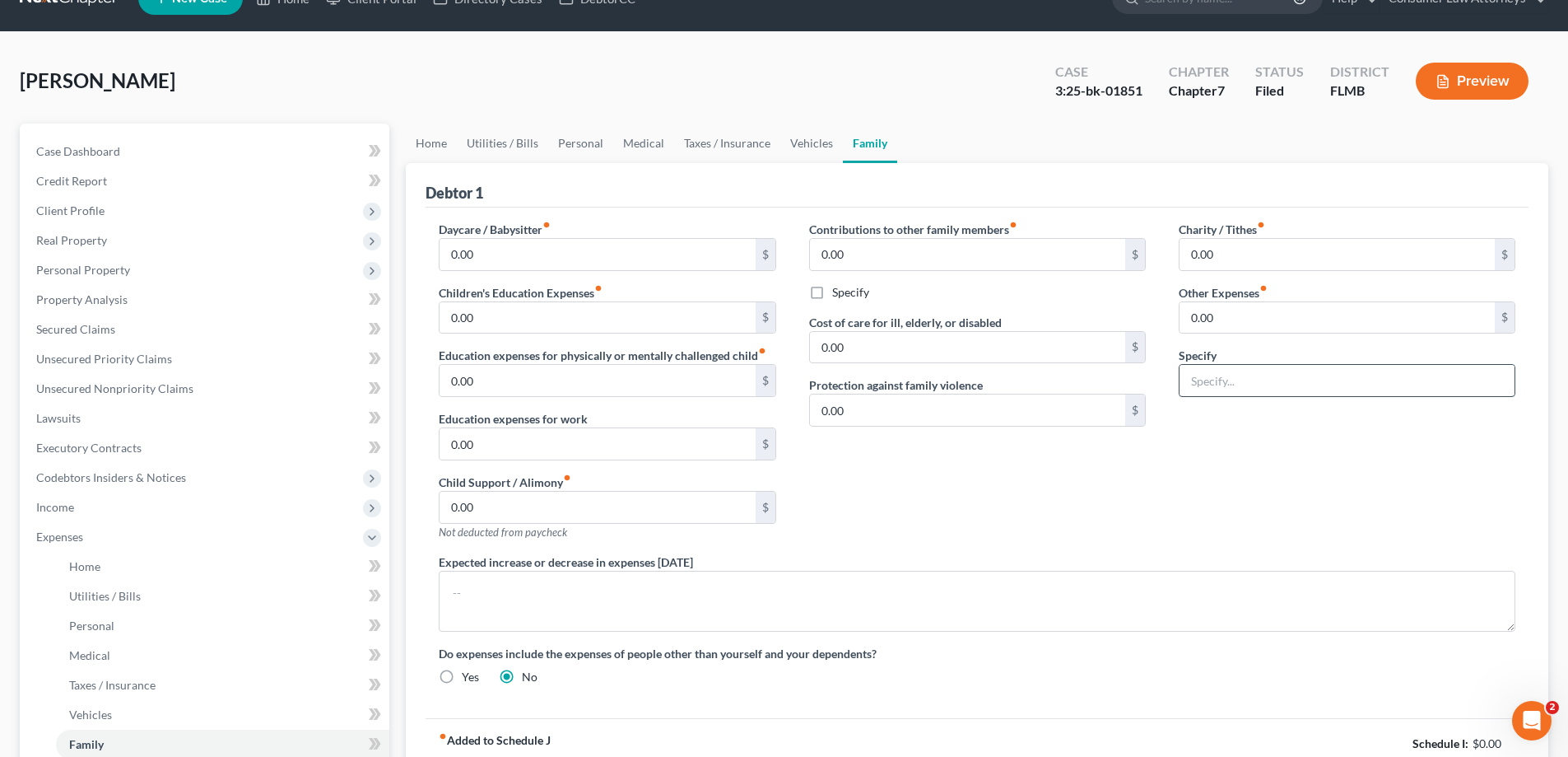
scroll to position [0, 0]
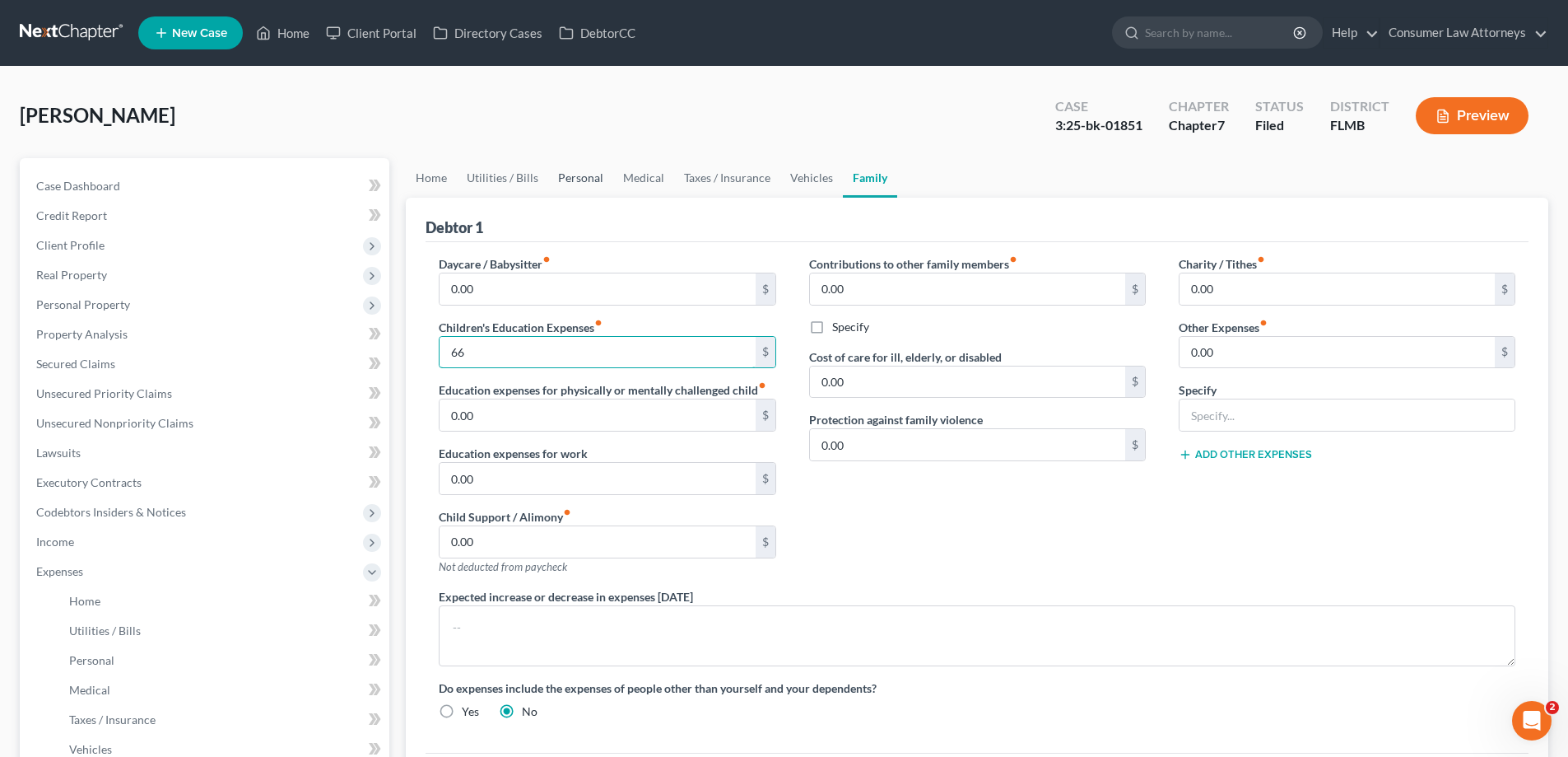
type input "66"
click at [580, 182] on link "Personal" at bounding box center [580, 178] width 65 height 40
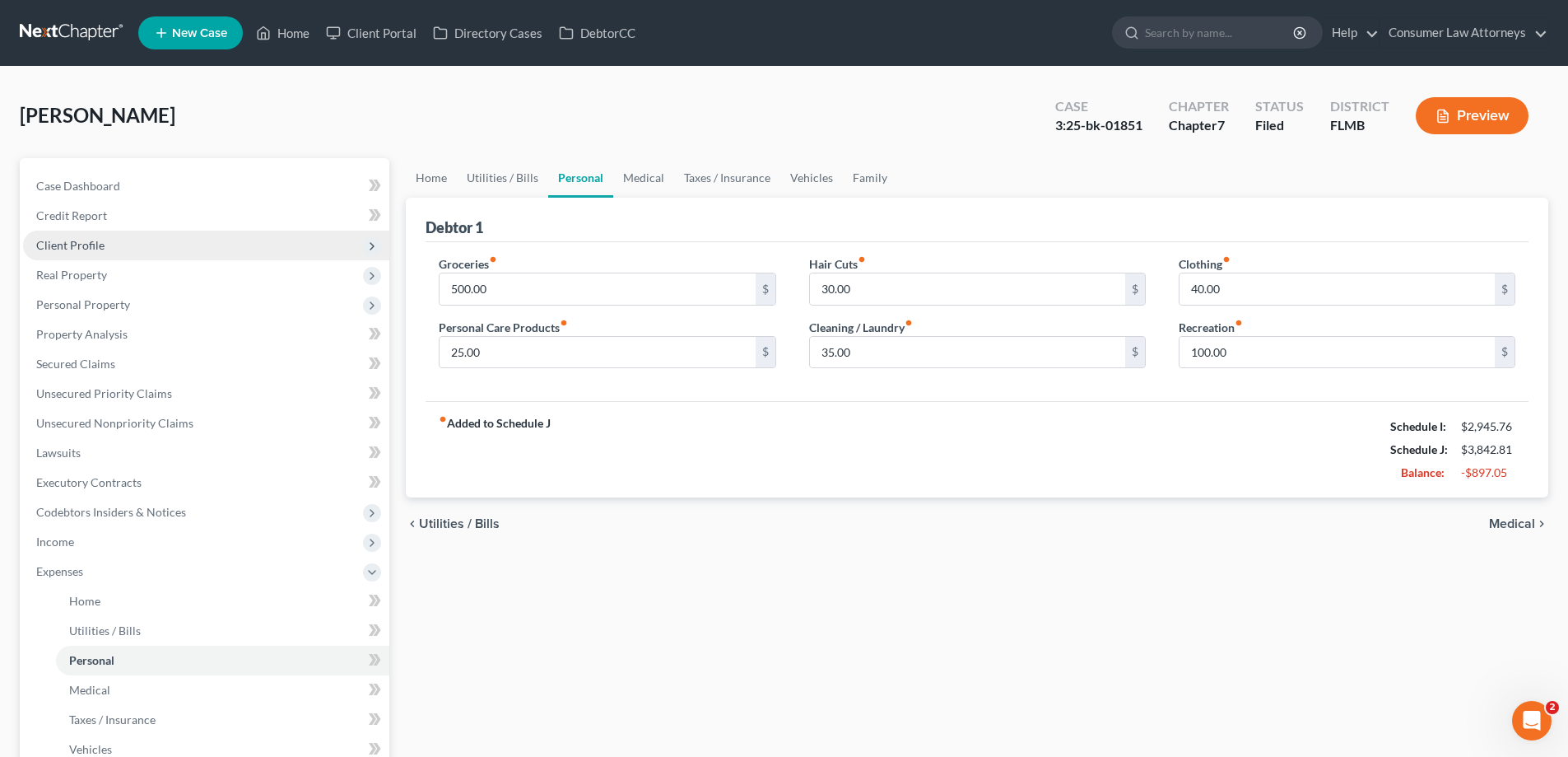
click at [55, 247] on span "Client Profile" at bounding box center [70, 245] width 68 height 14
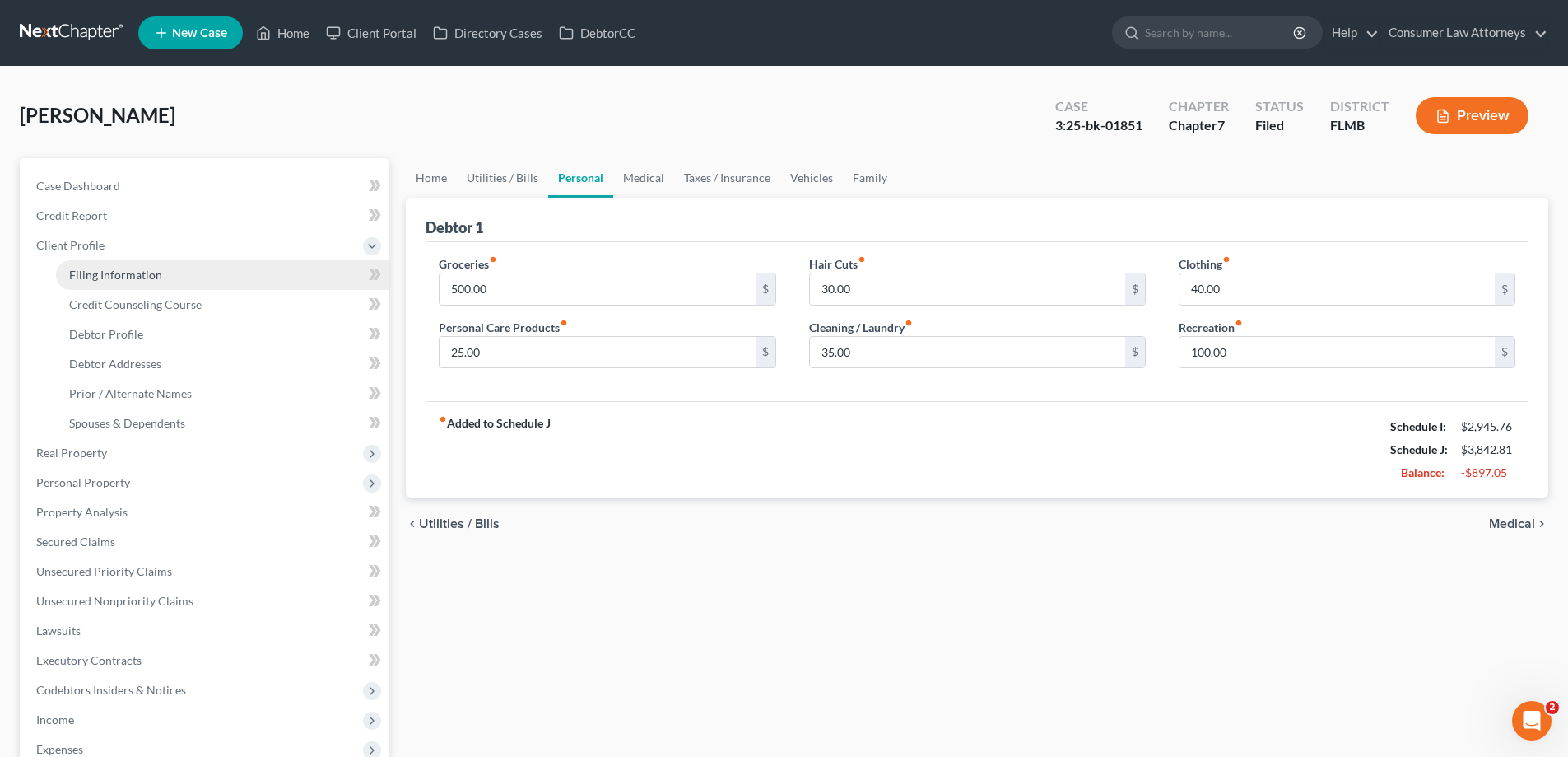
click at [78, 275] on span "Filing Information" at bounding box center [115, 275] width 93 height 14
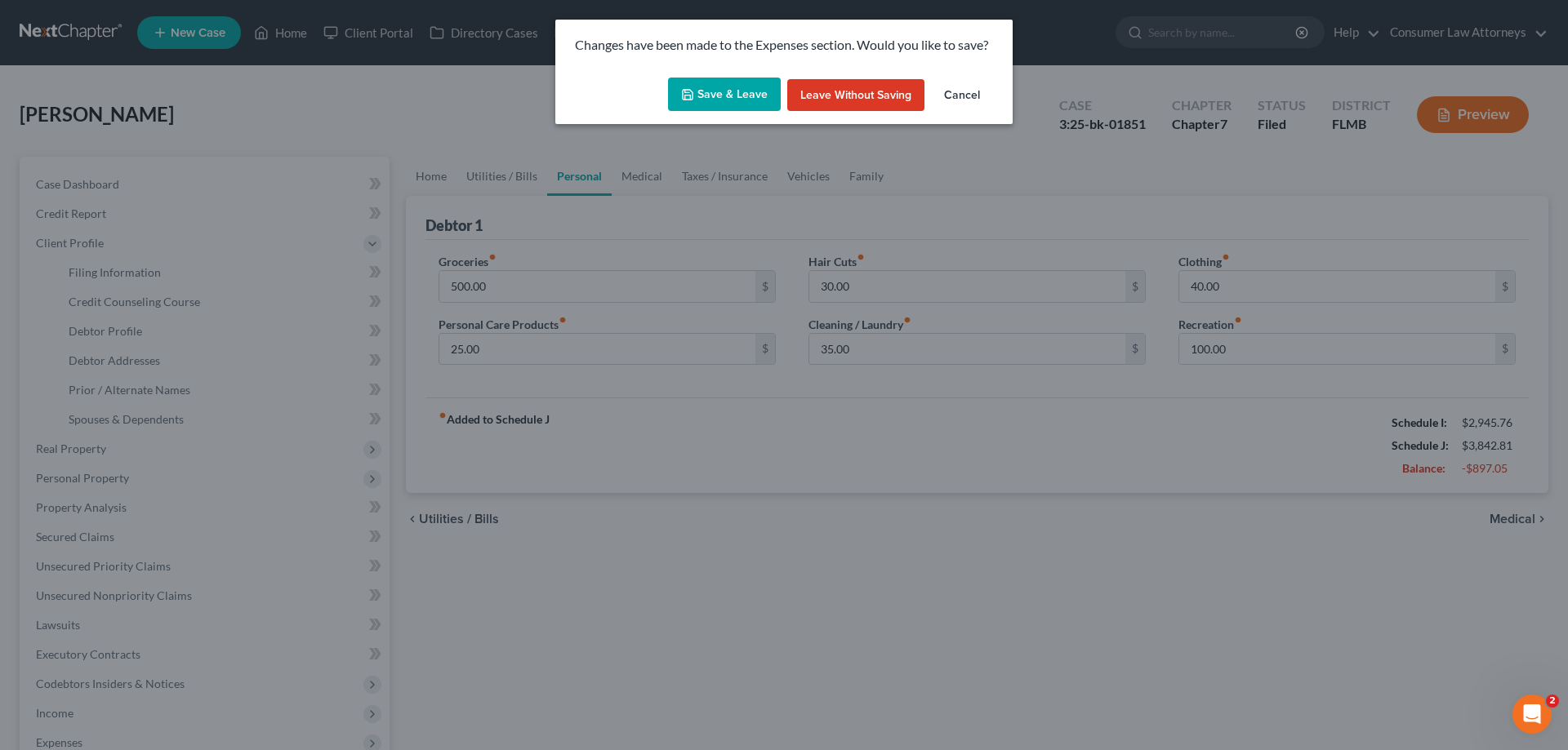
click at [728, 100] on button "Save & Leave" at bounding box center [725, 94] width 113 height 35
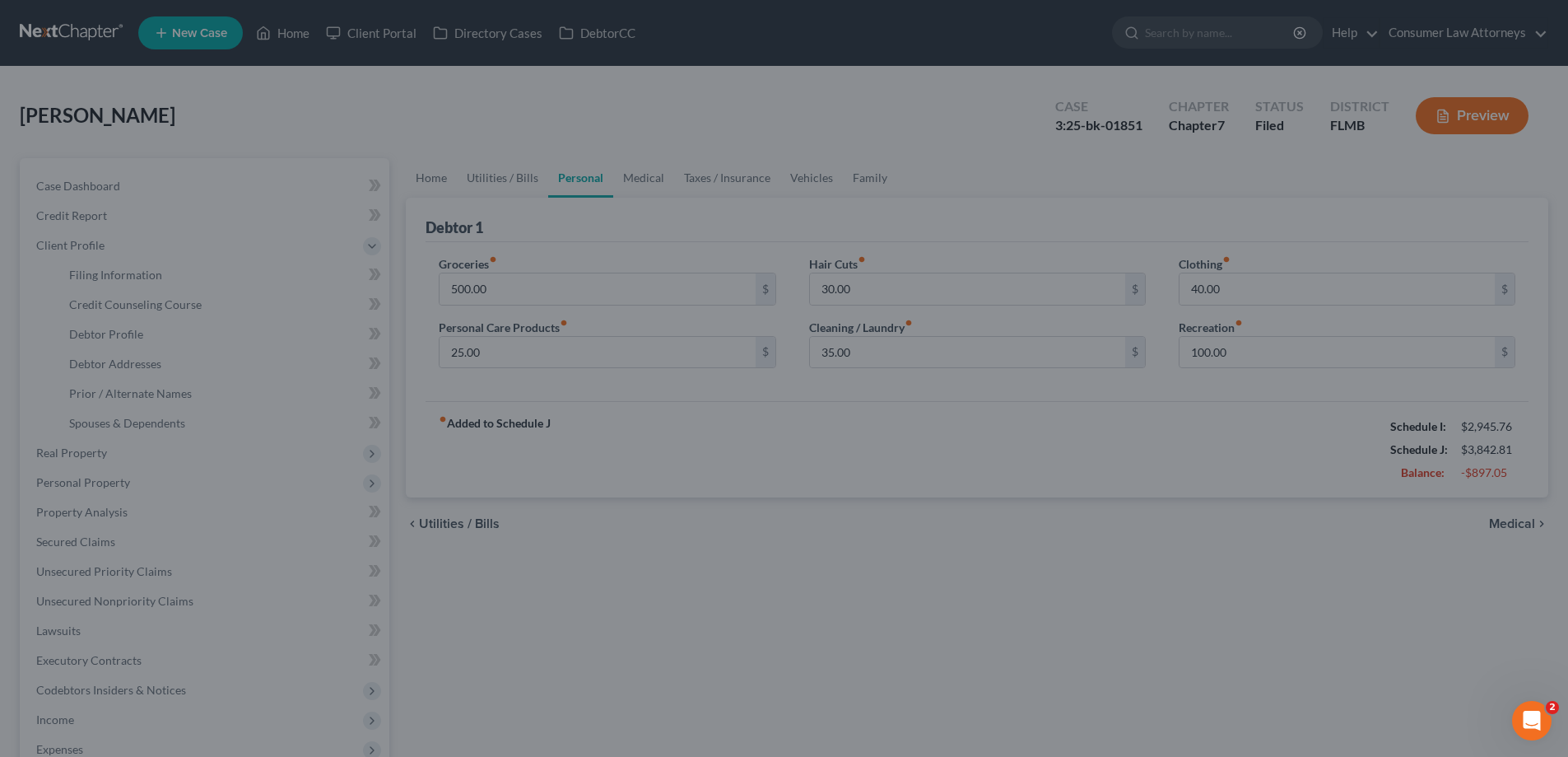
select select "1"
select select "0"
select select "15"
select select "0"
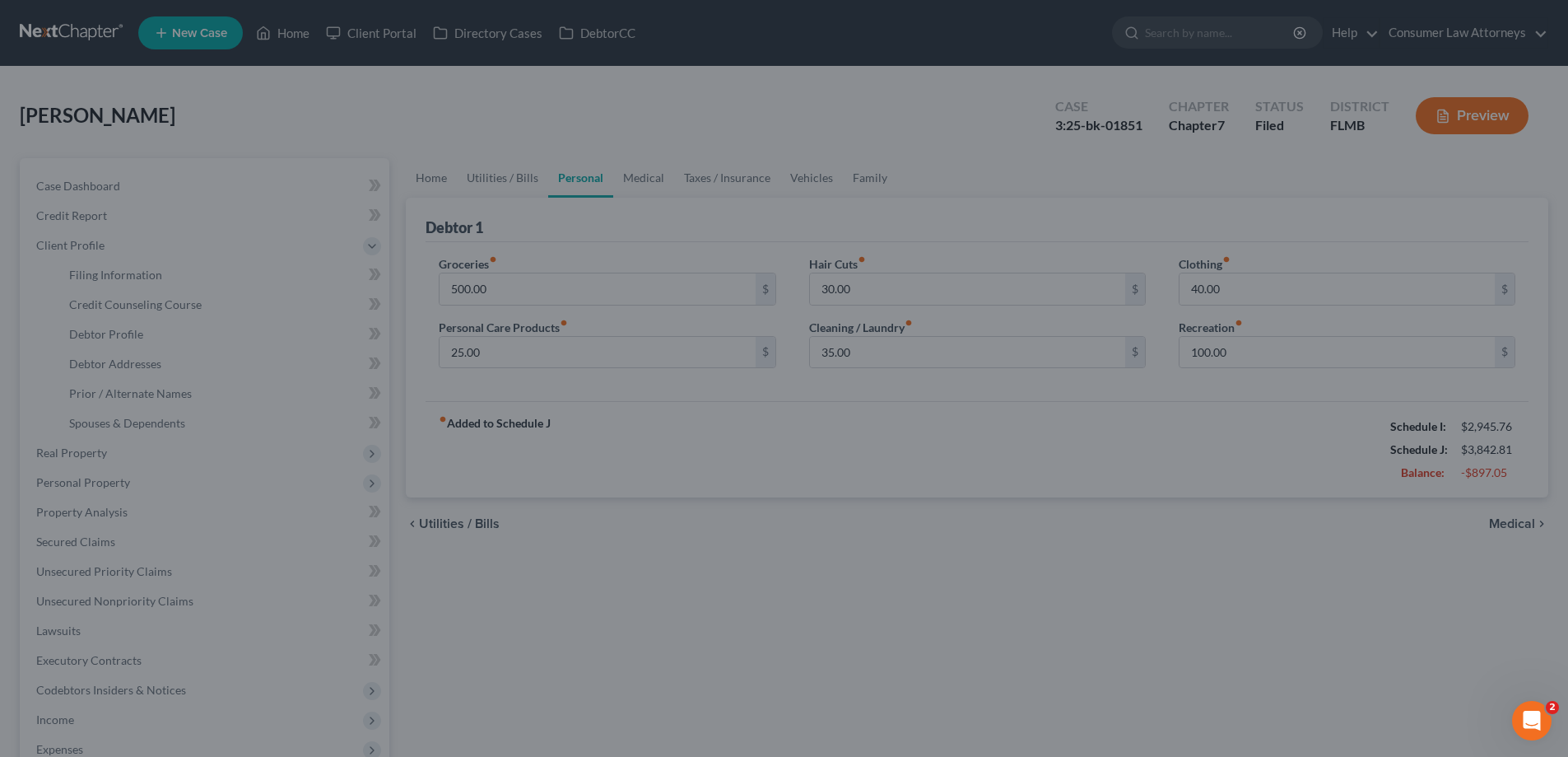
select select "9"
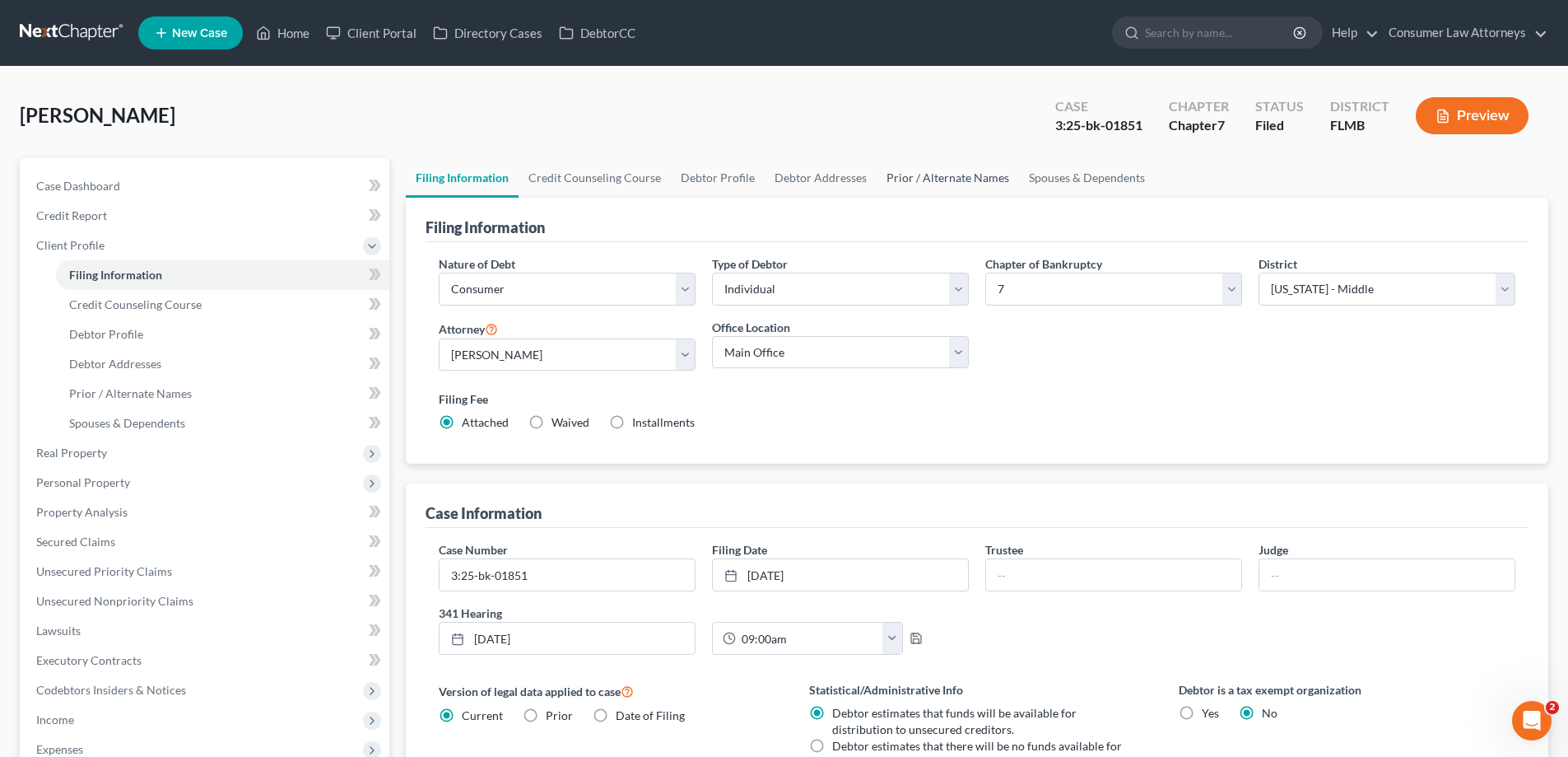
click at [933, 152] on div "[PERSON_NAME] Upgraded Case 3:25-bk-01851 Chapter Chapter 7 Status Filed Distri…" at bounding box center [784, 123] width 1529 height 72
drag, startPoint x: 858, startPoint y: 177, endPoint x: 739, endPoint y: 191, distance: 119.8
click at [856, 177] on link "Debtor Addresses" at bounding box center [820, 178] width 112 height 40
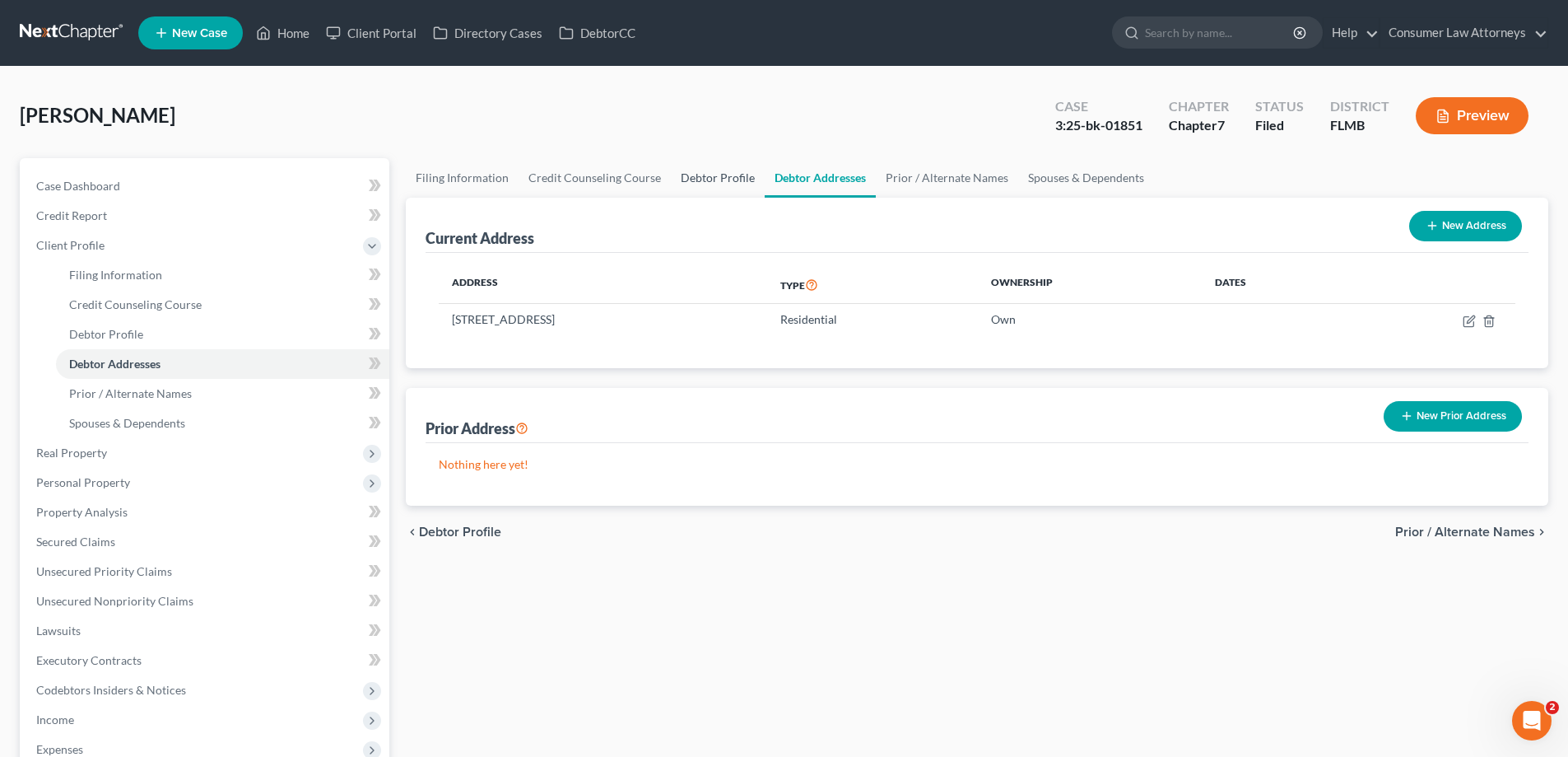
click at [727, 184] on link "Debtor Profile" at bounding box center [718, 178] width 94 height 40
select select "0"
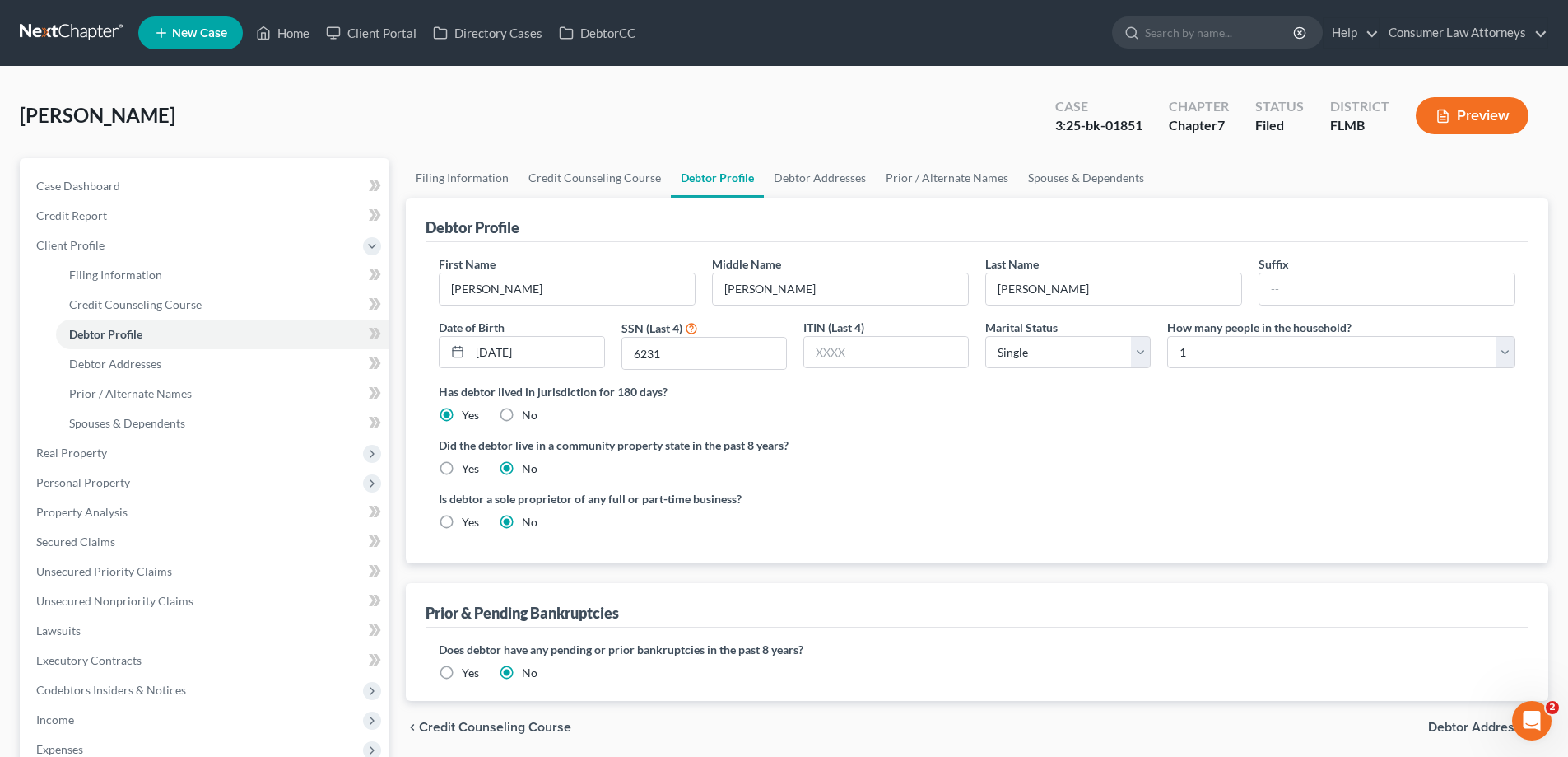
radio input "true"
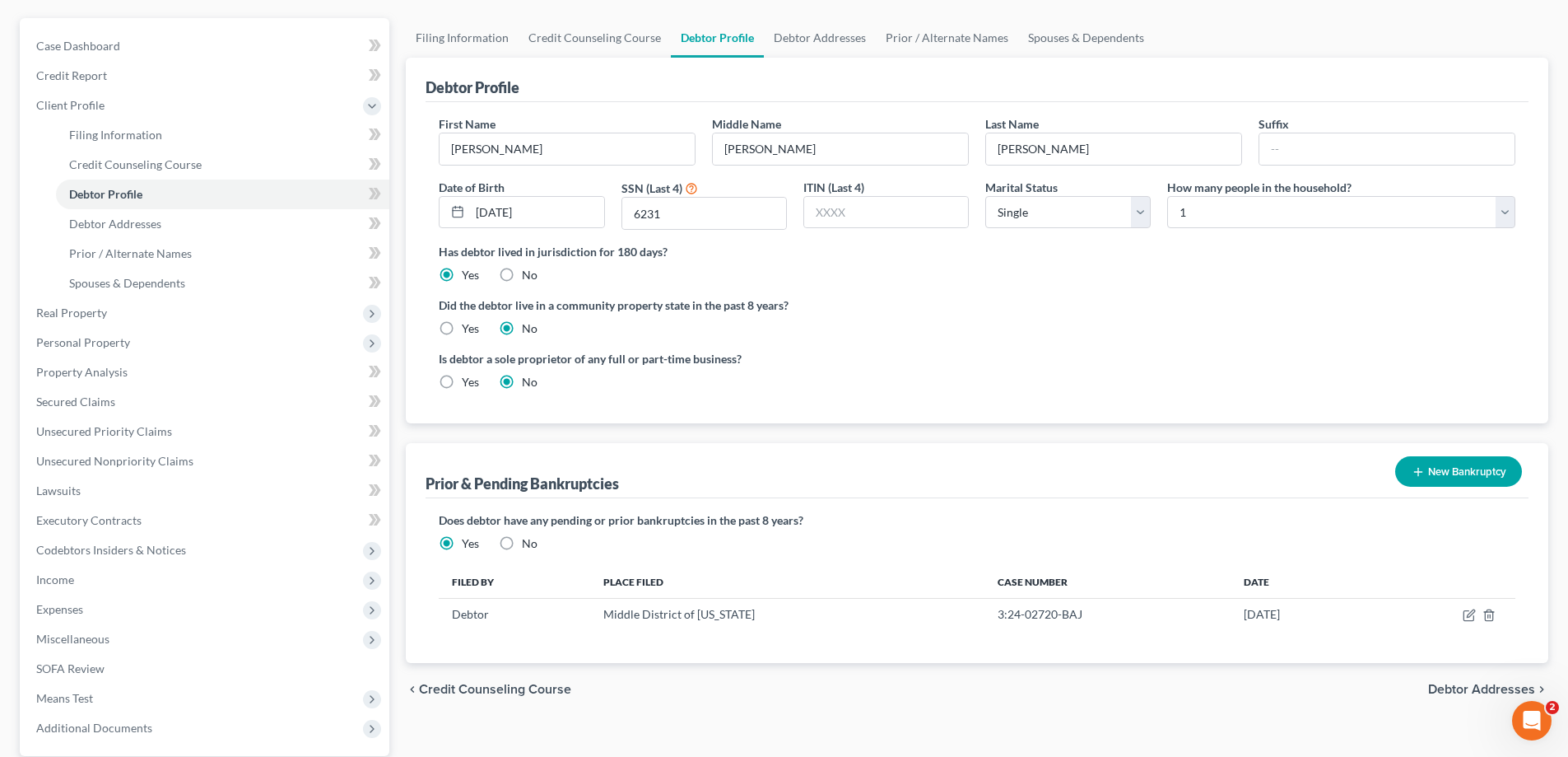
scroll to position [297, 0]
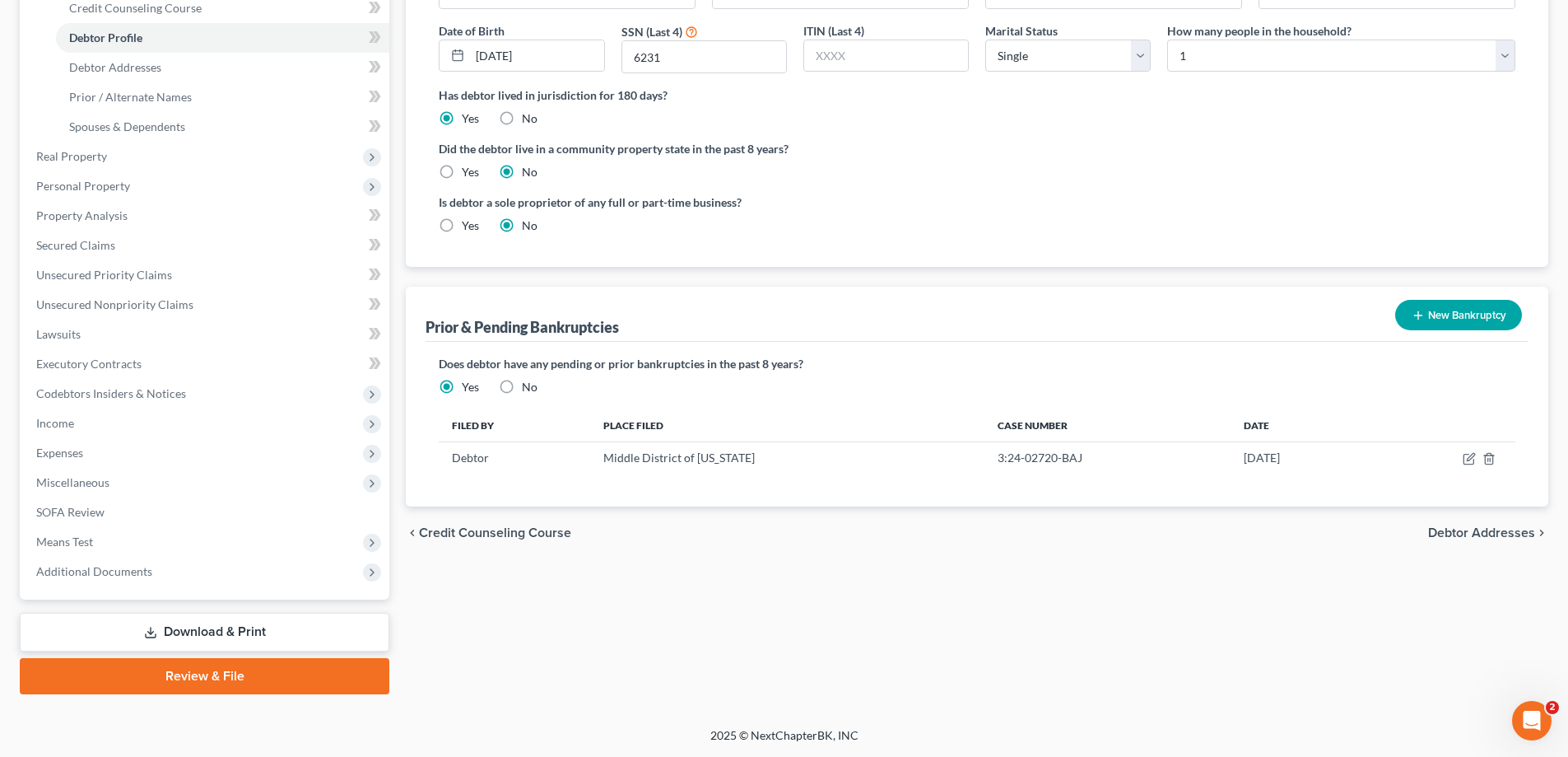
click at [239, 621] on link "Download & Print" at bounding box center [205, 632] width 369 height 39
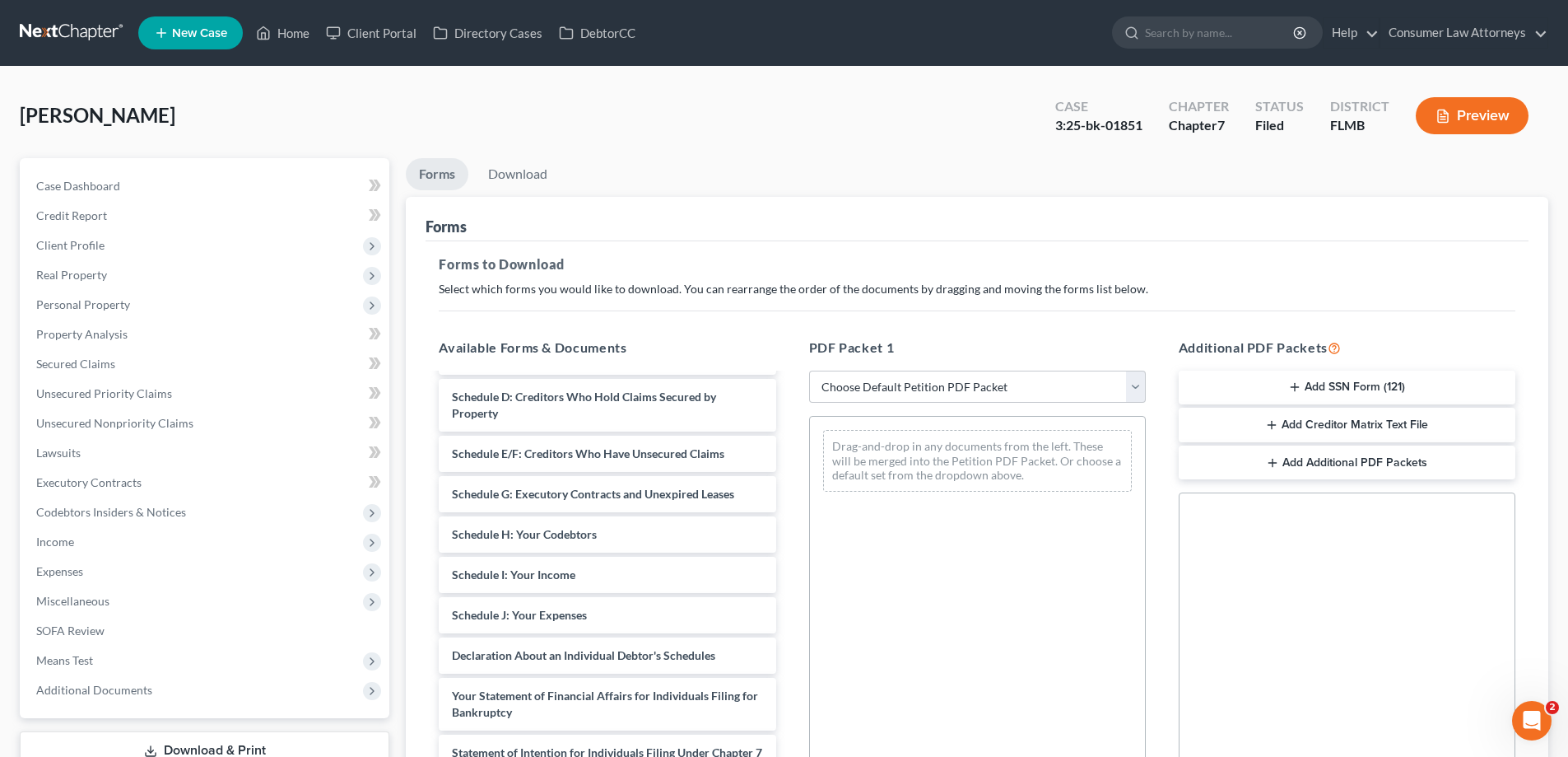
scroll to position [330, 0]
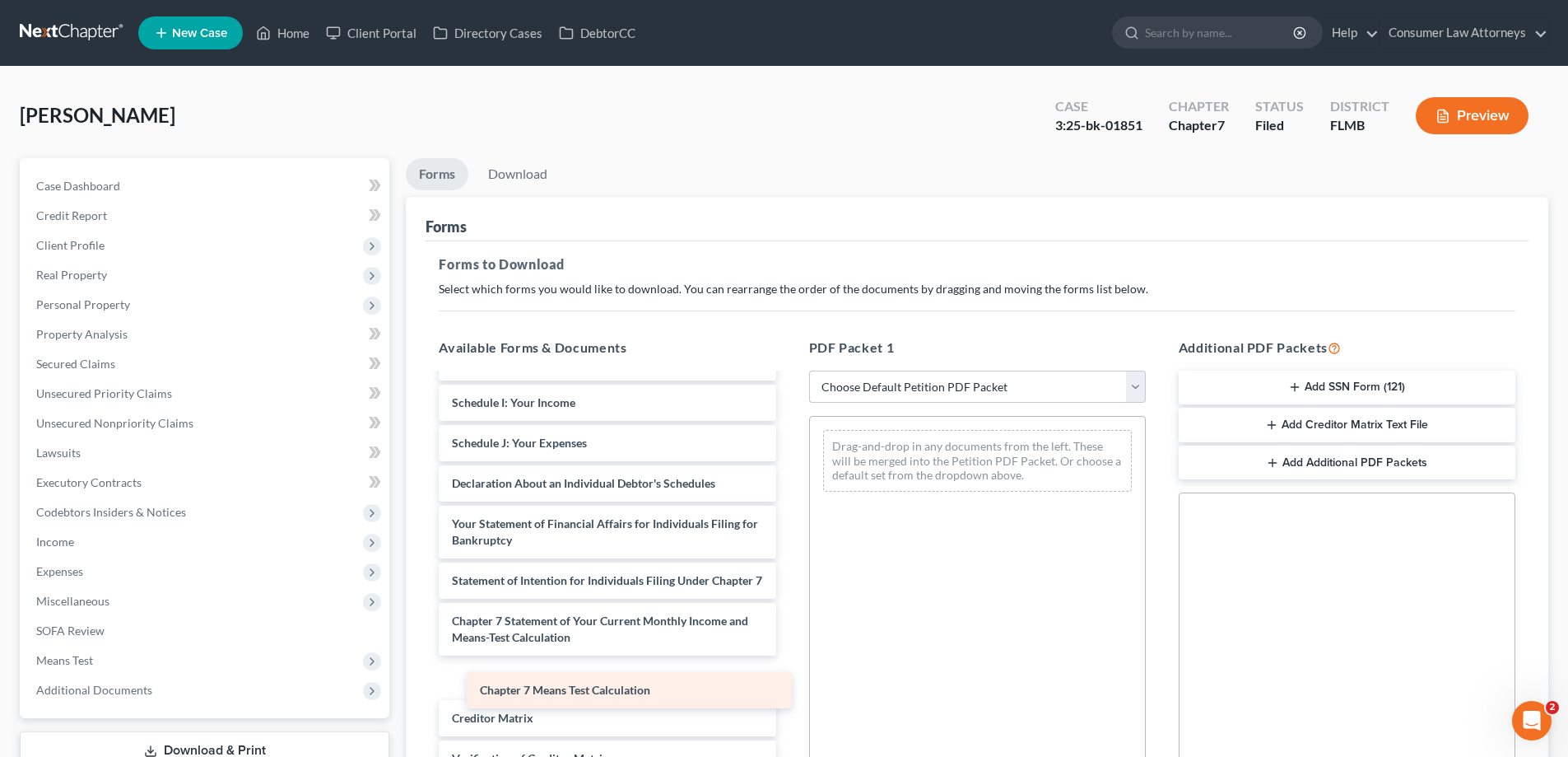
drag, startPoint x: 535, startPoint y: 697, endPoint x: 531, endPoint y: 675, distance: 22.4
click at [533, 692] on div "Chapter 7 Means Test Calculation Voluntary Petition for Individuals Filing for …" at bounding box center [607, 459] width 363 height 829
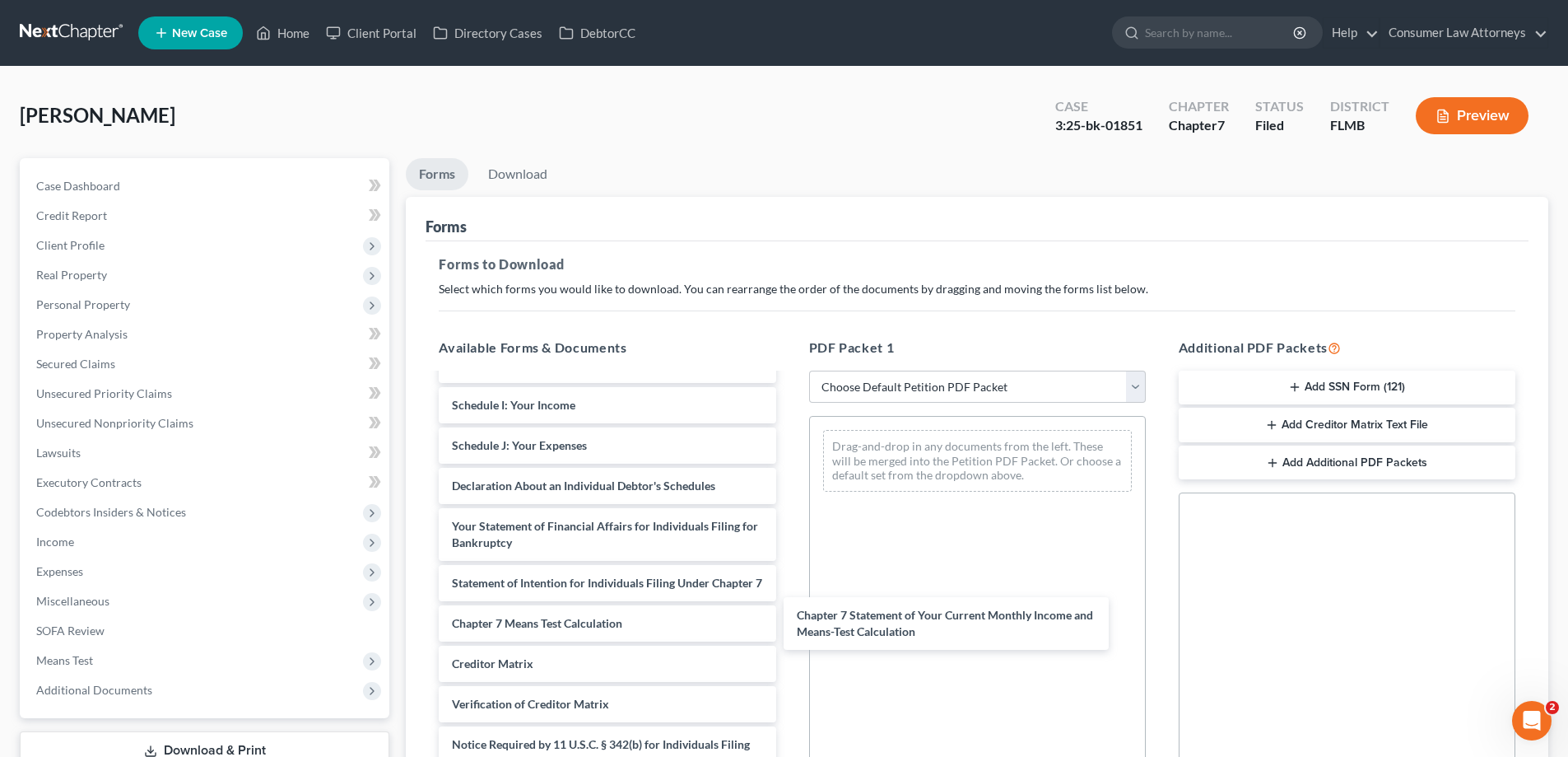
drag, startPoint x: 514, startPoint y: 645, endPoint x: 737, endPoint y: 319, distance: 395.0
click at [788, 593] on div "Chapter 7 Statement of Your Current Monthly Income and Means-Test Calculation V…" at bounding box center [607, 433] width 363 height 772
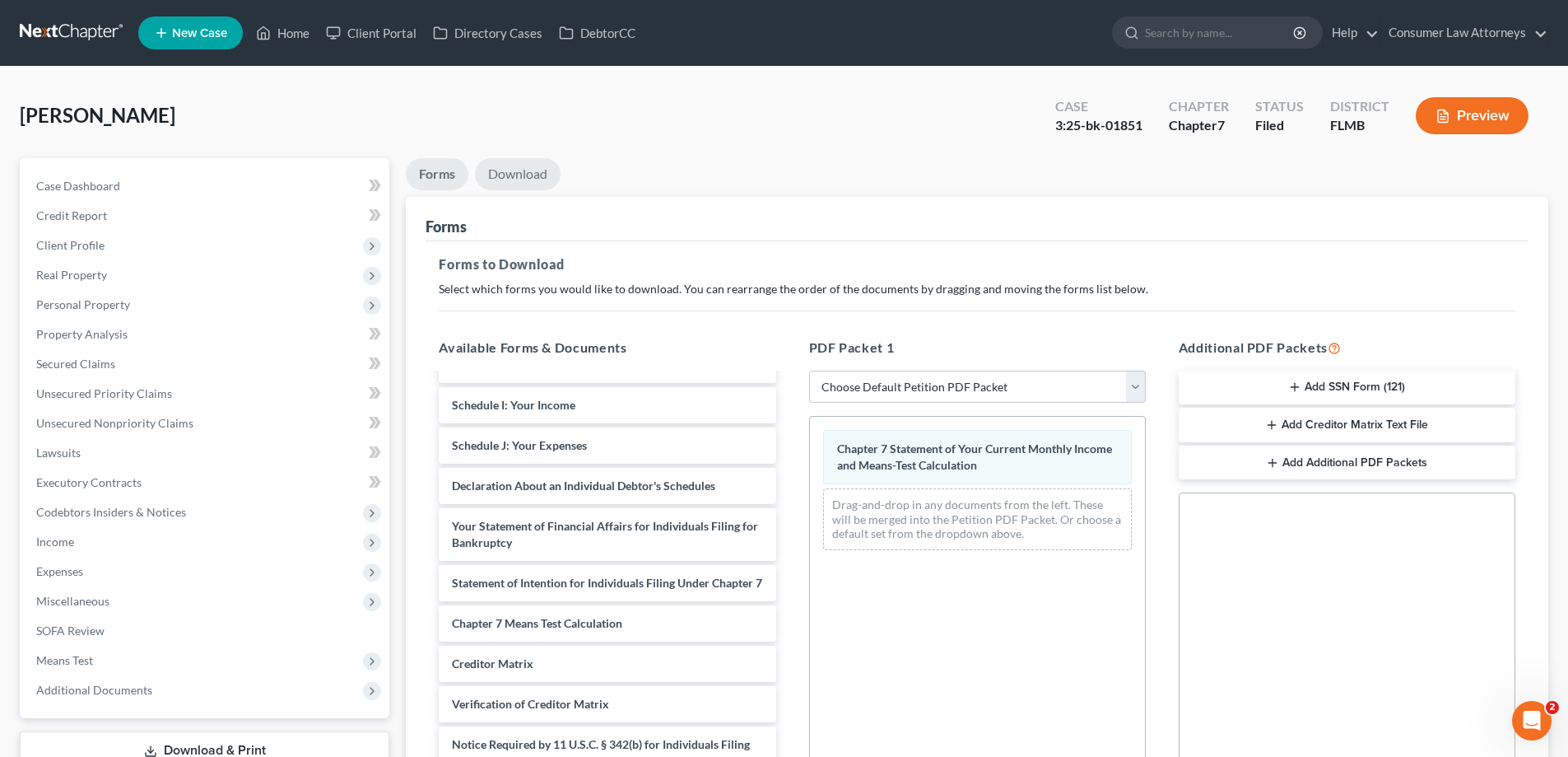
click at [512, 172] on link "Download" at bounding box center [518, 174] width 86 height 32
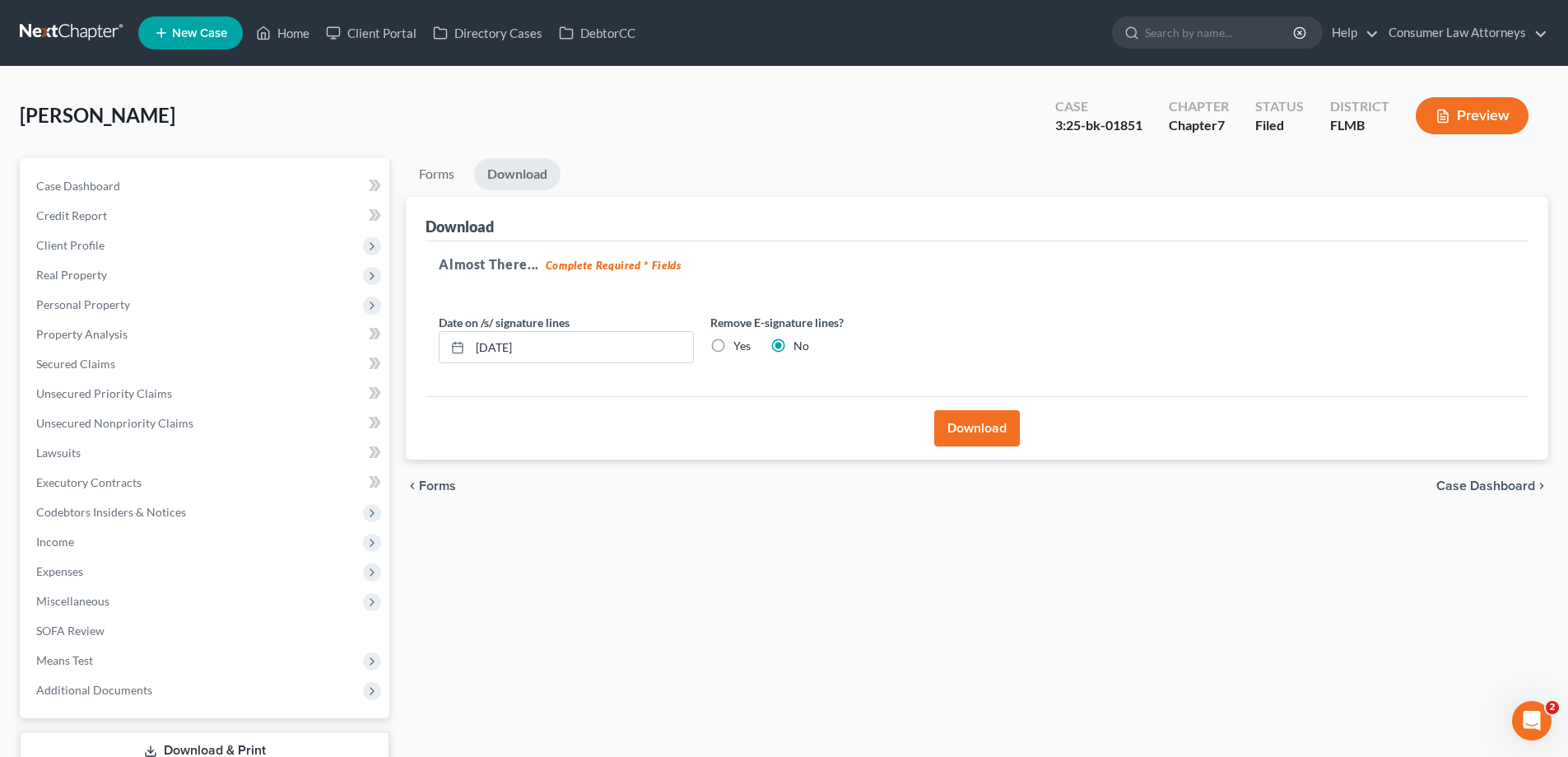
click at [966, 429] on button "Download" at bounding box center [977, 428] width 86 height 36
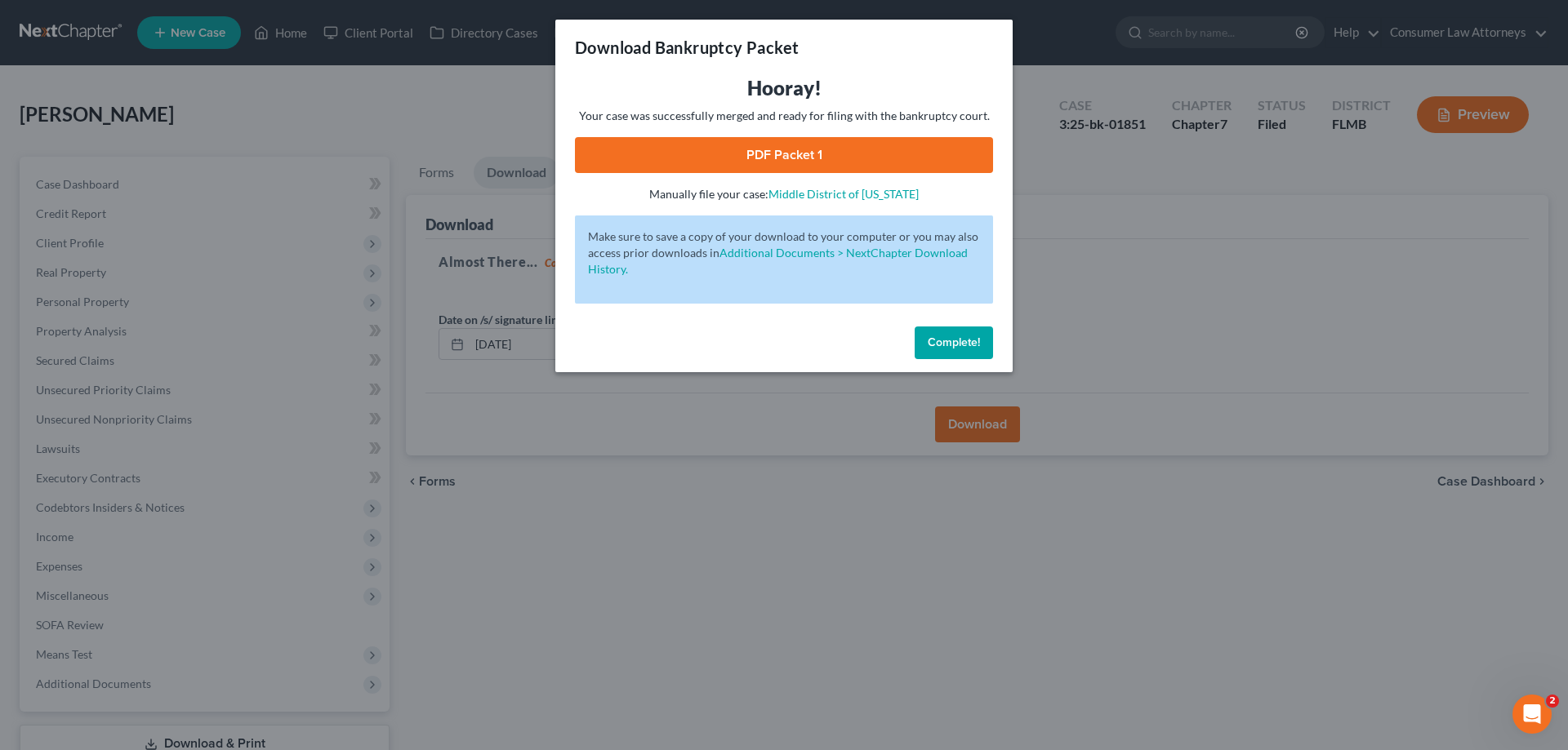
click at [832, 164] on link "PDF Packet 1" at bounding box center [784, 155] width 418 height 36
click at [954, 342] on span "Complete!" at bounding box center [953, 342] width 52 height 14
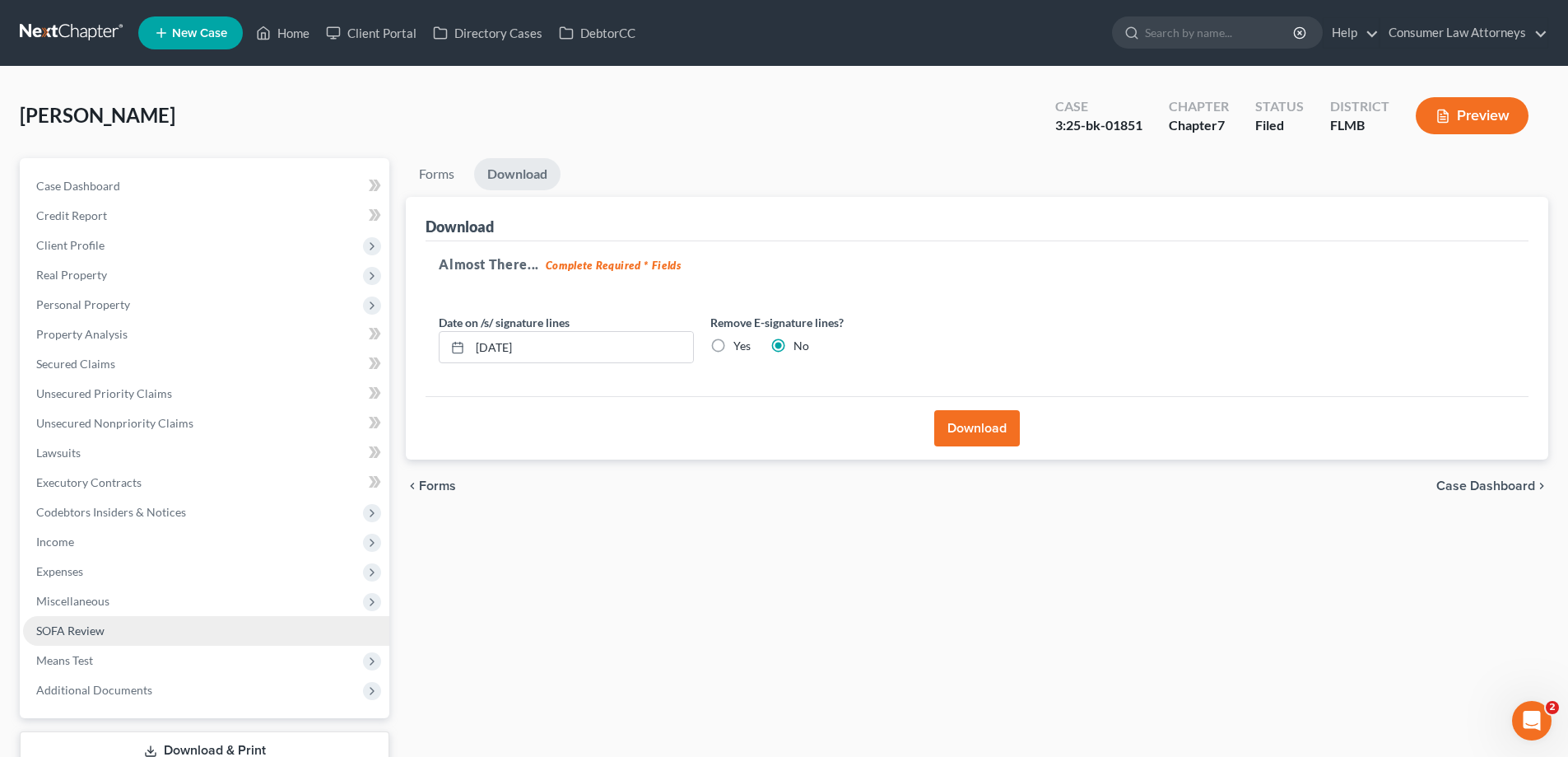
drag, startPoint x: 61, startPoint y: 571, endPoint x: 382, endPoint y: 635, distance: 327.3
click at [61, 571] on span "Expenses" at bounding box center [59, 571] width 47 height 14
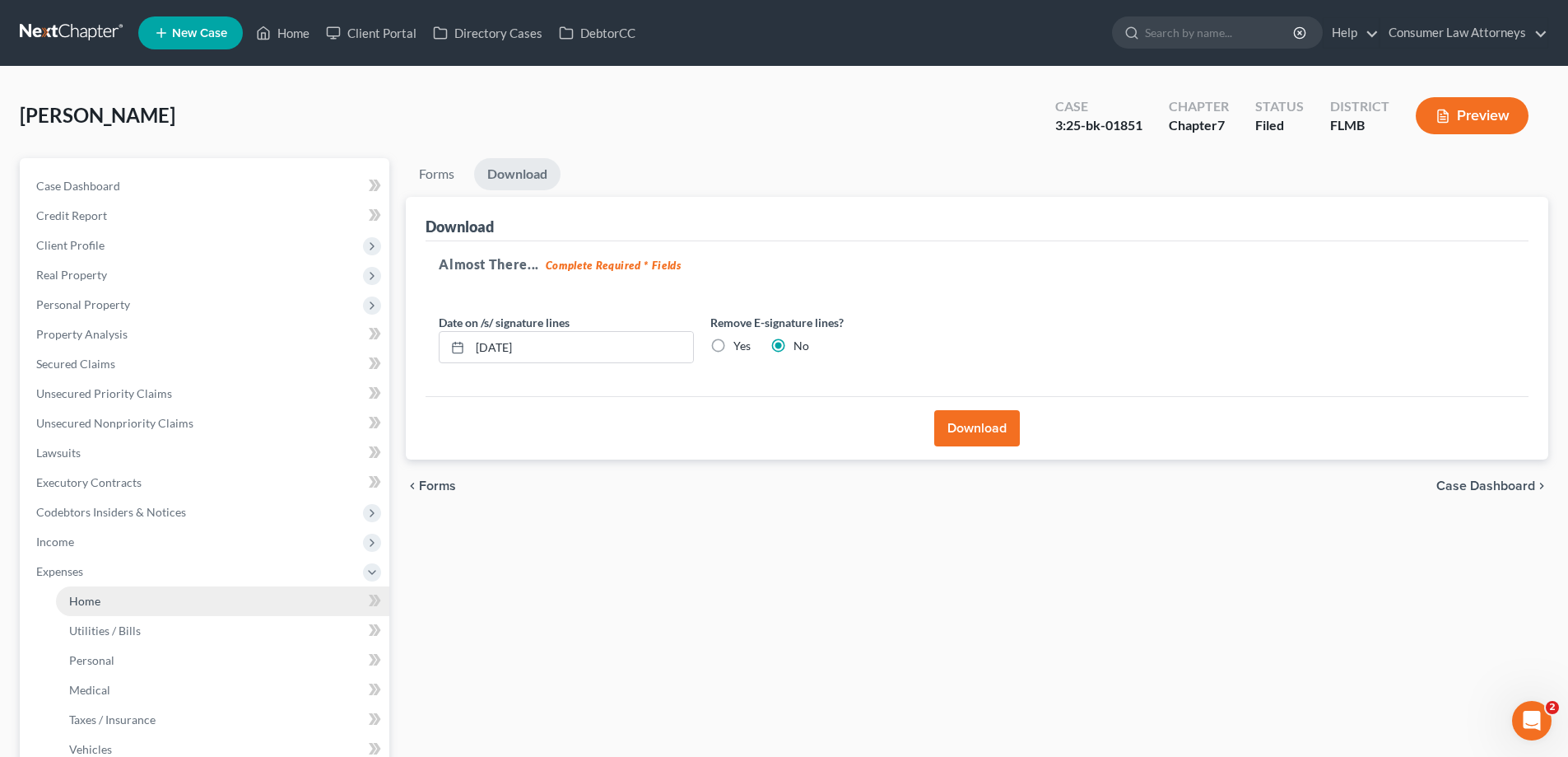
click at [87, 610] on link "Home" at bounding box center [223, 601] width 333 height 30
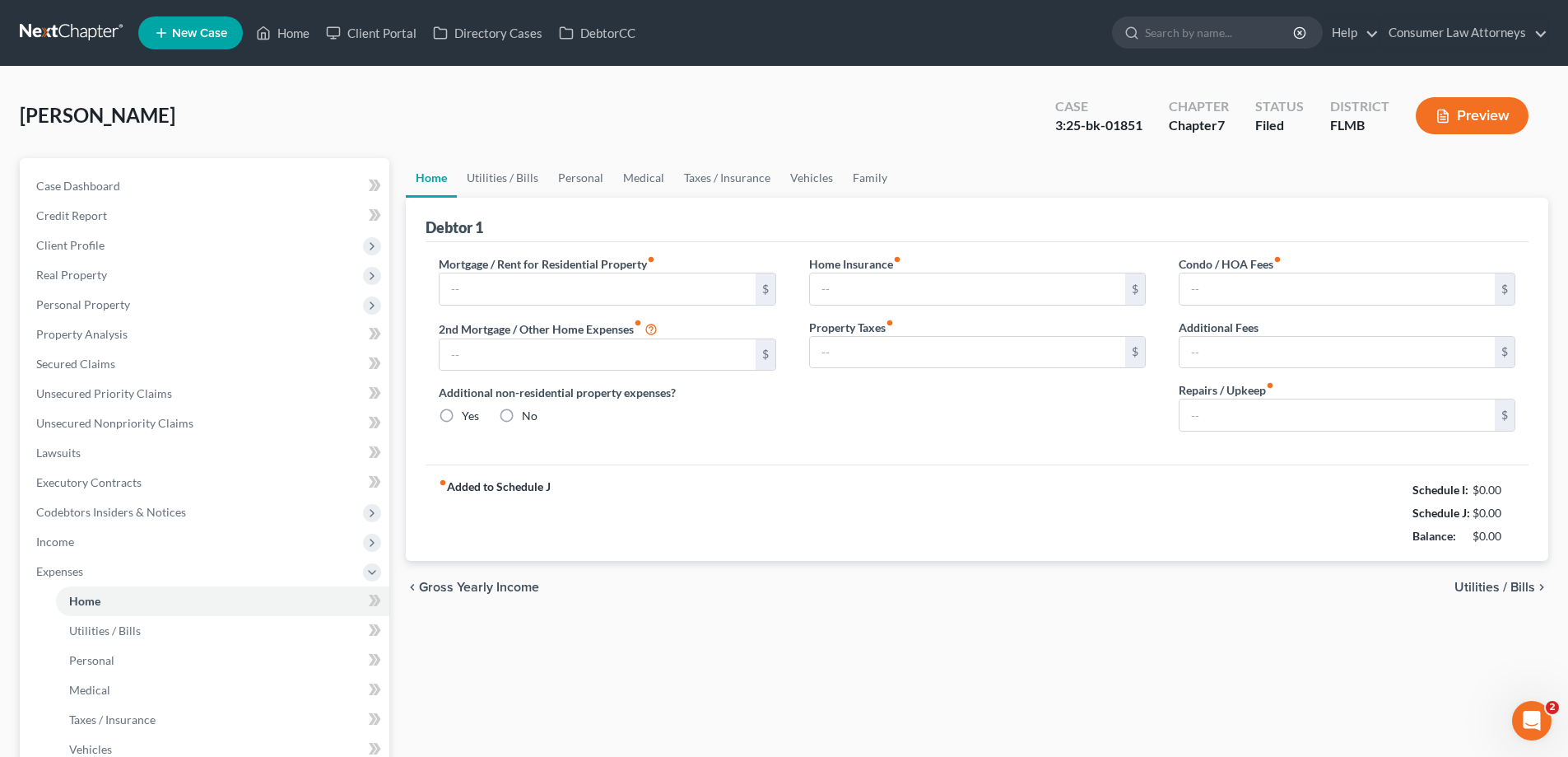
type input "2,132.64"
type input "0.00"
radio input "true"
type input "0.00"
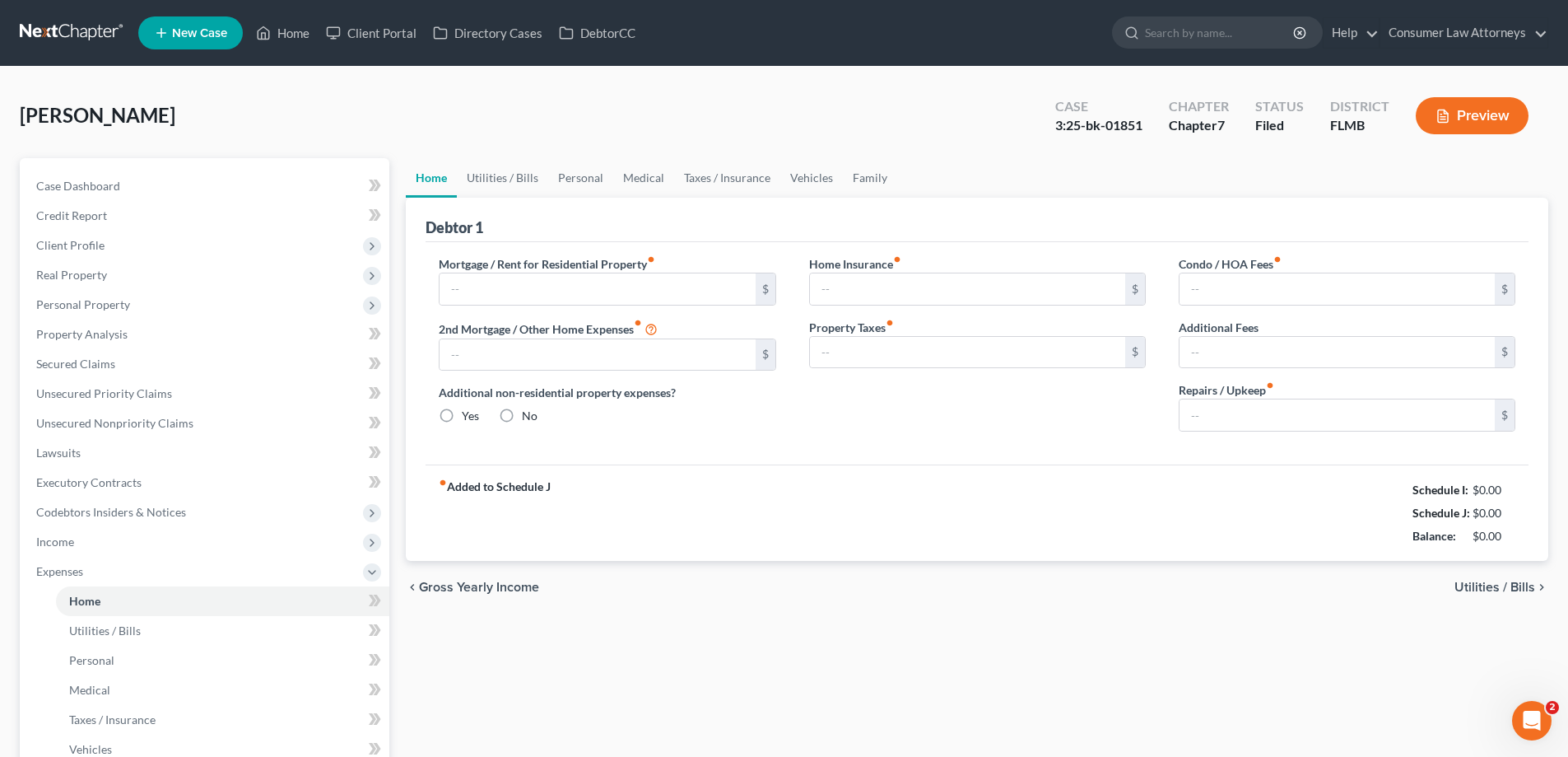
type input "15.00"
type input "0.00"
type input "100.00"
click at [519, 172] on link "Utilities / Bills" at bounding box center [503, 178] width 92 height 40
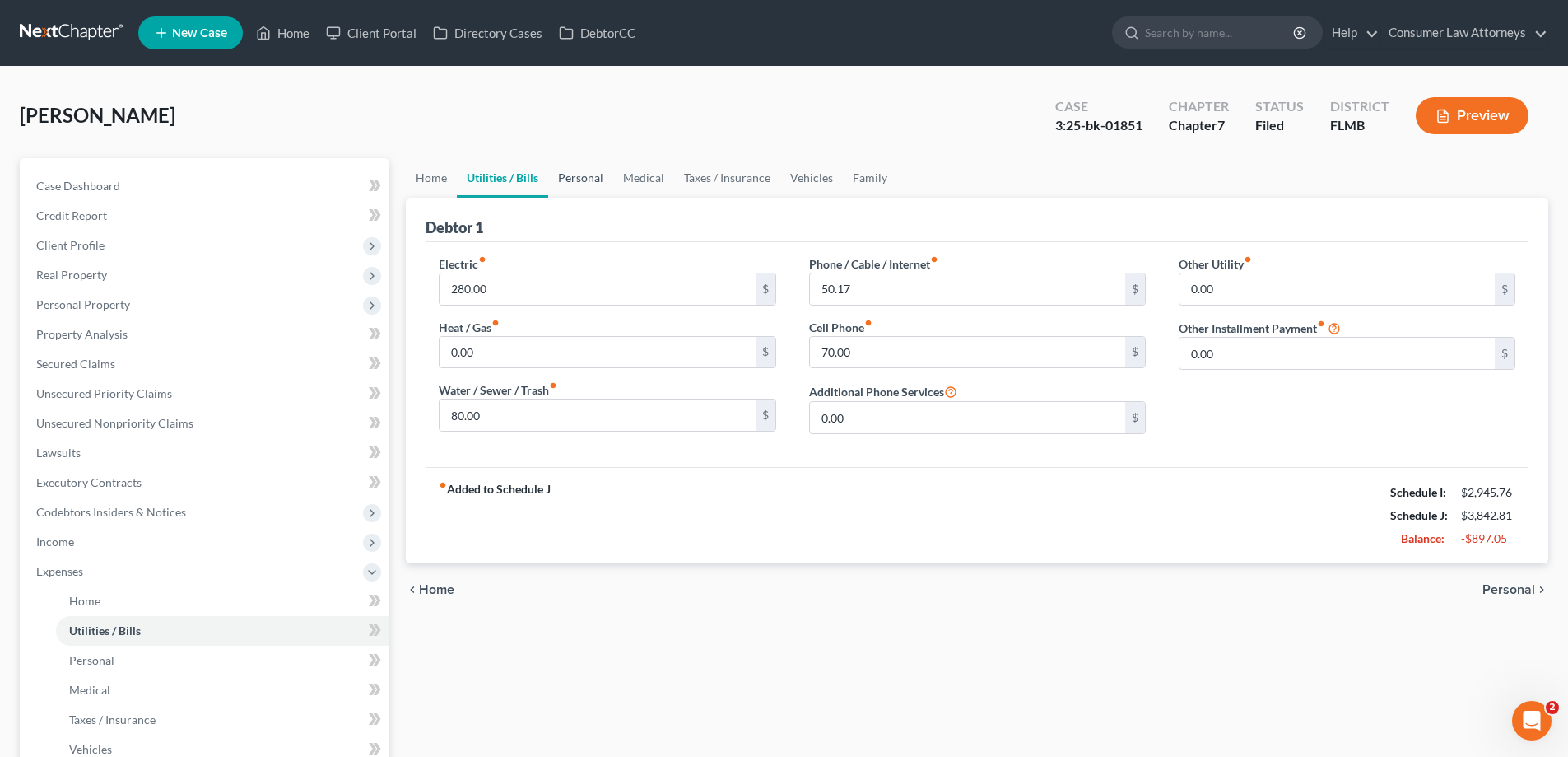
click at [595, 185] on link "Personal" at bounding box center [580, 178] width 65 height 40
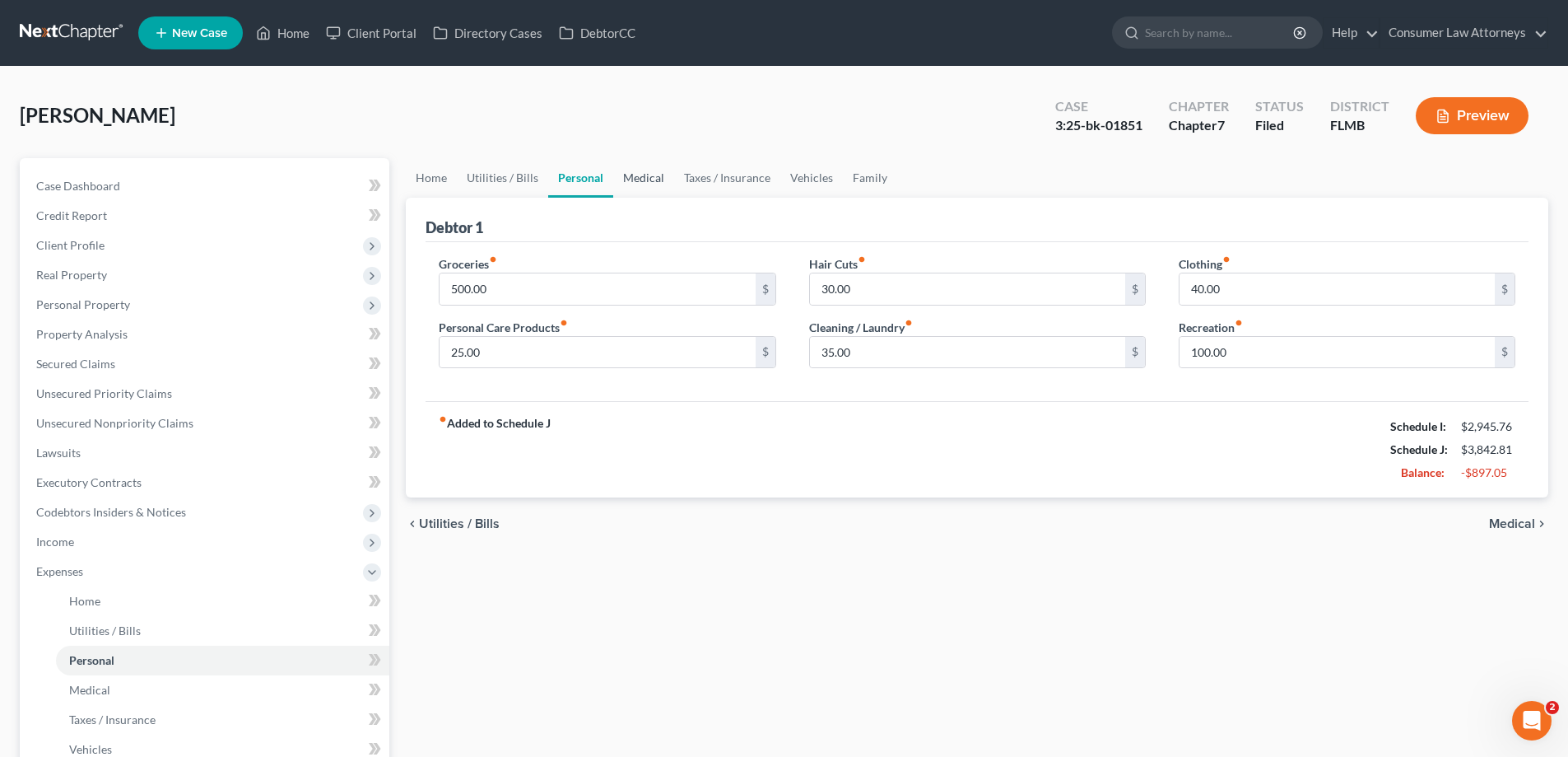
click at [642, 181] on link "Medical" at bounding box center [644, 178] width 61 height 40
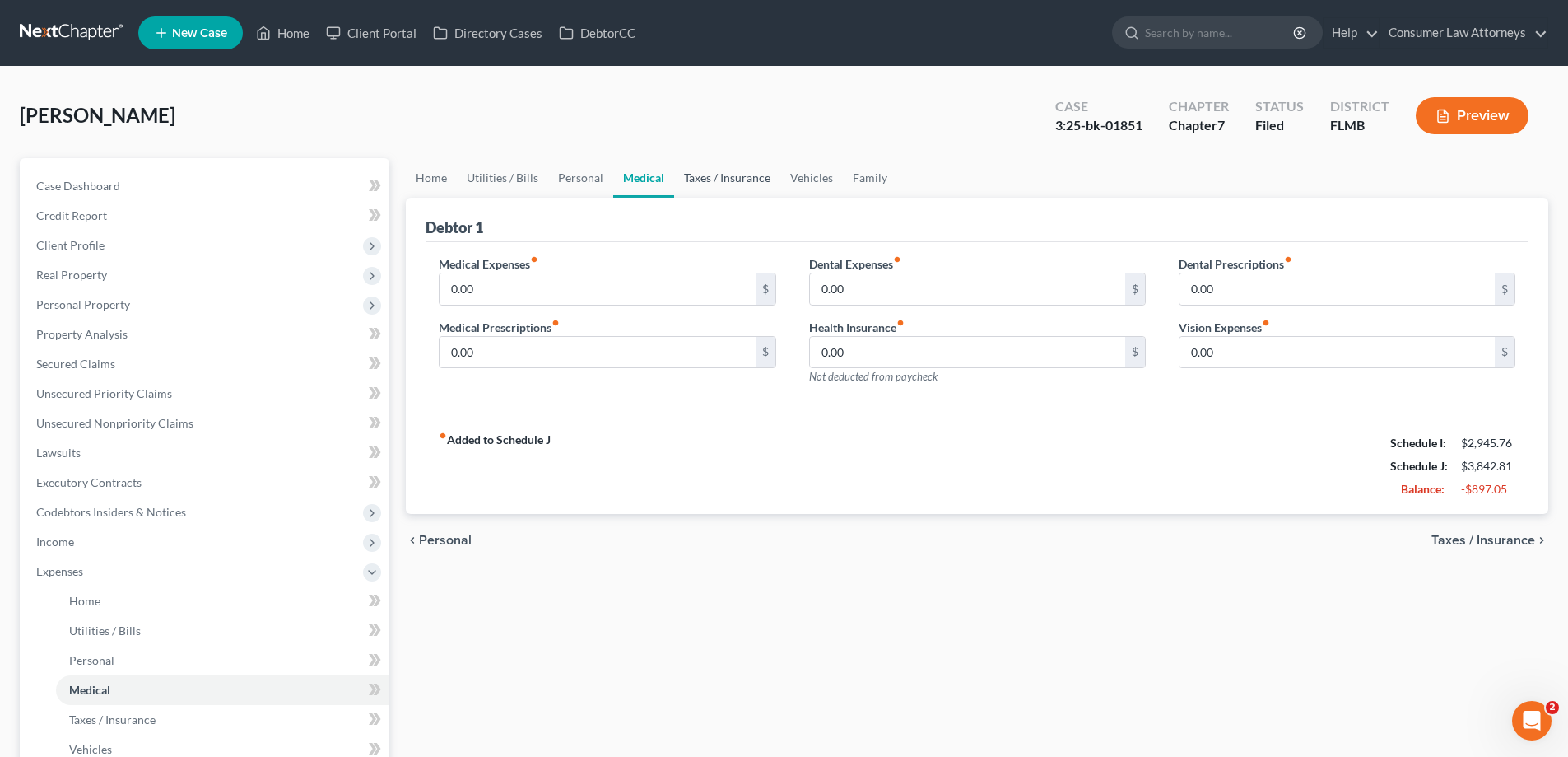
click at [709, 181] on link "Taxes / Insurance" at bounding box center [728, 178] width 106 height 40
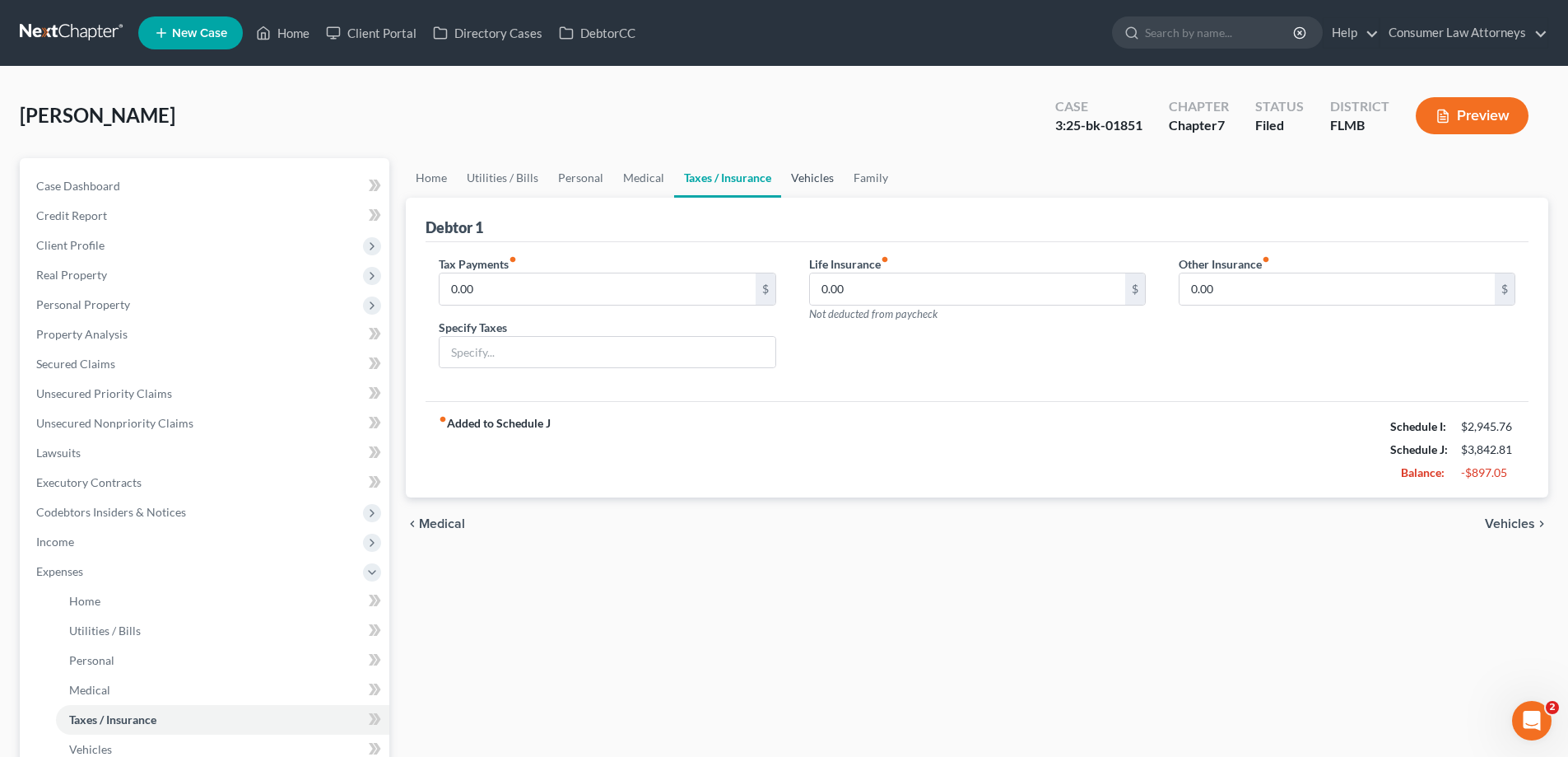
click at [803, 181] on link "Vehicles" at bounding box center [812, 178] width 63 height 40
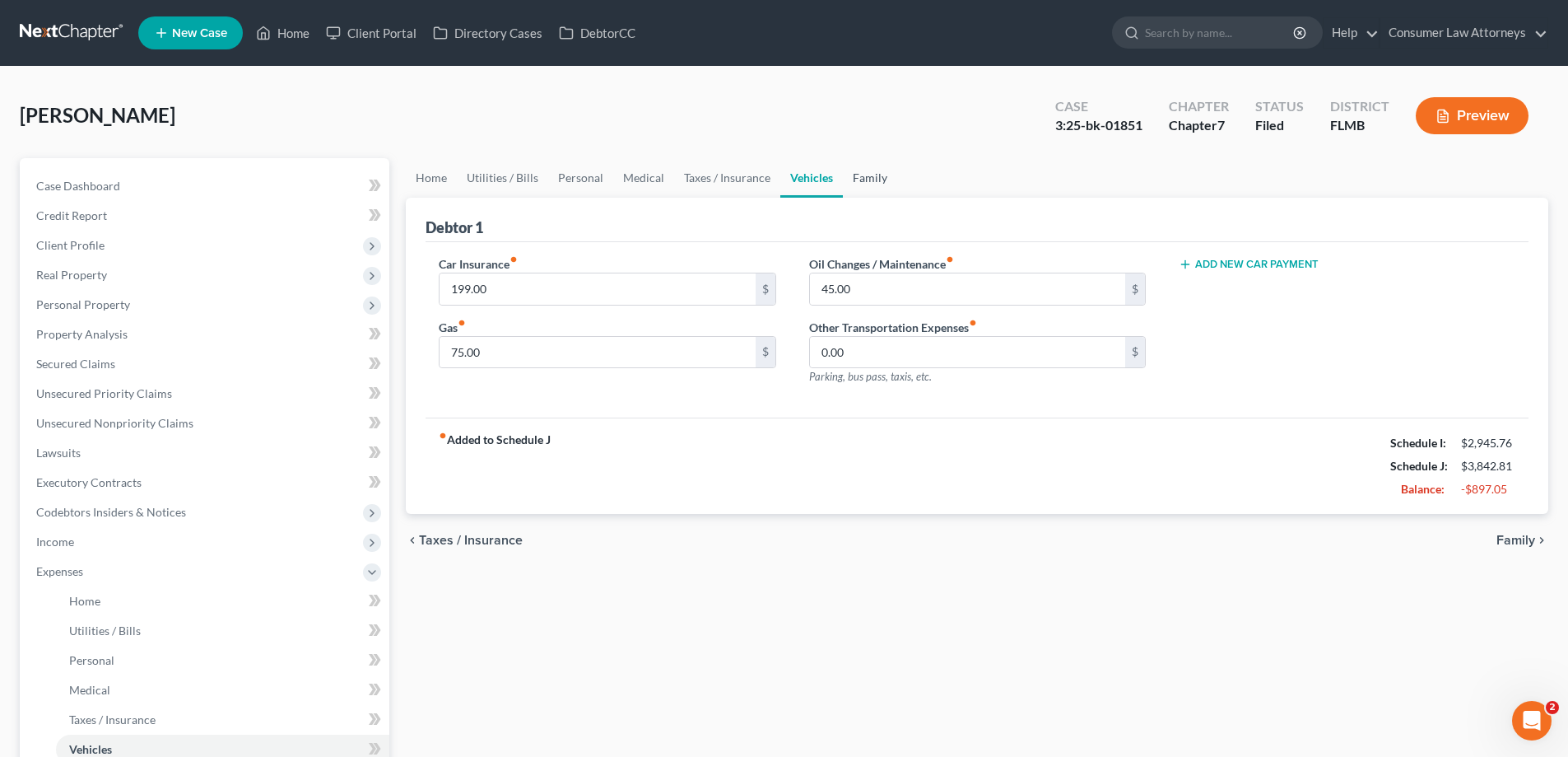
click at [872, 182] on link "Family" at bounding box center [870, 178] width 54 height 40
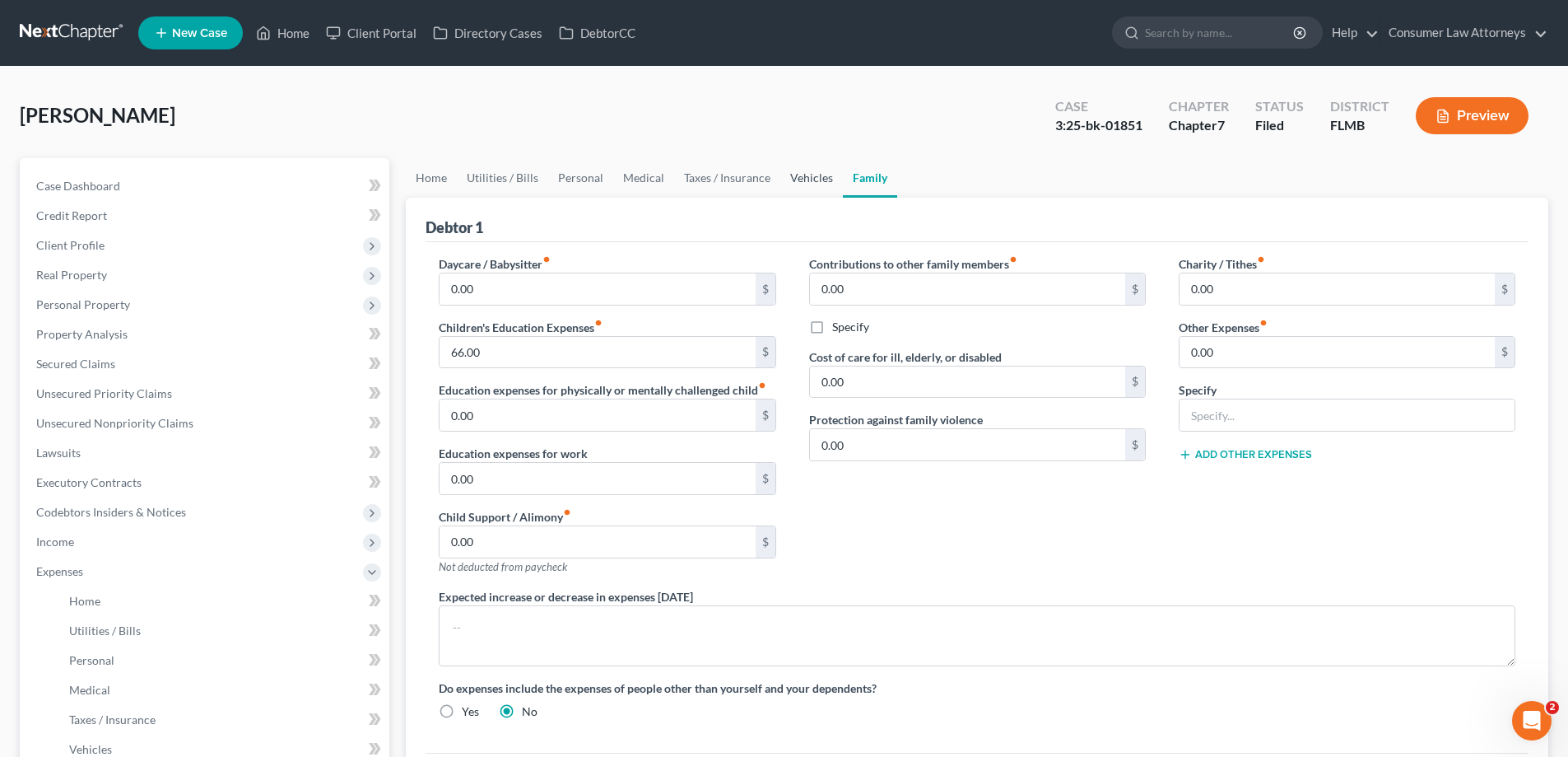
click at [806, 178] on link "Vehicles" at bounding box center [811, 178] width 63 height 40
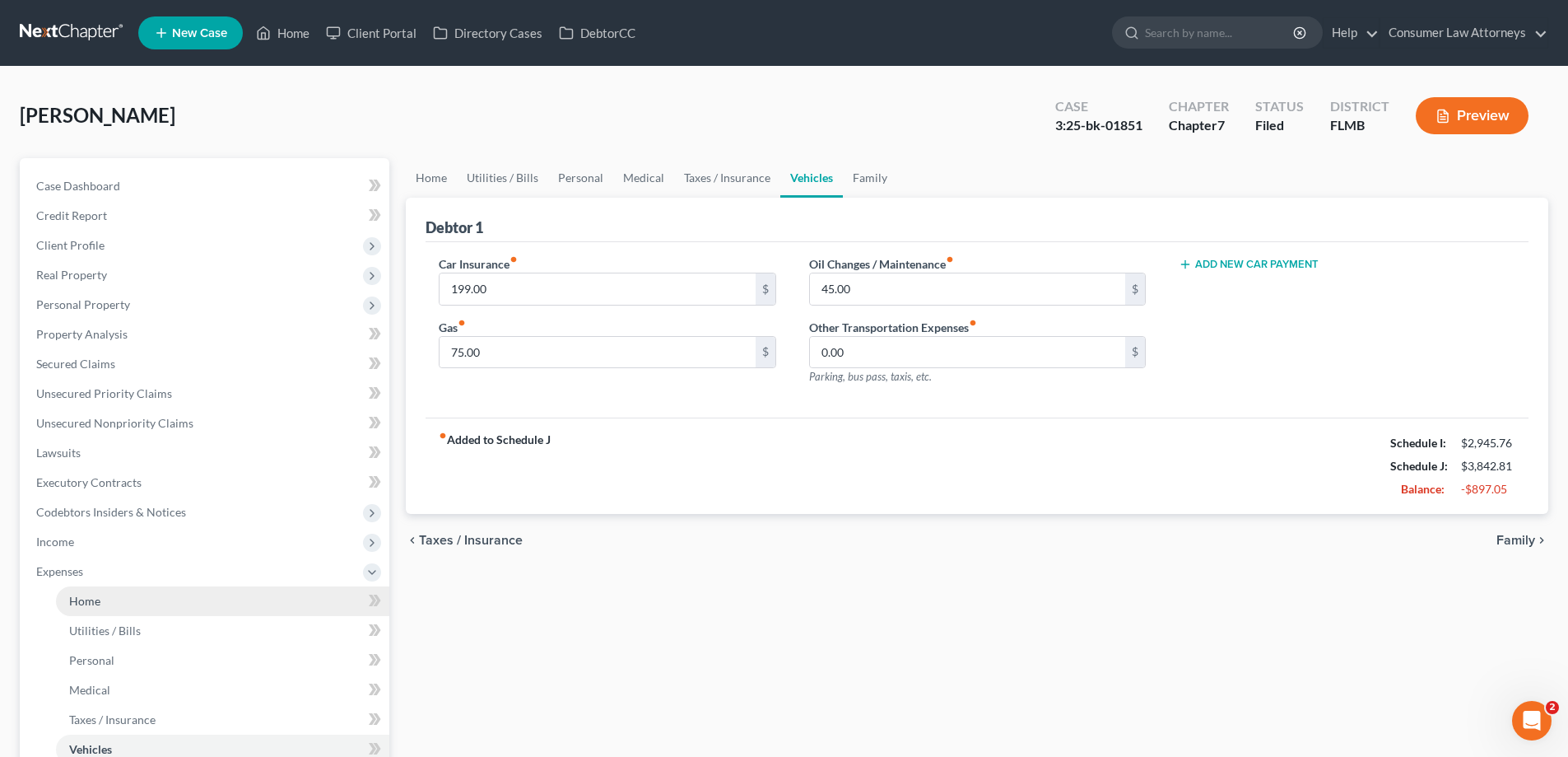
scroll to position [327, 0]
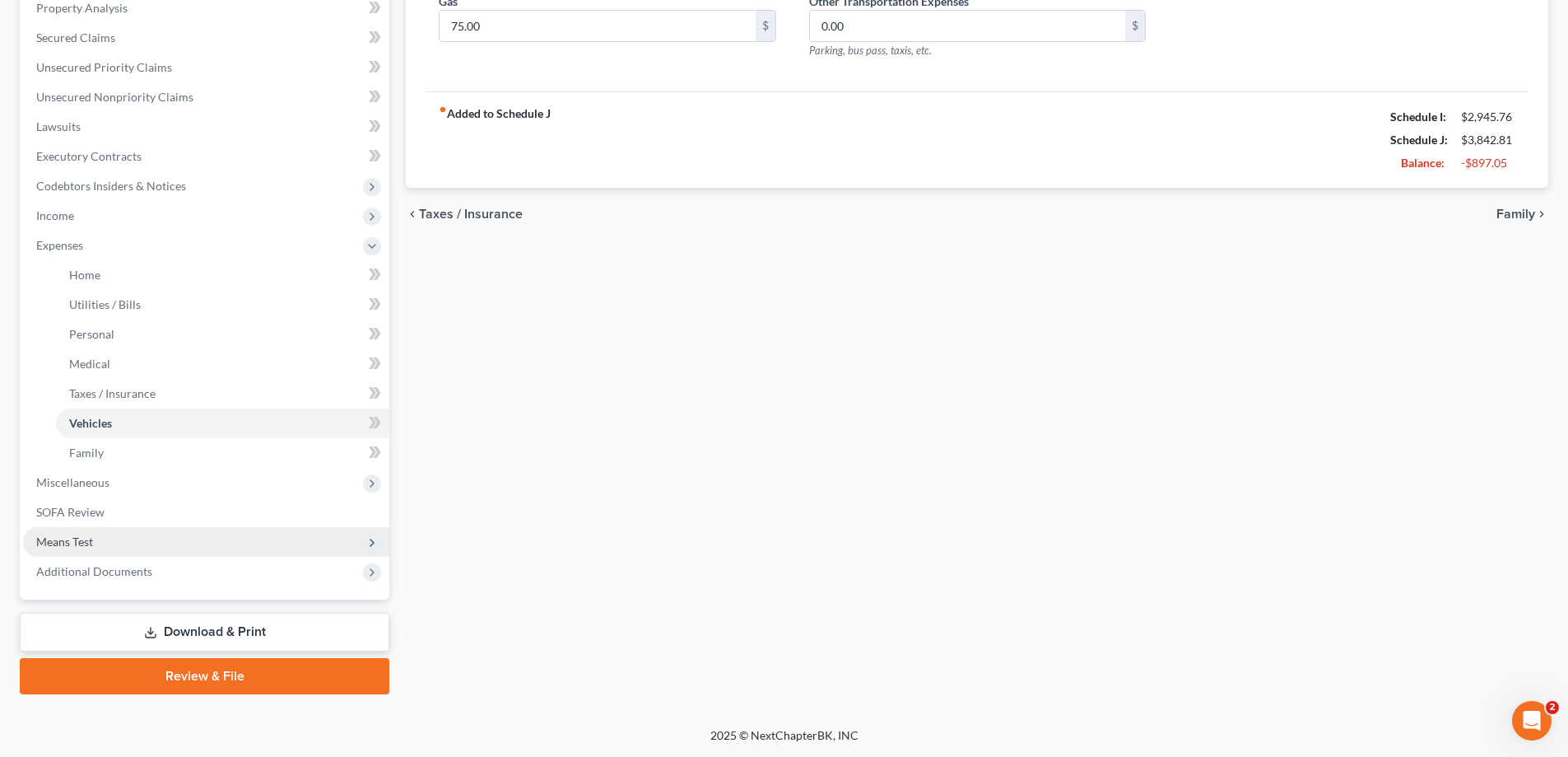
click at [71, 543] on span "Means Test" at bounding box center [64, 541] width 57 height 14
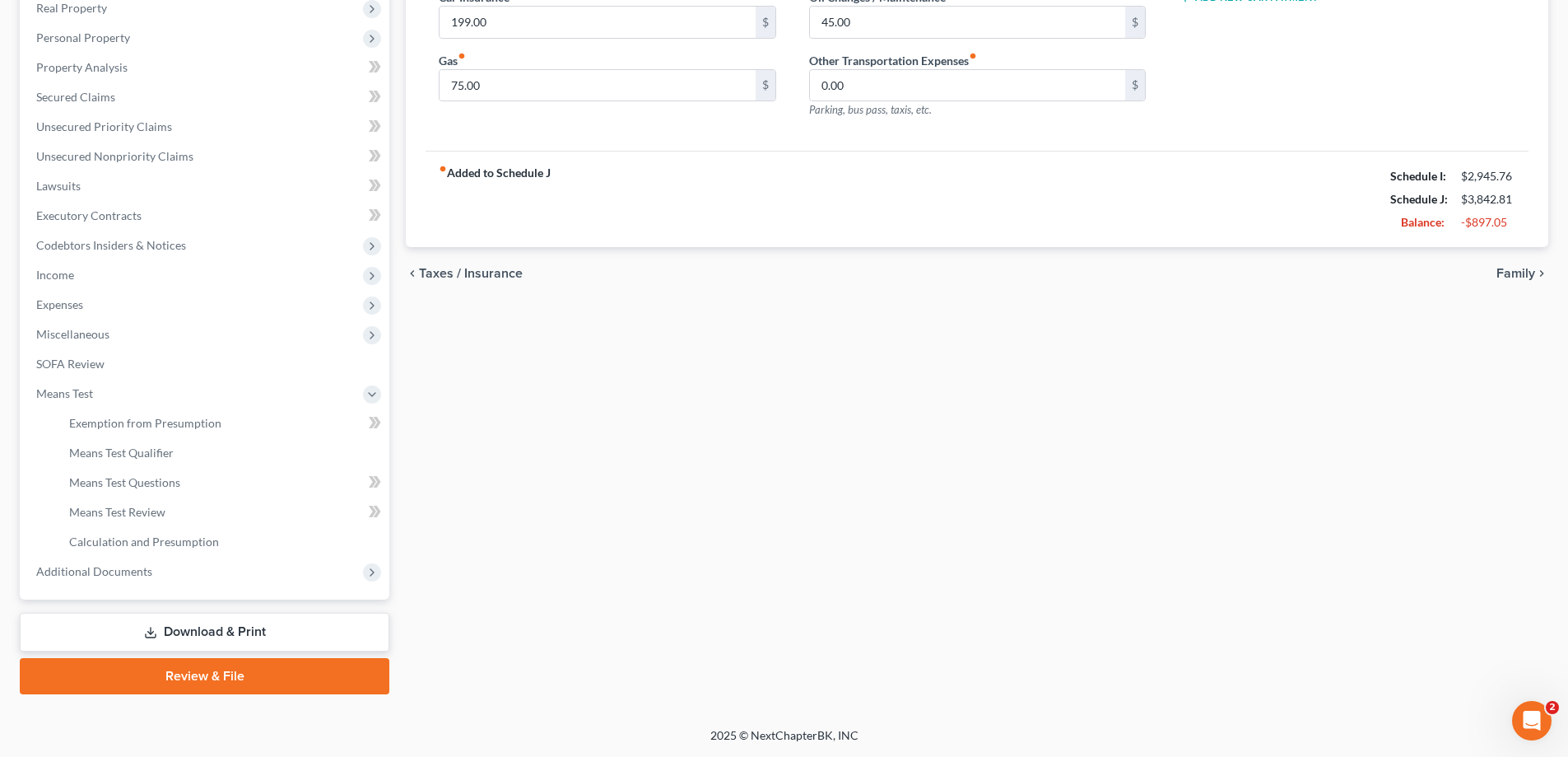
scroll to position [267, 0]
click at [258, 627] on link "Download & Print" at bounding box center [205, 632] width 369 height 39
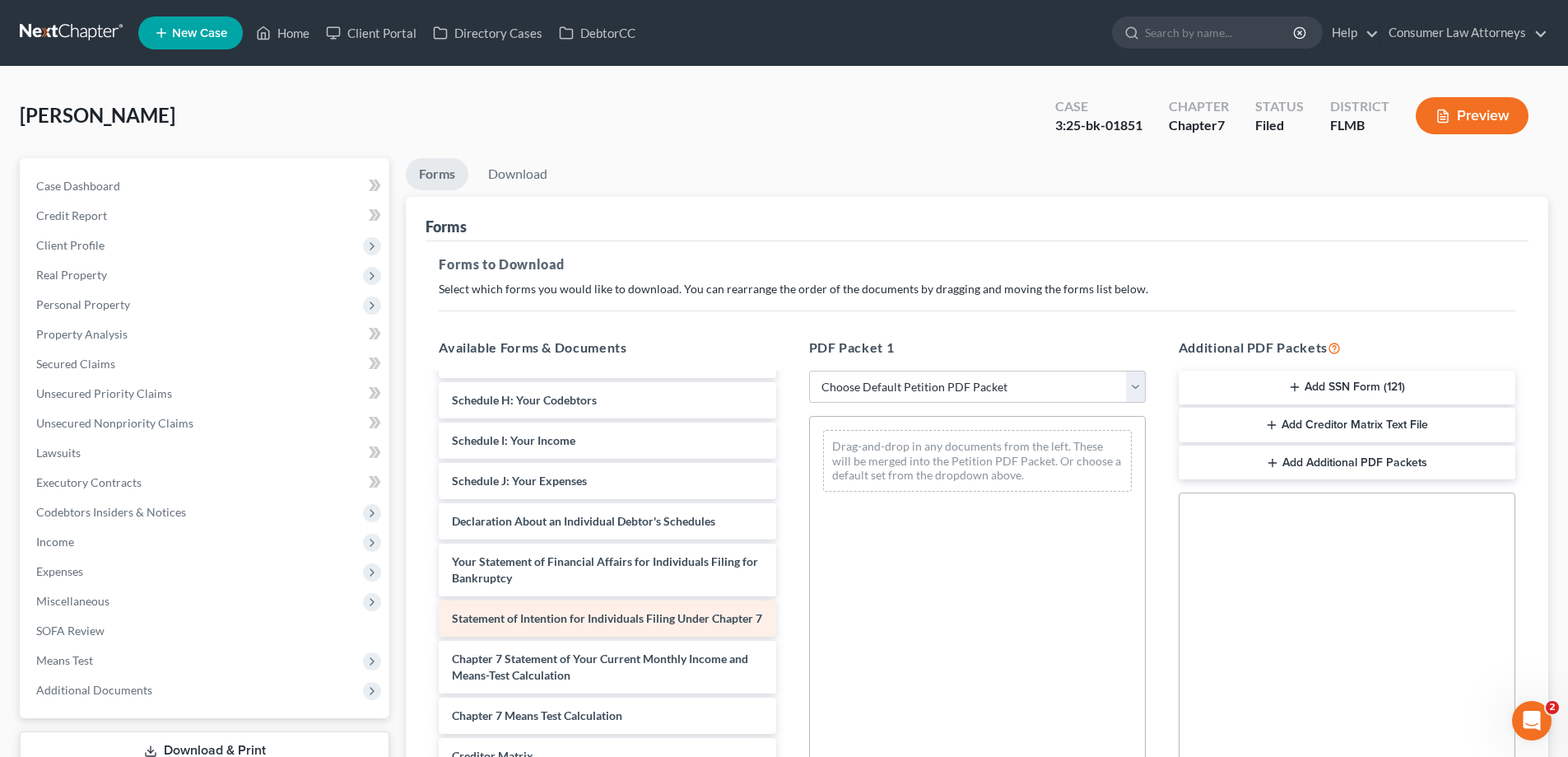
scroll to position [330, 0]
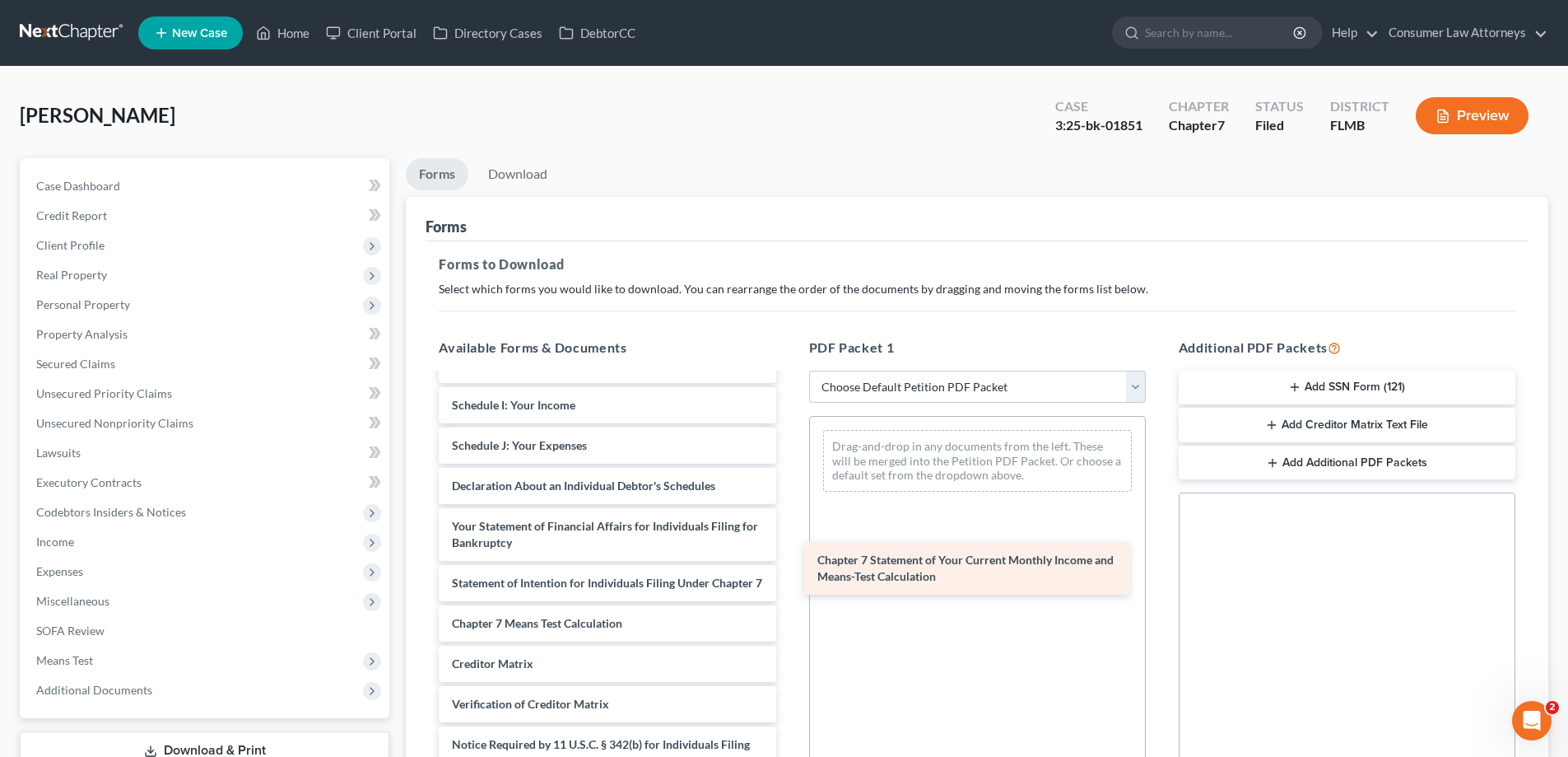
drag, startPoint x: 518, startPoint y: 650, endPoint x: 883, endPoint y: 572, distance: 373.2
click at [788, 572] on div "Chapter 7 Statement of Your Current Monthly Income and Means-Test Calculation V…" at bounding box center [607, 433] width 363 height 772
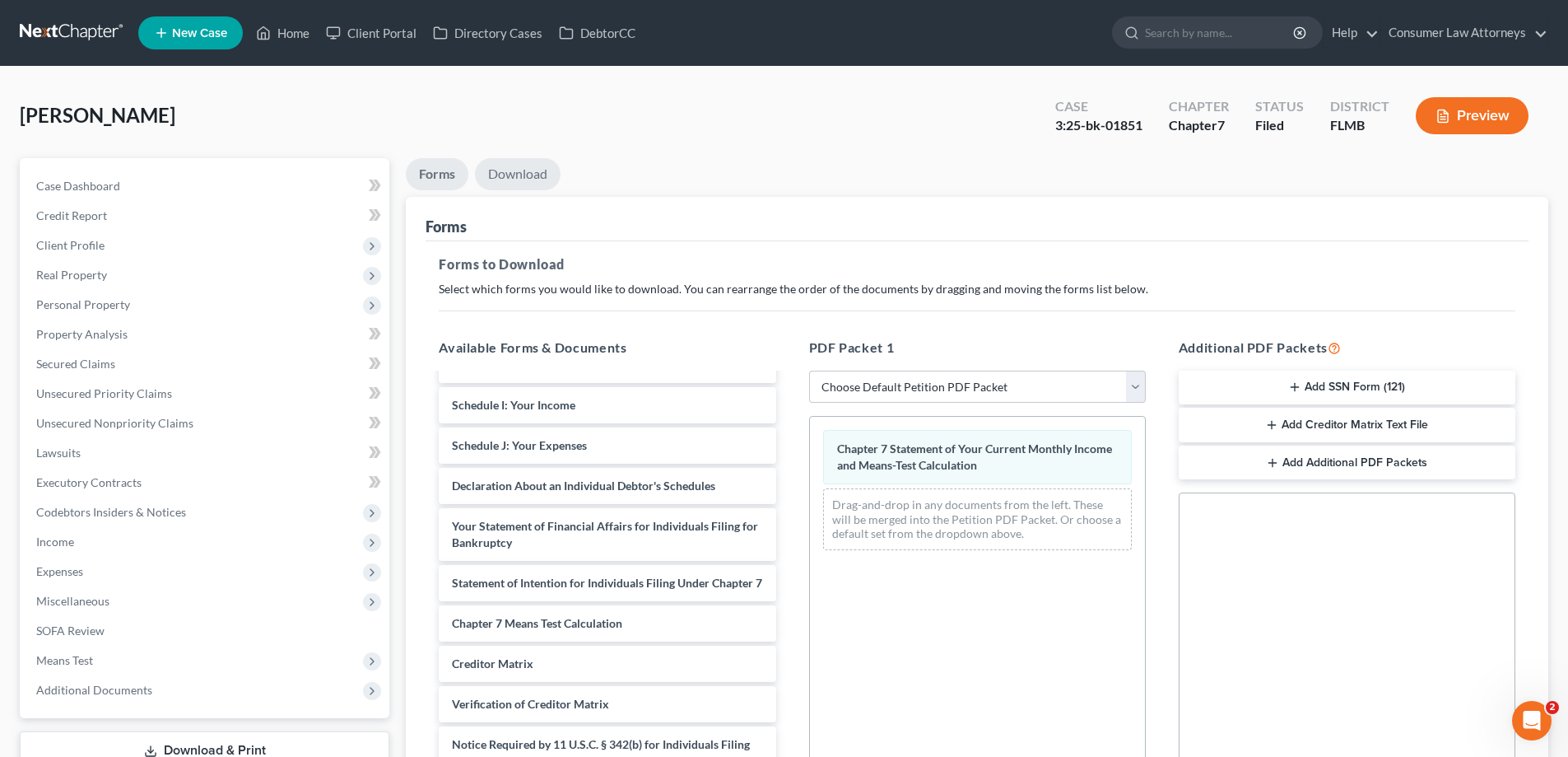
click at [552, 178] on link "Download" at bounding box center [518, 174] width 86 height 32
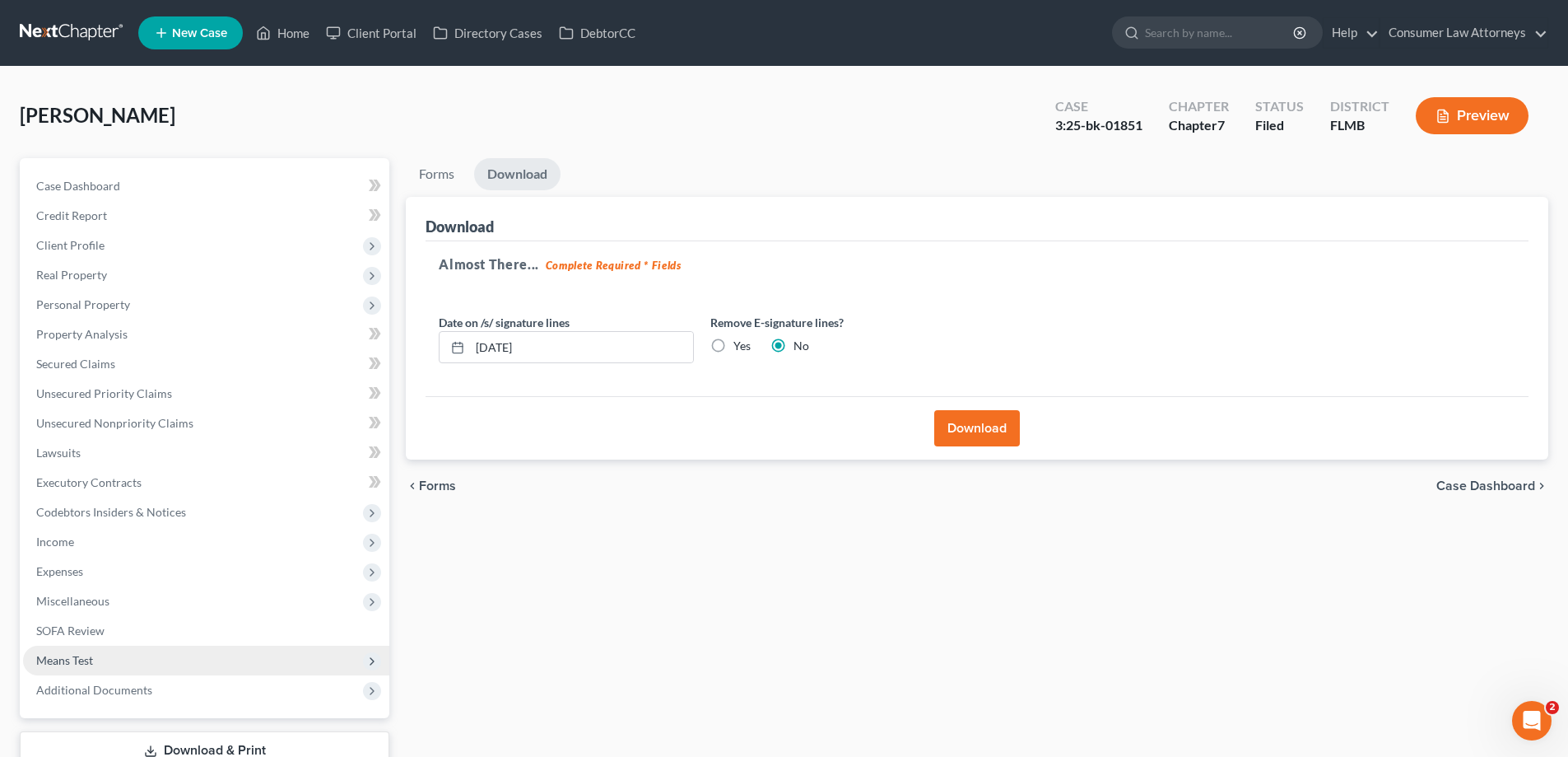
click at [64, 653] on span "Means Test" at bounding box center [64, 660] width 57 height 14
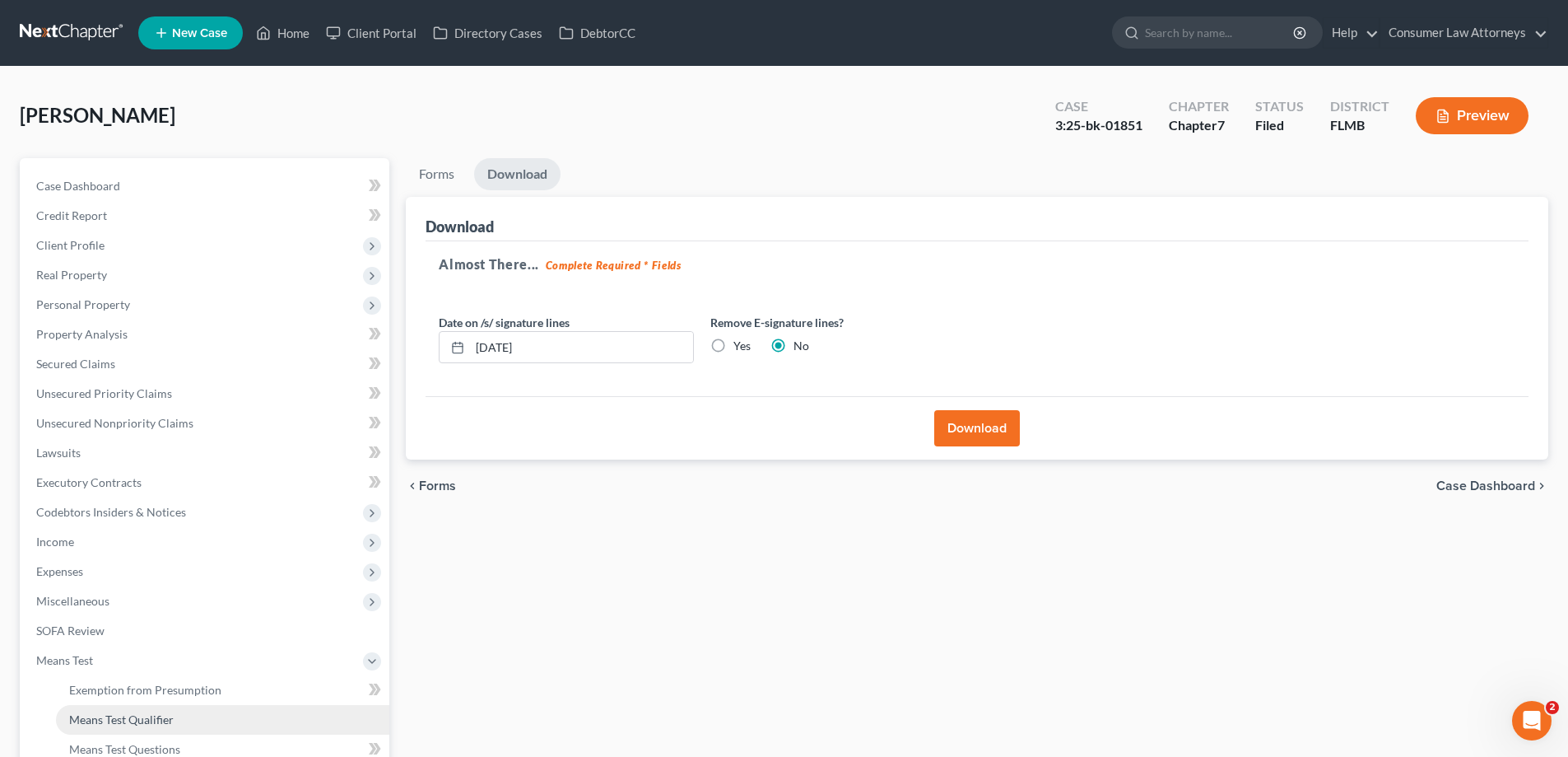
click at [101, 723] on span "Means Test Qualifier" at bounding box center [121, 720] width 105 height 14
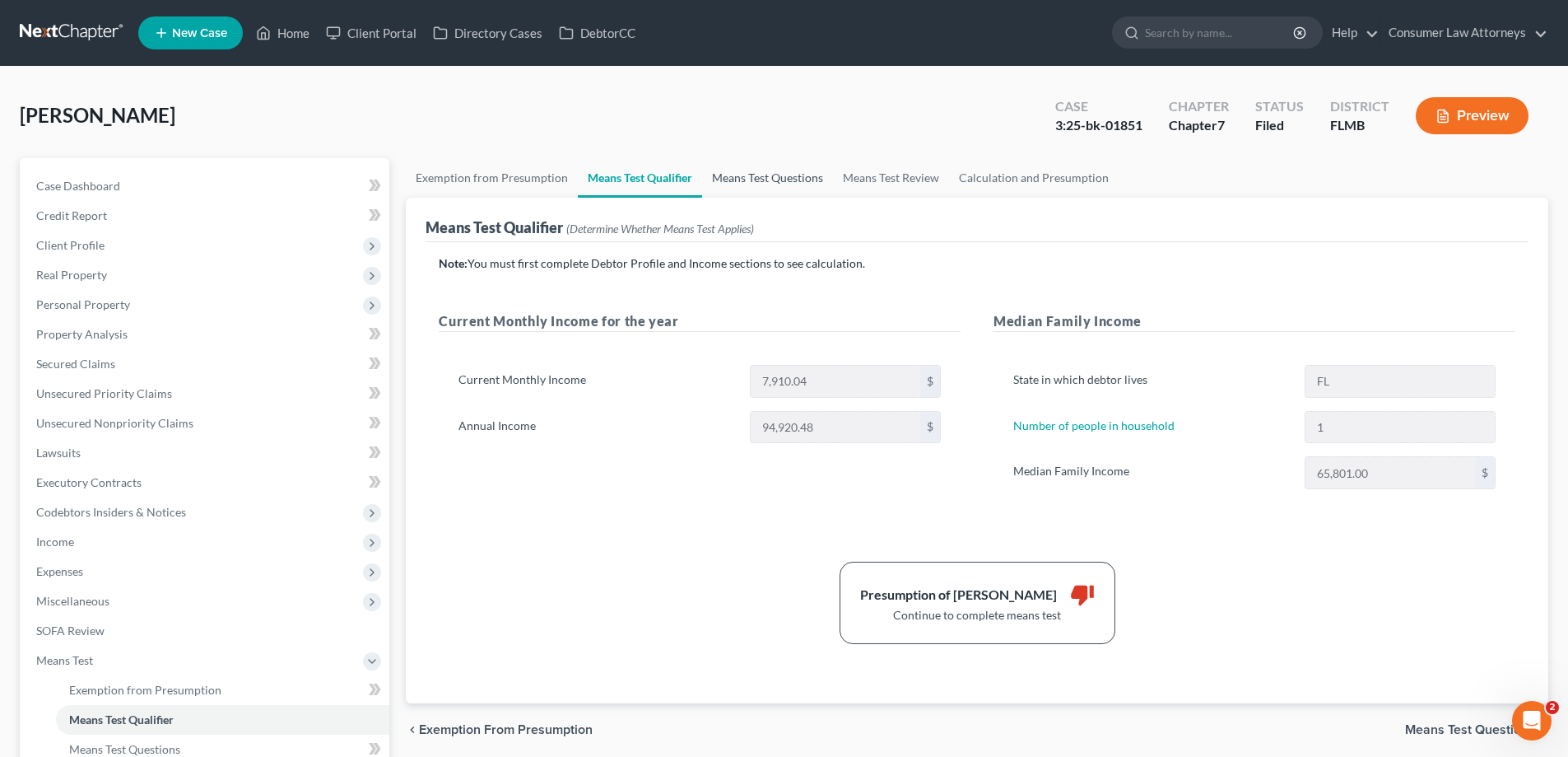
click at [733, 182] on link "Means Test Questions" at bounding box center [768, 178] width 131 height 40
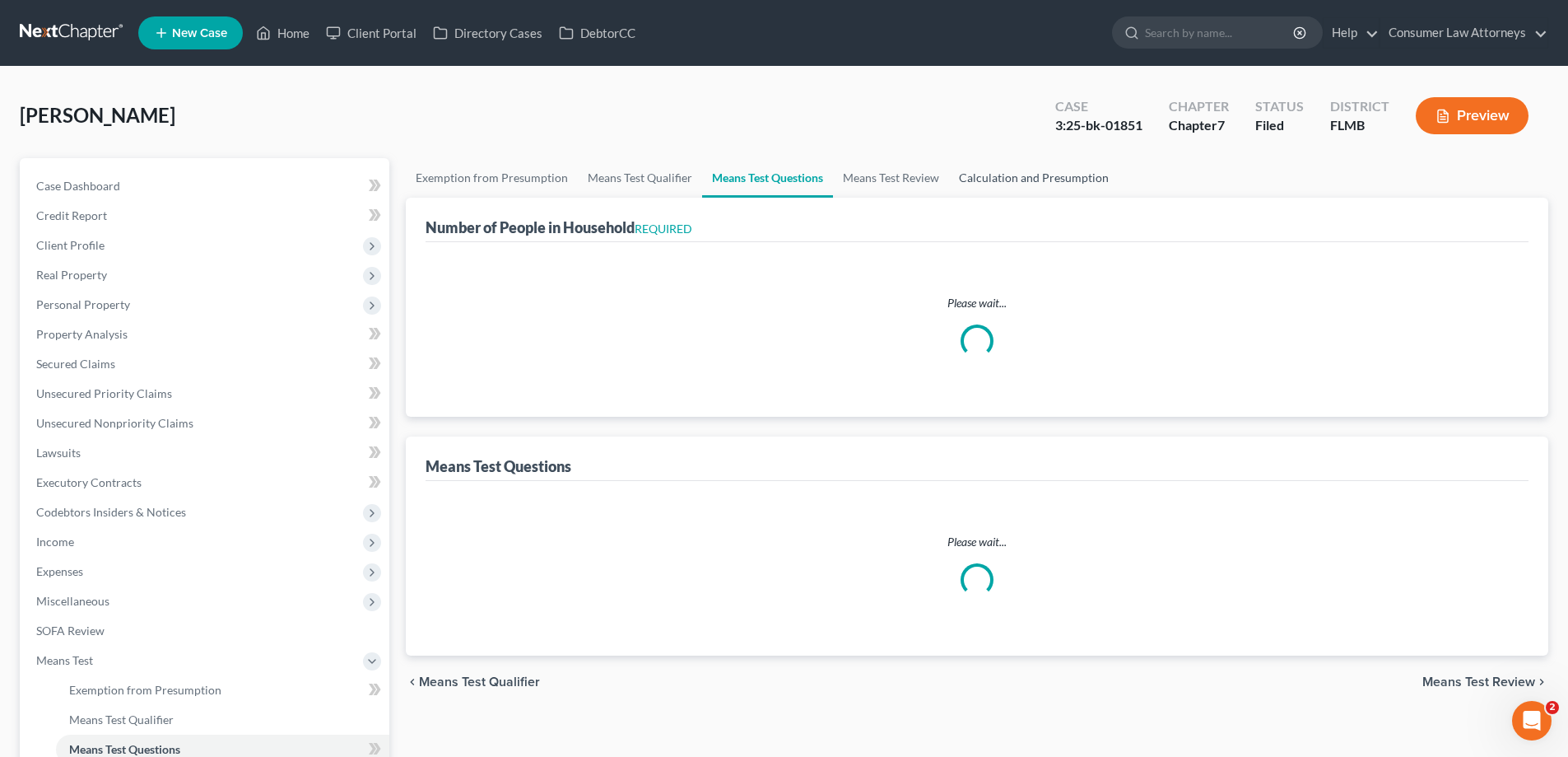
select select "0"
select select "60"
select select "0"
select select "60"
select select "0"
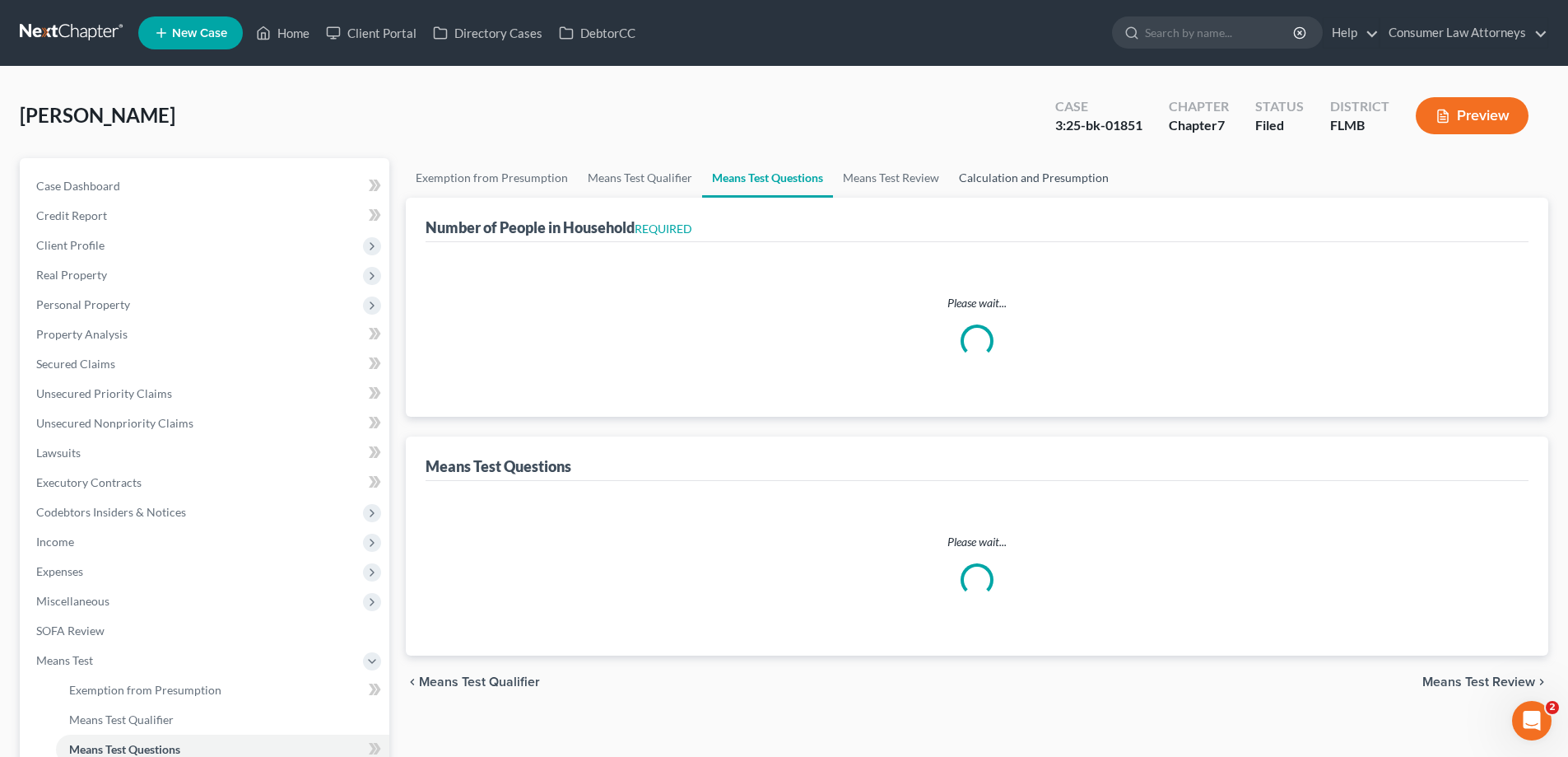
select select "60"
select select "1"
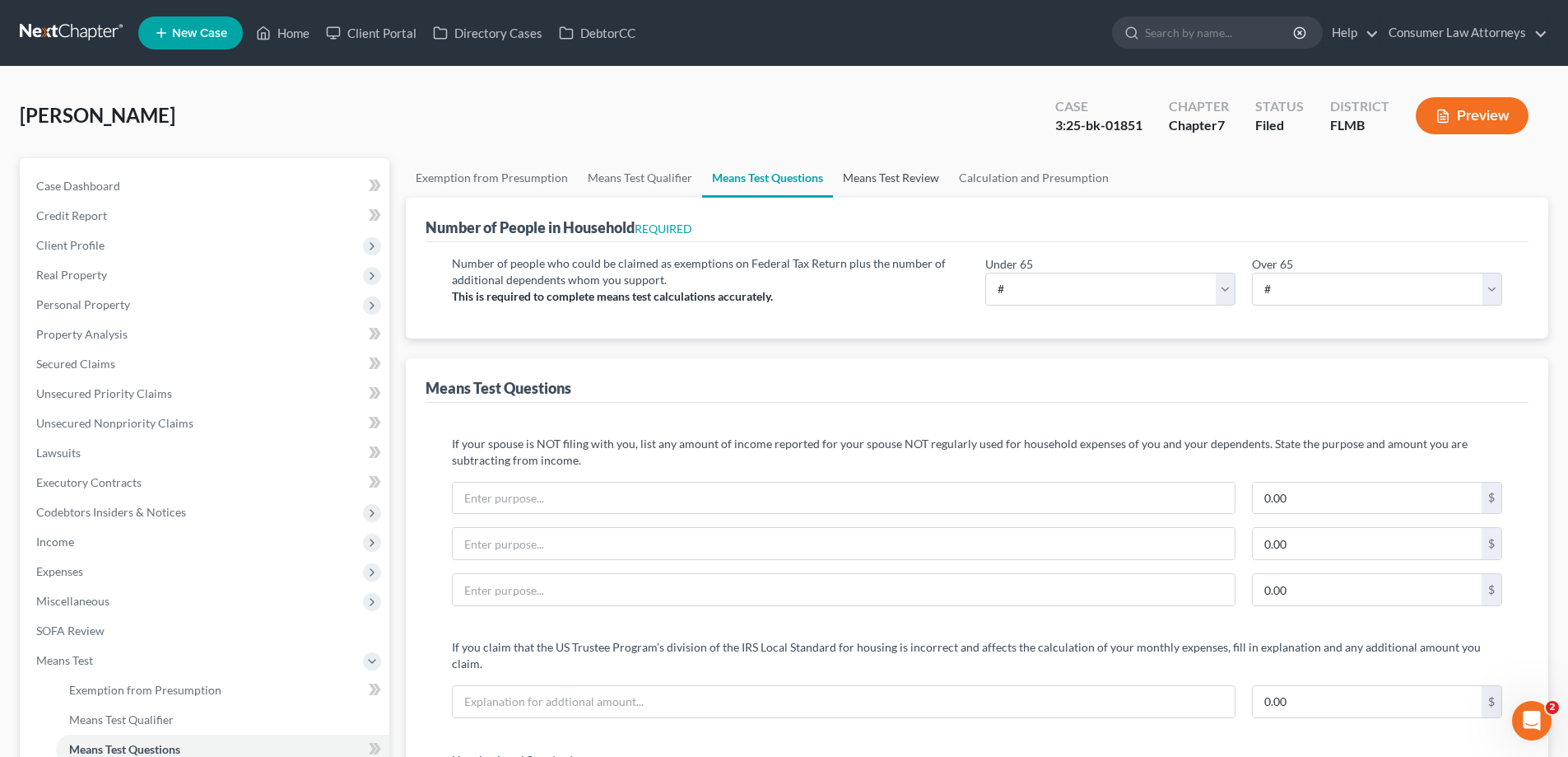
click at [891, 174] on link "Means Test Review" at bounding box center [891, 178] width 116 height 40
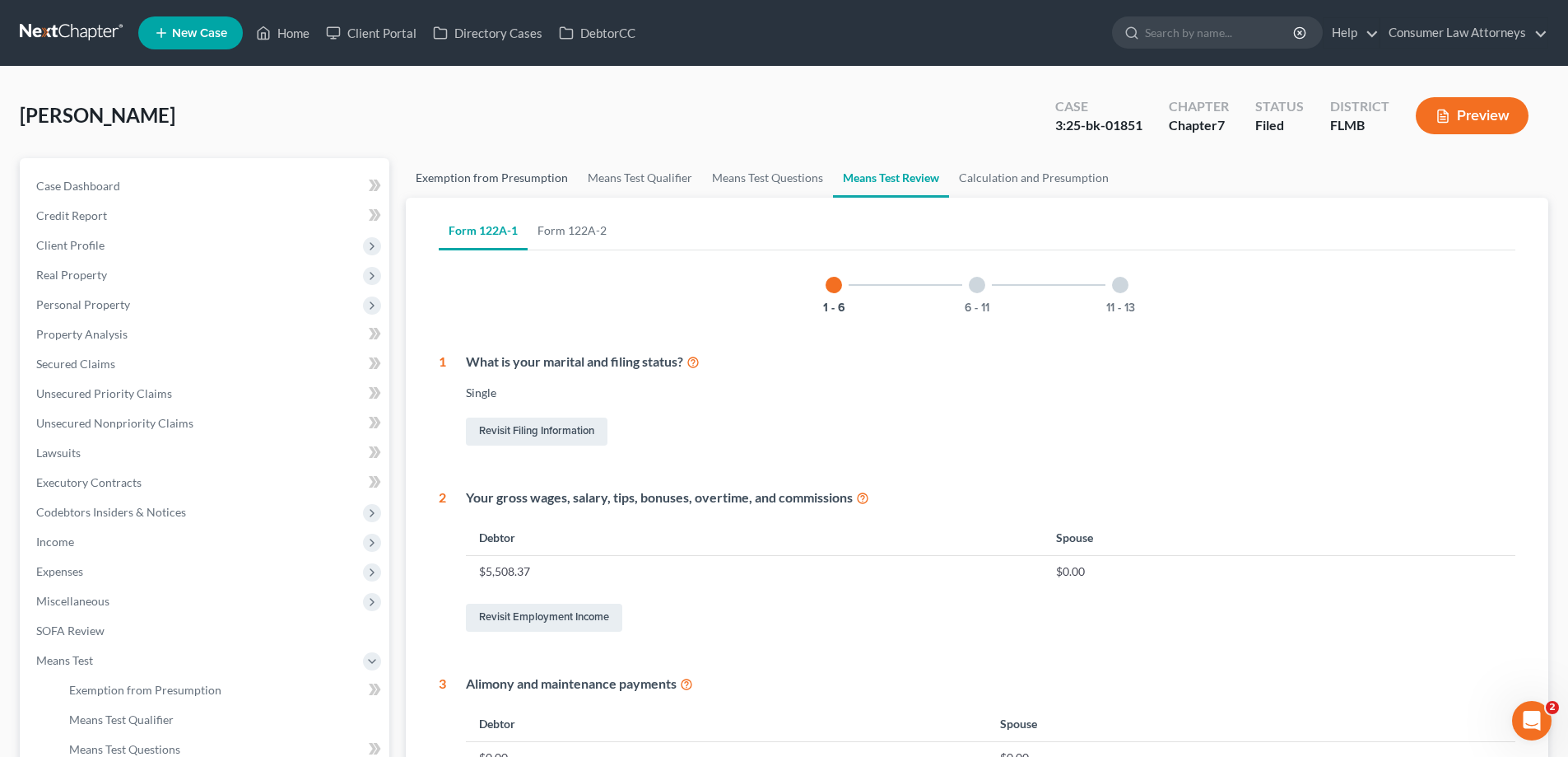
click at [421, 181] on link "Exemption from Presumption" at bounding box center [492, 178] width 172 height 40
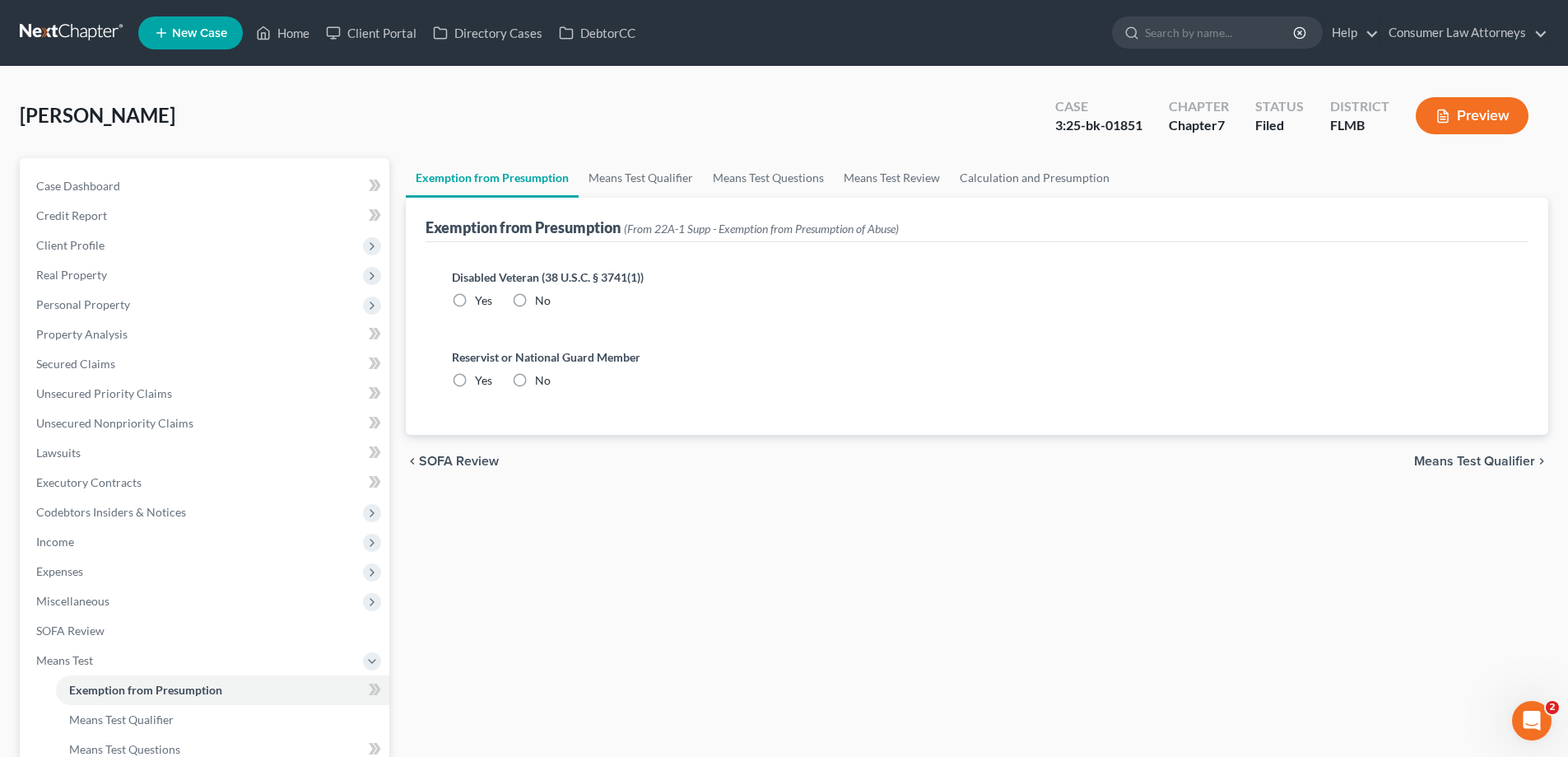
radio input "true"
click at [760, 174] on link "Means Test Questions" at bounding box center [768, 178] width 131 height 40
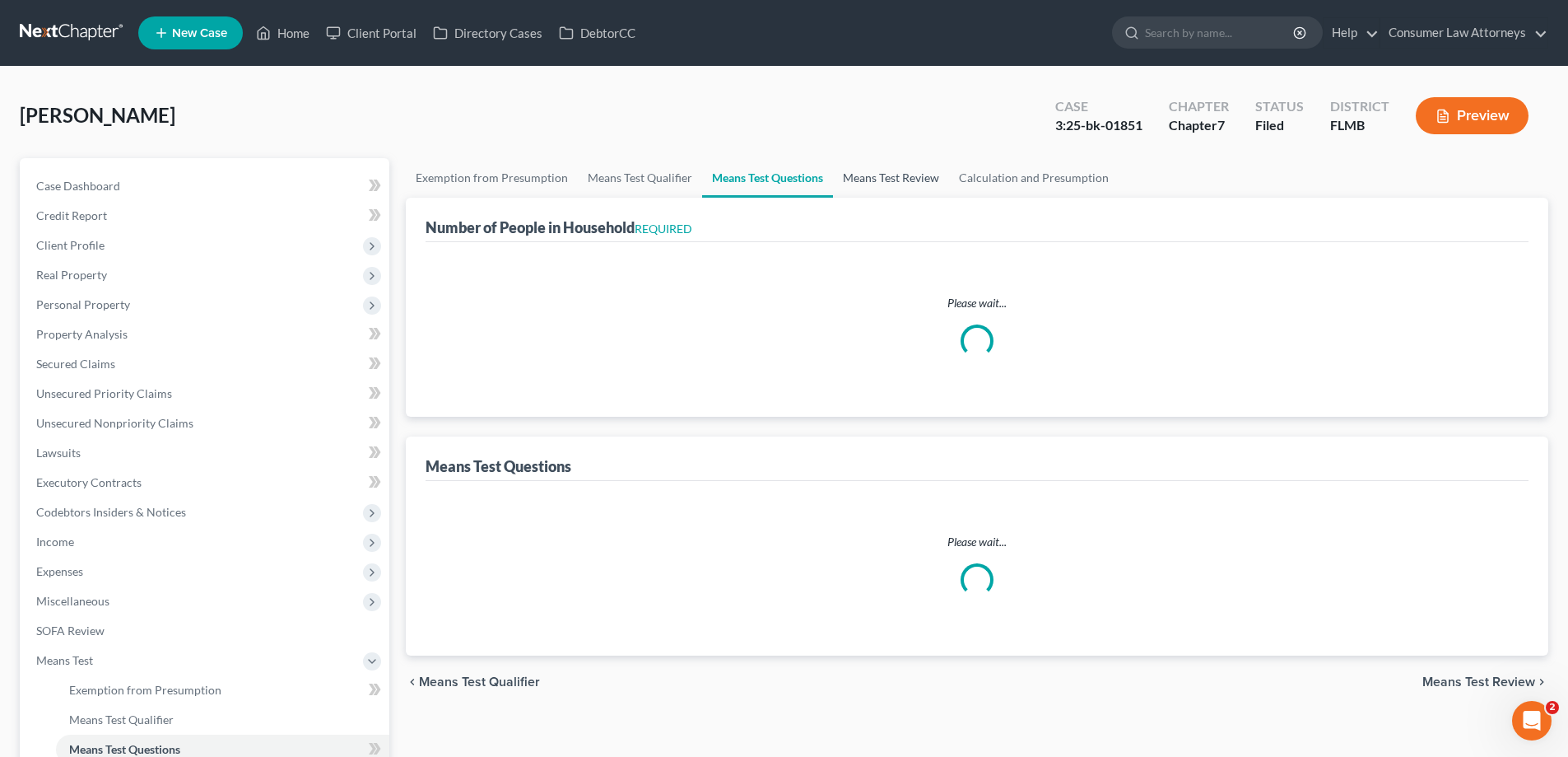
select select "0"
select select "60"
select select "0"
select select "60"
select select "0"
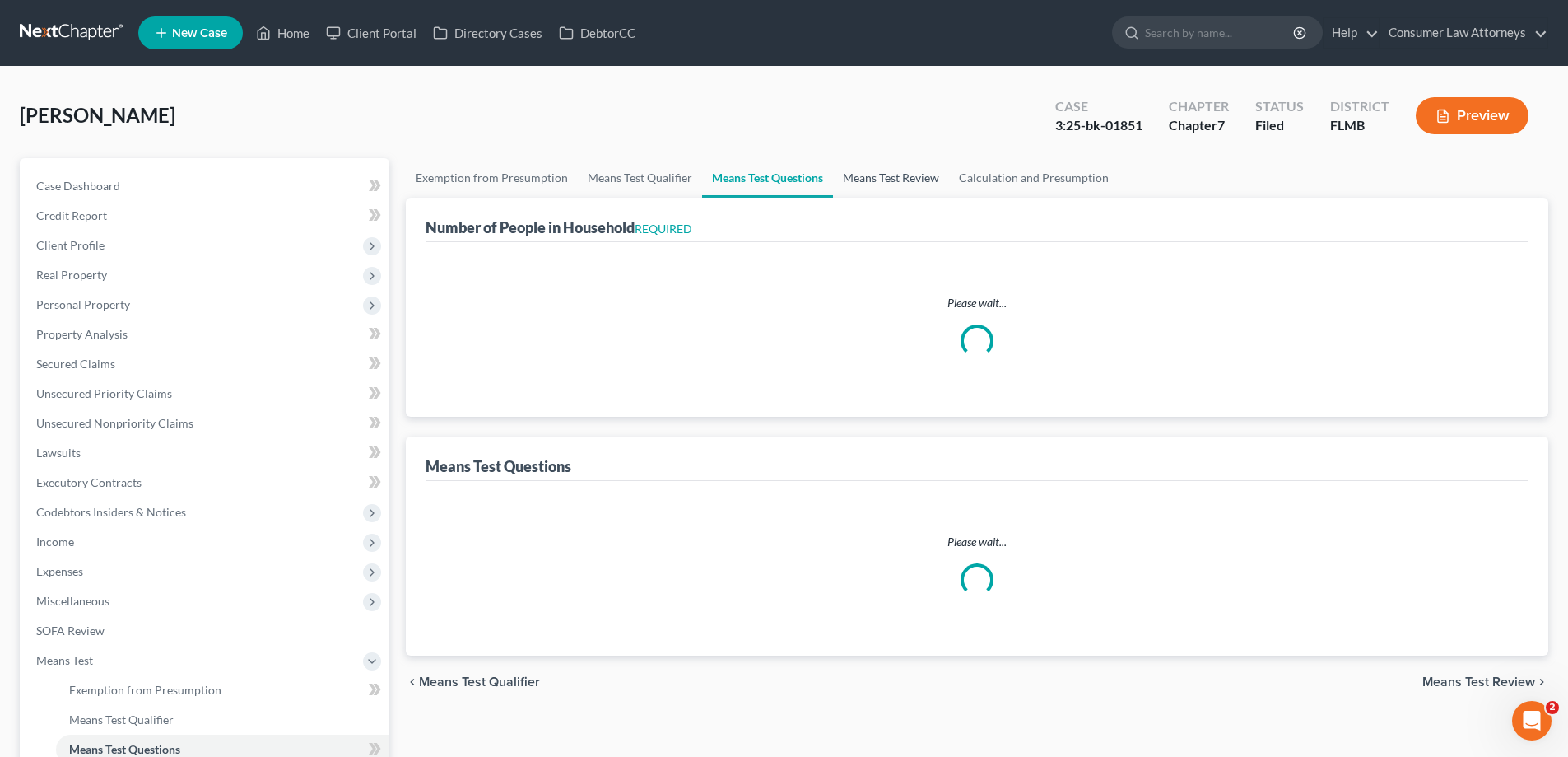
select select "60"
select select "1"
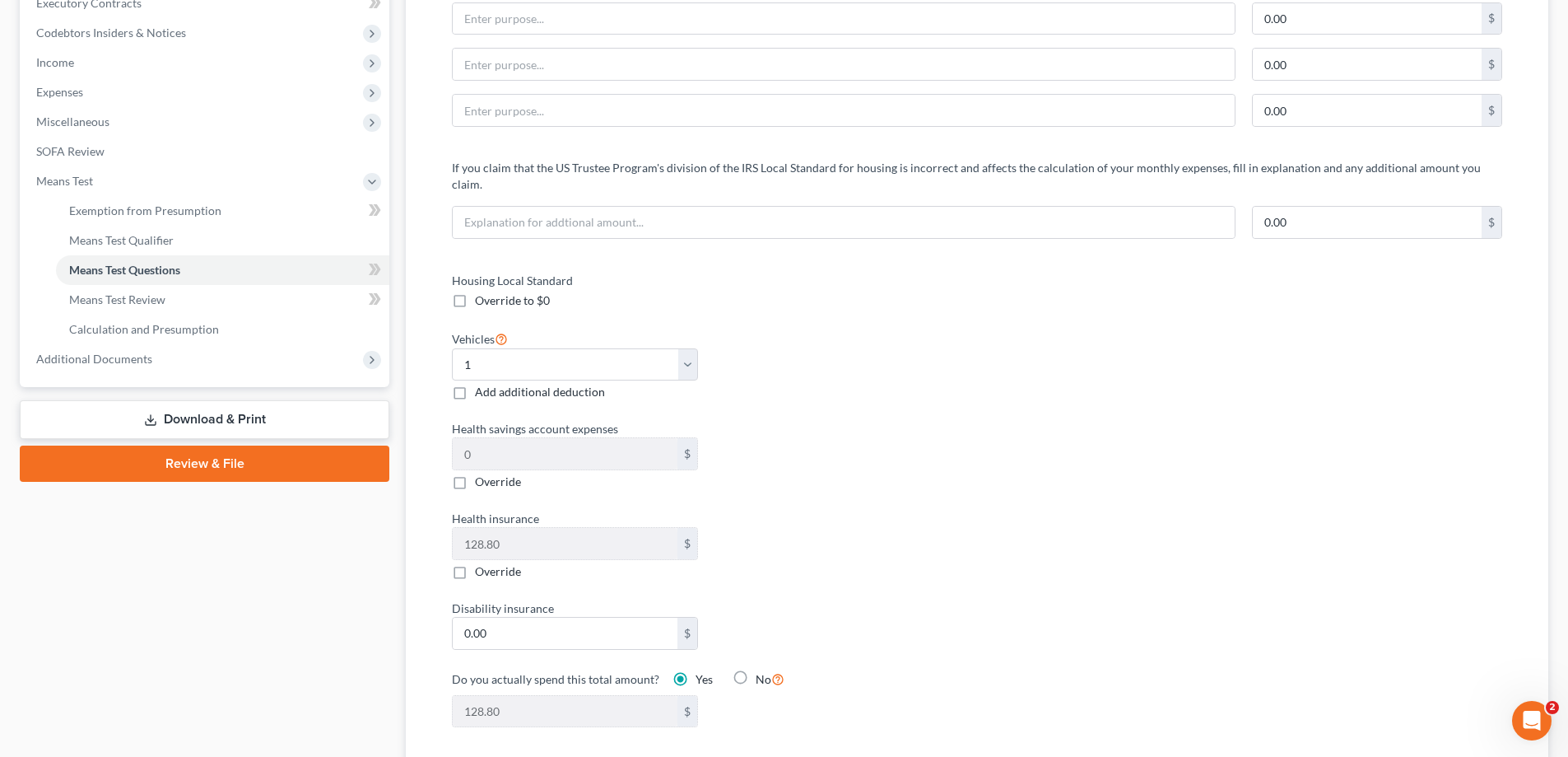
scroll to position [494, 0]
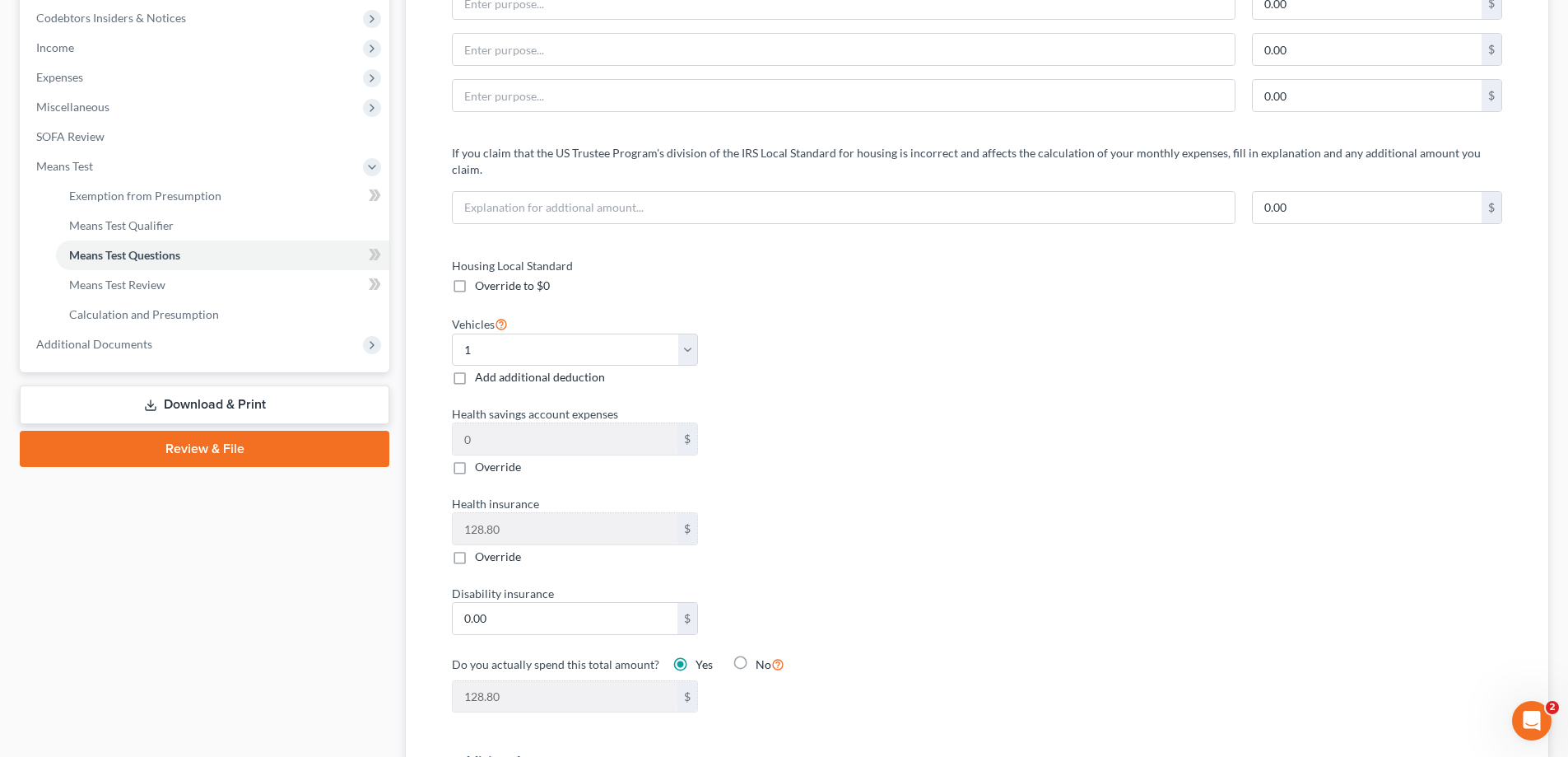
click at [475, 370] on label "Add additional deduction" at bounding box center [540, 378] width 130 height 16
click at [482, 370] on input "Add additional deduction" at bounding box center [487, 375] width 11 height 11
click at [475, 370] on label "Add additional deduction" at bounding box center [540, 378] width 130 height 16
click at [482, 370] on input "Add additional deduction" at bounding box center [487, 375] width 11 height 11
checkbox input "false"
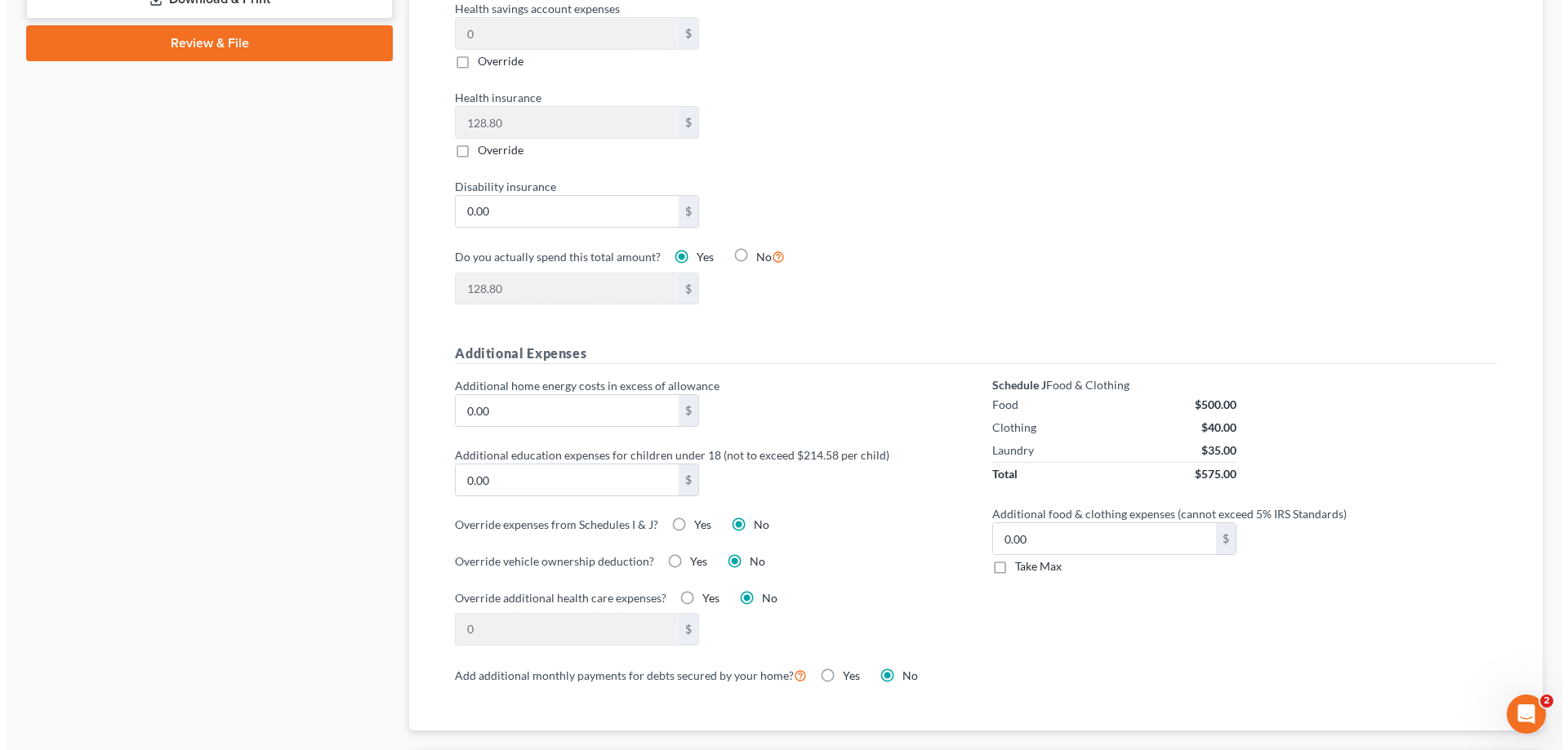
scroll to position [897, 0]
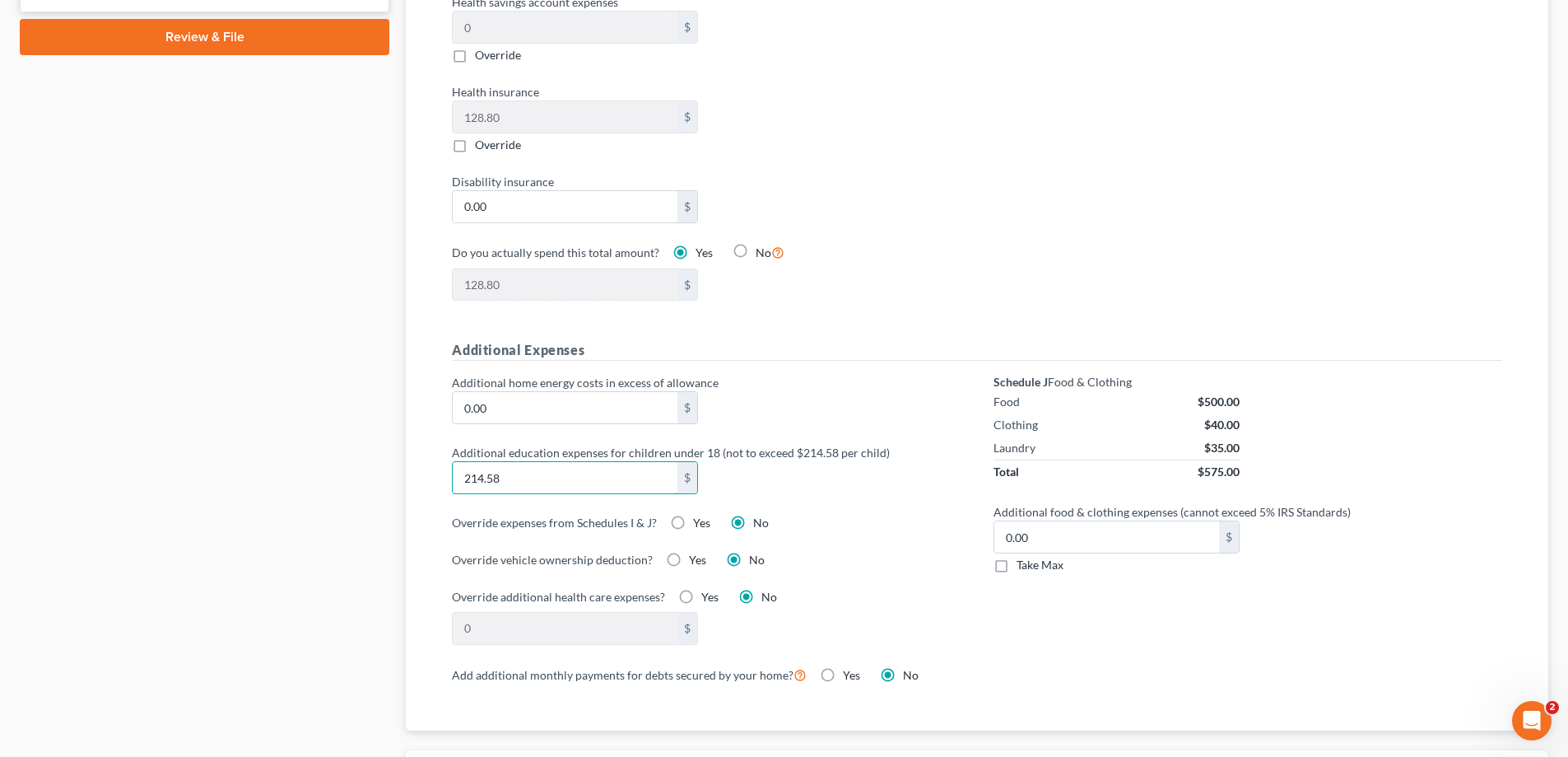
type input "214.58"
click at [694, 515] on label "Yes" at bounding box center [702, 523] width 17 height 16
click at [700, 515] on input "Yes" at bounding box center [705, 520] width 11 height 11
radio input "true"
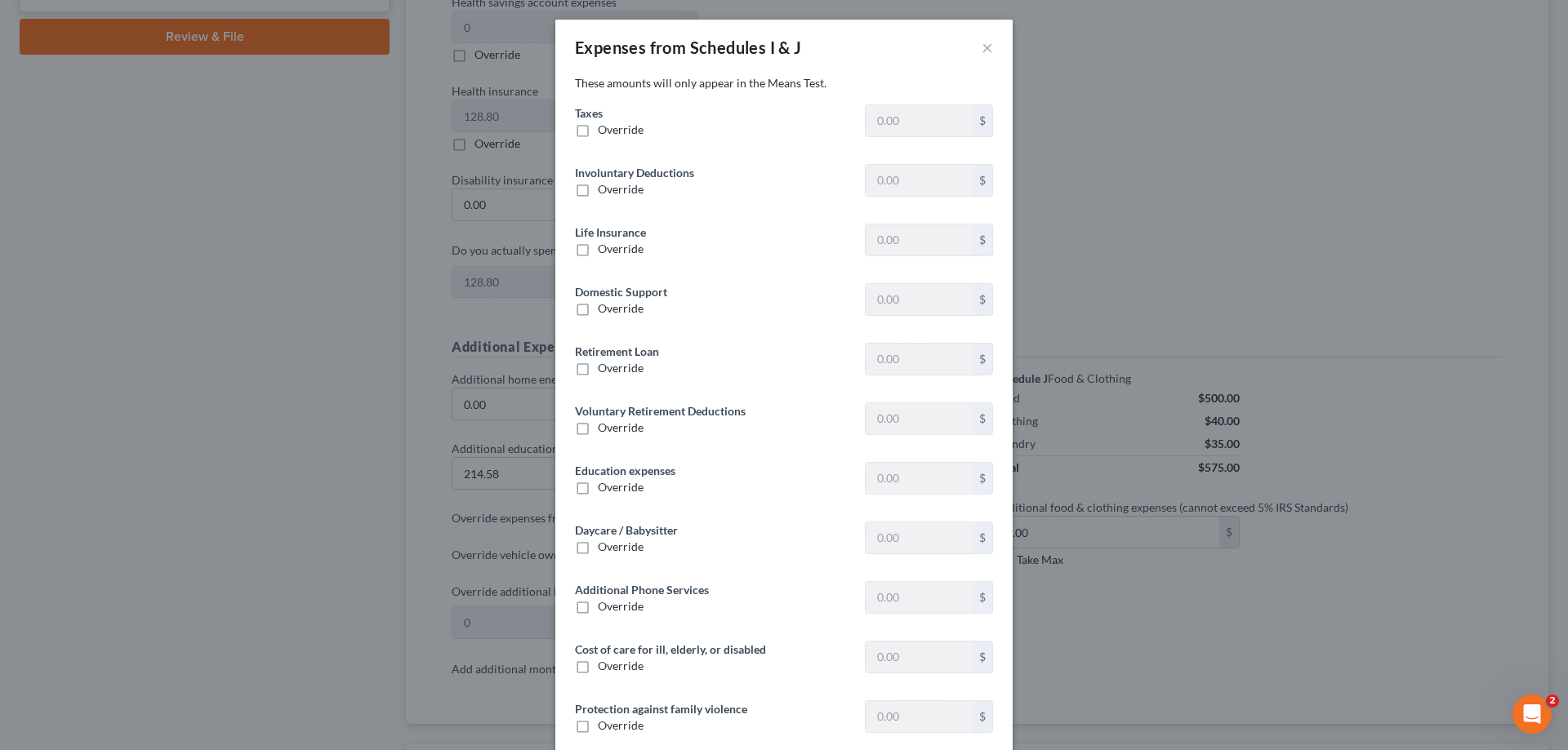
type input "1,068.68"
type input "0"
type input "553.85"
type input "120.86"
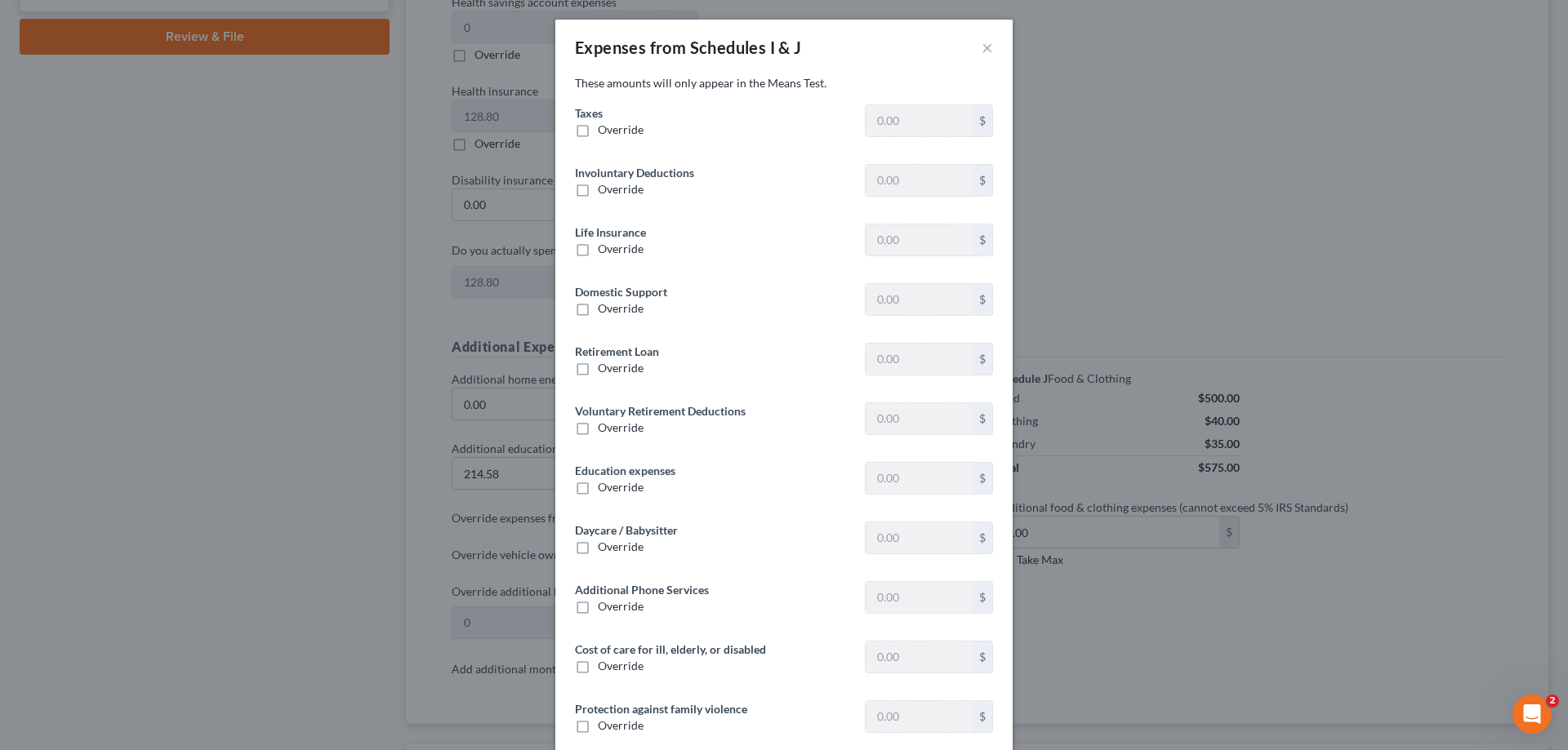
type input "108.33"
type input "0"
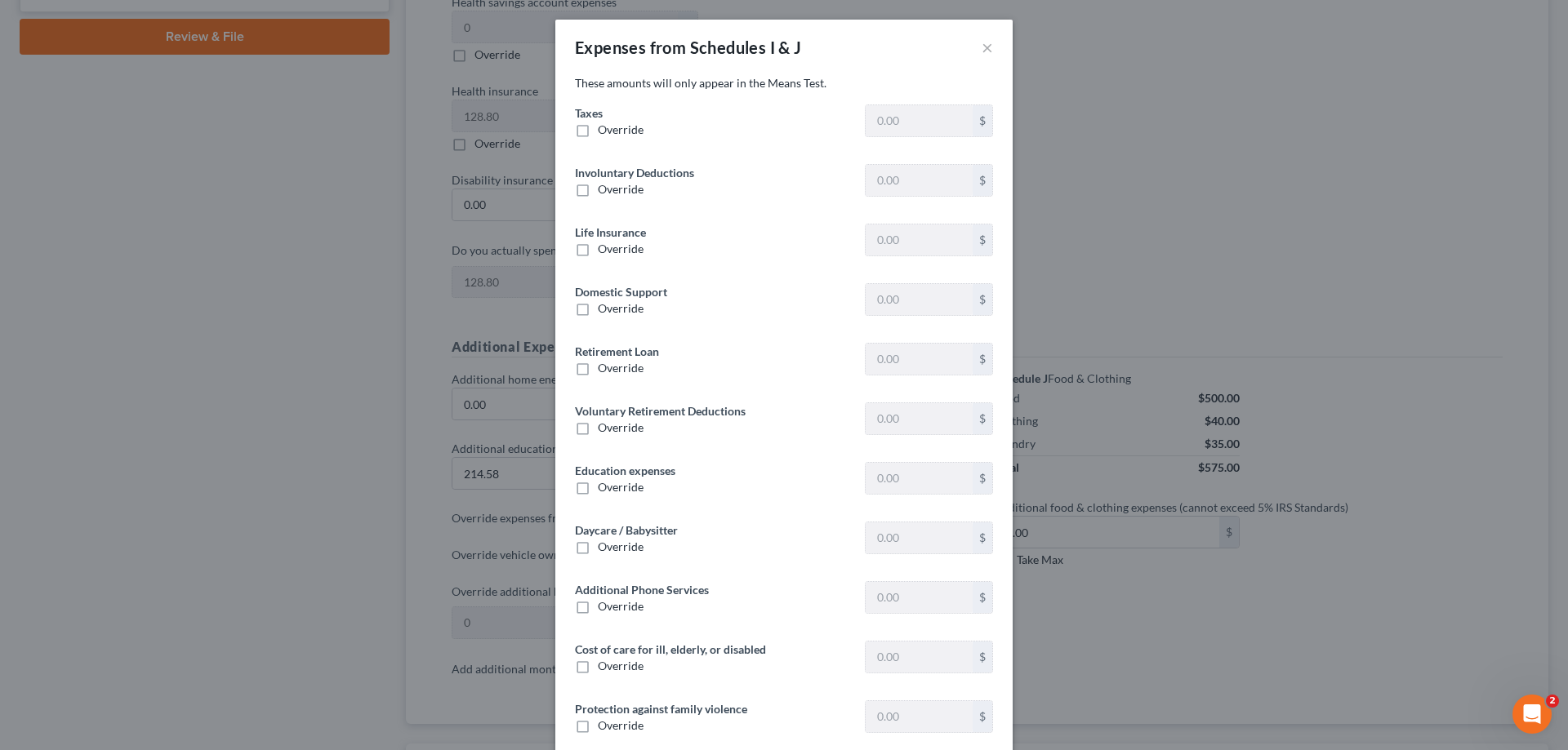
type input "0"
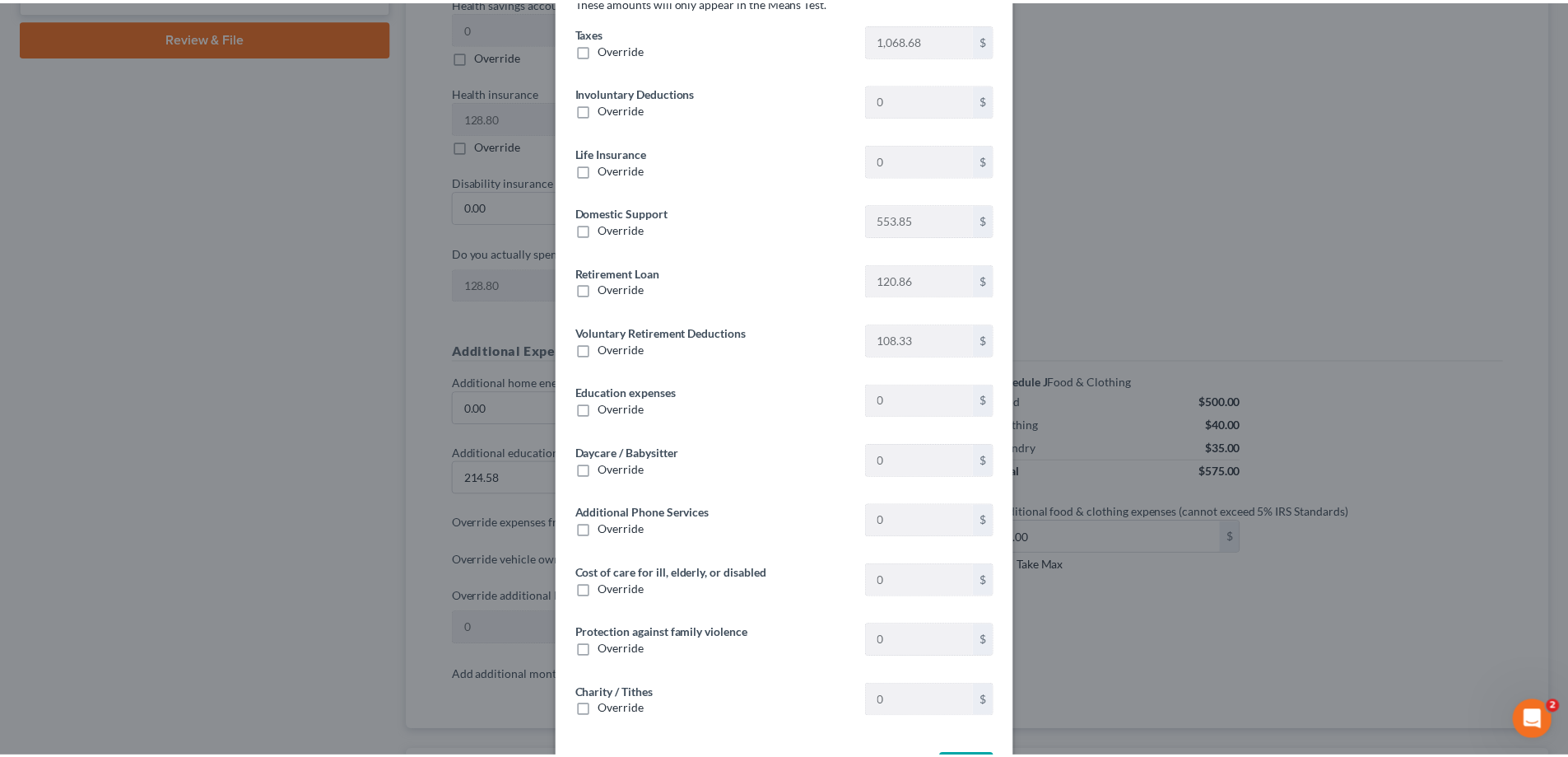
scroll to position [146, 0]
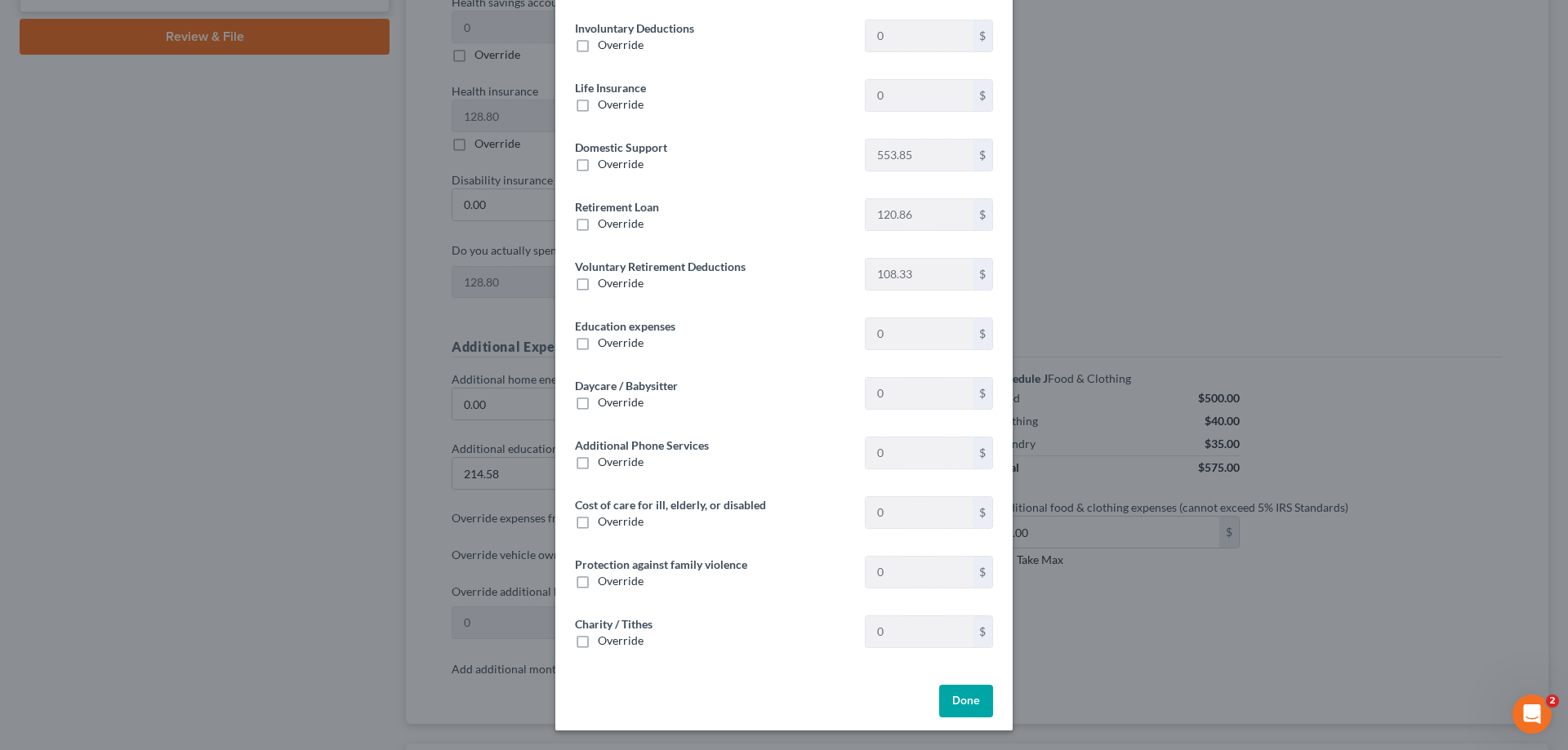
click at [963, 703] on button "Done" at bounding box center [966, 701] width 53 height 33
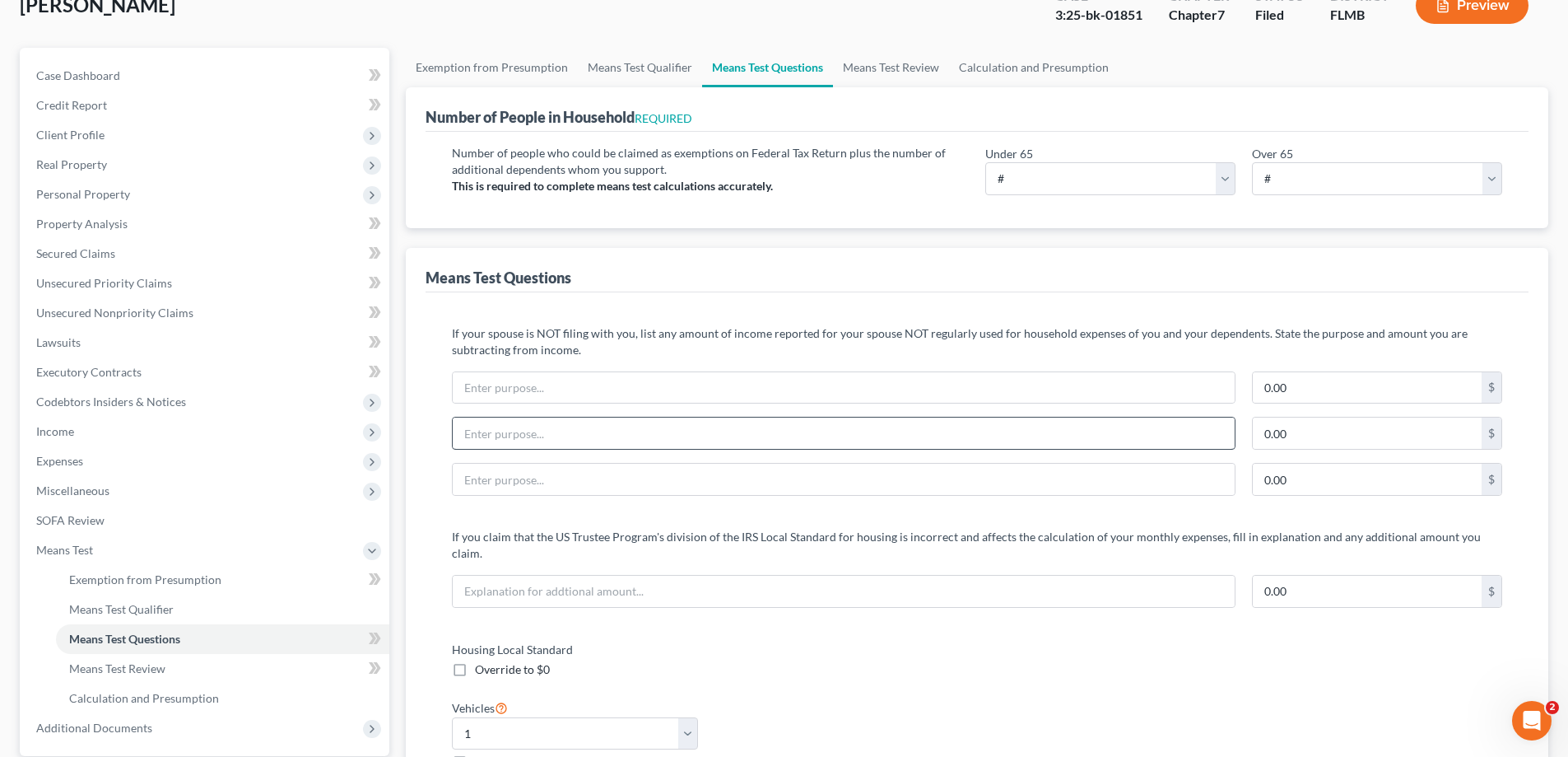
scroll to position [0, 0]
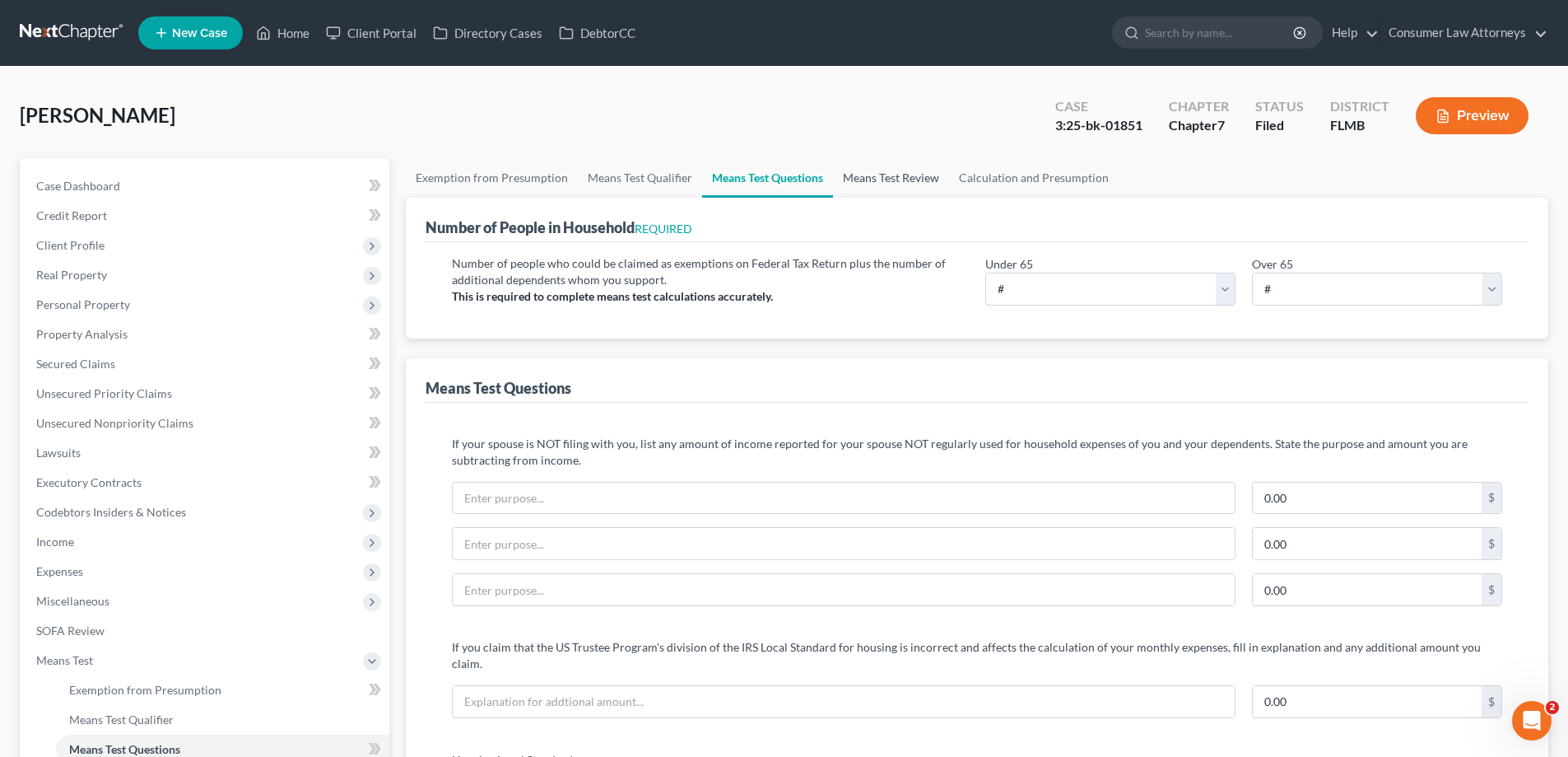
click at [913, 182] on link "Means Test Review" at bounding box center [891, 178] width 116 height 40
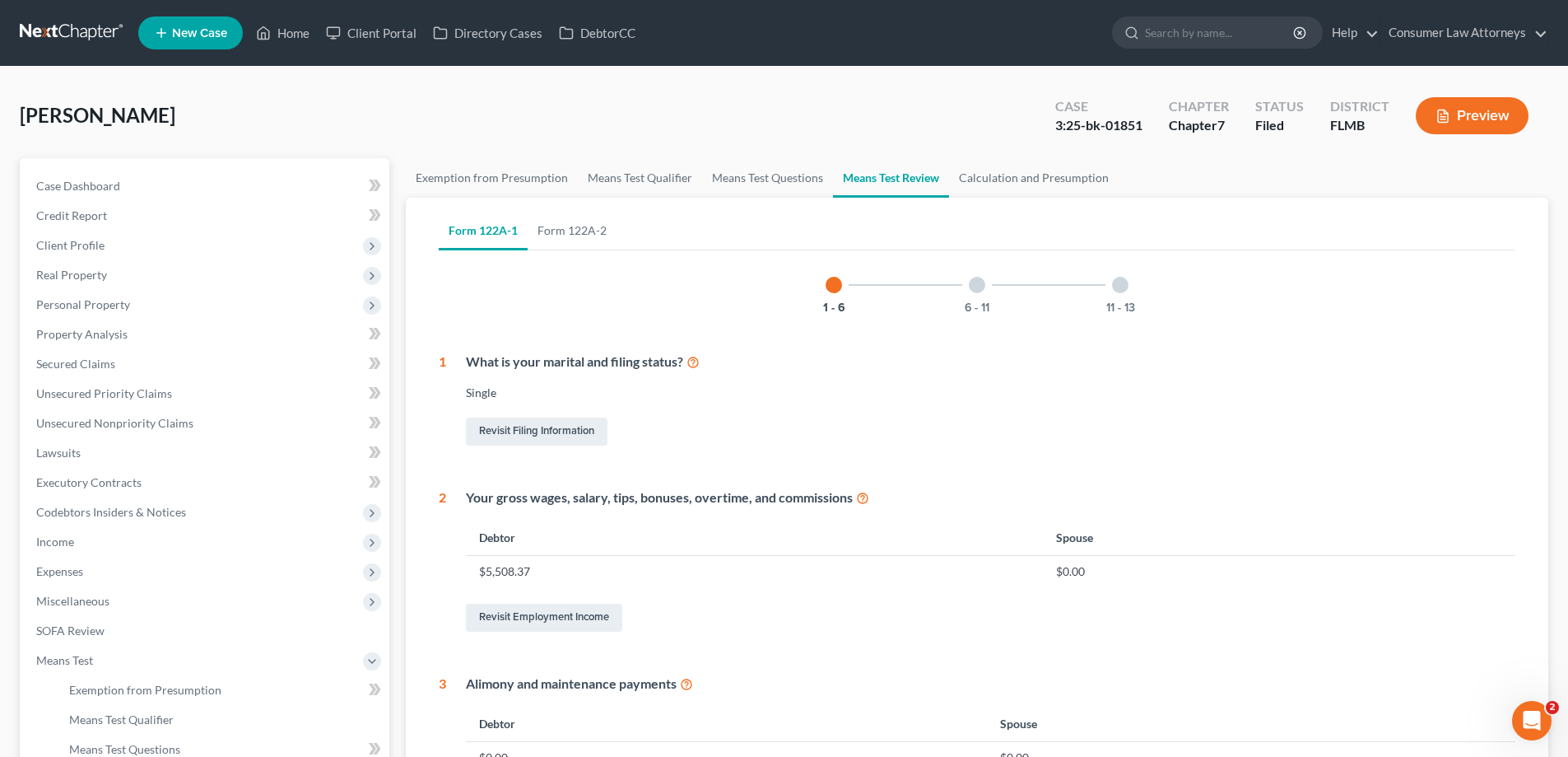
click at [974, 284] on div at bounding box center [977, 285] width 16 height 16
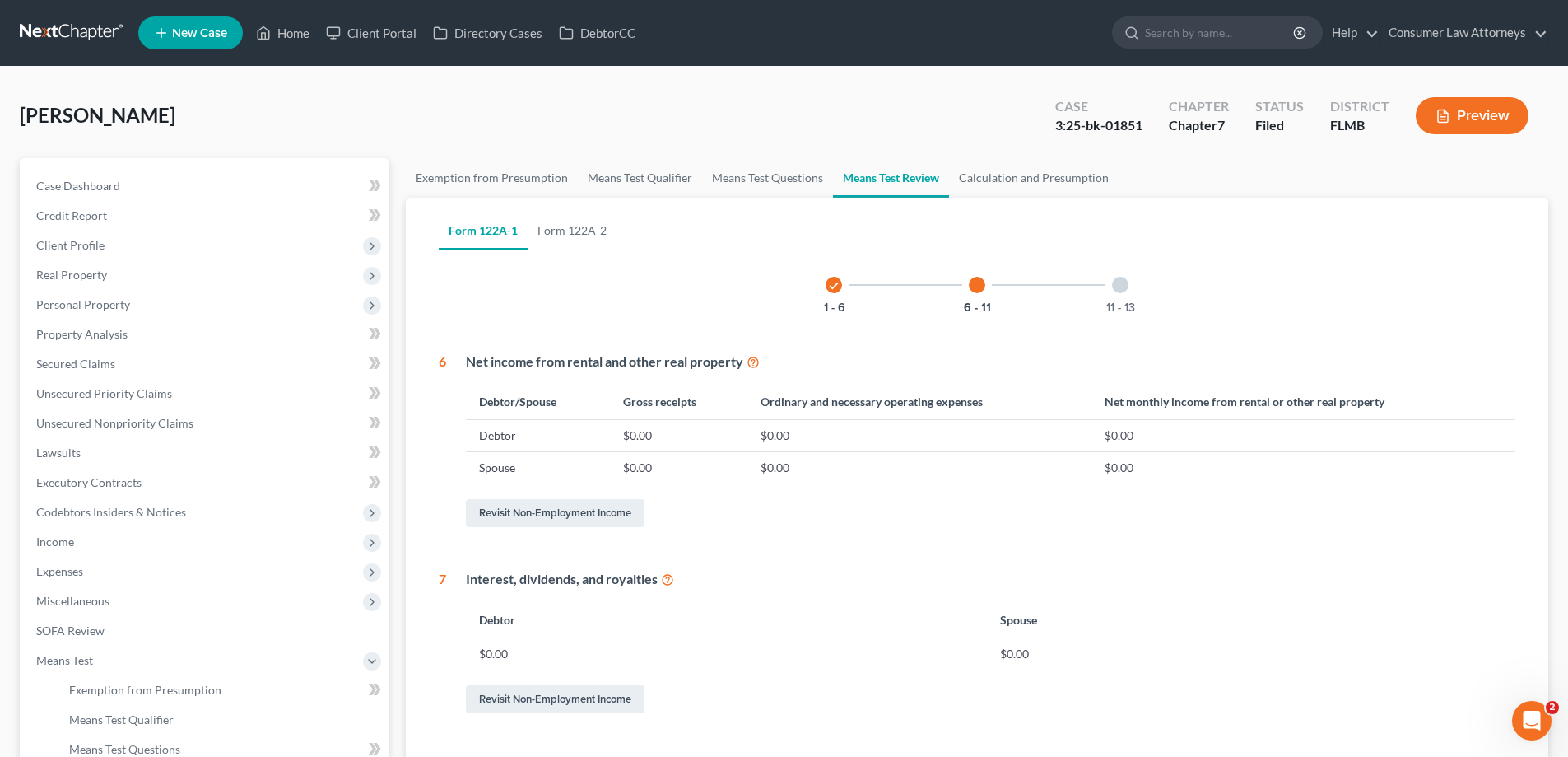
click at [1123, 287] on div at bounding box center [1120, 285] width 16 height 16
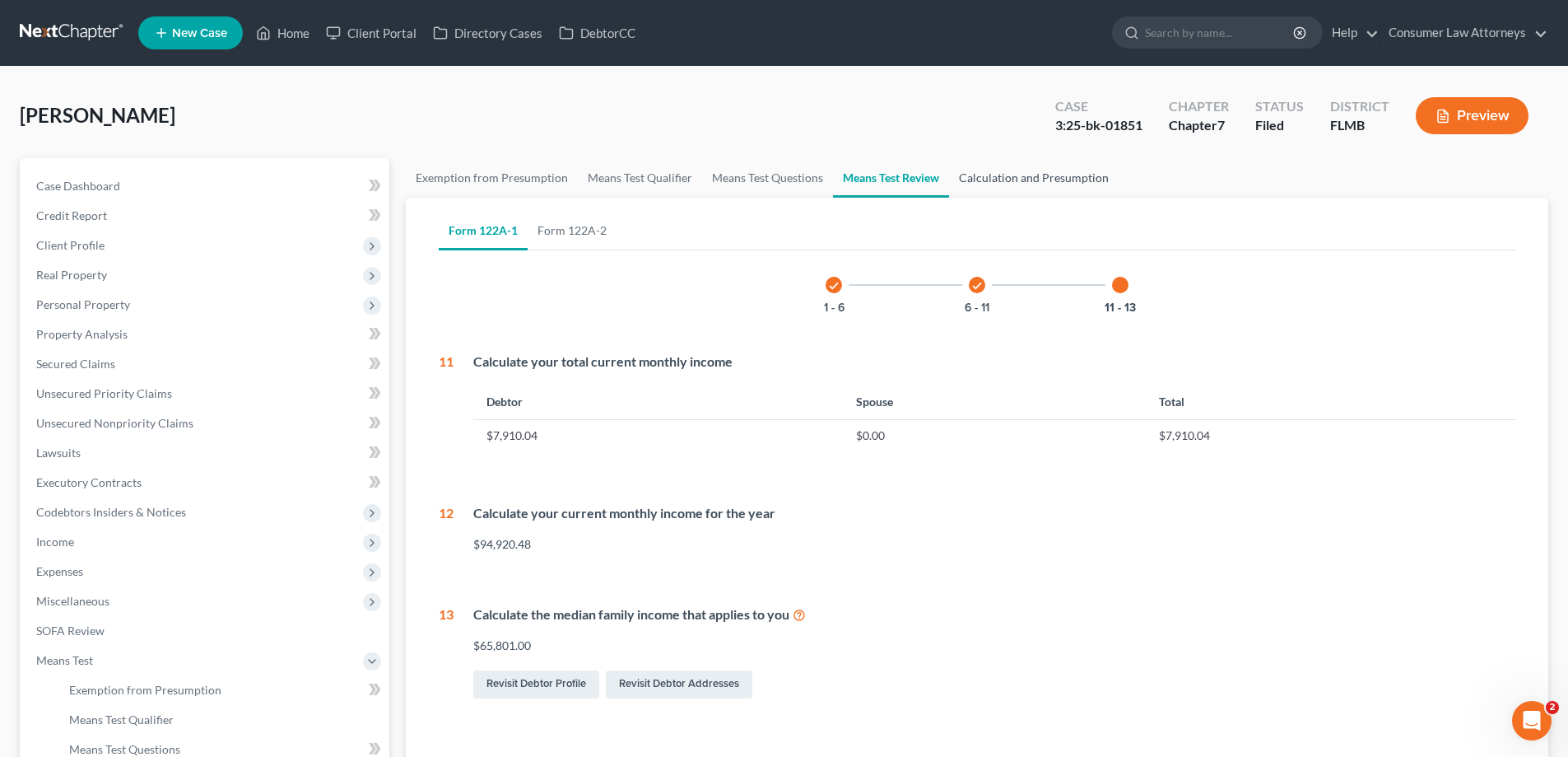
click at [1053, 184] on link "Calculation and Presumption" at bounding box center [1034, 178] width 170 height 40
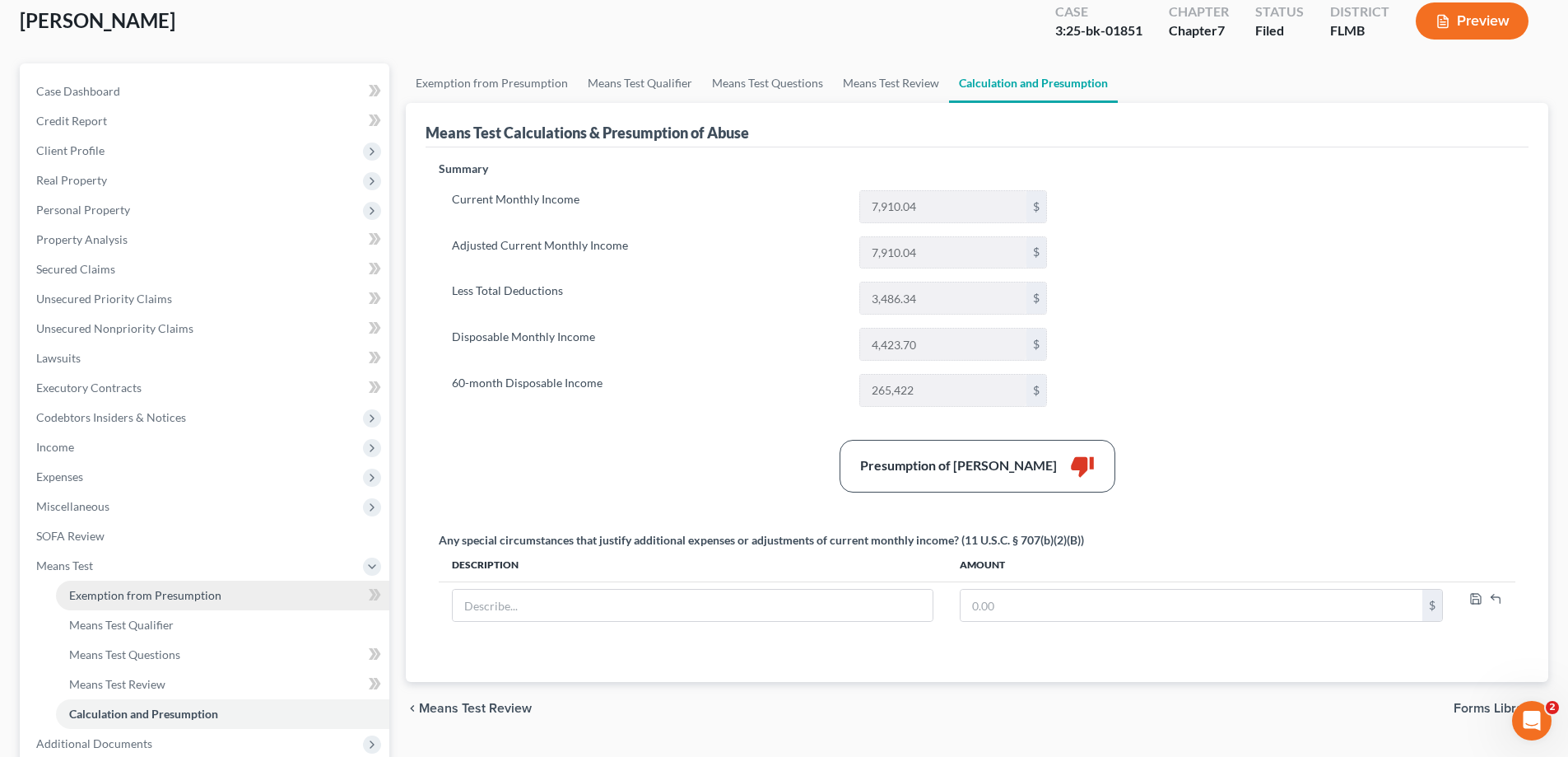
scroll to position [165, 0]
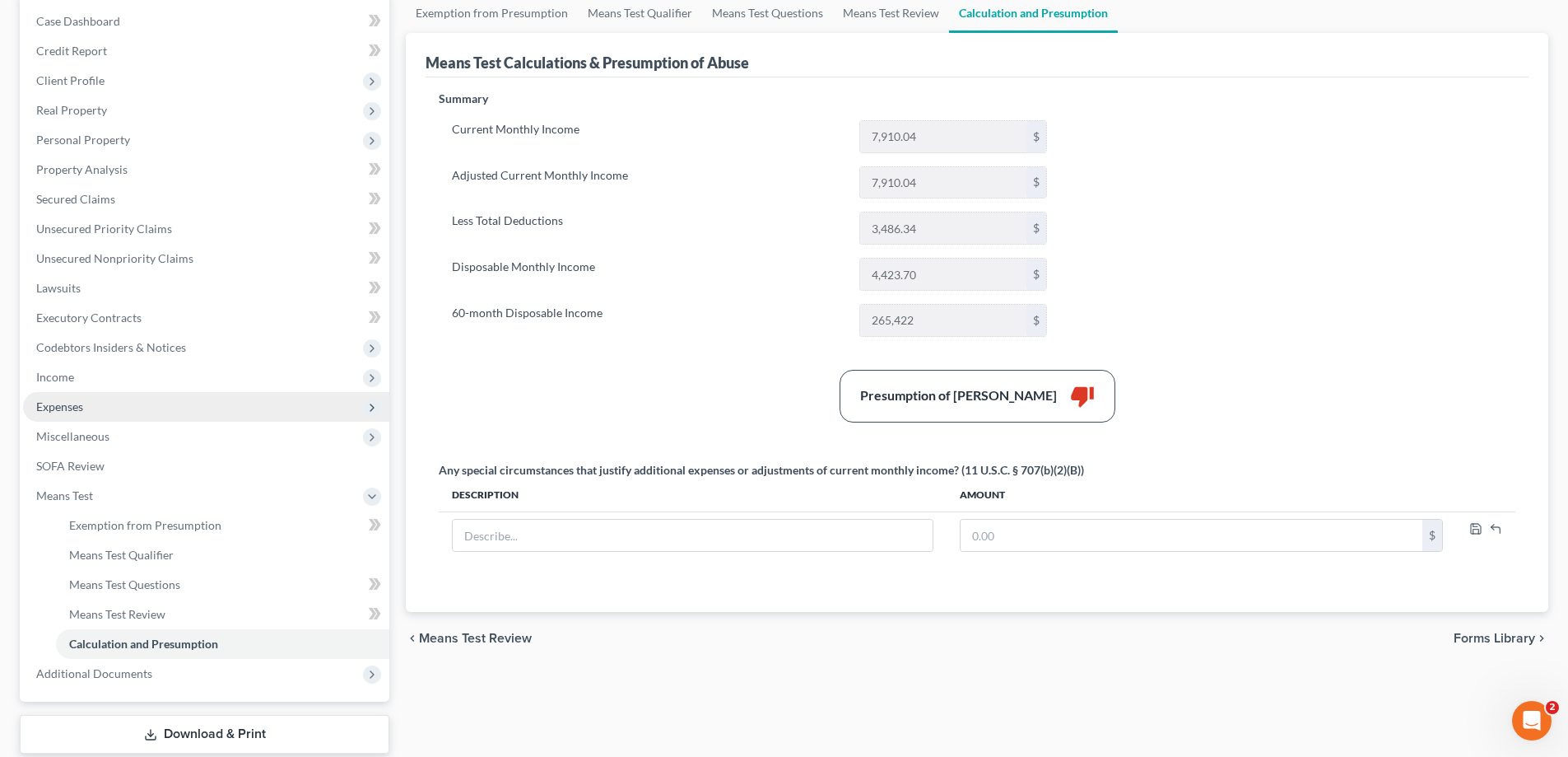
click at [78, 407] on span "Expenses" at bounding box center [59, 406] width 47 height 14
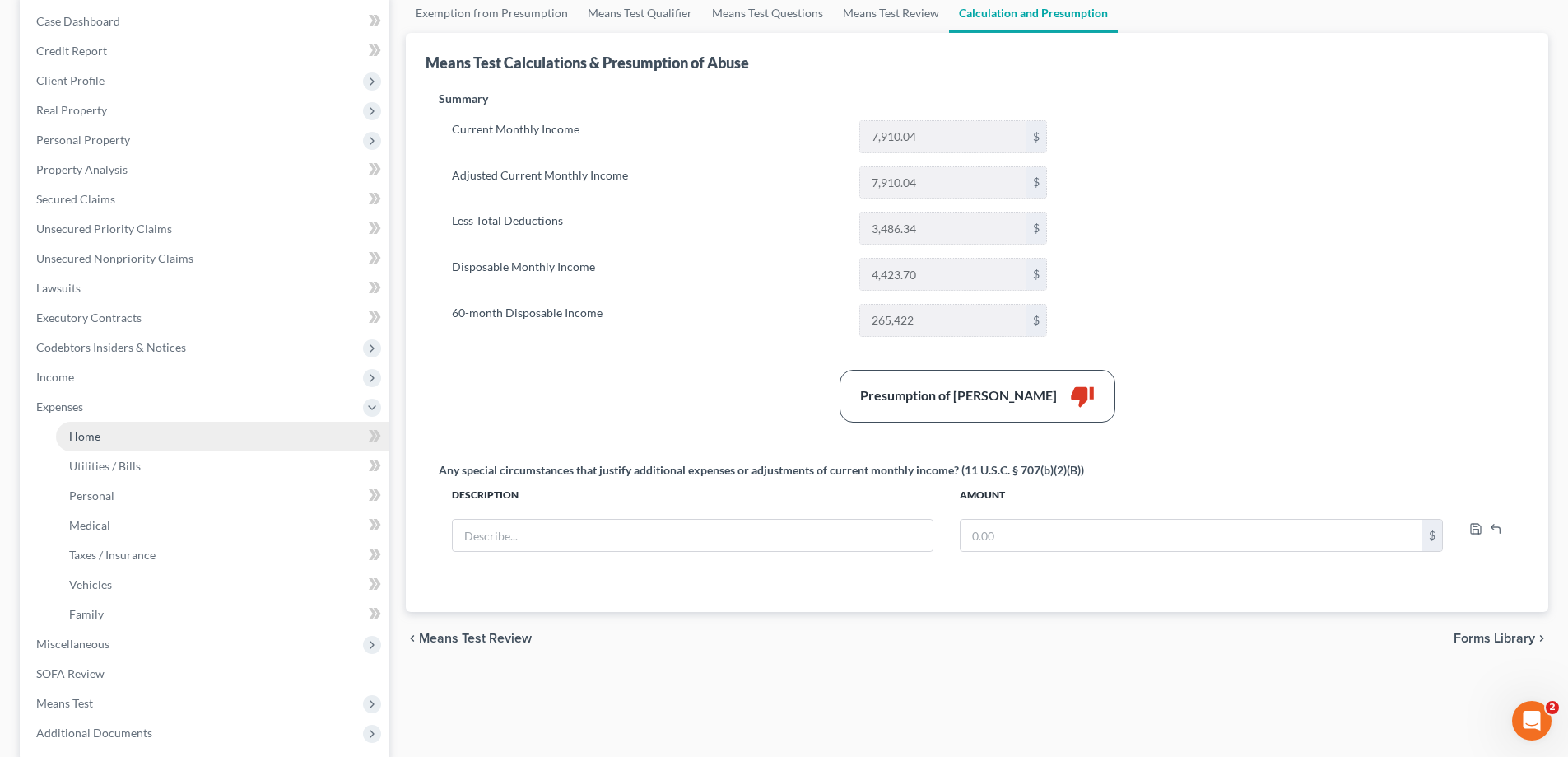
click at [91, 435] on span "Home" at bounding box center [84, 436] width 31 height 14
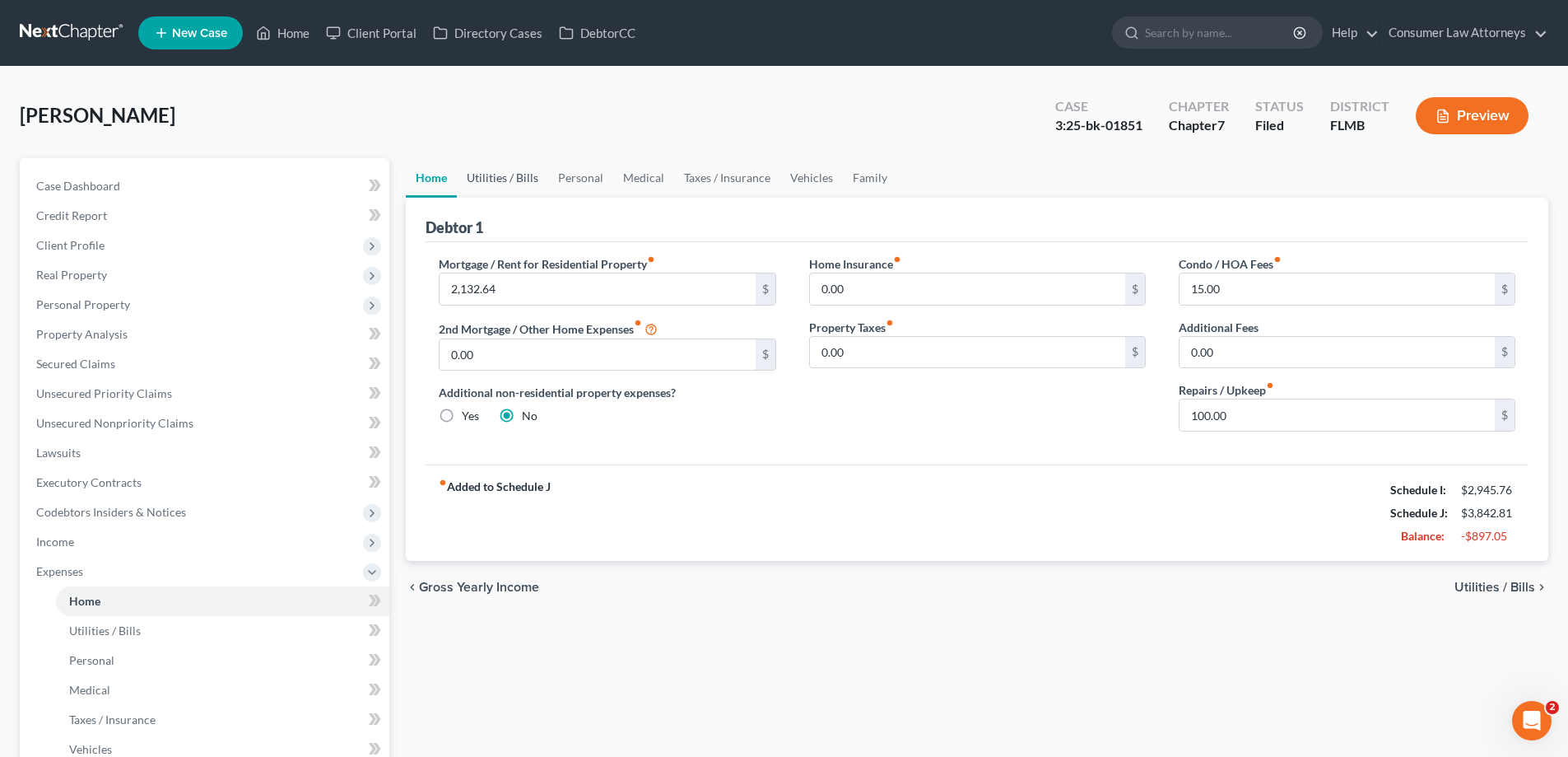
click at [506, 169] on link "Utilities / Bills" at bounding box center [503, 178] width 92 height 40
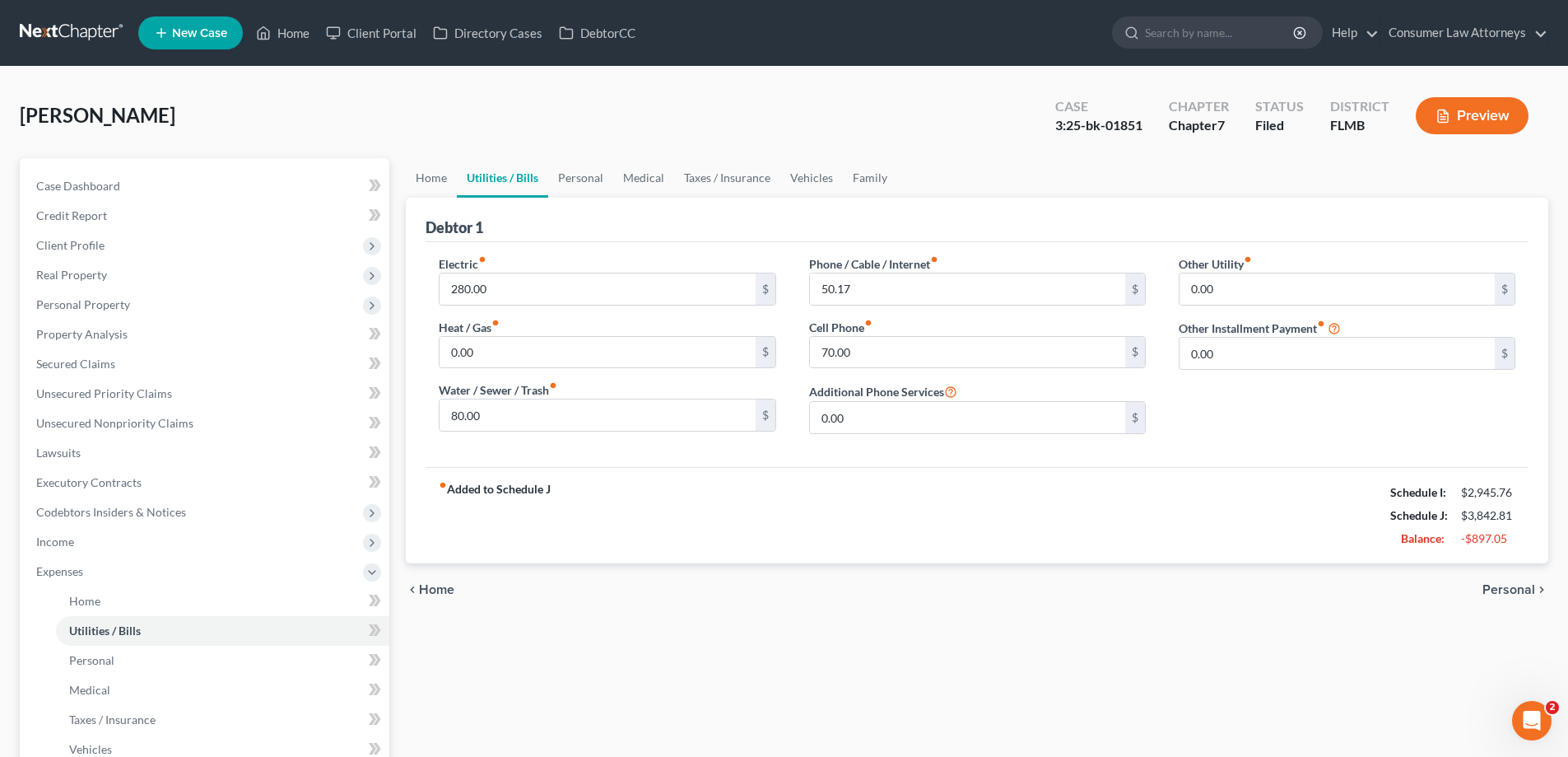
click at [797, 296] on div "Phone / Cable / Internet fiber_manual_record 50.17 $ Cell Phone fiber_manual_re…" at bounding box center [977, 352] width 369 height 192
click at [564, 181] on link "Personal" at bounding box center [580, 178] width 65 height 40
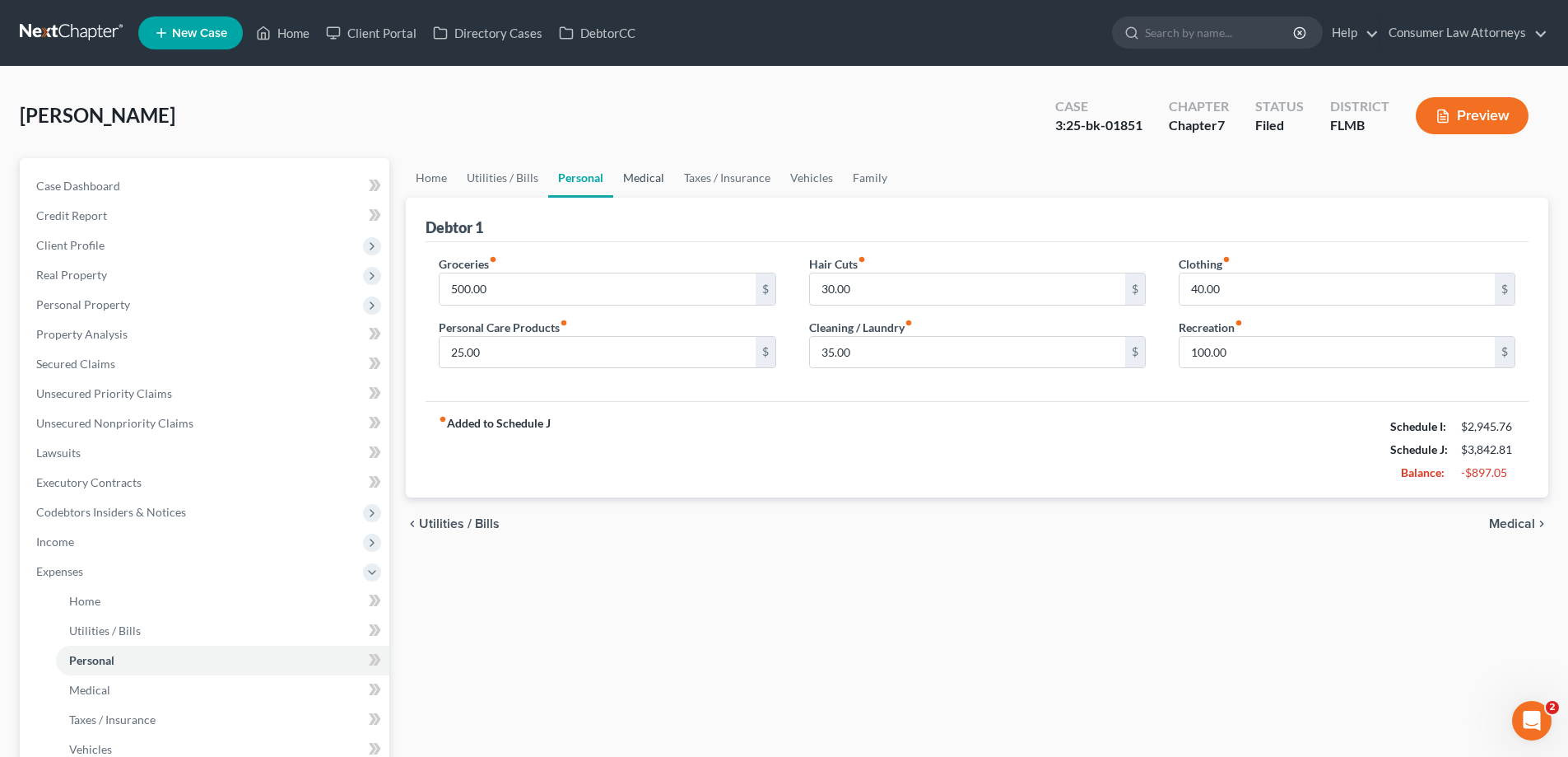
click at [655, 188] on link "Medical" at bounding box center [644, 178] width 61 height 40
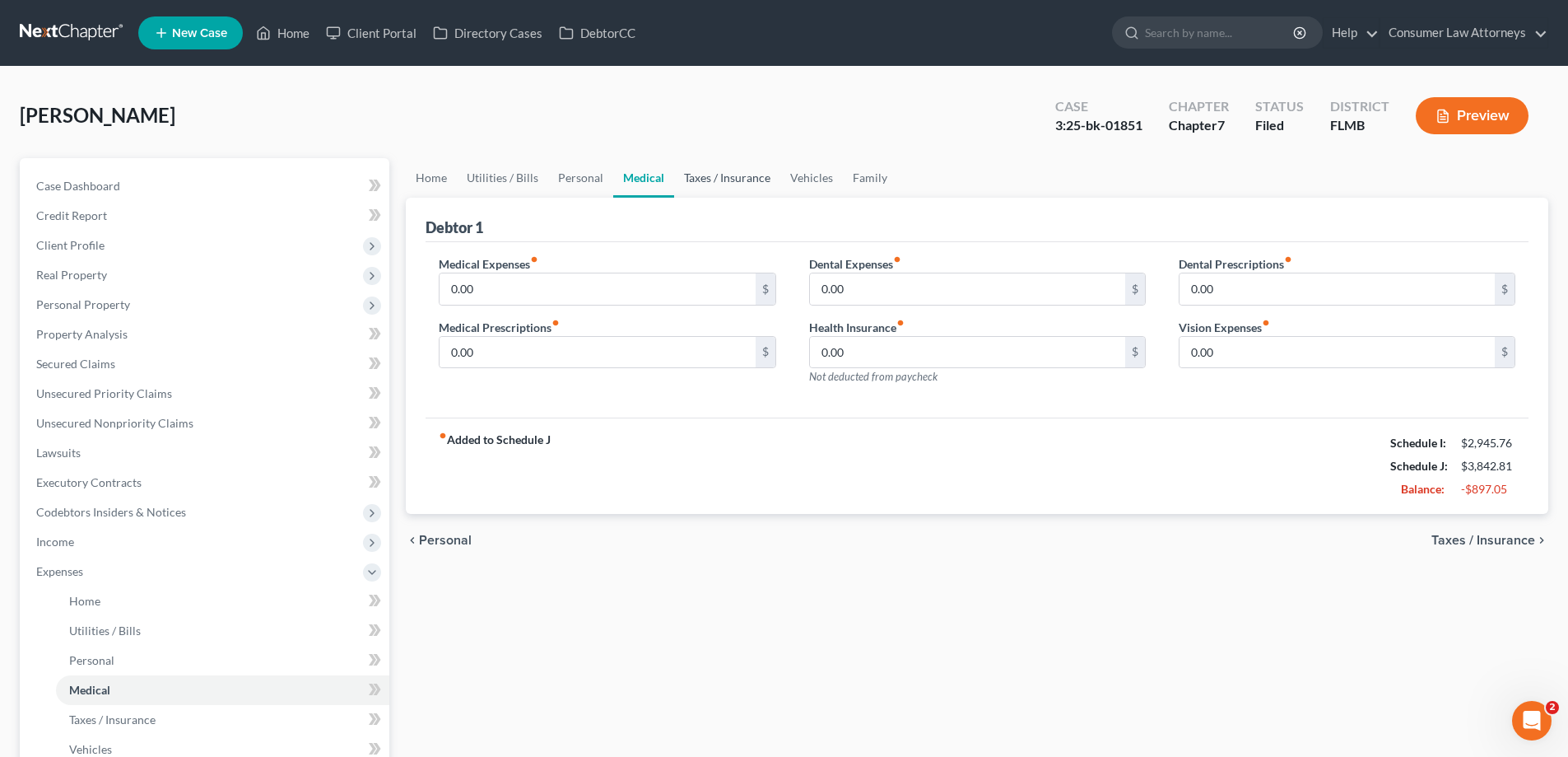
click at [708, 181] on link "Taxes / Insurance" at bounding box center [728, 178] width 106 height 40
